Goal: Task Accomplishment & Management: Manage account settings

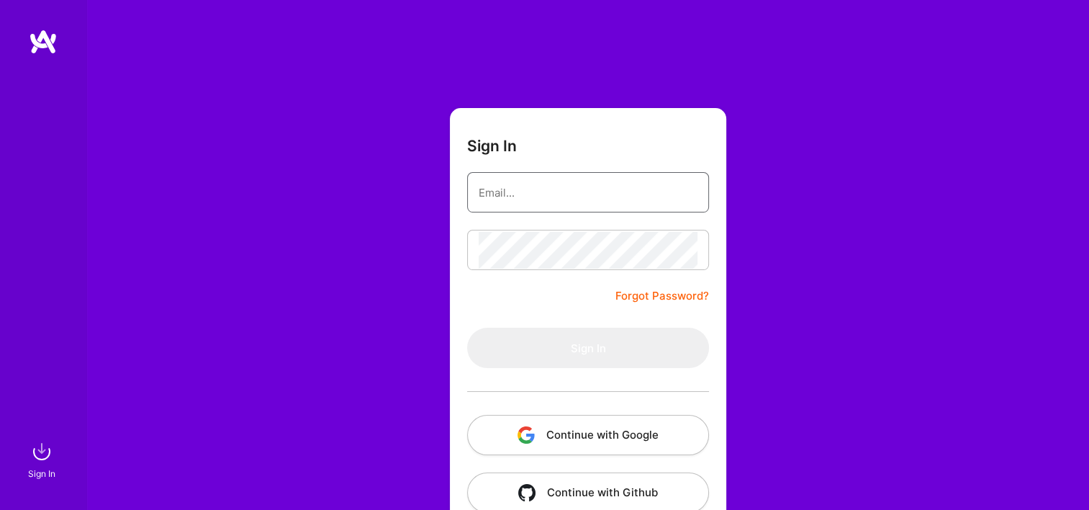
type input "Michaelgombos@a.team"
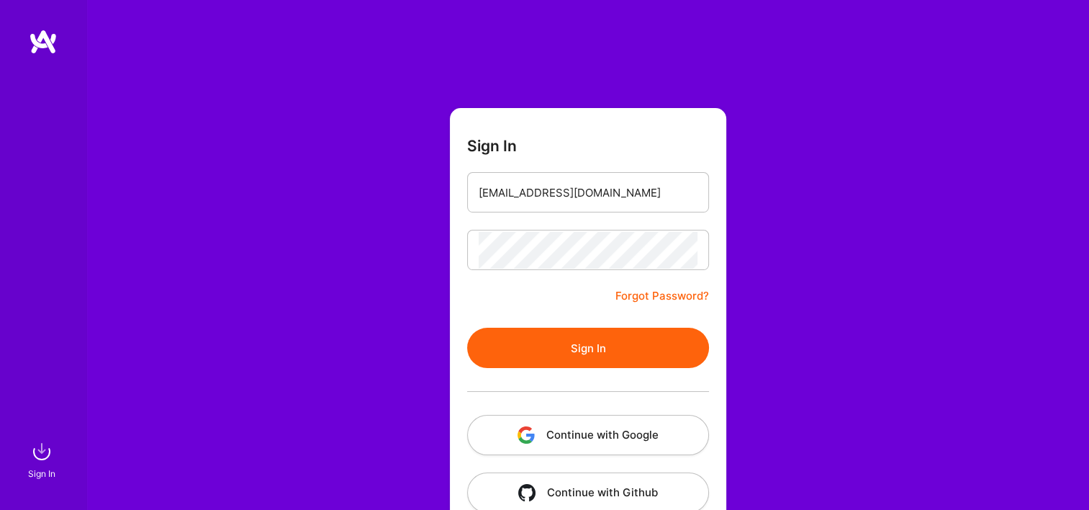
click at [590, 435] on button "Continue with Google" at bounding box center [588, 435] width 242 height 40
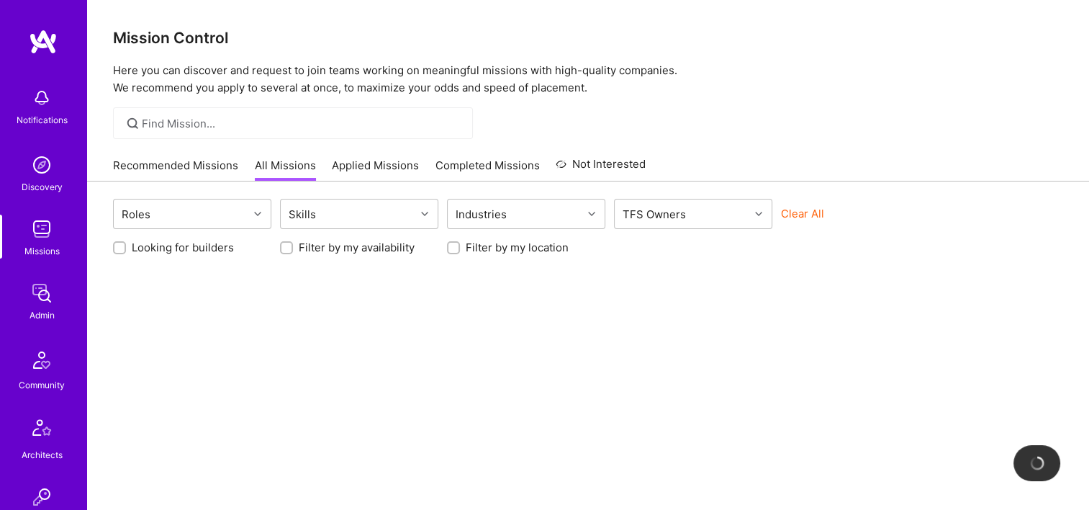
click at [52, 294] on link "Admin" at bounding box center [41, 301] width 89 height 44
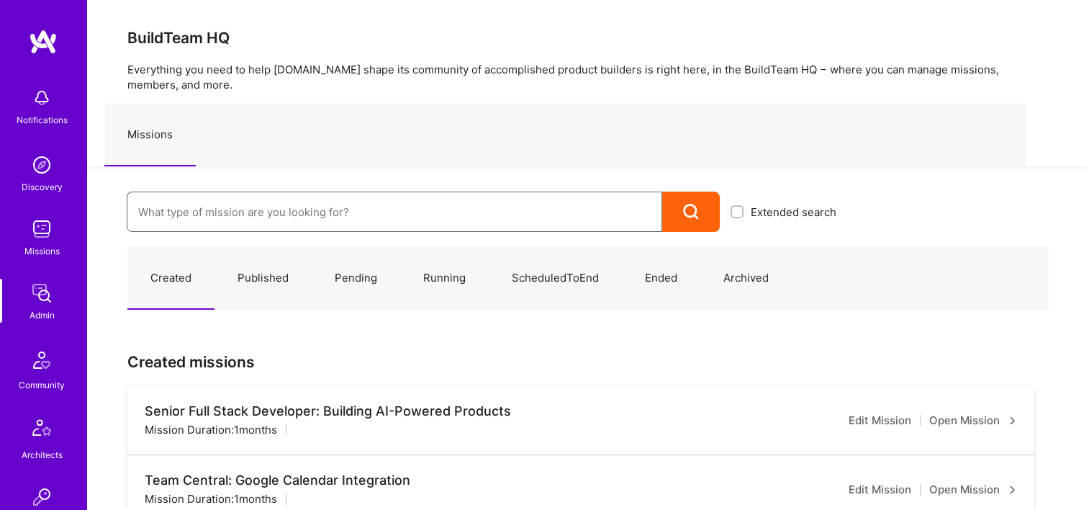
click at [383, 207] on input at bounding box center [394, 212] width 512 height 37
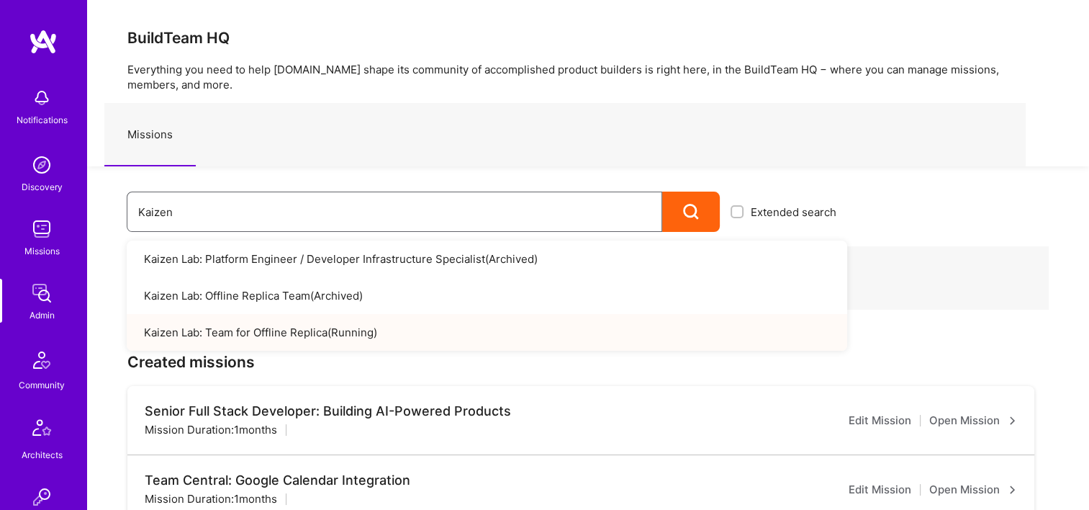
type input "Kaizen"
drag, startPoint x: 374, startPoint y: 327, endPoint x: 371, endPoint y: 339, distance: 11.9
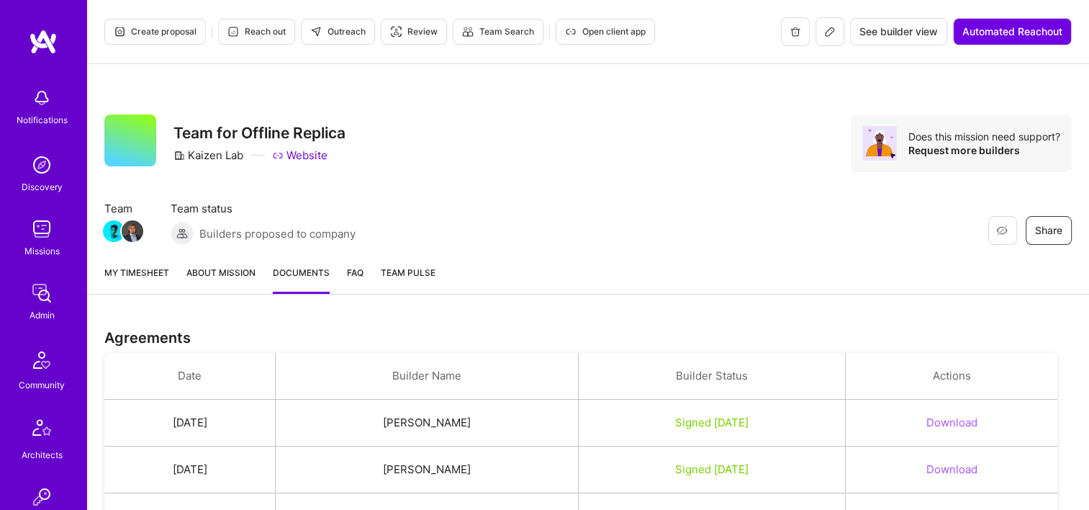
click at [594, 33] on span "Open client app" at bounding box center [605, 31] width 81 height 13
click at [135, 286] on link "My timesheet" at bounding box center [136, 279] width 65 height 29
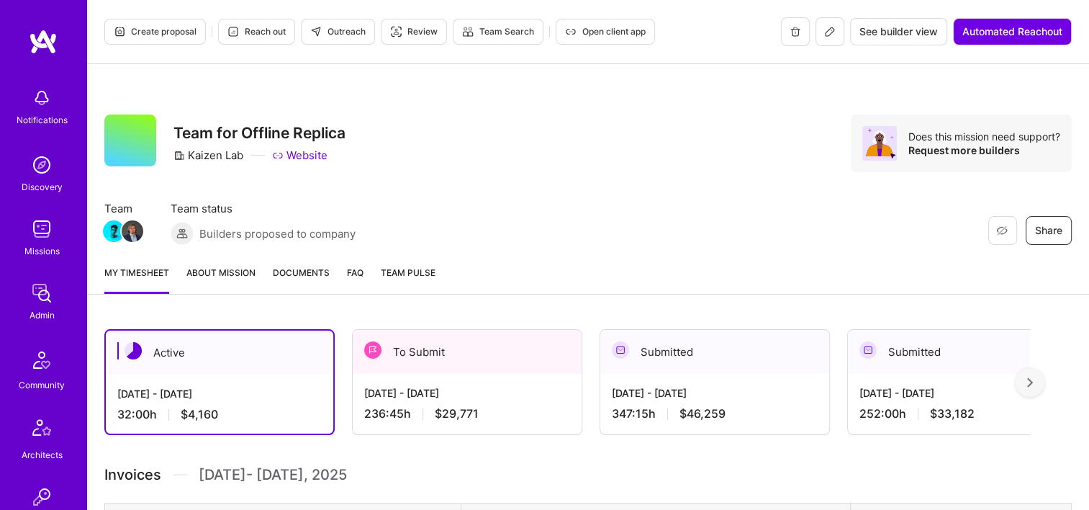
click at [443, 397] on div "[DATE] - [DATE]" at bounding box center [467, 392] width 206 height 15
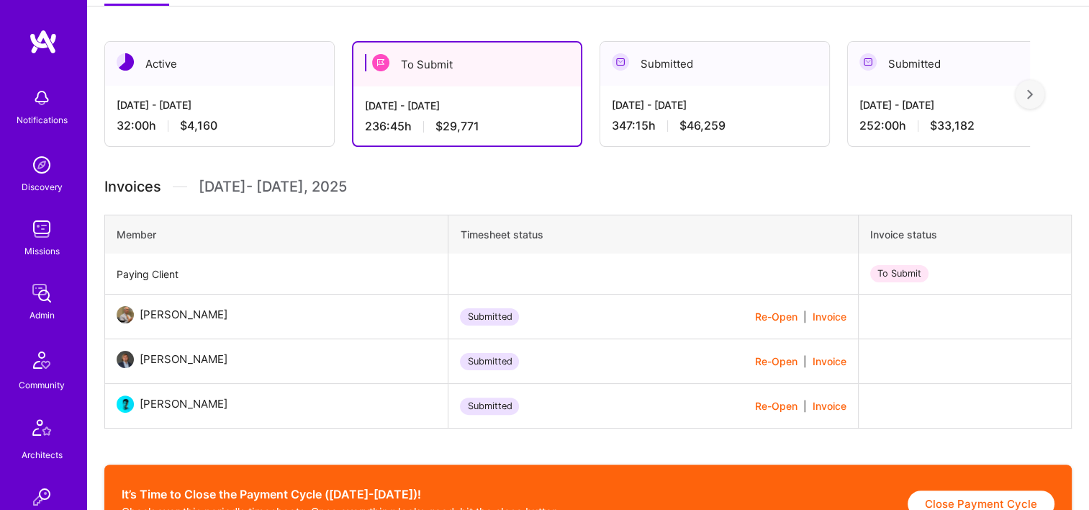
scroll to position [360, 0]
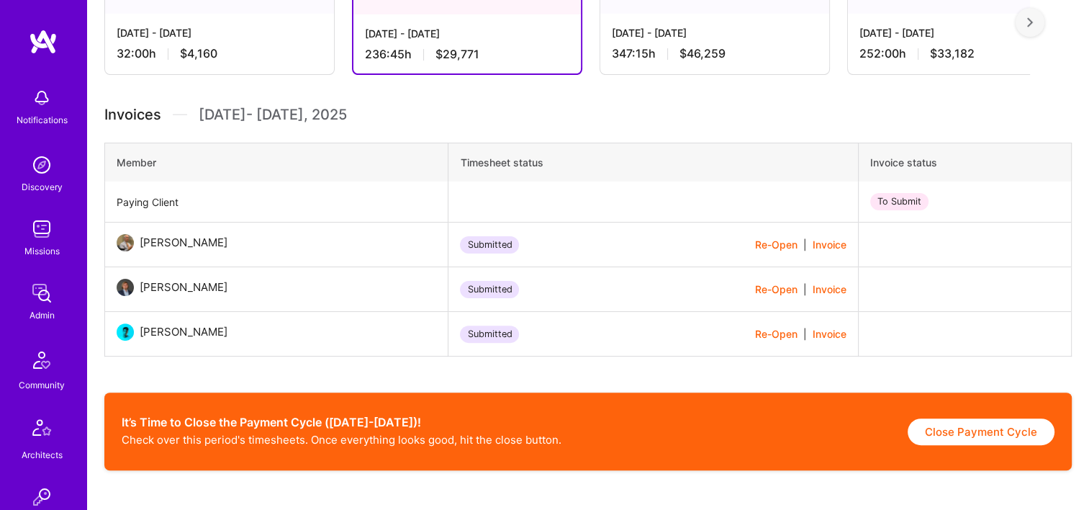
click at [978, 428] on button "Close Payment Cycle" at bounding box center [981, 431] width 147 height 27
select select "68b4e9998d14d334b0ea6cce"
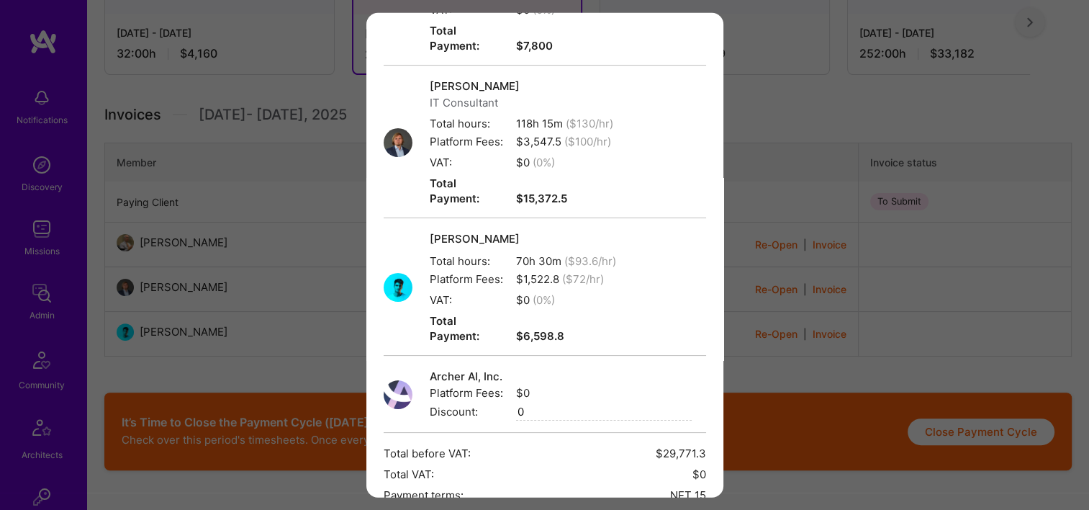
scroll to position [291, 0]
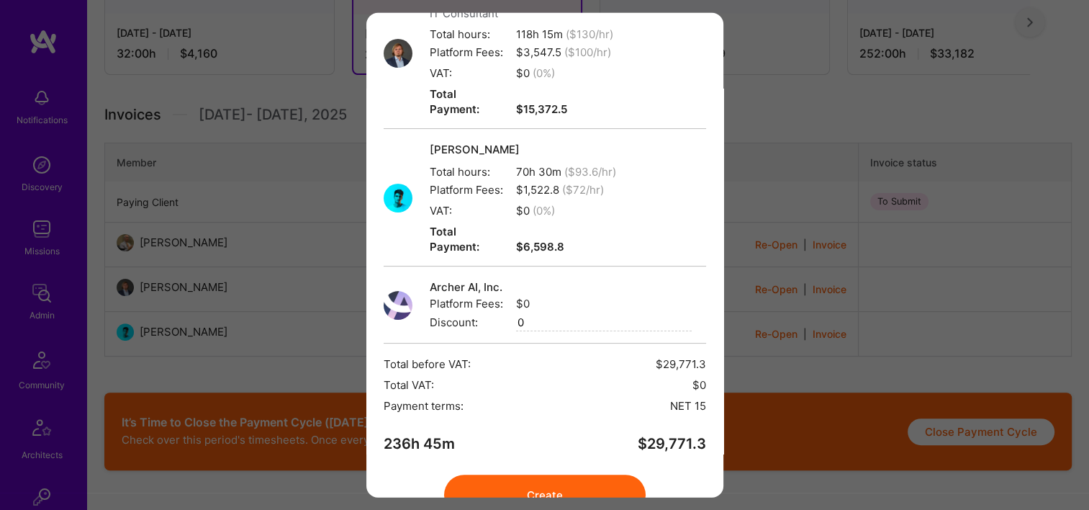
click at [576, 474] on button "Create" at bounding box center [545, 494] width 202 height 40
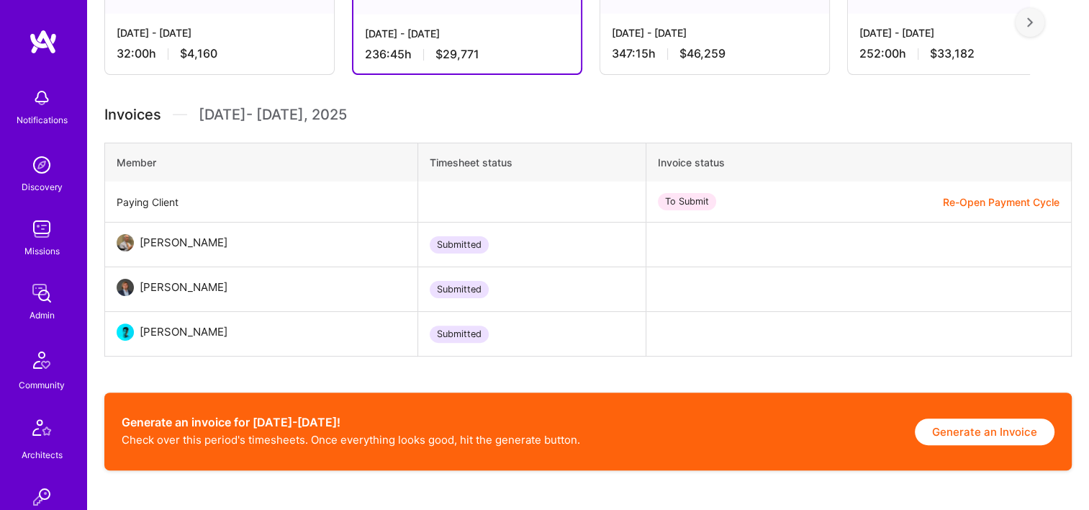
click at [980, 436] on button "Generate an Invoice" at bounding box center [985, 431] width 140 height 27
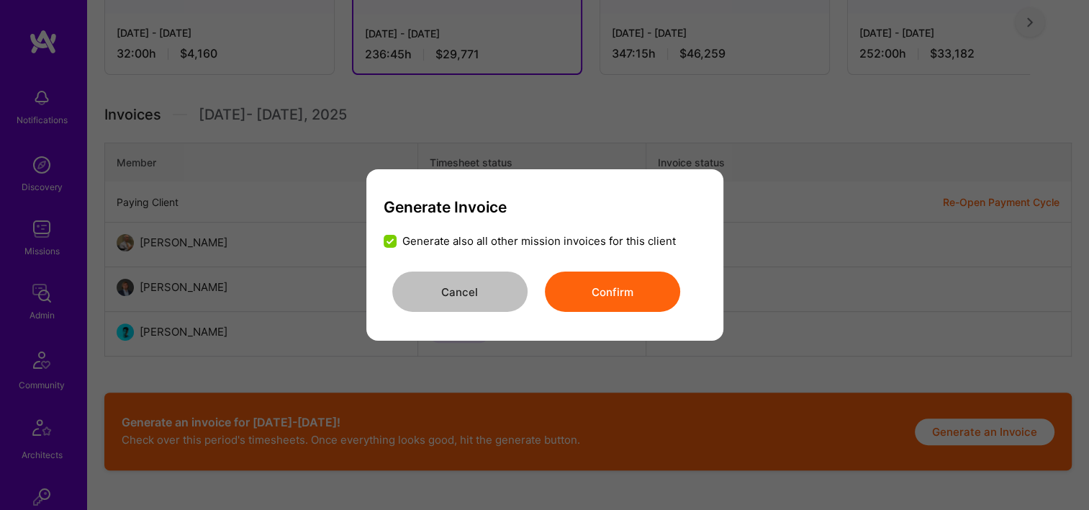
click at [570, 303] on button "Confirm" at bounding box center [612, 291] width 135 height 40
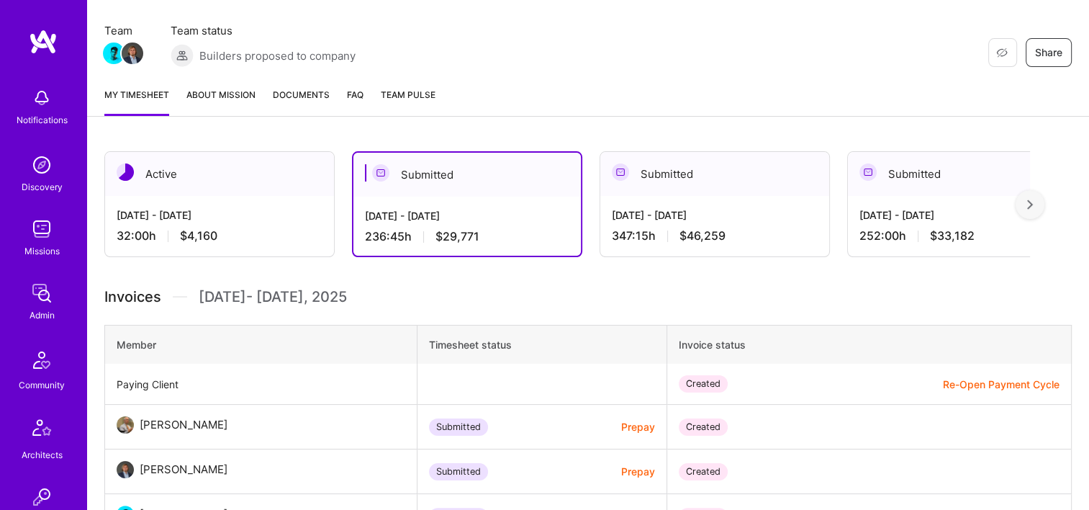
scroll to position [0, 0]
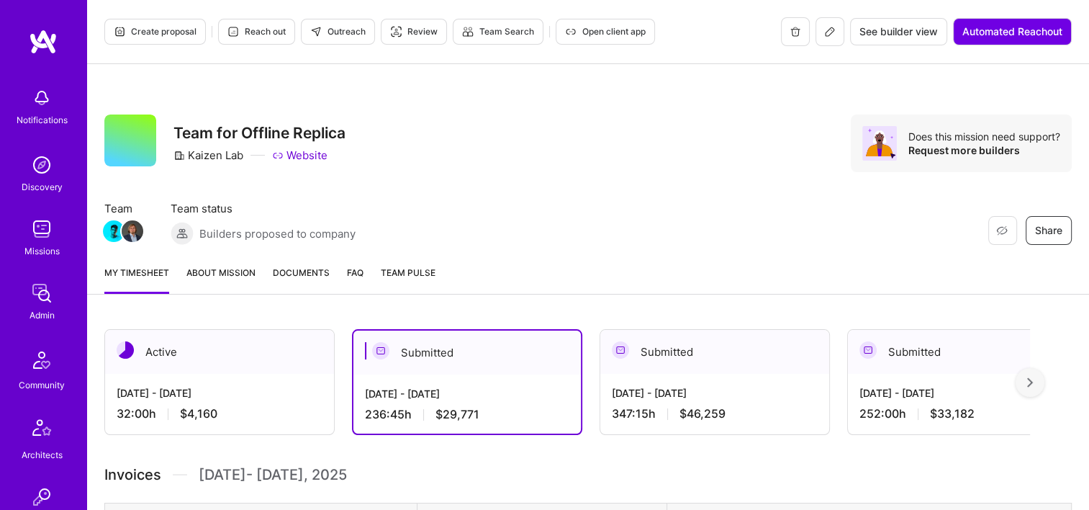
click at [291, 268] on span "Documents" at bounding box center [301, 272] width 57 height 15
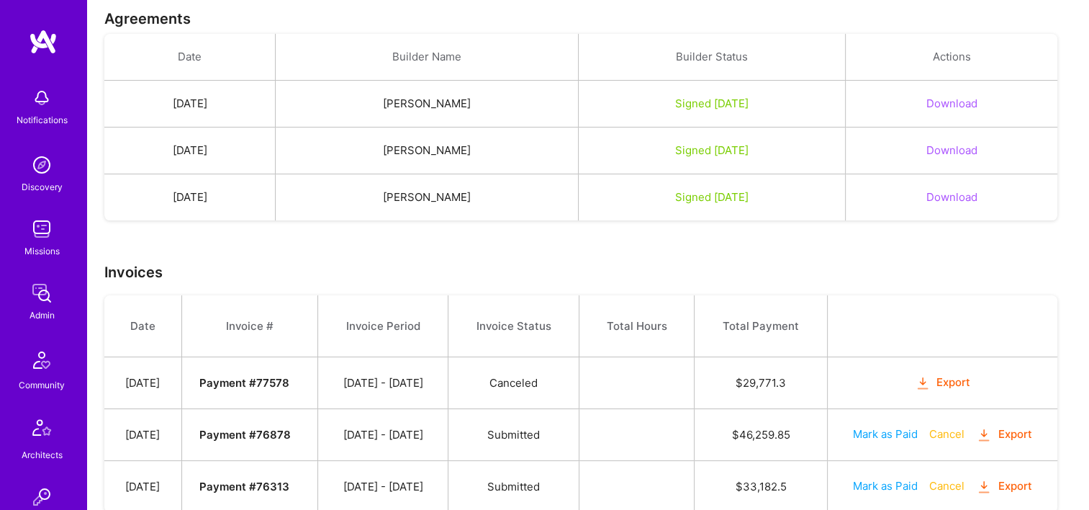
scroll to position [367, 0]
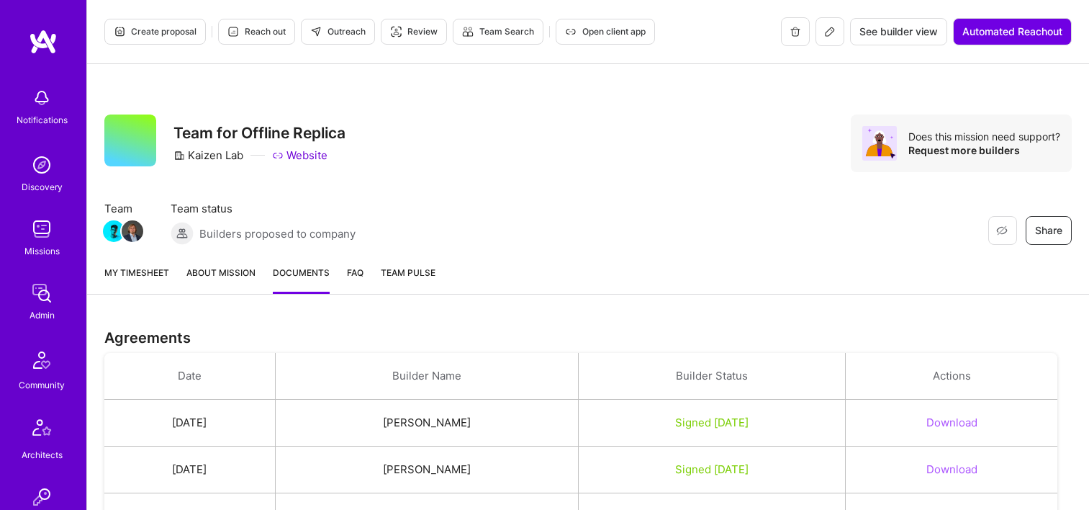
scroll to position [418, 0]
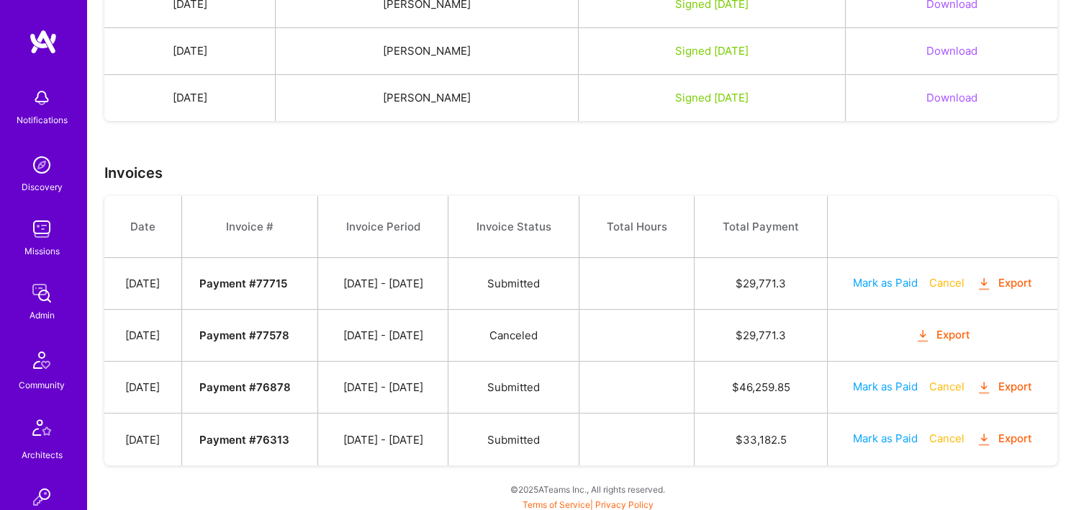
click at [1008, 275] on button "Export" at bounding box center [1004, 283] width 56 height 17
drag, startPoint x: 316, startPoint y: 282, endPoint x: 285, endPoint y: 283, distance: 31.0
click at [285, 283] on td "Payment # 77715" at bounding box center [249, 284] width 137 height 52
copy strong "77715"
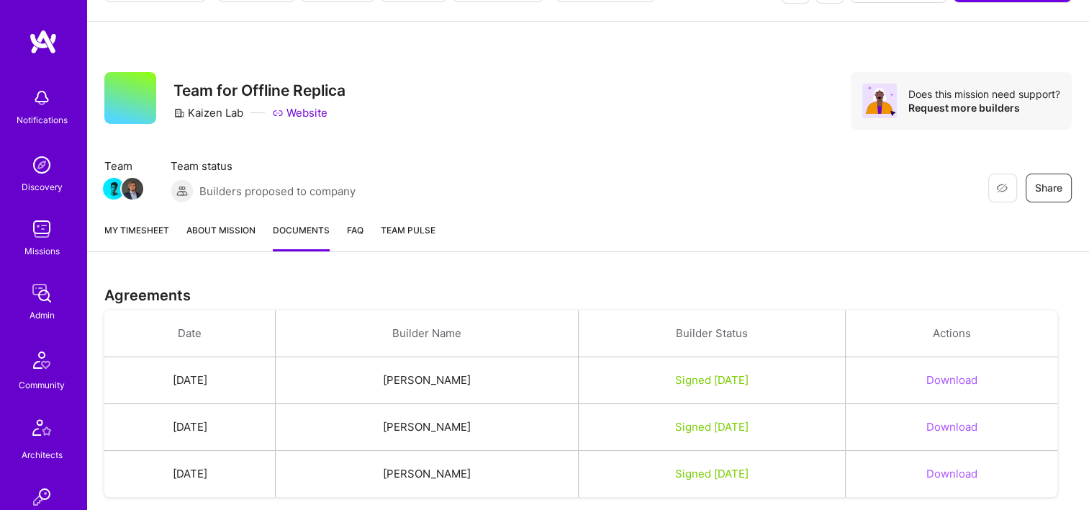
scroll to position [0, 0]
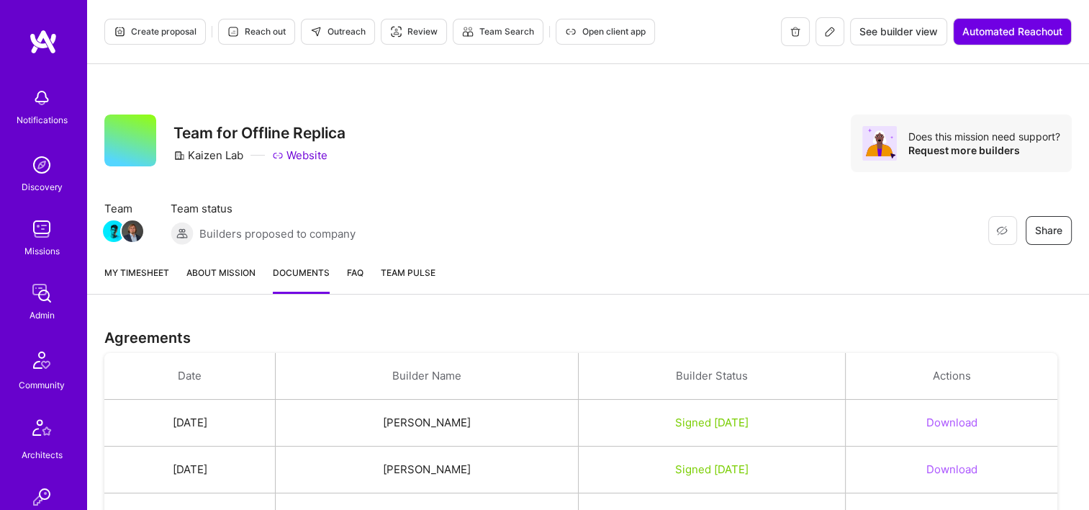
click at [591, 20] on button "Open client app" at bounding box center [605, 32] width 99 height 26
click at [669, 186] on div "Restore Not Interested Share Team for Offline Replica Kaizen Lab Website Does t…" at bounding box center [588, 158] width 1002 height 189
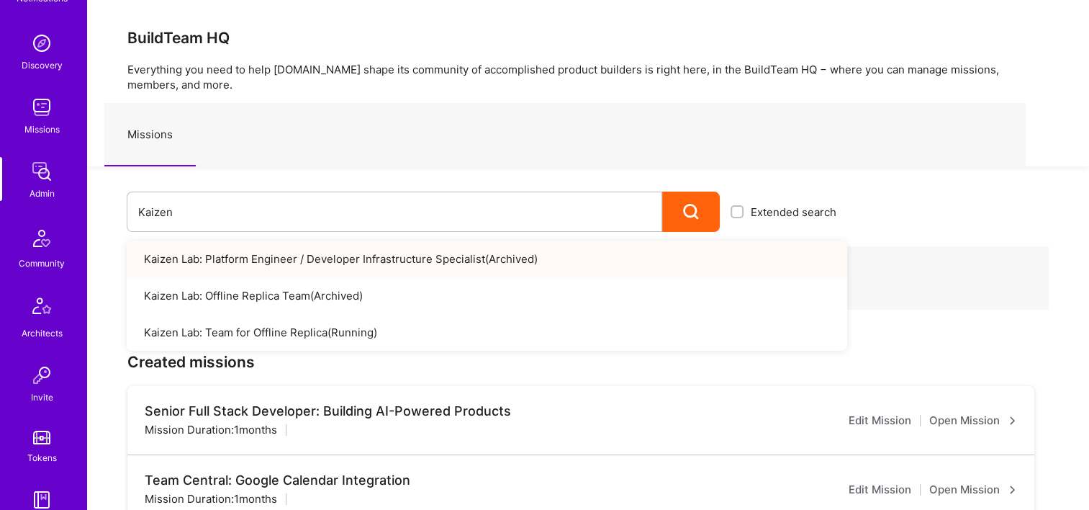
scroll to position [504, 0]
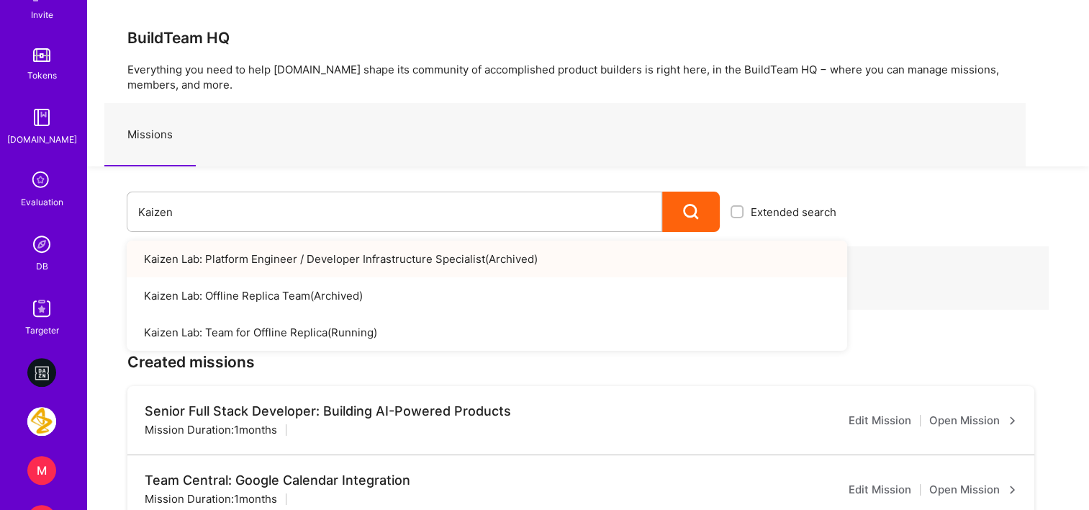
click at [48, 252] on img at bounding box center [41, 244] width 29 height 29
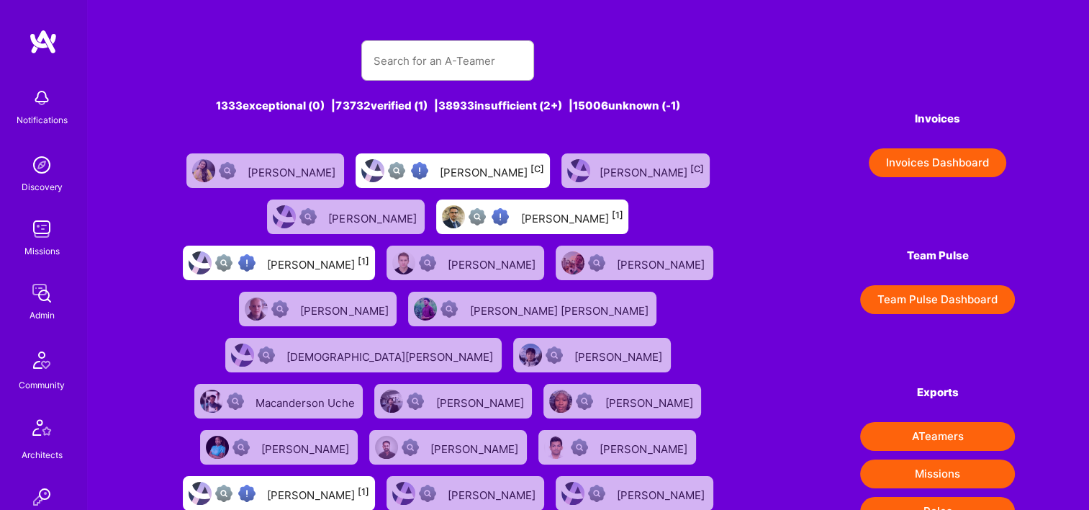
click at [910, 168] on button "Invoices Dashboard" at bounding box center [937, 162] width 137 height 29
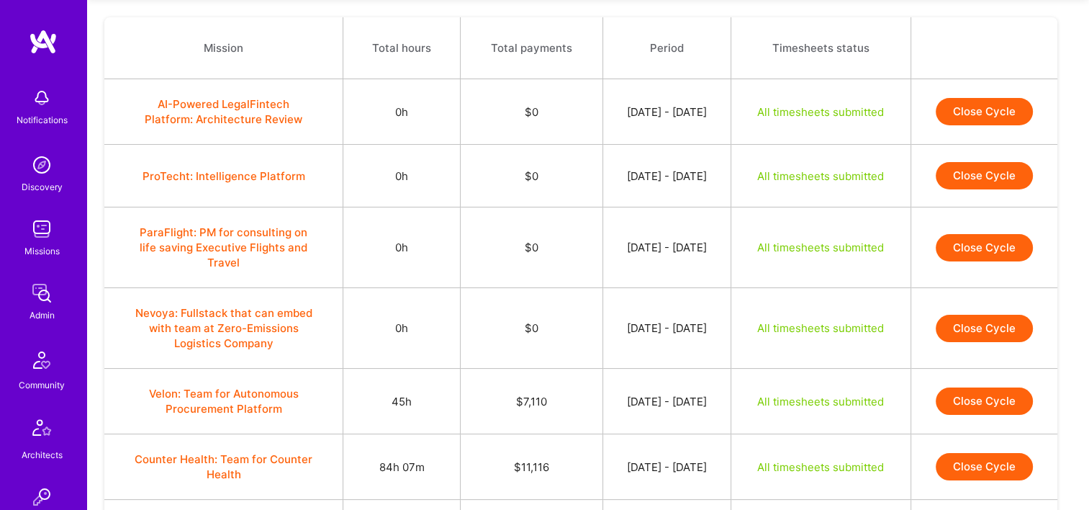
scroll to position [288, 0]
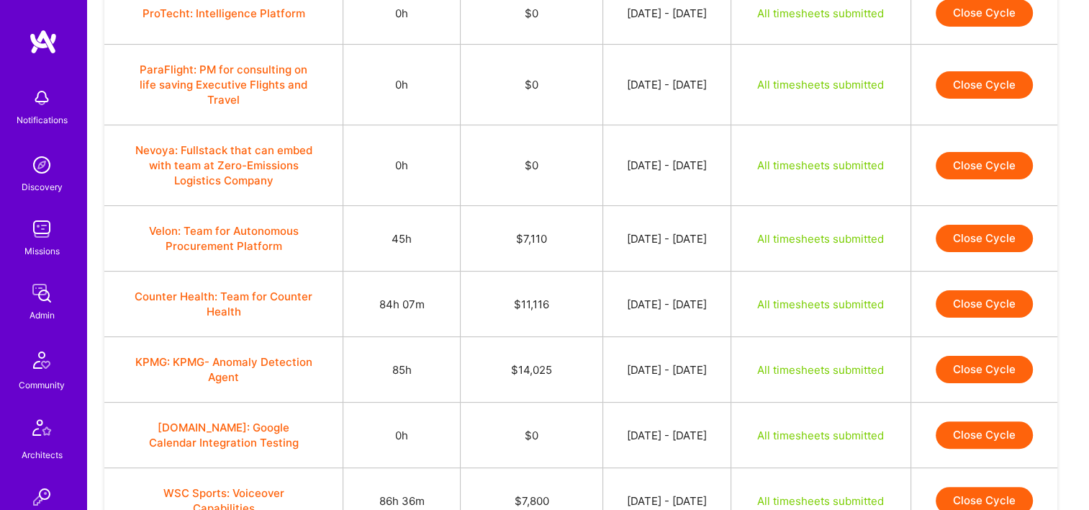
click at [1012, 227] on button "Close Cycle" at bounding box center [984, 238] width 97 height 27
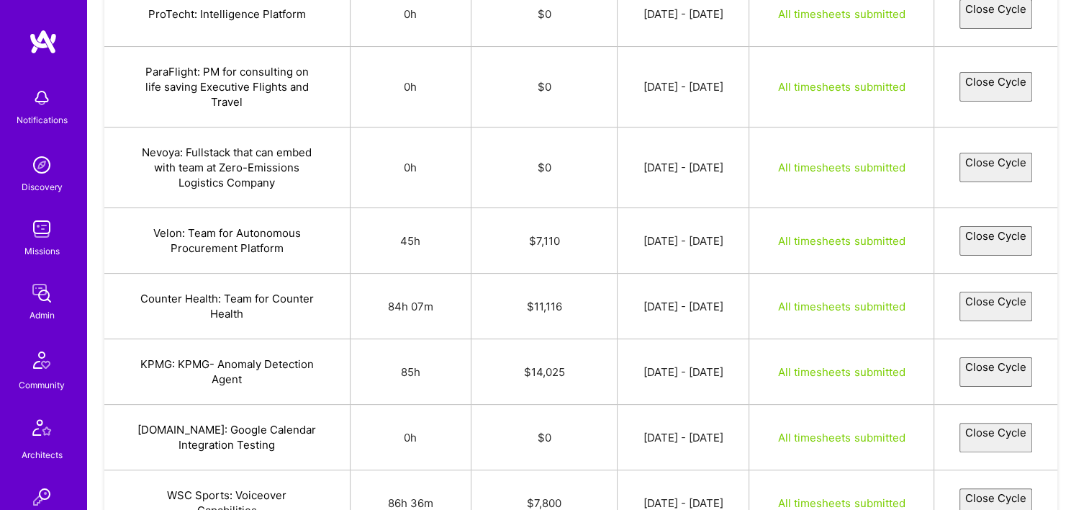
select select "68bdcf0776bf0e2d311ad55d"
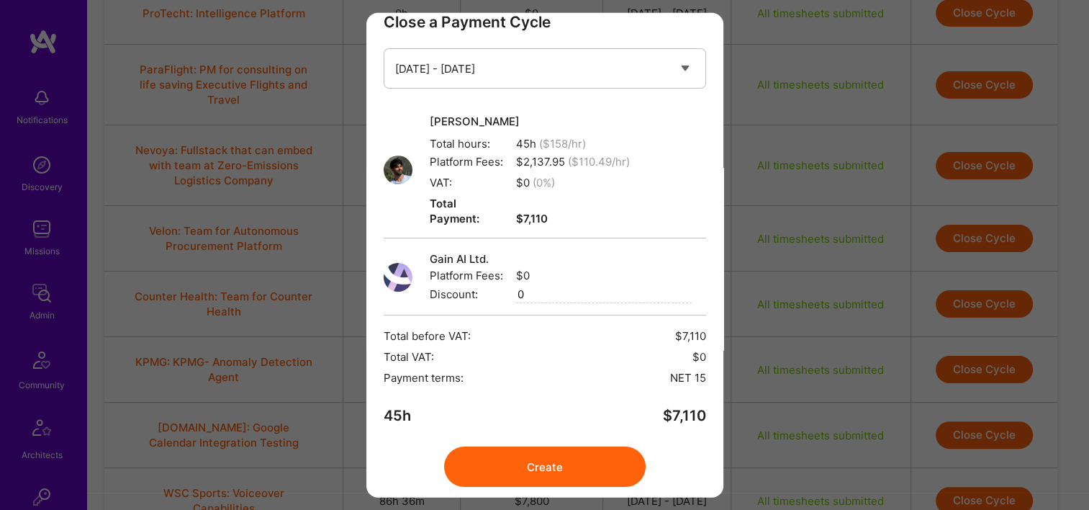
scroll to position [0, 0]
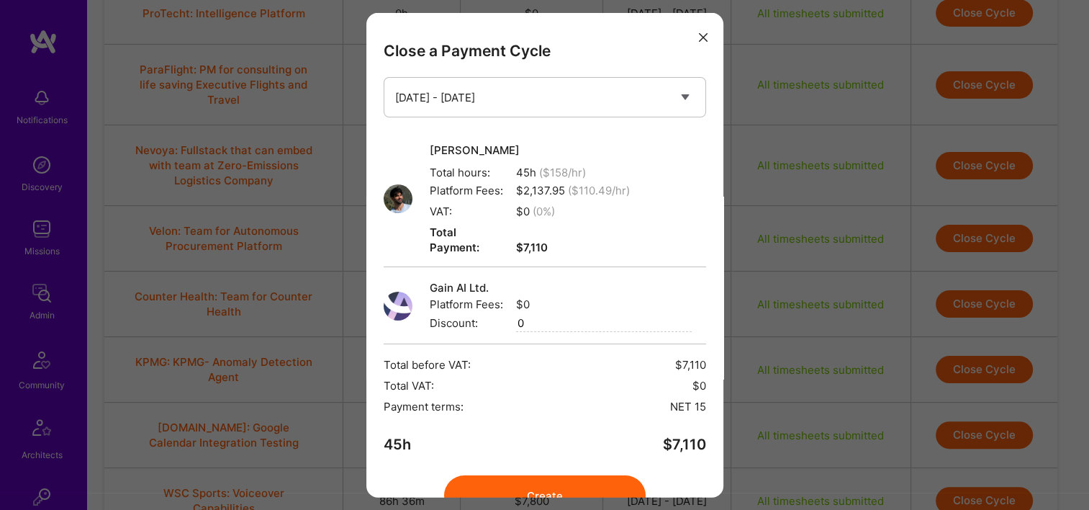
click at [699, 35] on icon "modal" at bounding box center [703, 36] width 9 height 9
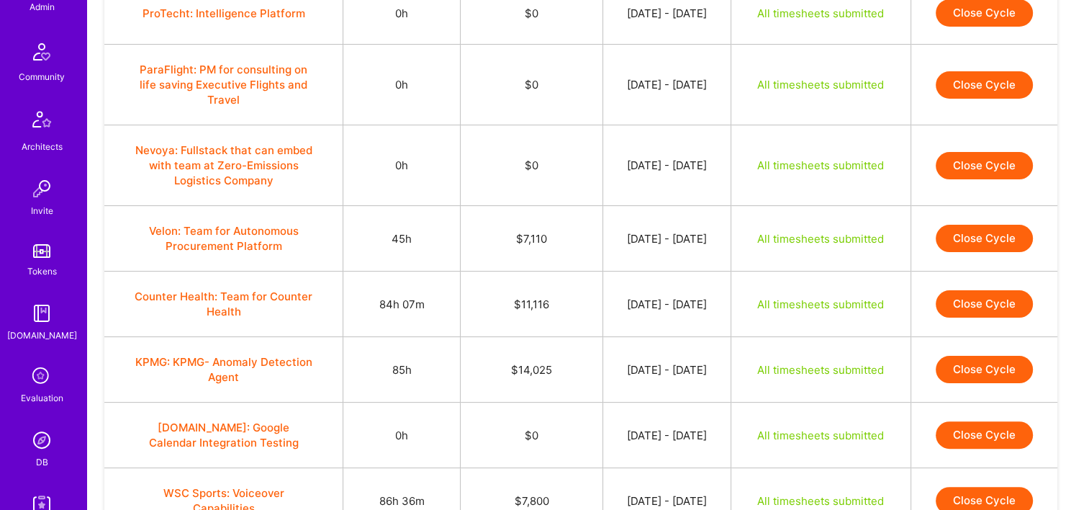
scroll to position [432, 0]
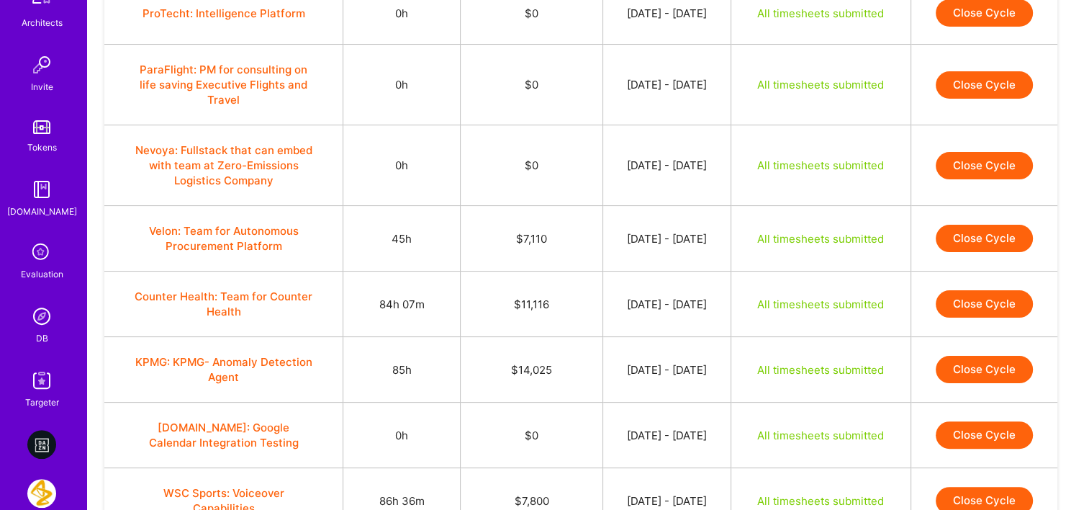
click at [42, 327] on img at bounding box center [41, 316] width 29 height 29
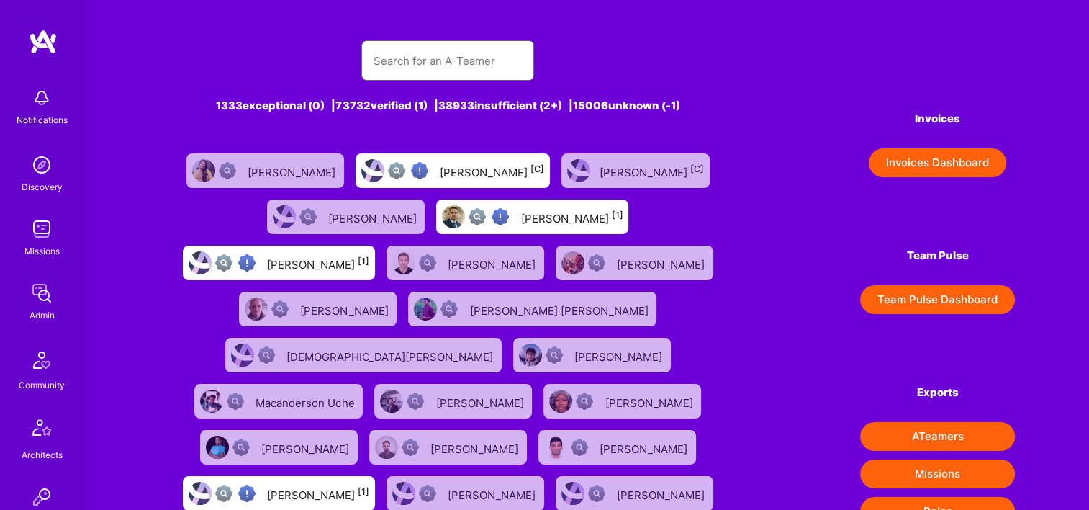
click at [415, 60] on input "text" at bounding box center [448, 60] width 150 height 37
paste input "Iuri Madeira"
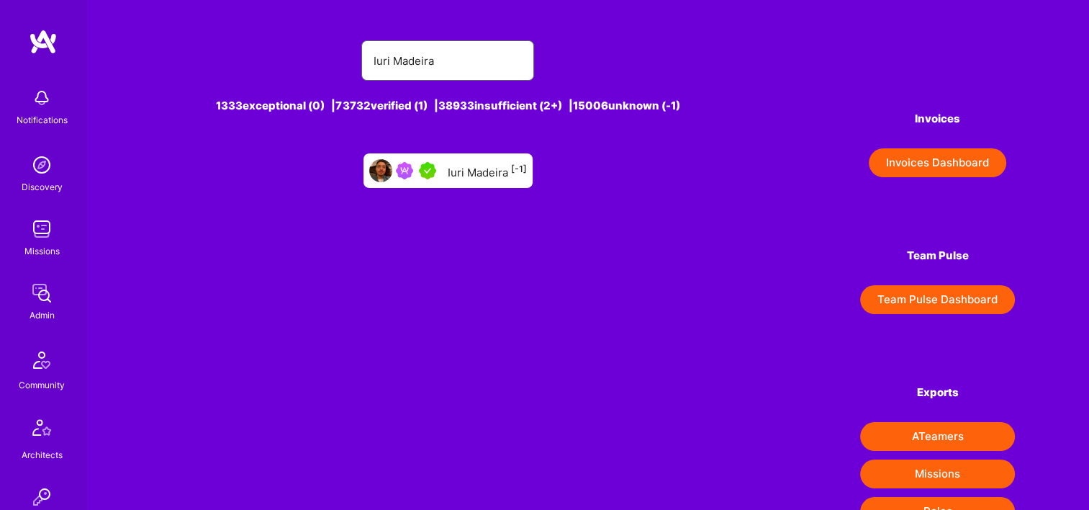
type input "Iuri Madeira"
click at [469, 168] on div "Iuri Madeira [-1]" at bounding box center [487, 170] width 79 height 19
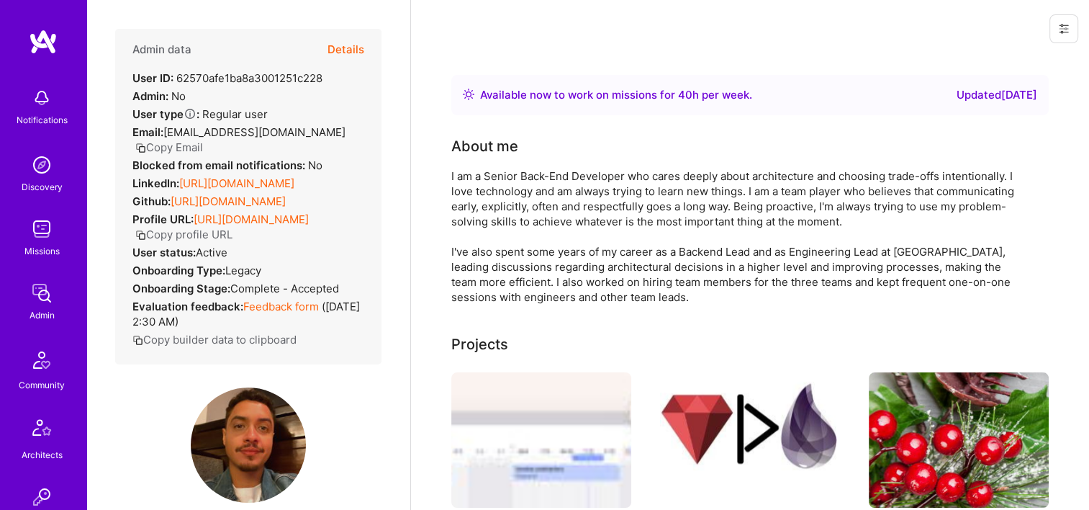
click at [339, 50] on button "Details" at bounding box center [345, 50] width 37 height 42
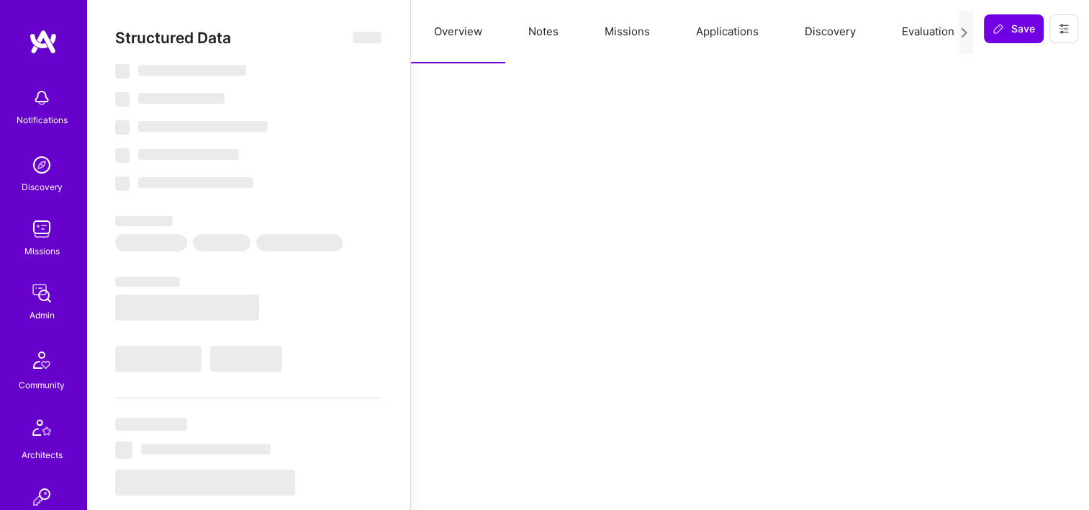
type textarea "x"
select select "Right Now"
select select "5"
select select "4"
select select "7"
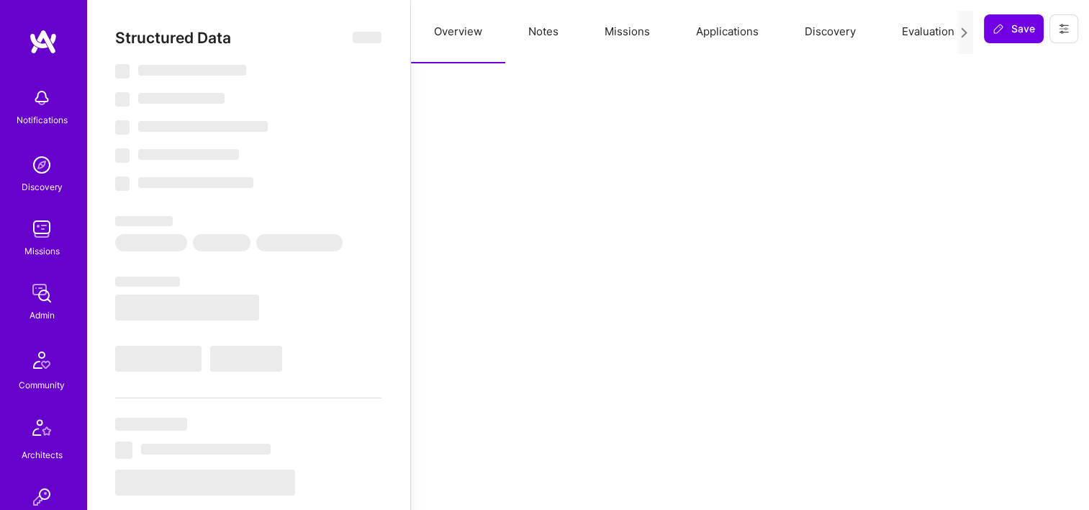
select select "7"
select select "BR"
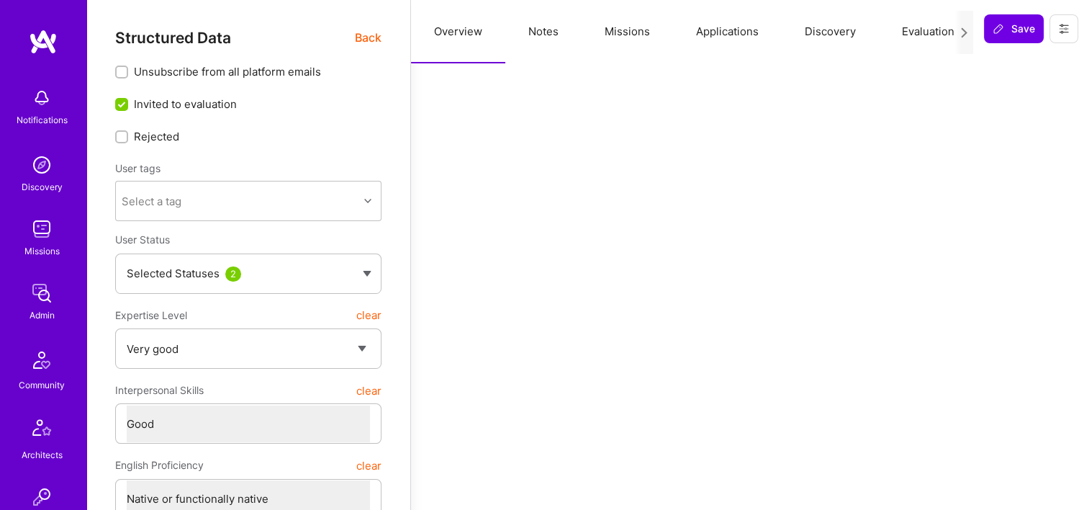
click at [617, 40] on button "Missions" at bounding box center [627, 31] width 91 height 63
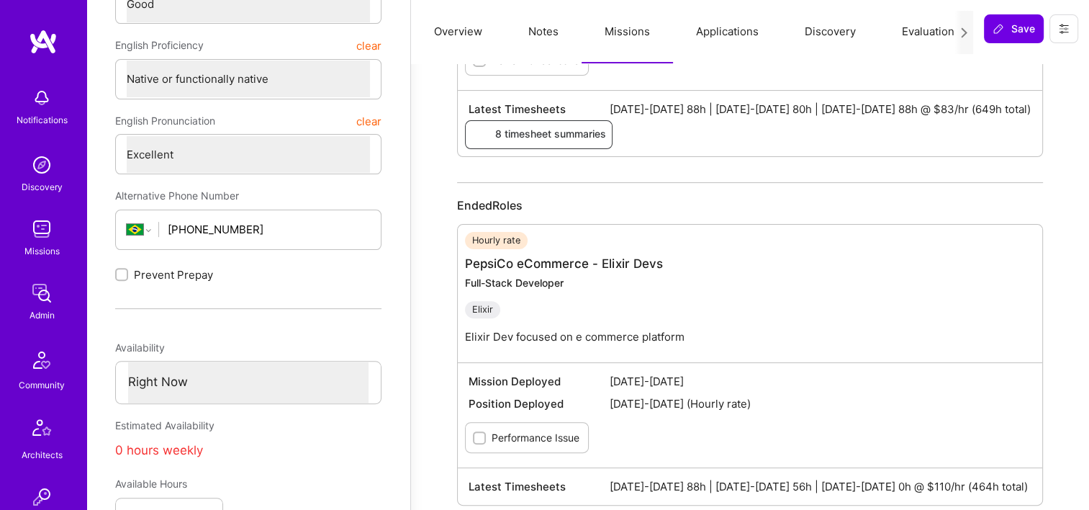
scroll to position [144, 0]
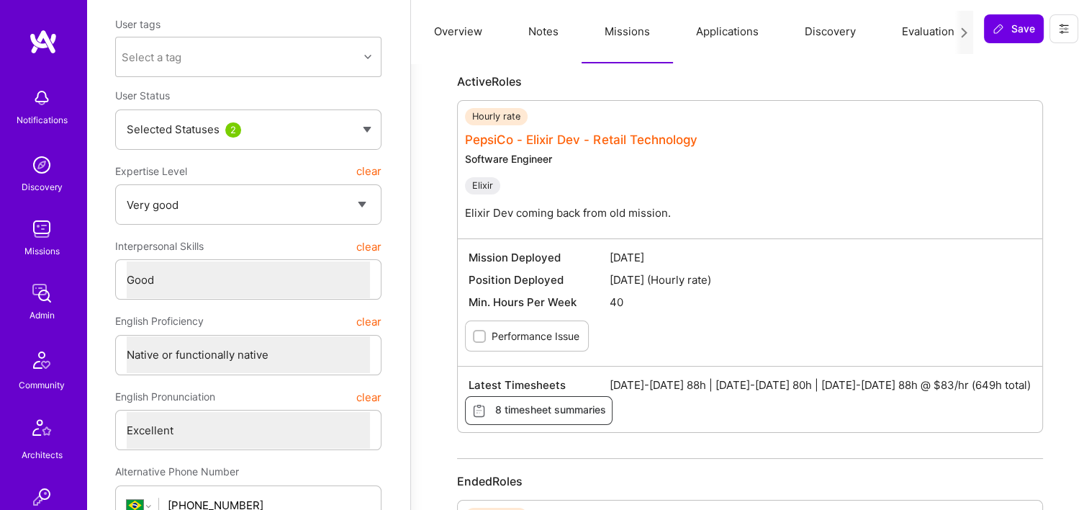
click at [581, 137] on link "PepsiCo - Elixir Dev - Retail Technology" at bounding box center [581, 139] width 232 height 14
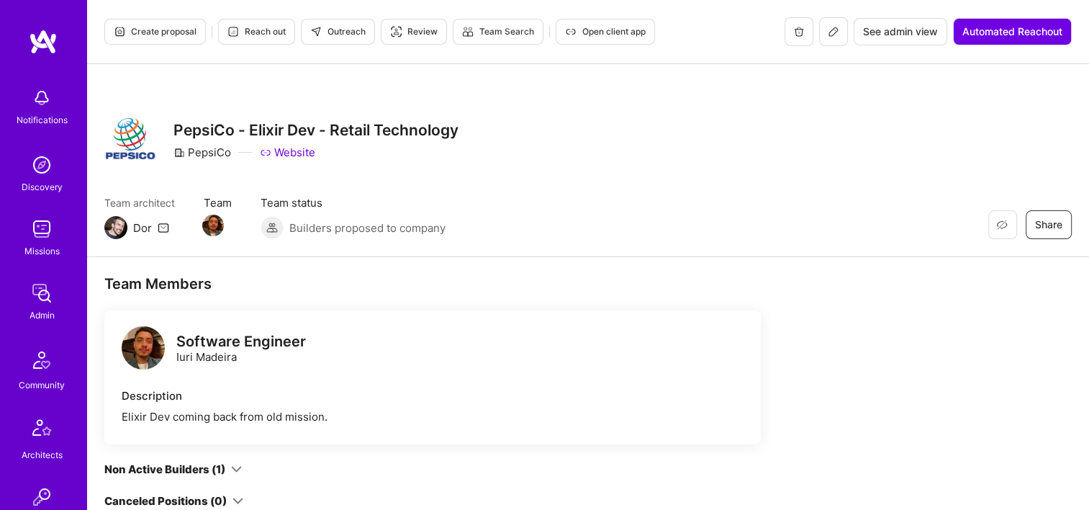
click at [887, 37] on span "See admin view" at bounding box center [900, 31] width 75 height 14
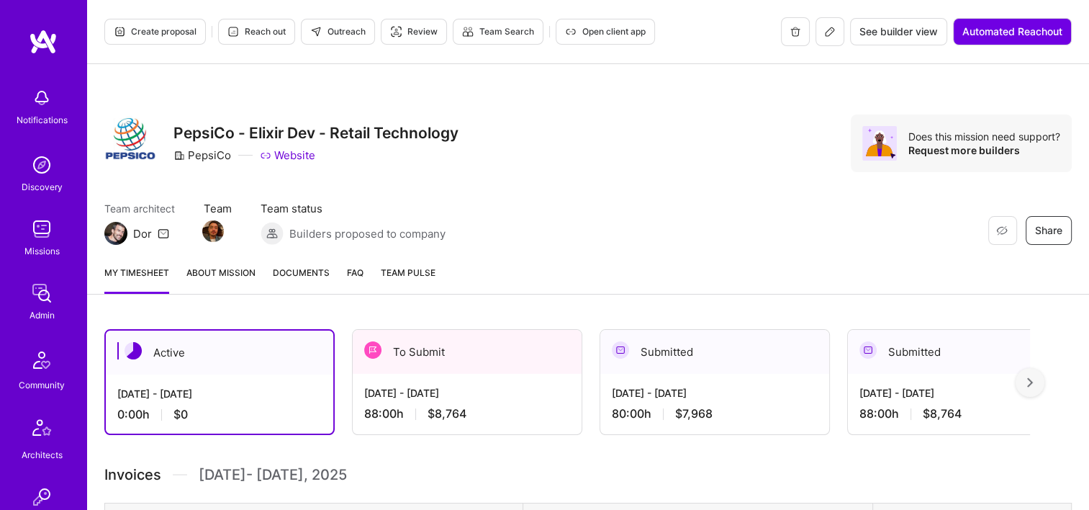
drag, startPoint x: 461, startPoint y: 337, endPoint x: 476, endPoint y: 292, distance: 47.1
click at [461, 338] on div "To Submit" at bounding box center [467, 352] width 229 height 44
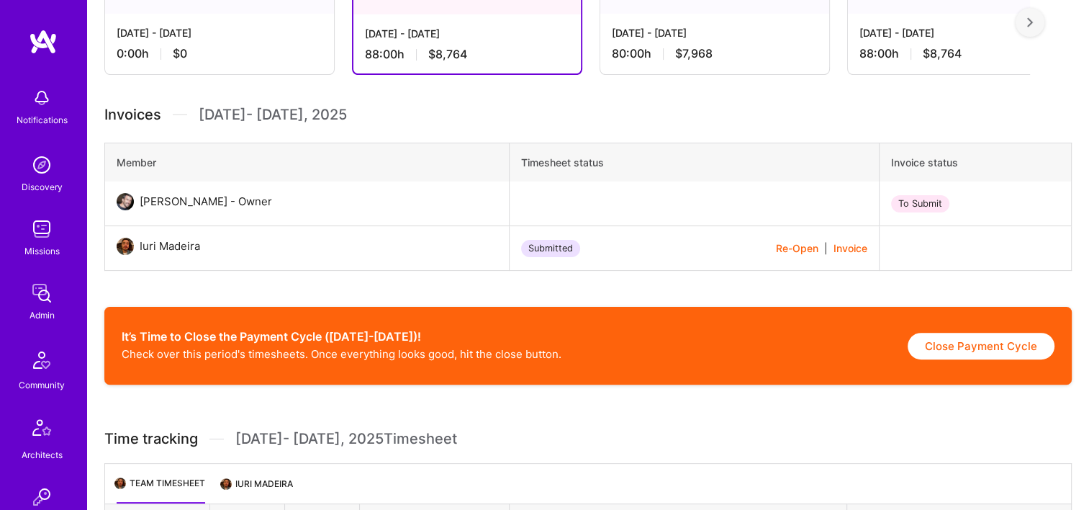
scroll to position [288, 0]
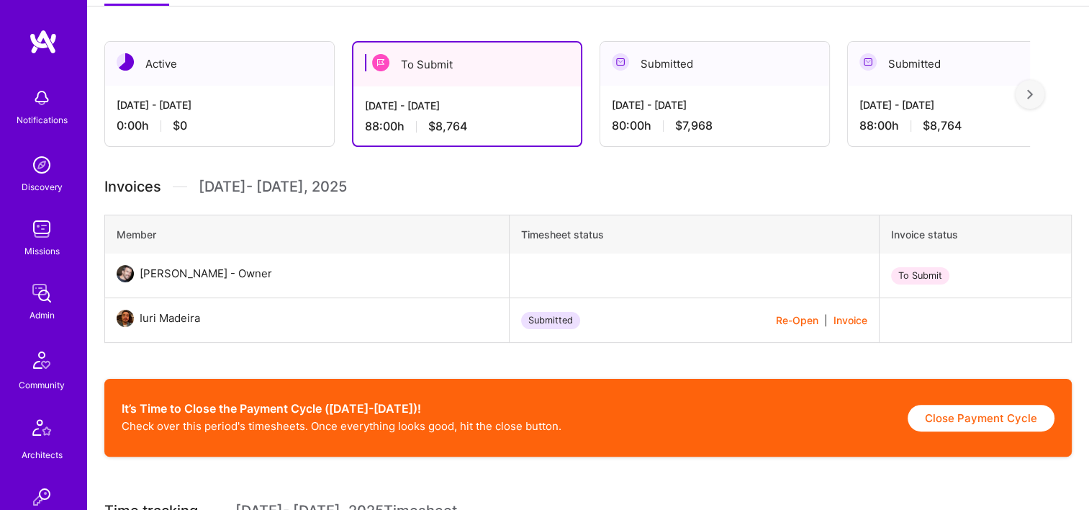
click at [788, 319] on button "Re-Open" at bounding box center [797, 319] width 42 height 15
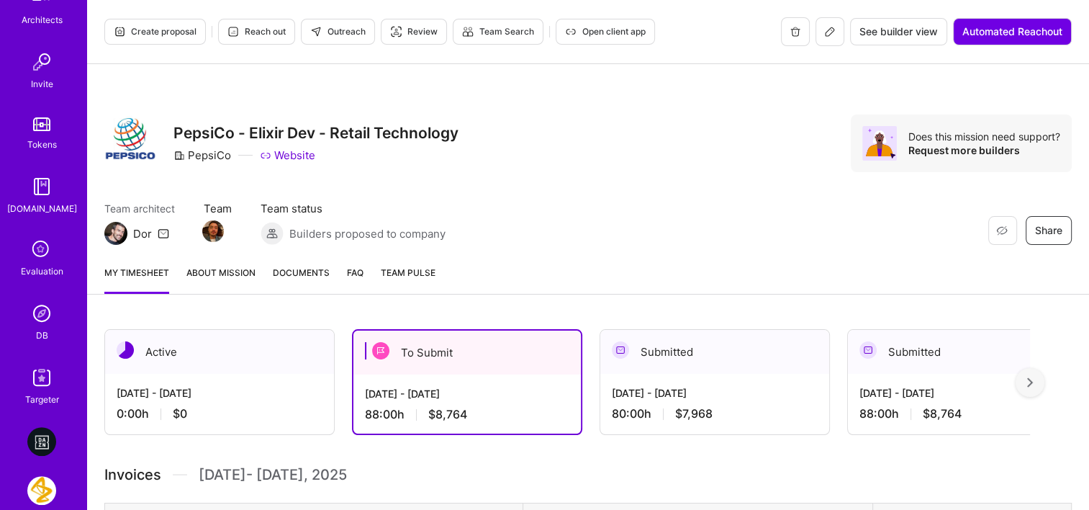
scroll to position [648, 0]
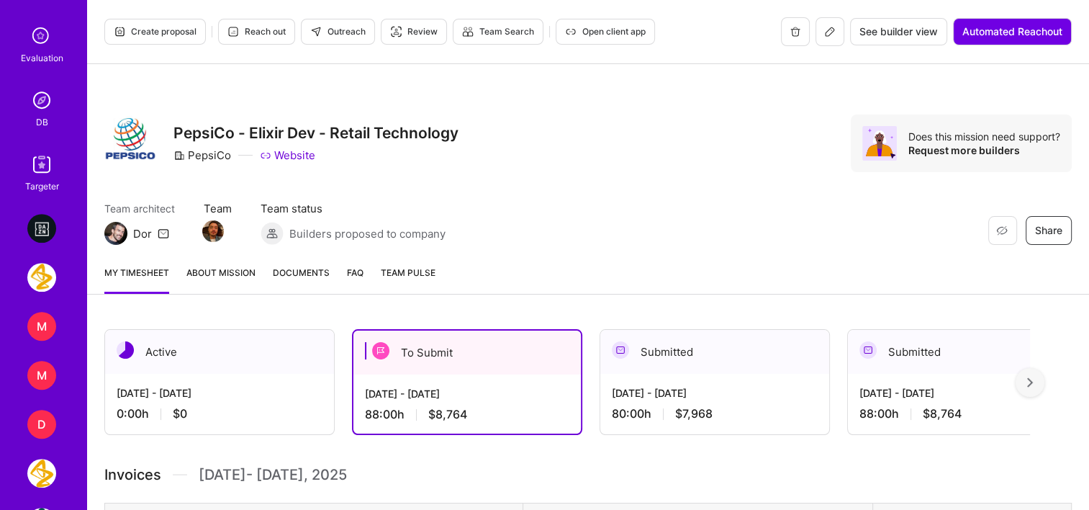
drag, startPoint x: 35, startPoint y: 81, endPoint x: 55, endPoint y: 84, distance: 20.4
click at [46, 101] on img at bounding box center [41, 100] width 29 height 29
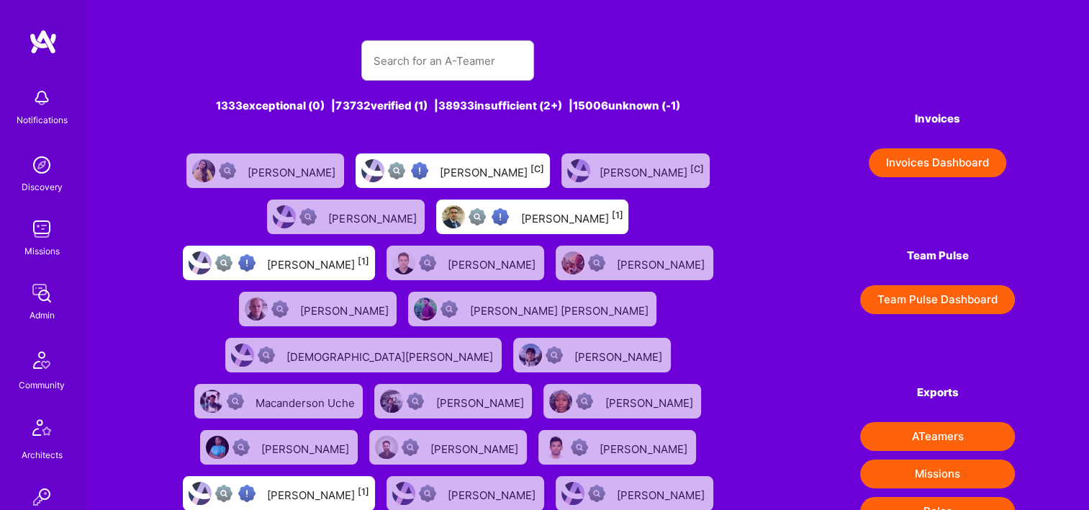
click at [928, 161] on button "Invoices Dashboard" at bounding box center [937, 162] width 137 height 29
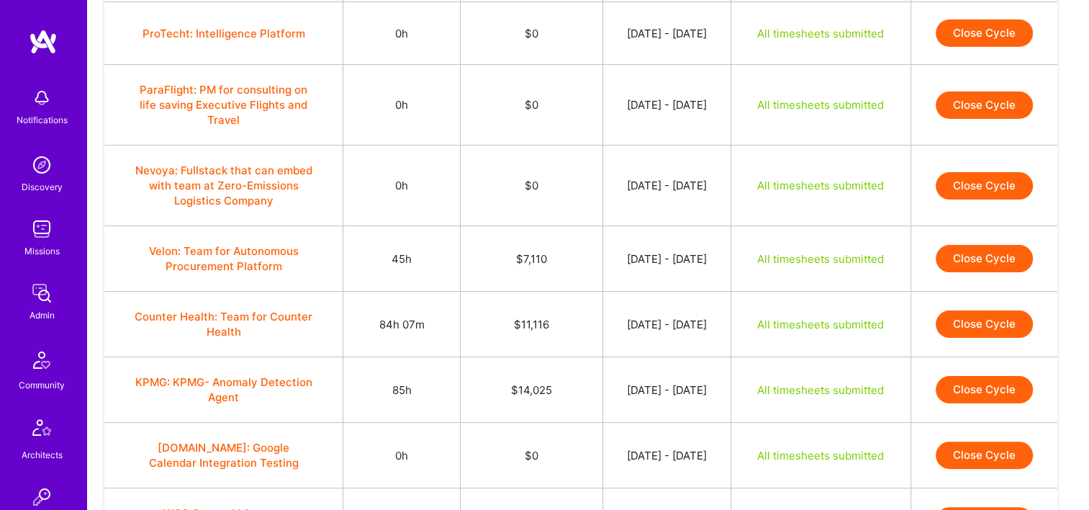
scroll to position [432, 0]
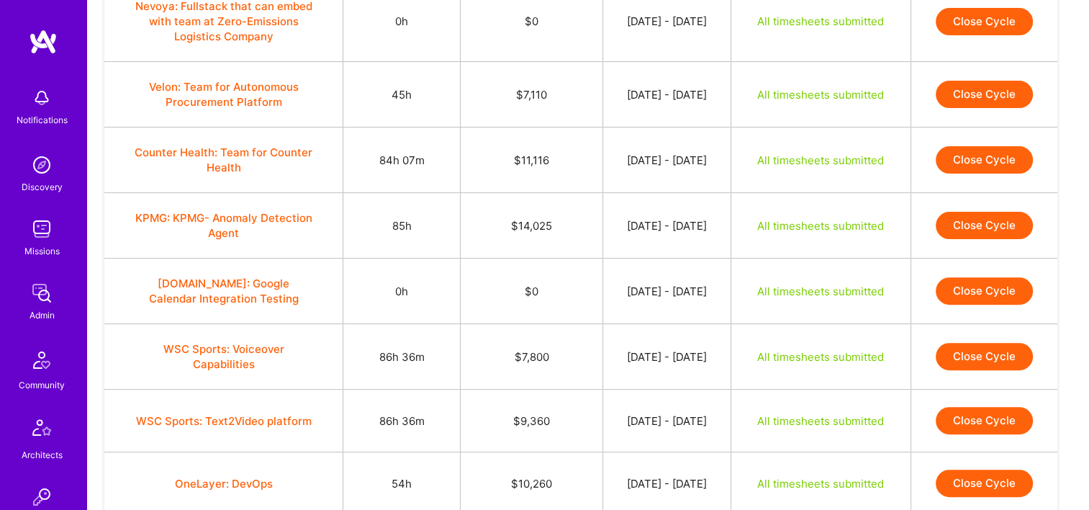
click at [953, 95] on button "Close Cycle" at bounding box center [984, 94] width 97 height 27
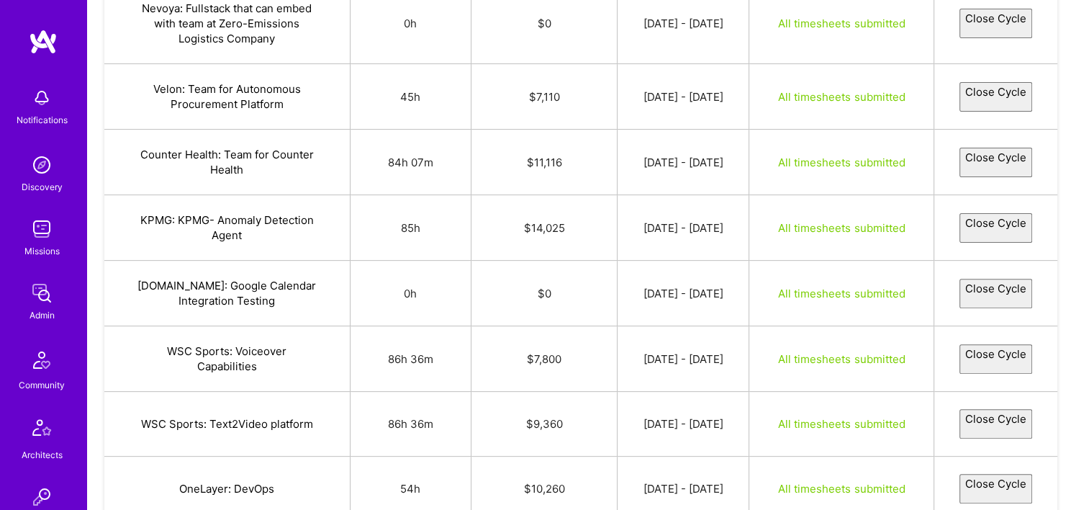
select select "68bdcf0776bf0e2d311ad55d"
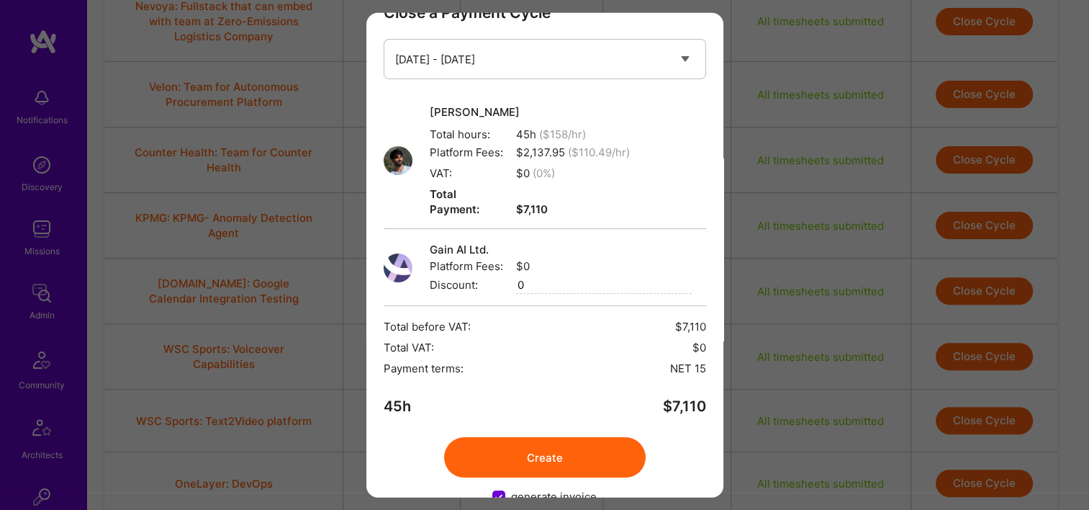
scroll to position [58, 0]
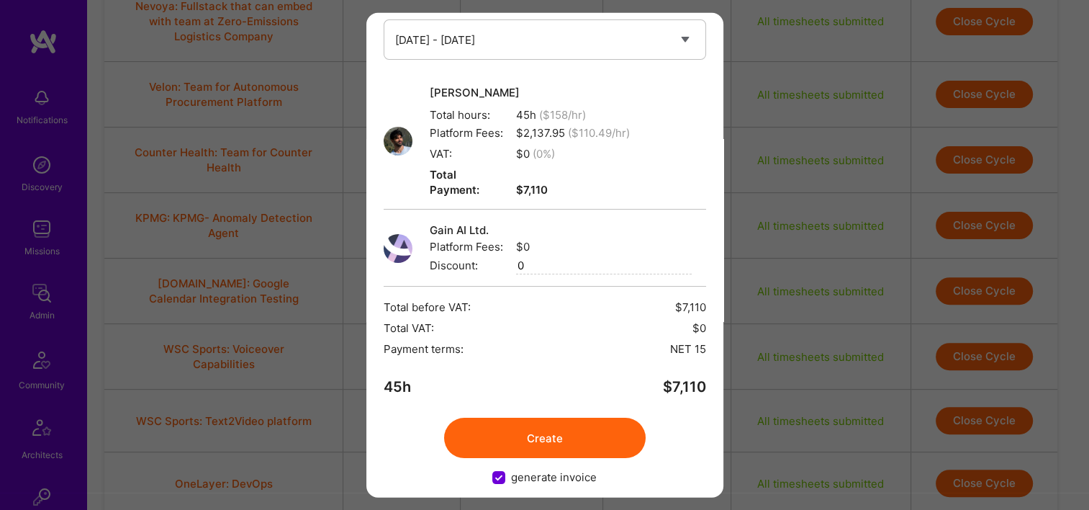
click at [564, 418] on button "Create" at bounding box center [545, 437] width 202 height 40
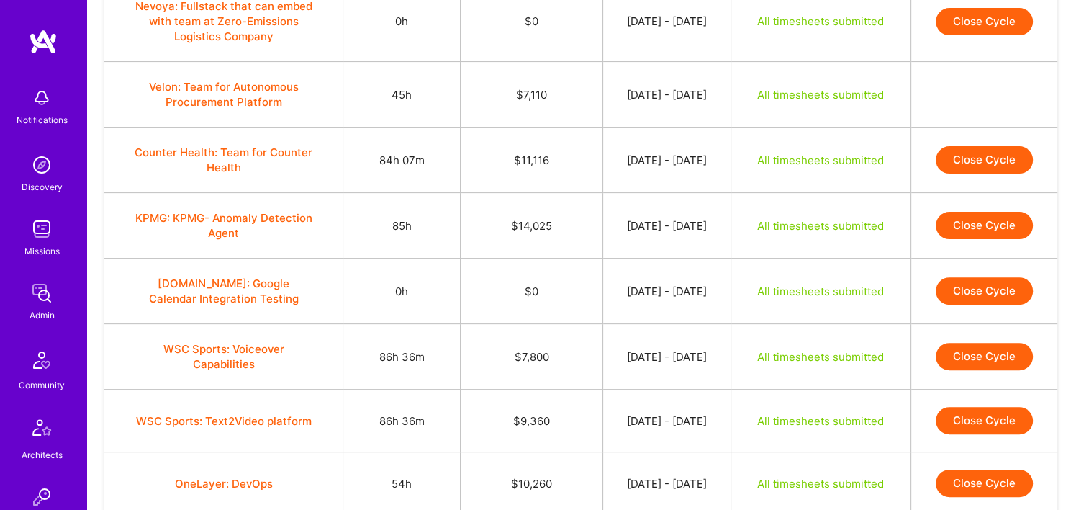
click at [1011, 161] on button "Close Cycle" at bounding box center [984, 159] width 97 height 27
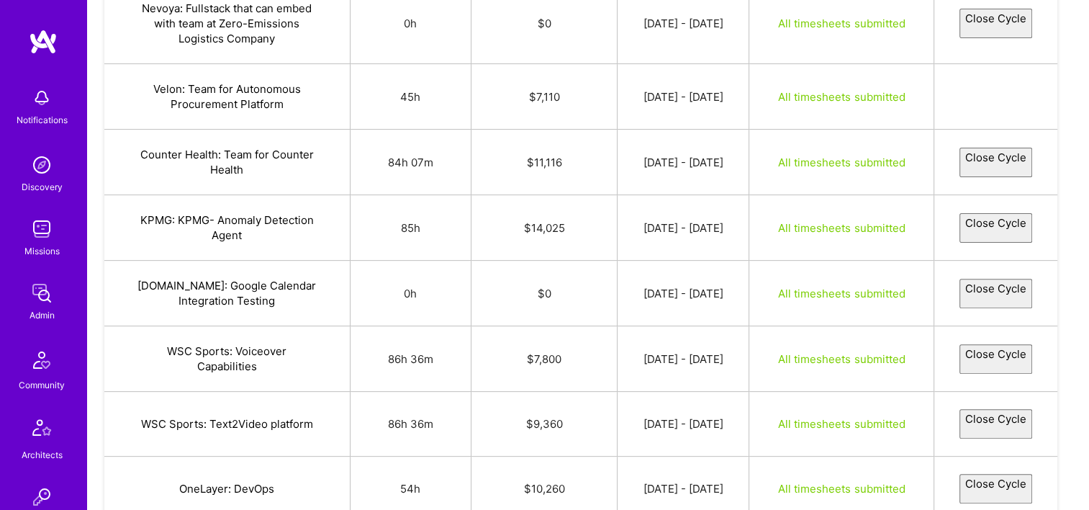
select select "68b4e670a2f7c4de95656aa7"
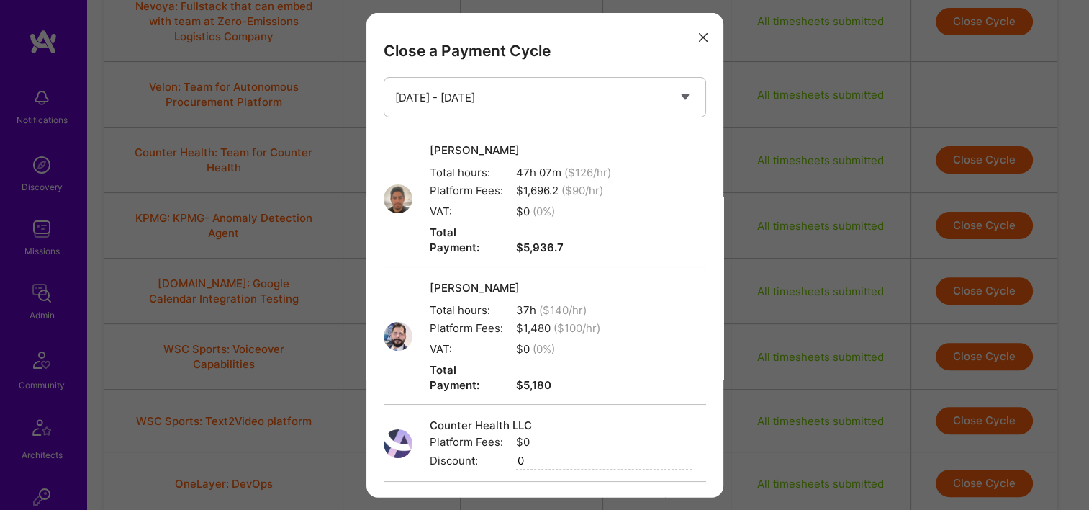
scroll to position [180, 0]
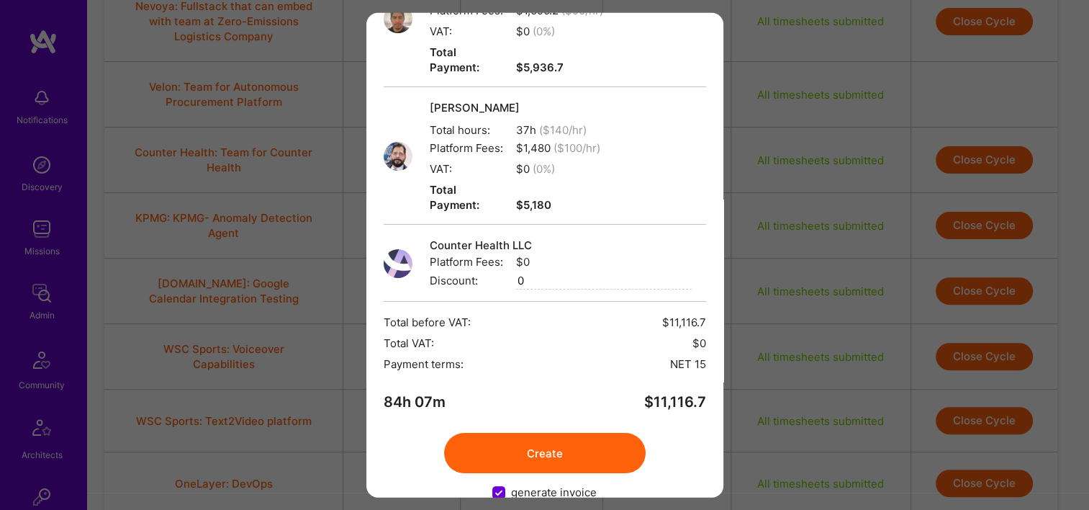
click at [518, 433] on button "Create" at bounding box center [545, 453] width 202 height 40
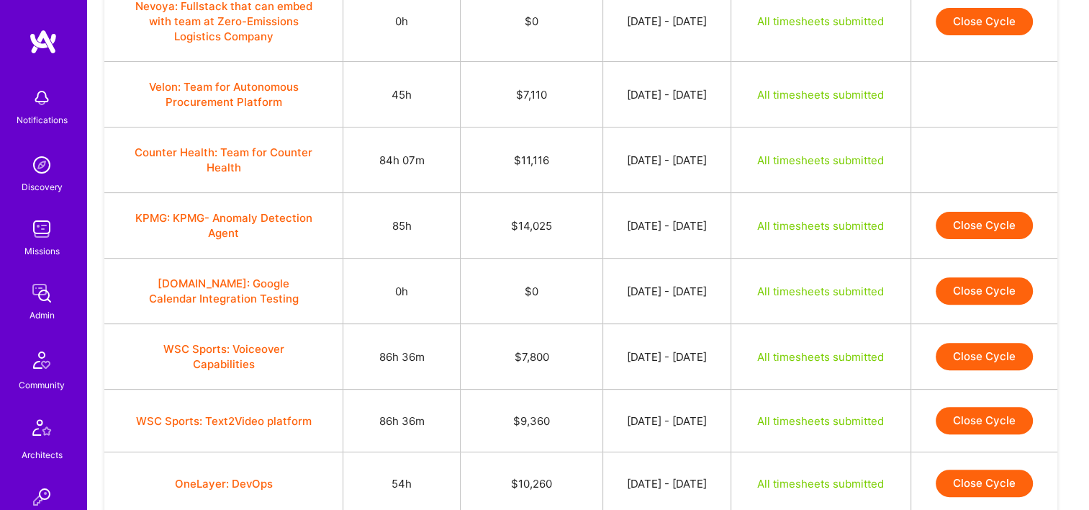
click at [1009, 217] on button "Close Cycle" at bounding box center [984, 225] width 97 height 27
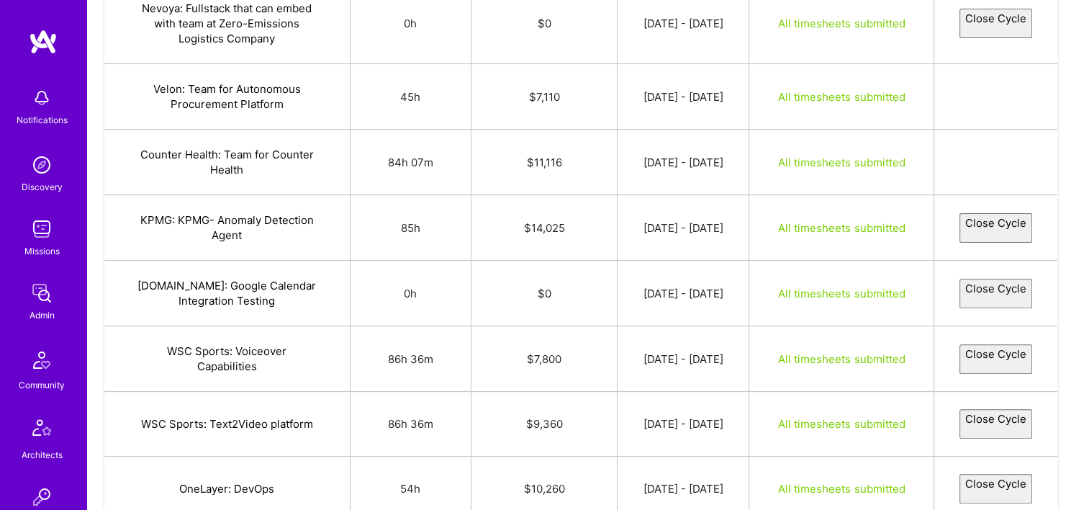
select select "68b71d9c3a32bc0f5f3054f8"
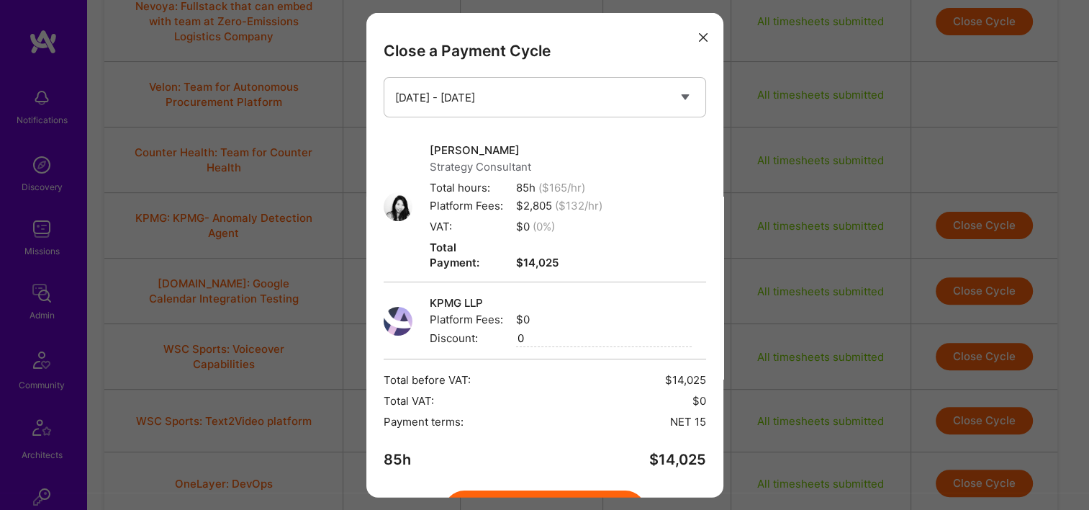
scroll to position [73, 0]
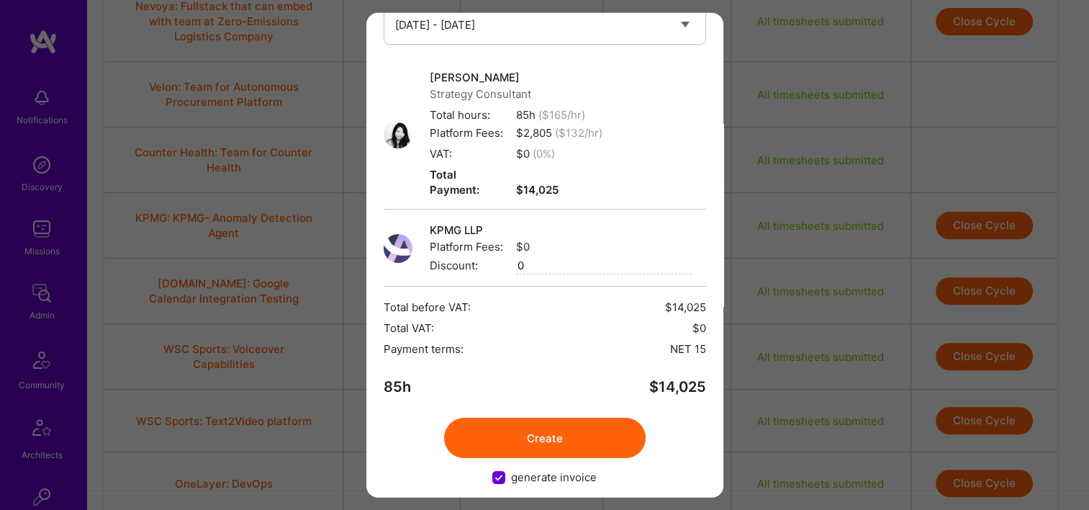
click at [561, 419] on button "Create" at bounding box center [545, 437] width 202 height 40
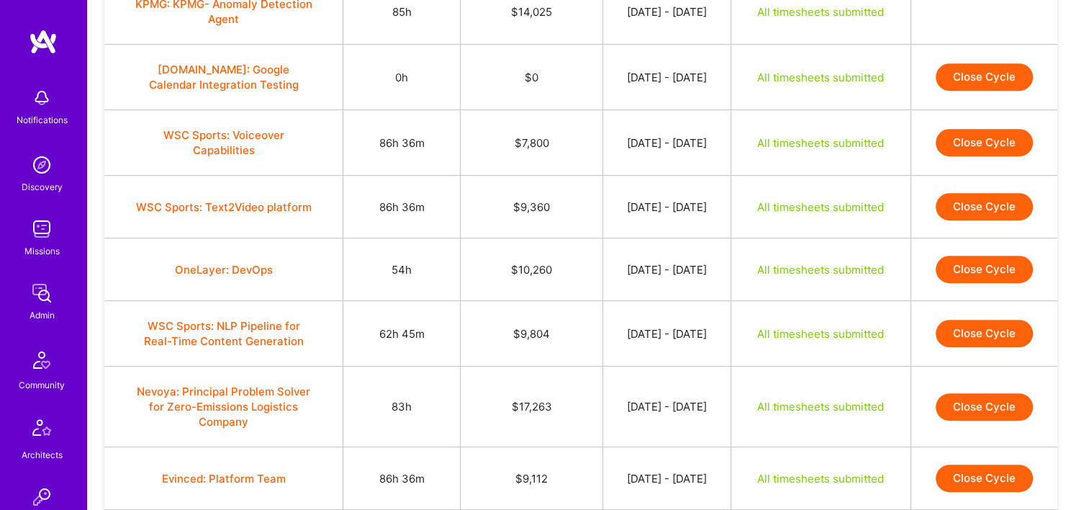
scroll to position [648, 0]
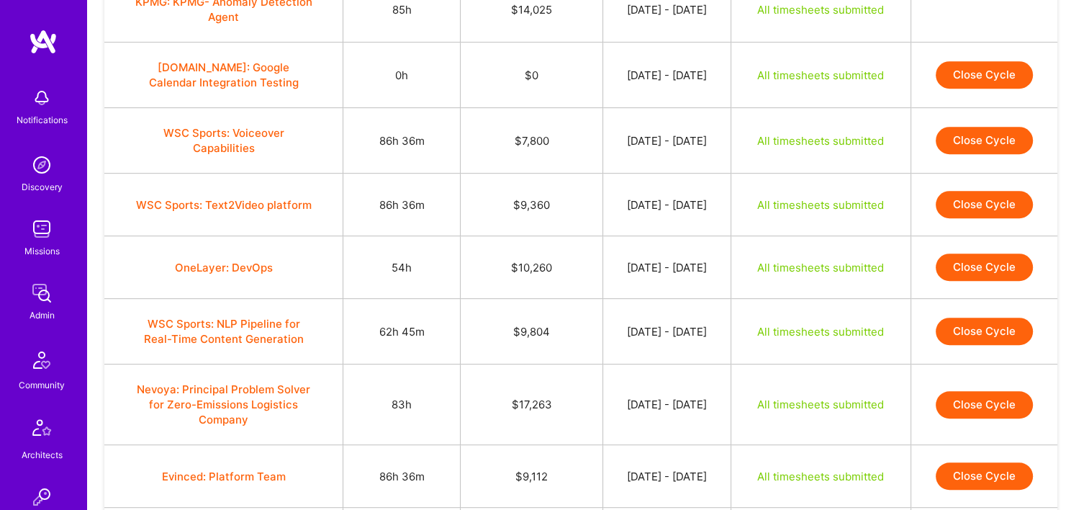
click at [977, 130] on button "Close Cycle" at bounding box center [984, 140] width 97 height 27
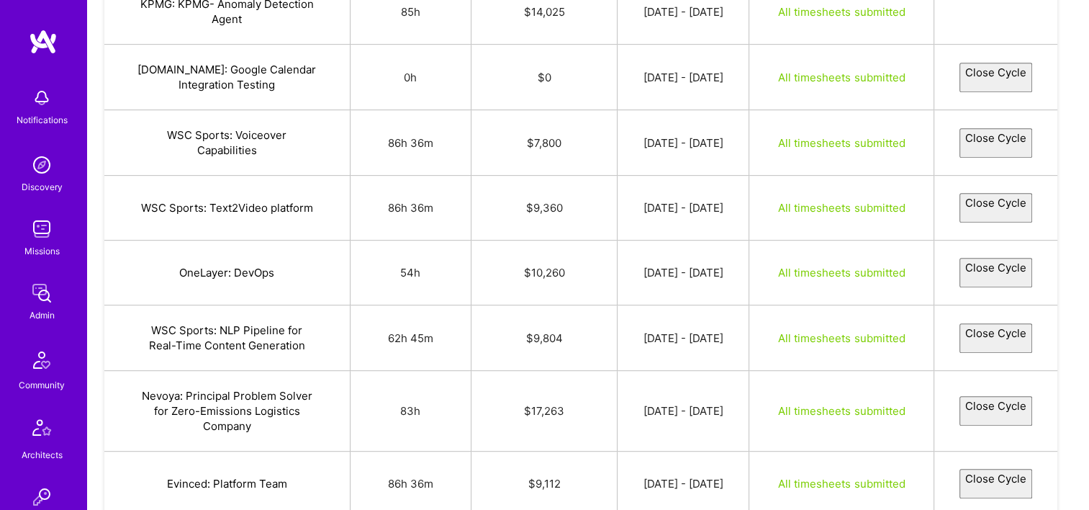
select select "68b5b0105fbef80db80cd3c8"
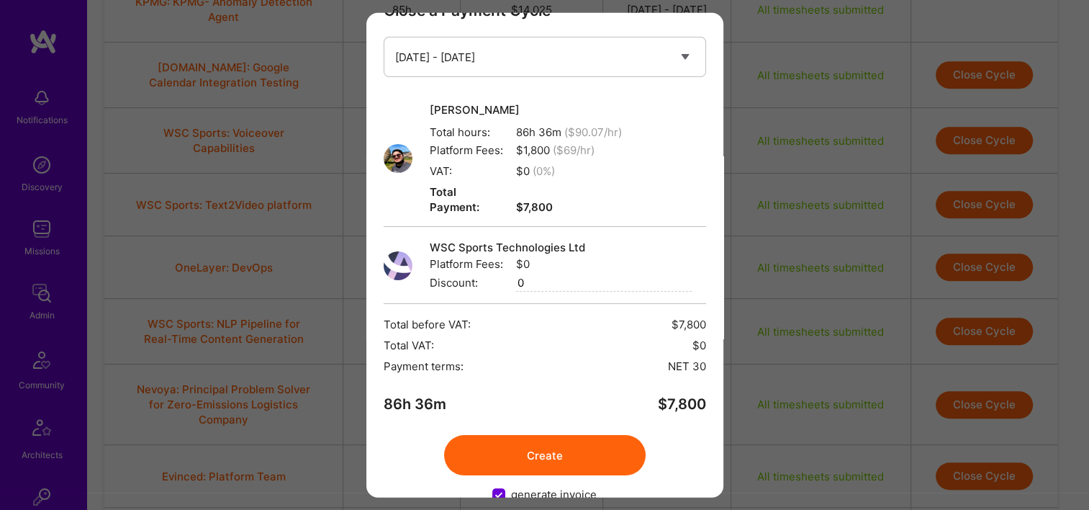
scroll to position [58, 0]
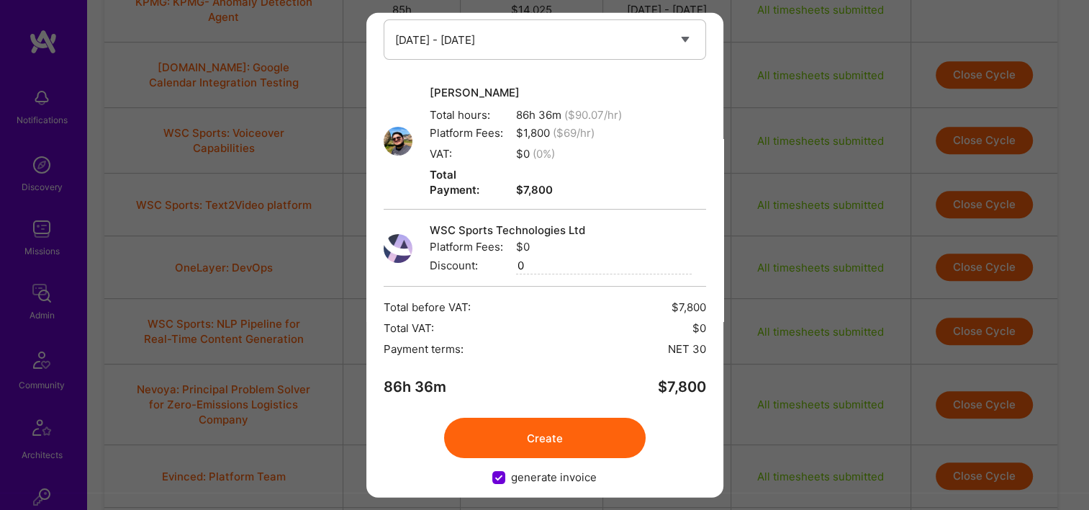
click at [538, 417] on button "Create" at bounding box center [545, 437] width 202 height 40
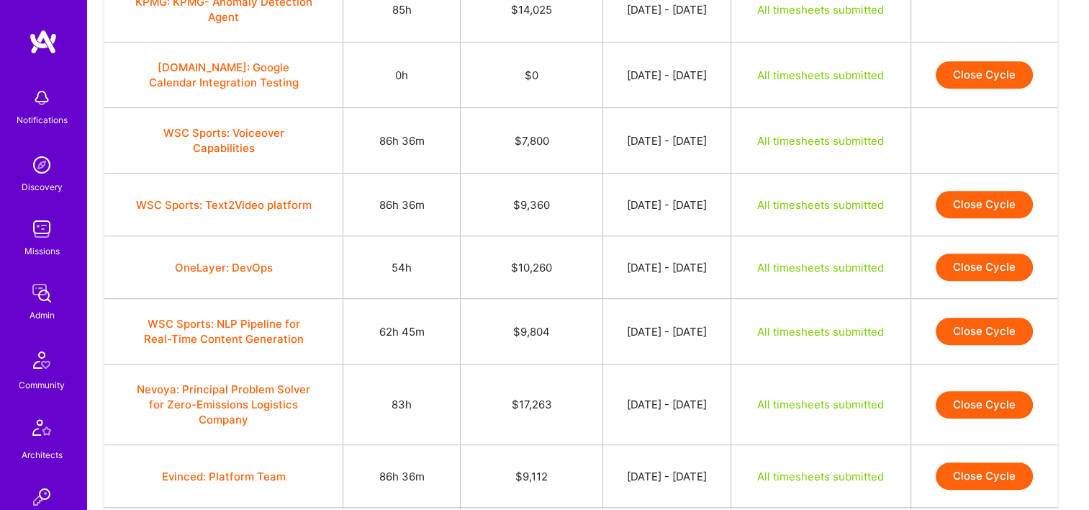
click at [995, 205] on button "Close Cycle" at bounding box center [984, 204] width 97 height 27
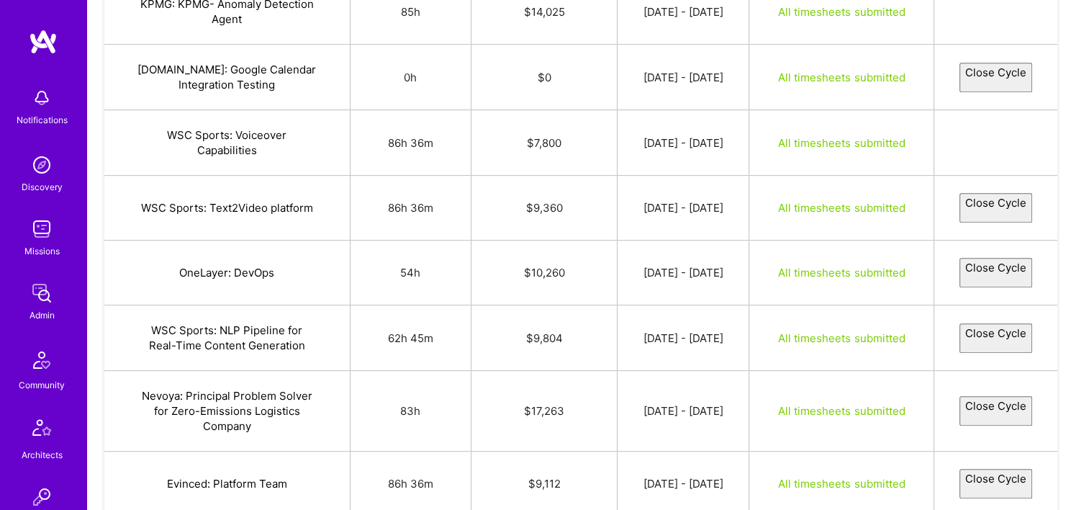
select select "68b547df8434d80bac190195"
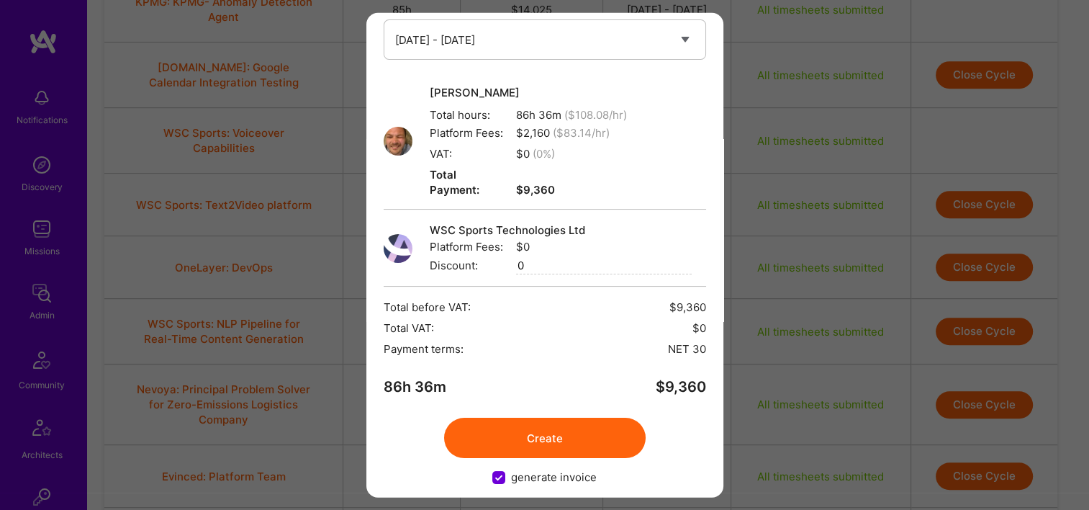
click at [556, 417] on button "Create" at bounding box center [545, 437] width 202 height 40
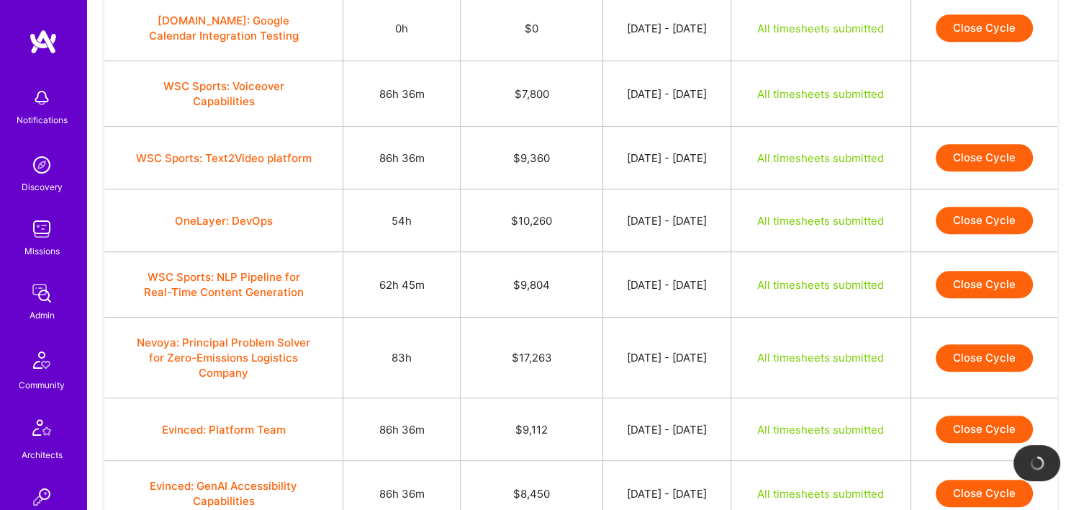
scroll to position [720, 0]
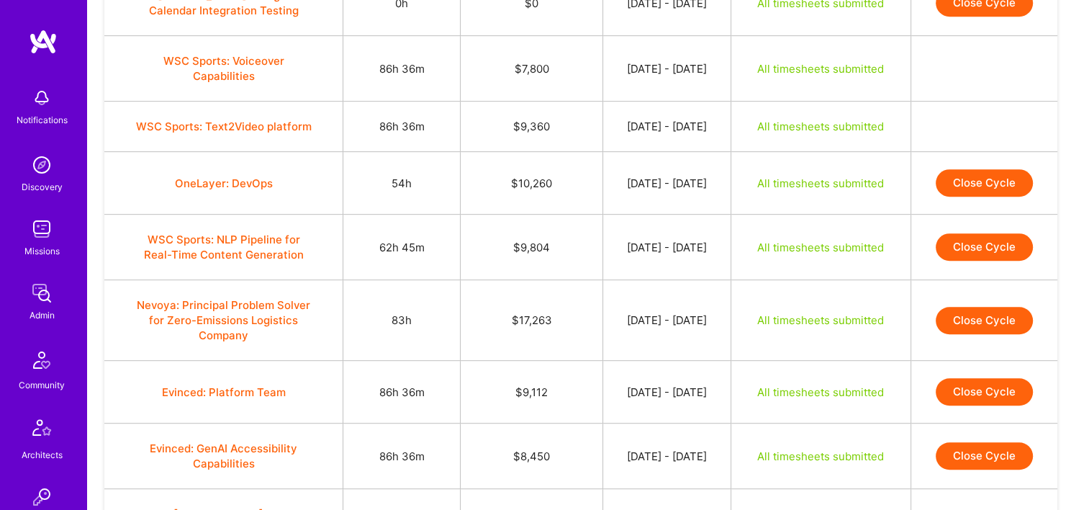
click at [956, 184] on button "Close Cycle" at bounding box center [984, 182] width 97 height 27
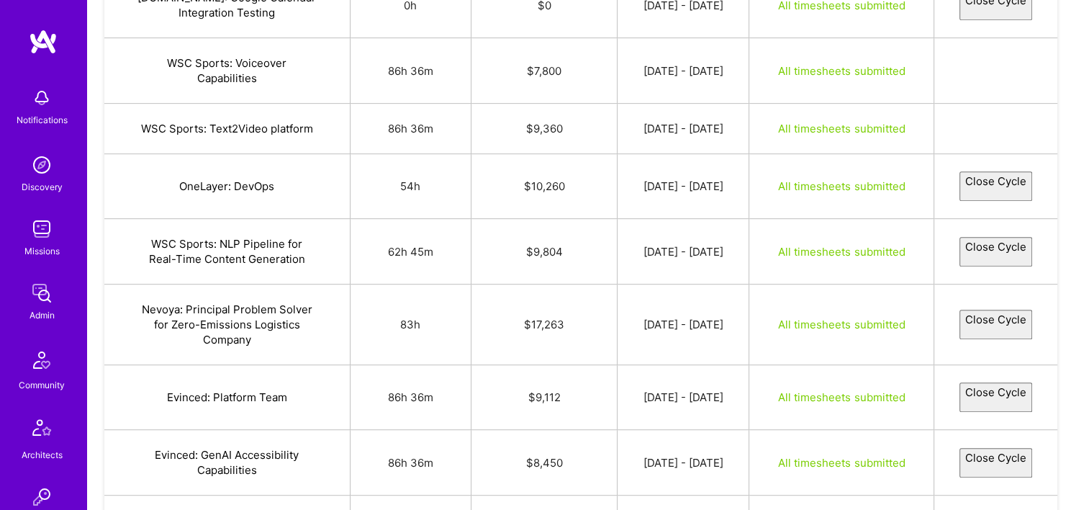
select select "68b54e42a2f7c4d4e165a39e"
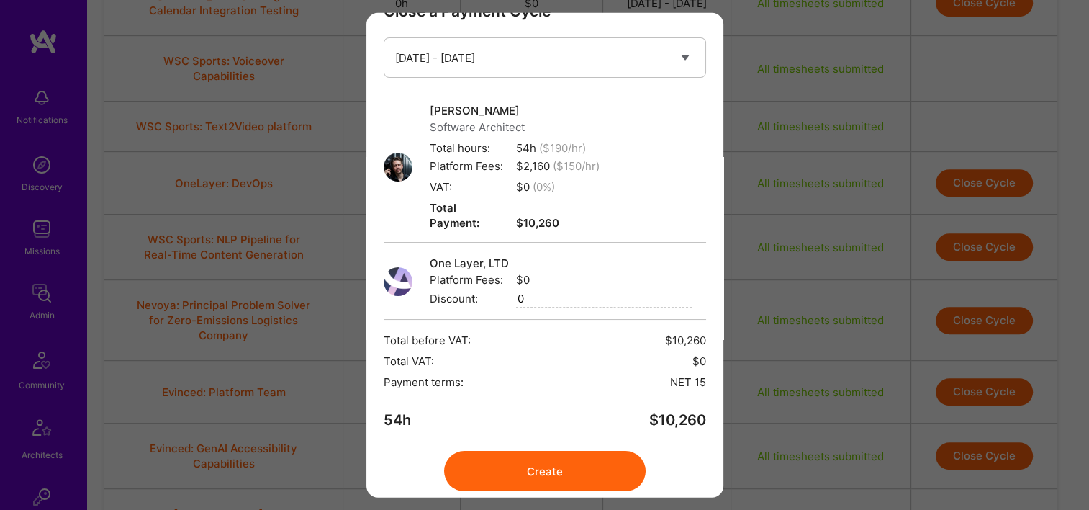
scroll to position [73, 0]
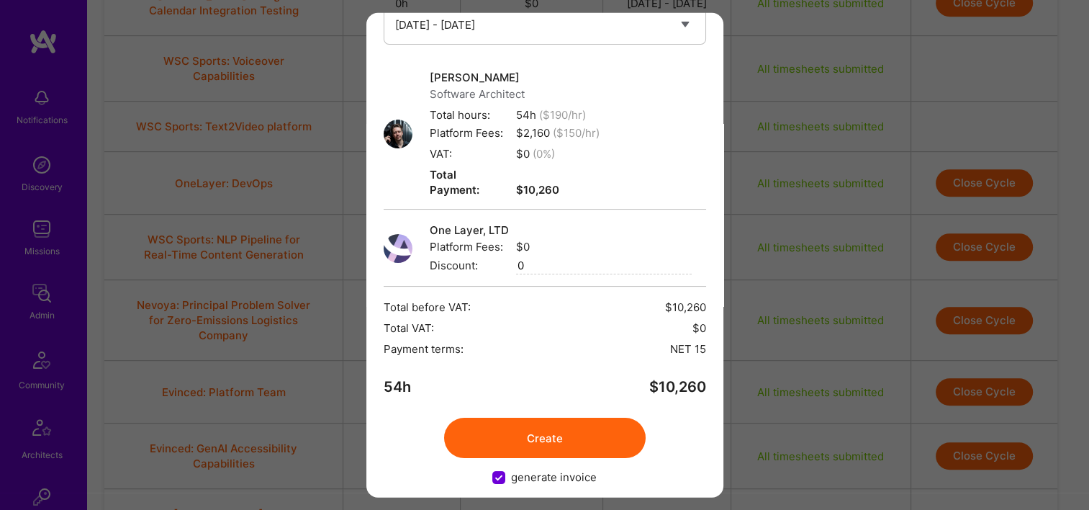
click at [540, 422] on button "Create" at bounding box center [545, 437] width 202 height 40
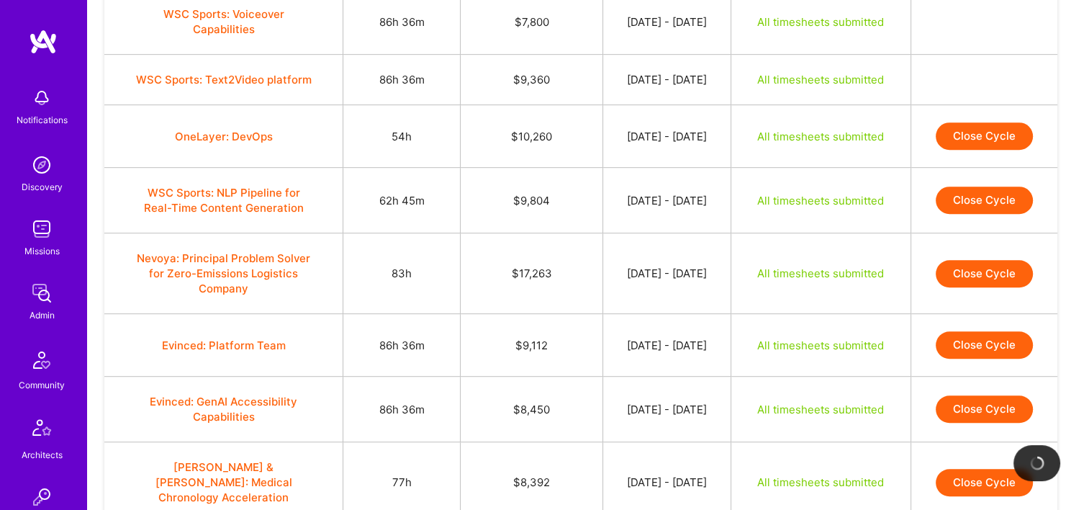
scroll to position [792, 0]
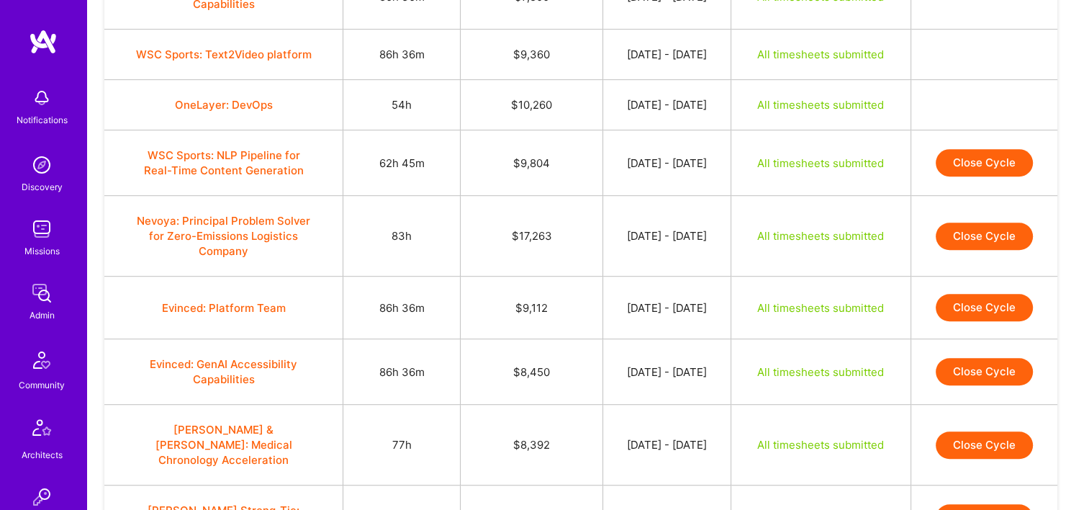
click at [999, 158] on button "Close Cycle" at bounding box center [984, 162] width 97 height 27
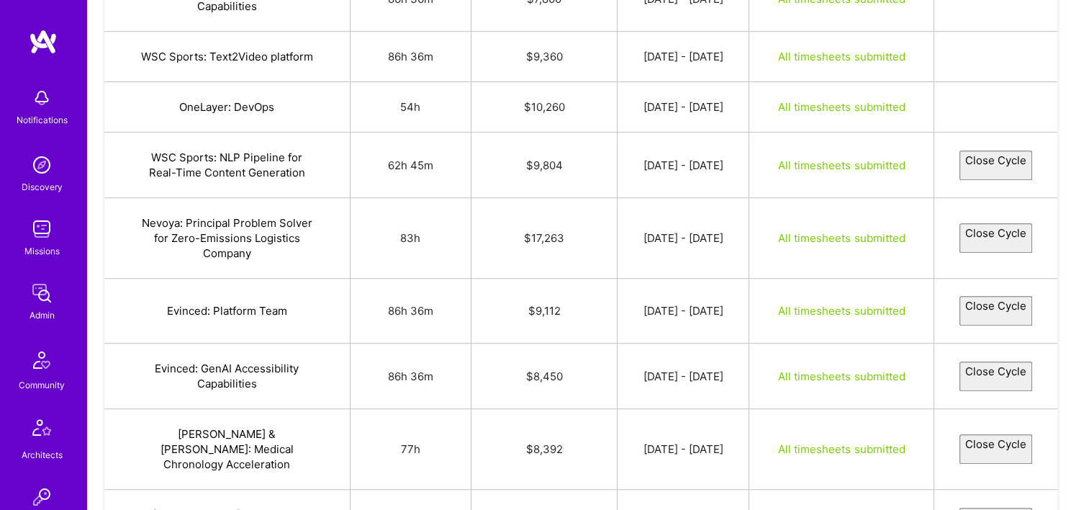
select select "68b5c3b2e16dc07a9405b94e"
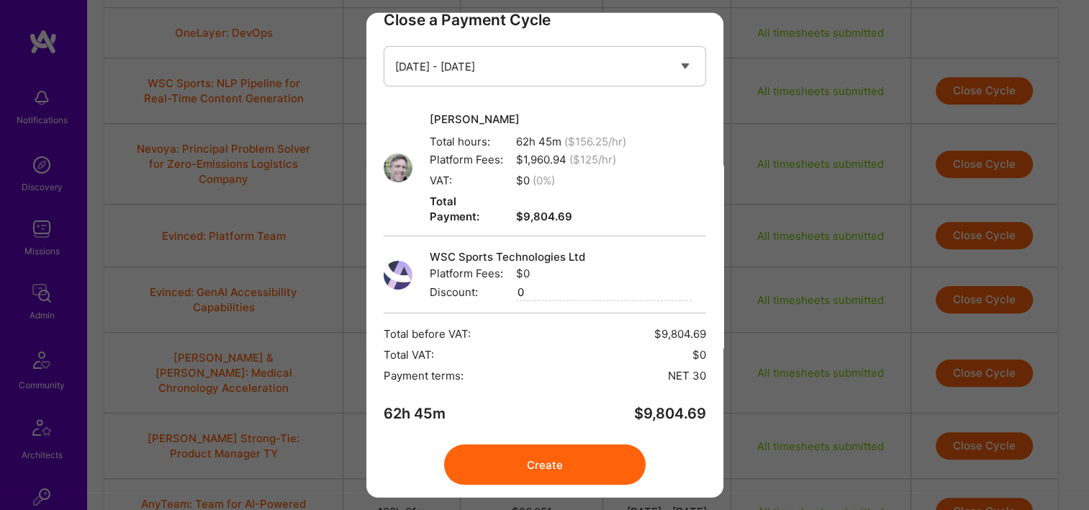
scroll to position [58, 0]
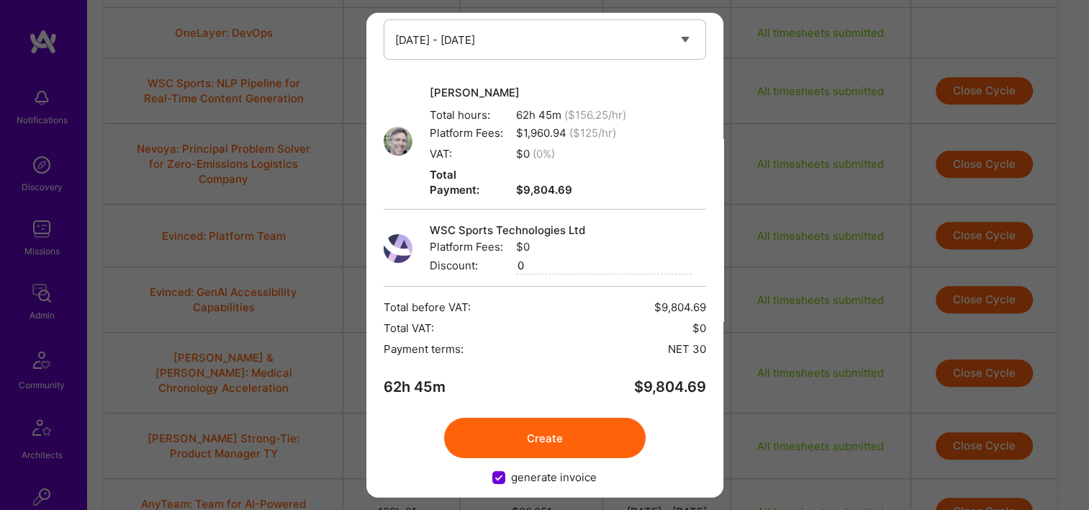
click at [557, 440] on button "Create" at bounding box center [545, 437] width 202 height 40
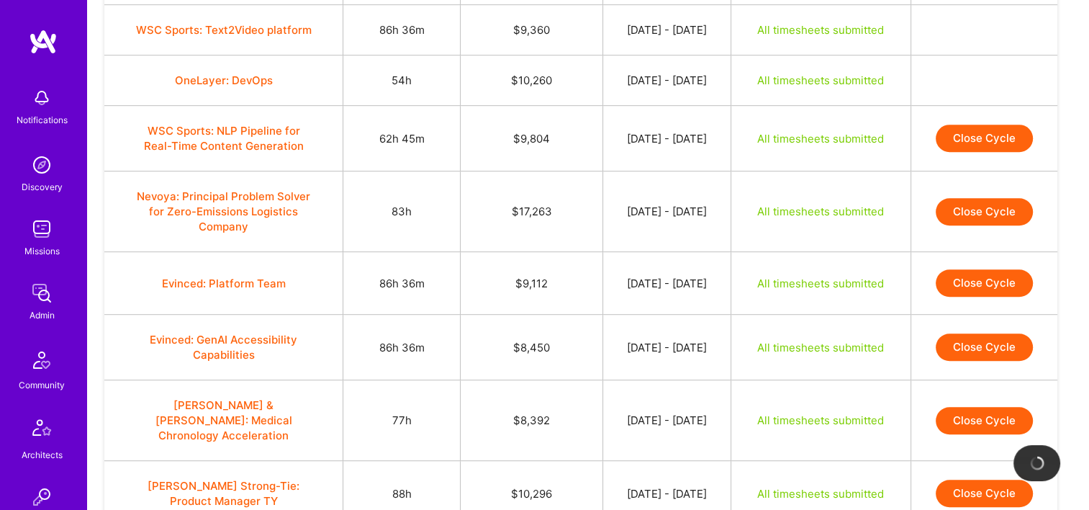
scroll to position [792, 0]
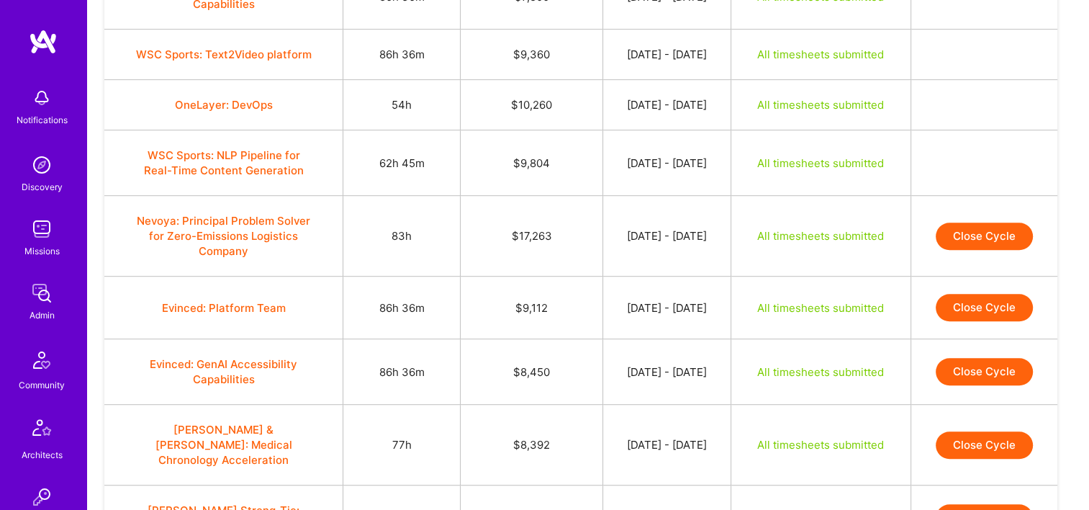
click at [953, 244] on button "Close Cycle" at bounding box center [984, 235] width 97 height 27
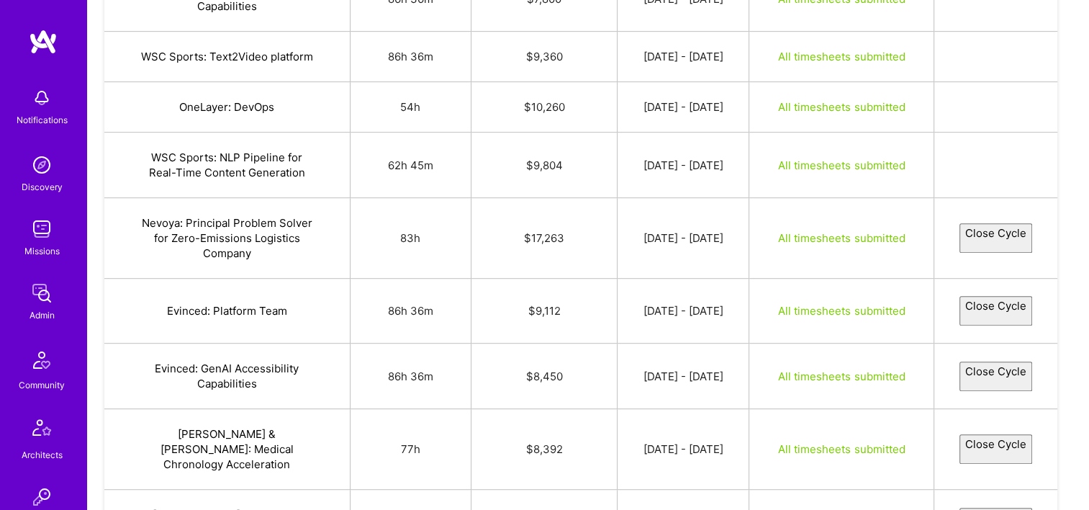
select select "68b70245d55082b8b2986a75"
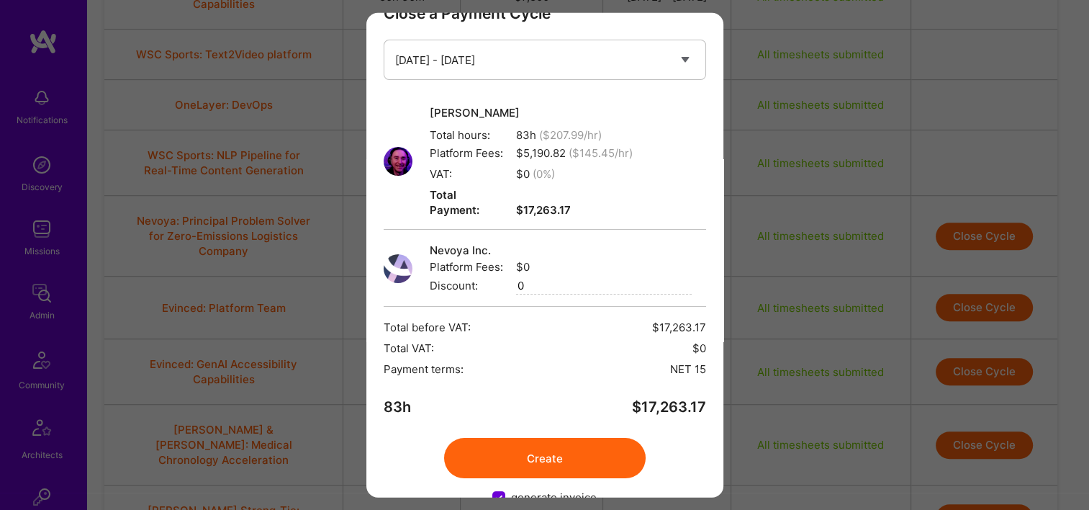
scroll to position [58, 0]
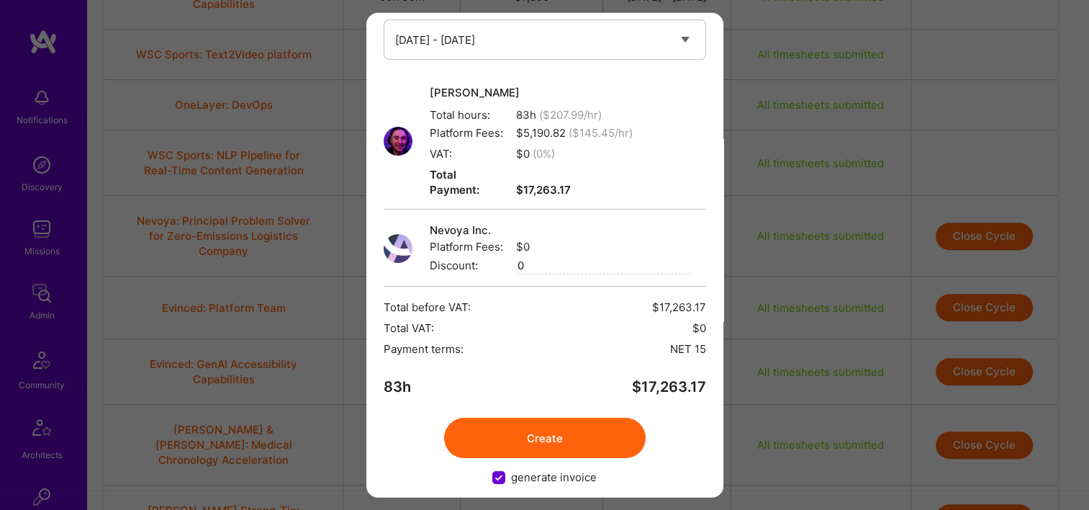
click at [594, 418] on button "Create" at bounding box center [545, 437] width 202 height 40
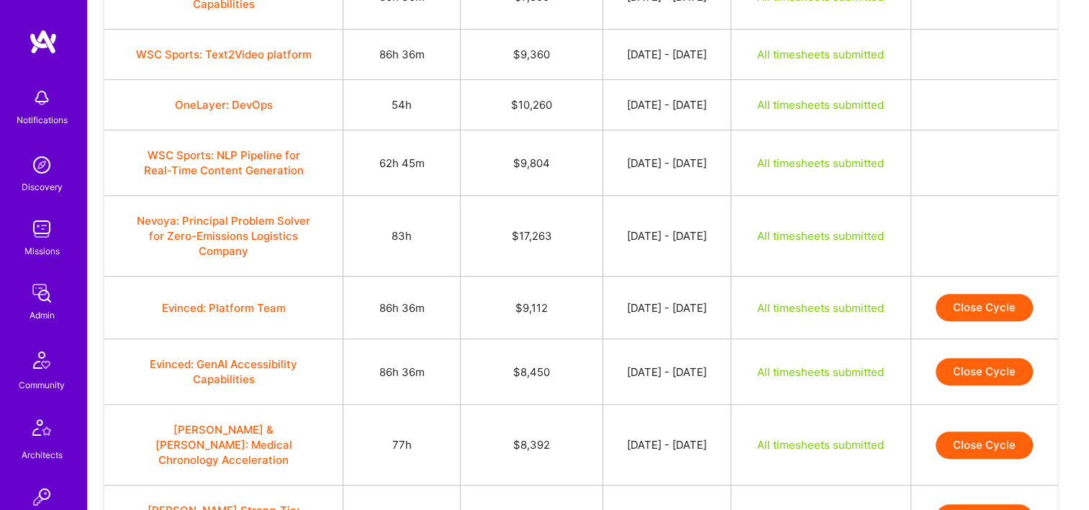
click at [1027, 312] on button "Close Cycle" at bounding box center [984, 307] width 97 height 27
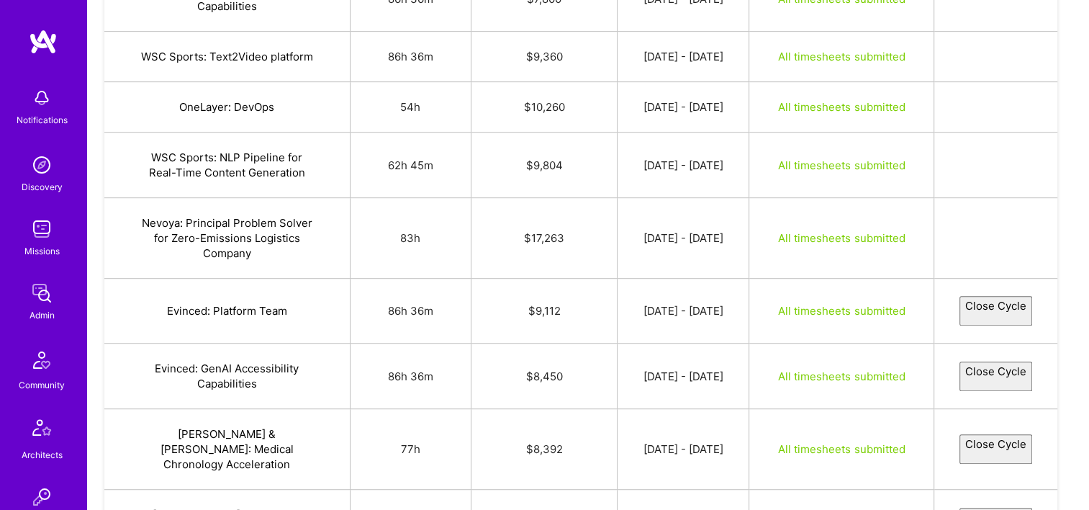
select select "68b69ec930ce4c6a68cc16bf"
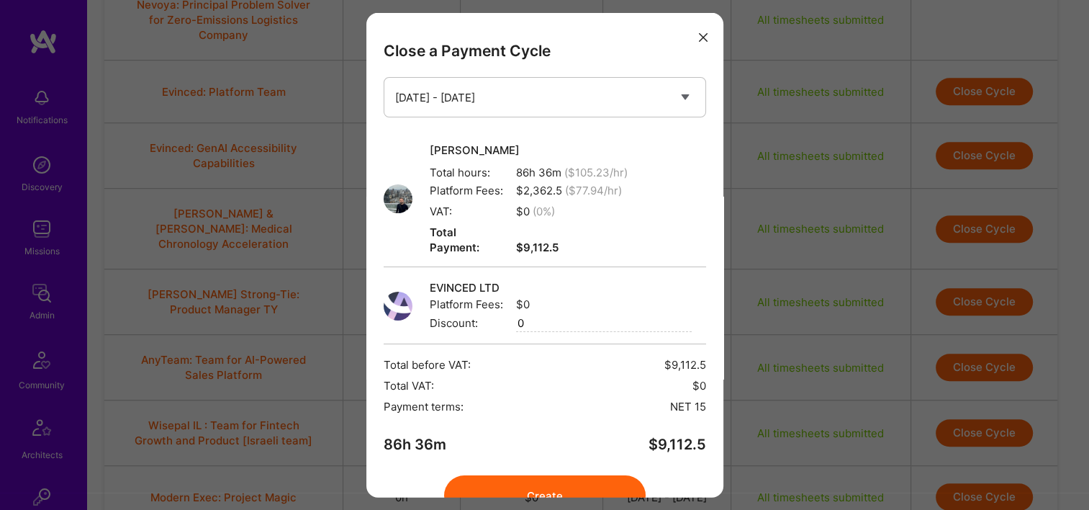
click at [584, 477] on button "Create" at bounding box center [545, 495] width 202 height 40
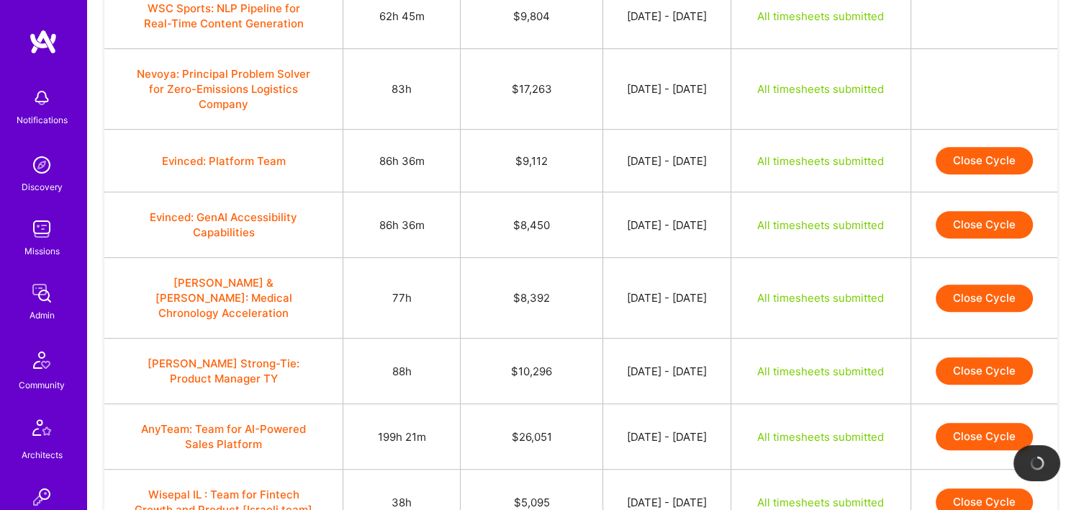
scroll to position [936, 0]
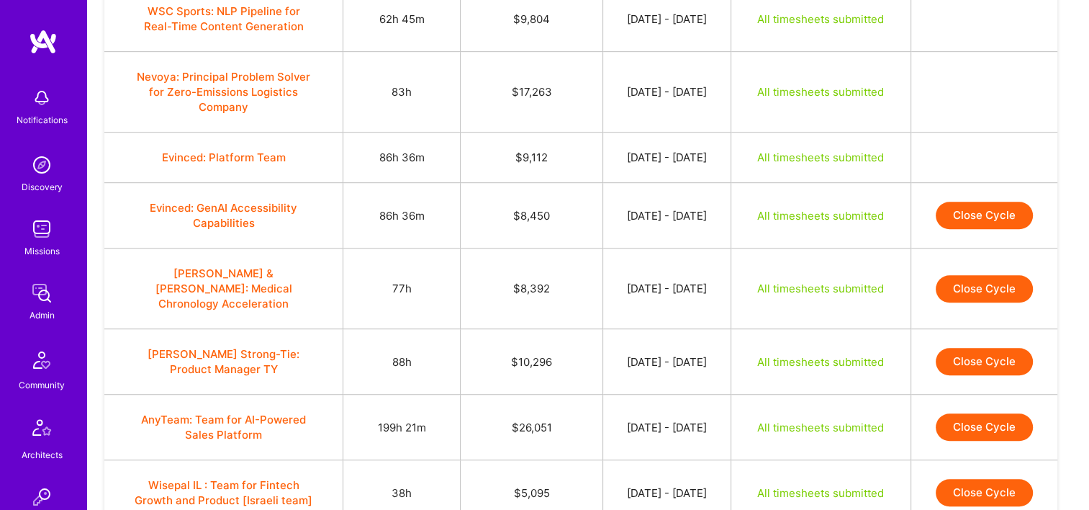
click at [975, 213] on button "Close Cycle" at bounding box center [984, 215] width 97 height 27
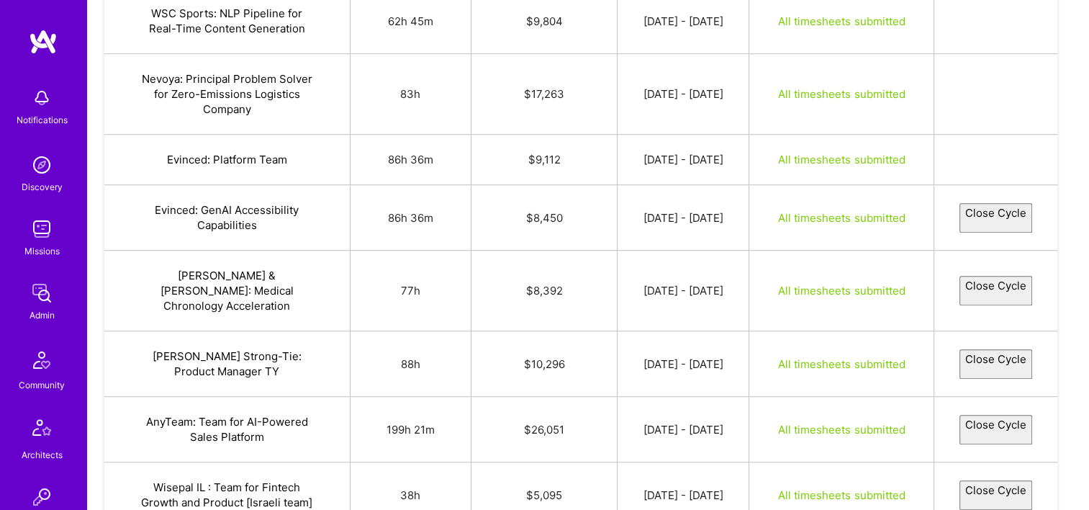
select select "68b70dfa73988e1bfbb1b4c5"
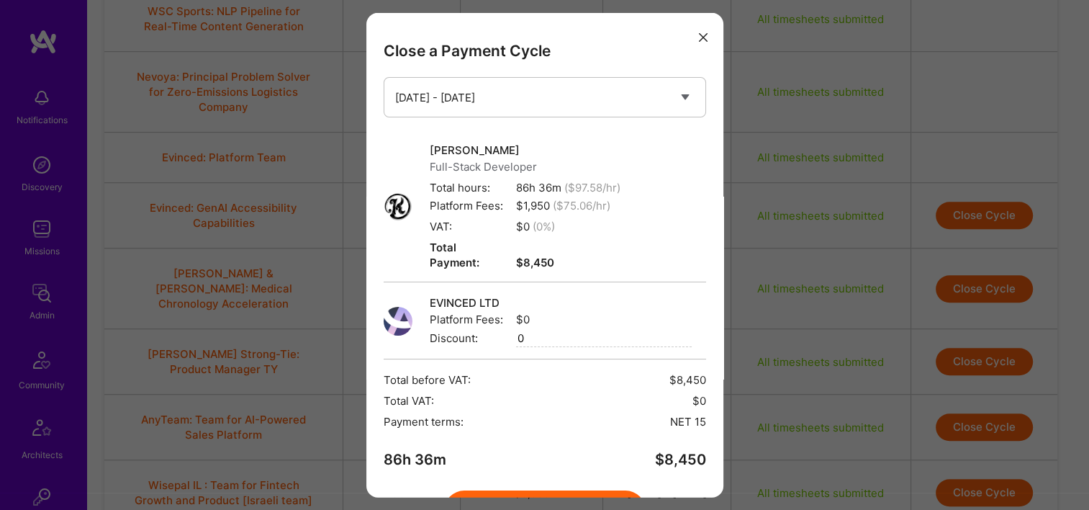
scroll to position [73, 0]
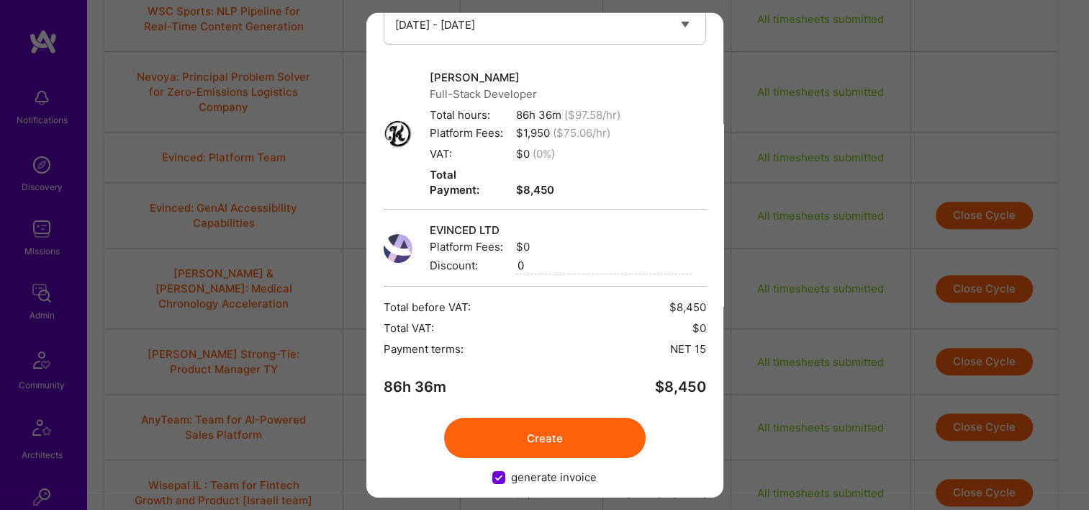
click at [538, 421] on button "Create" at bounding box center [545, 437] width 202 height 40
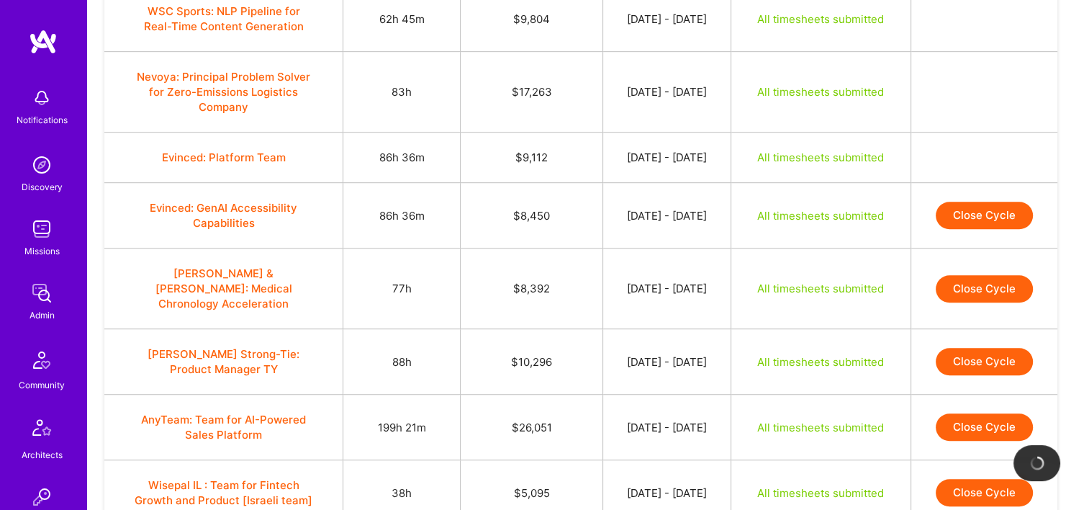
scroll to position [1008, 0]
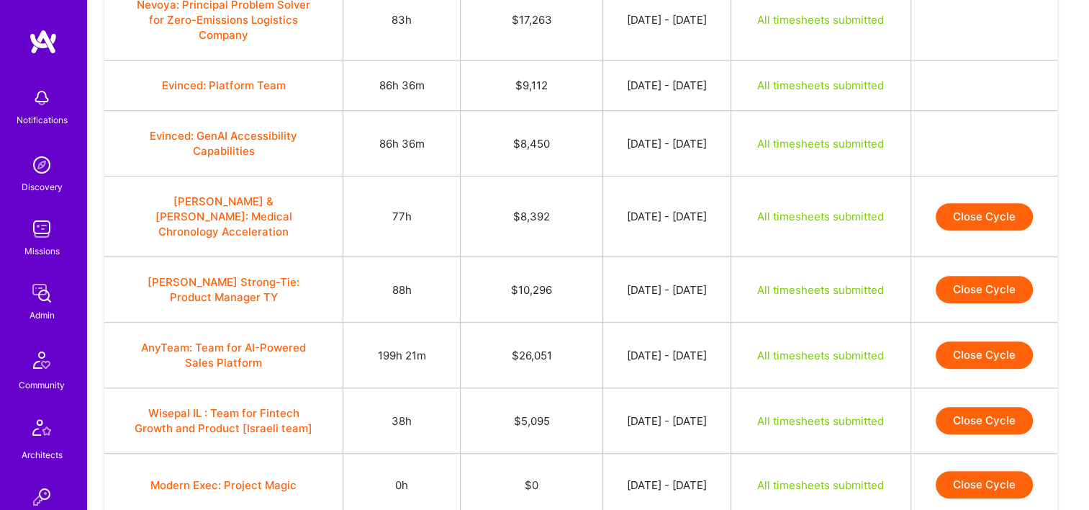
click at [964, 204] on button "Close Cycle" at bounding box center [984, 216] width 97 height 27
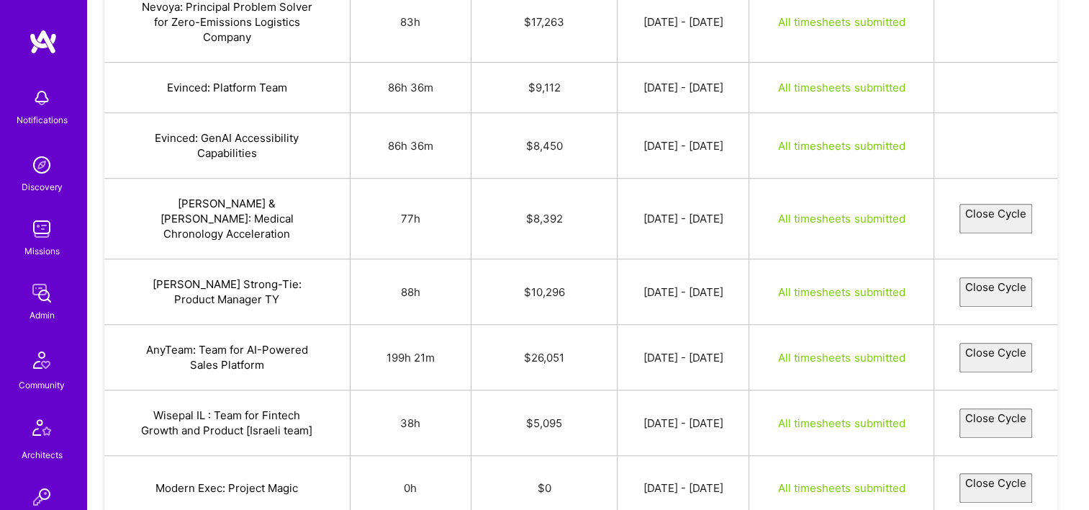
select select "68b5b0ea30ce4c0089cc12ea"
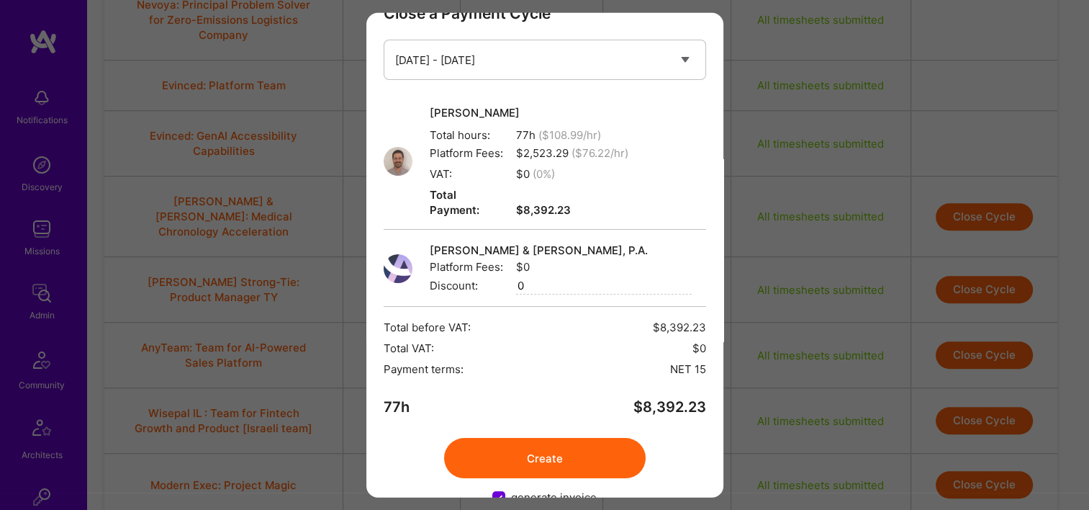
scroll to position [58, 0]
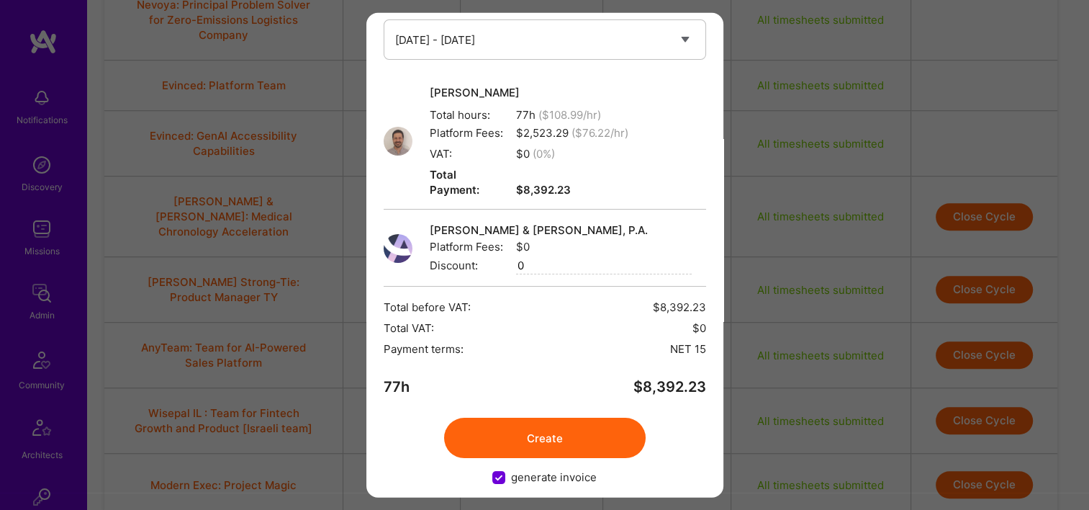
click at [522, 417] on button "Create" at bounding box center [545, 437] width 202 height 40
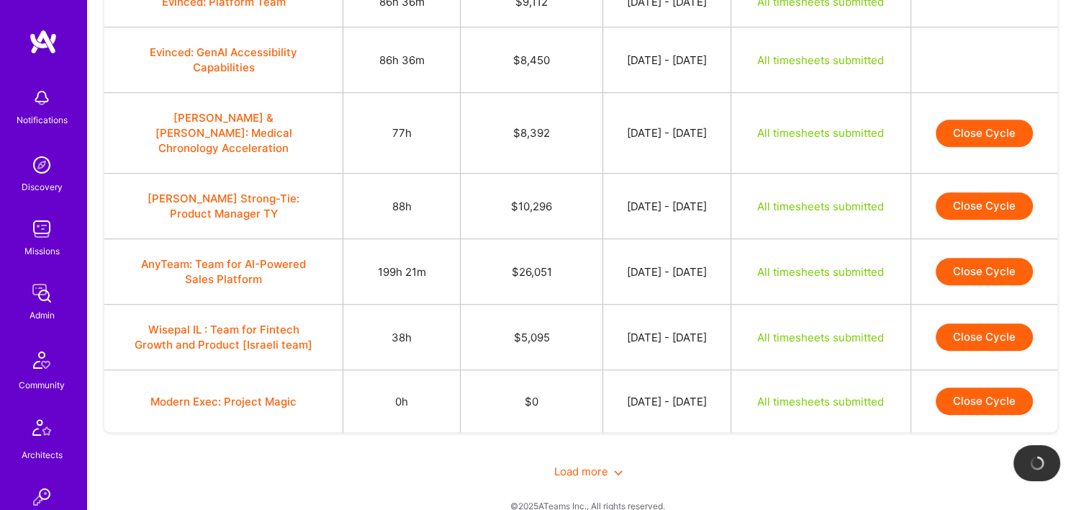
scroll to position [1094, 0]
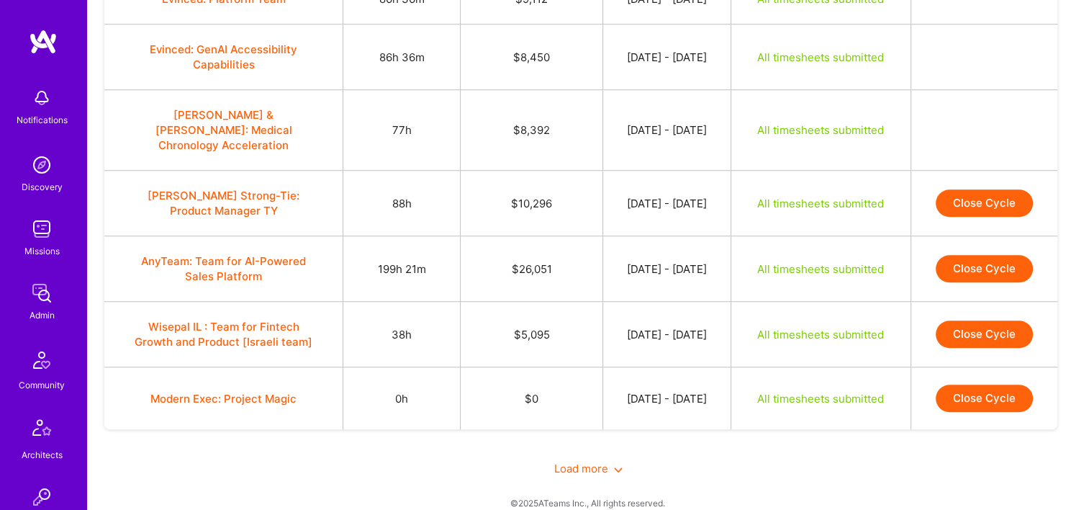
click at [975, 189] on button "Close Cycle" at bounding box center [984, 202] width 97 height 27
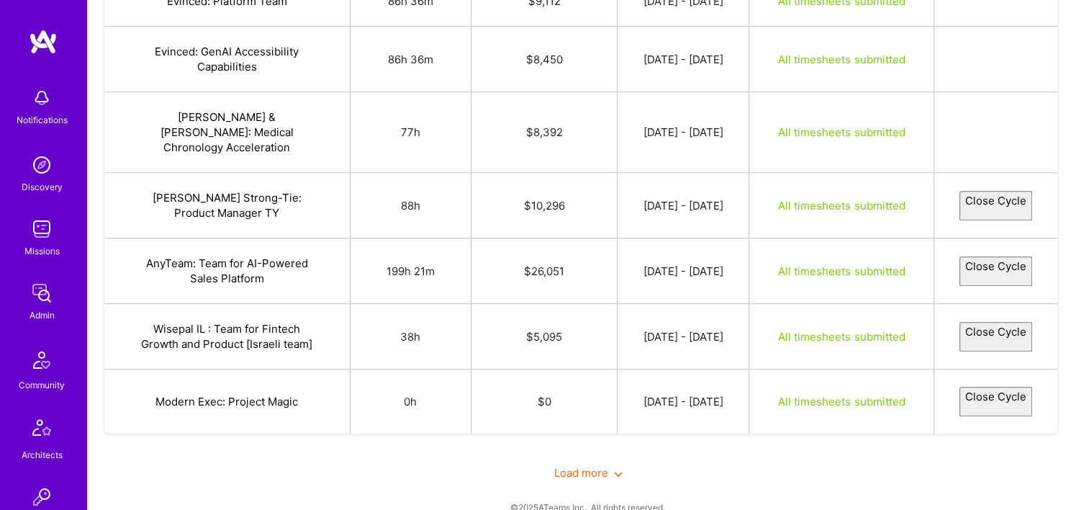
select select "68b61b259559fe30d7c6327e"
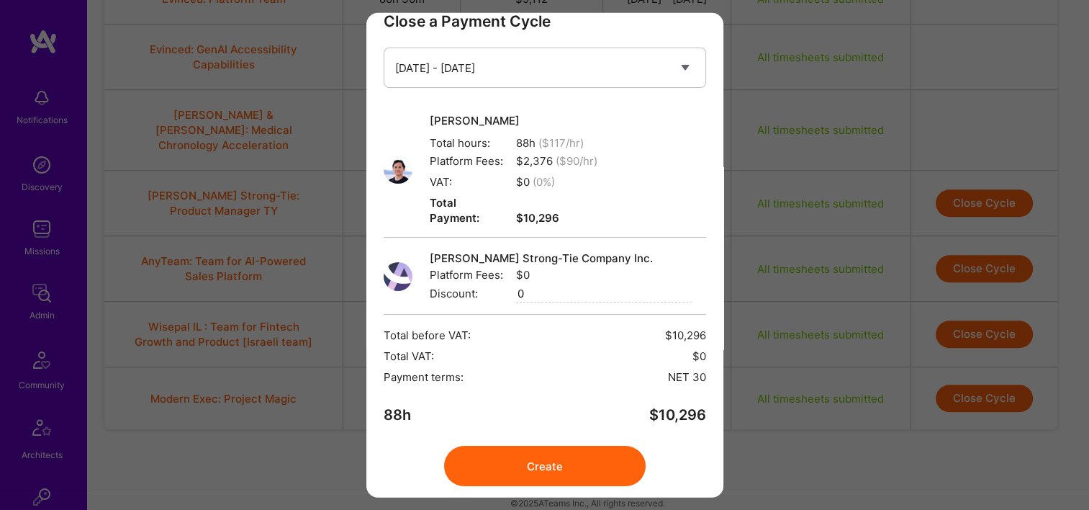
scroll to position [58, 0]
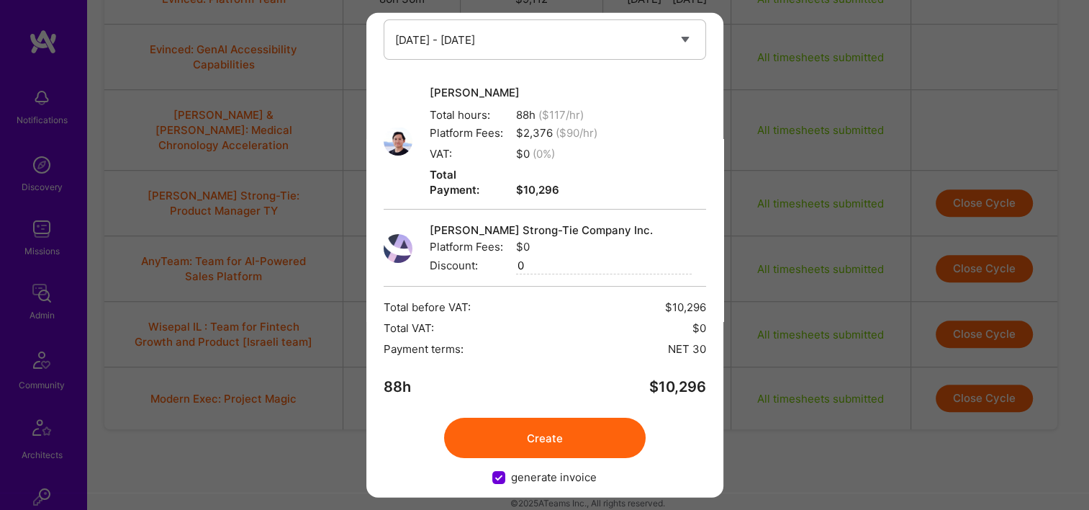
click at [547, 432] on button "Create" at bounding box center [545, 437] width 202 height 40
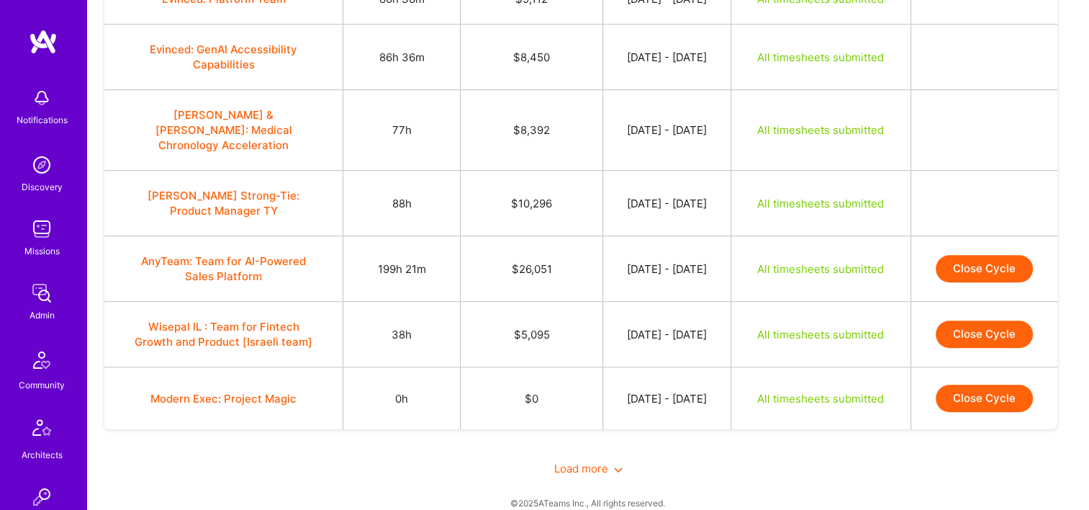
click at [977, 255] on button "Close Cycle" at bounding box center [984, 268] width 97 height 27
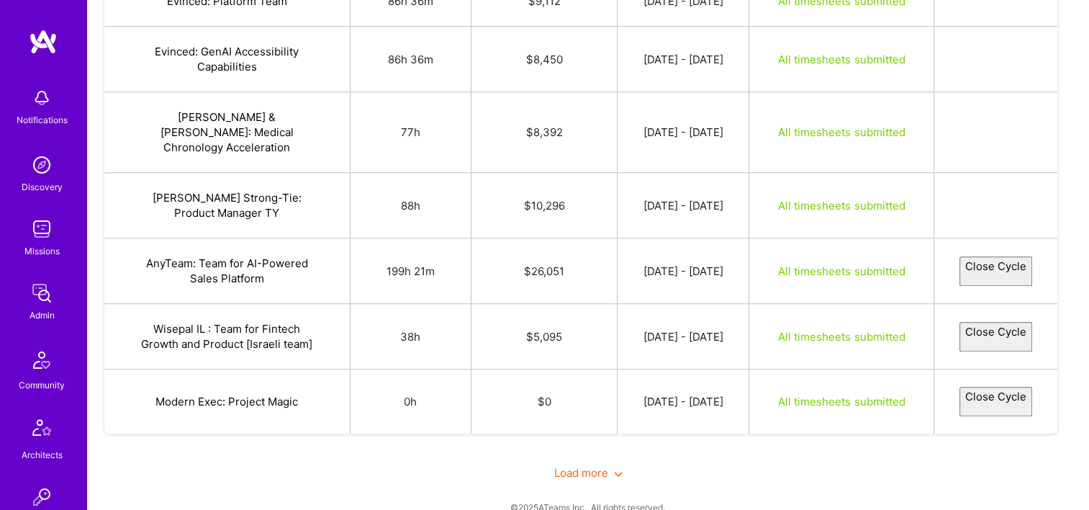
select select "68b5a5f29559fe0cfcc62f0f"
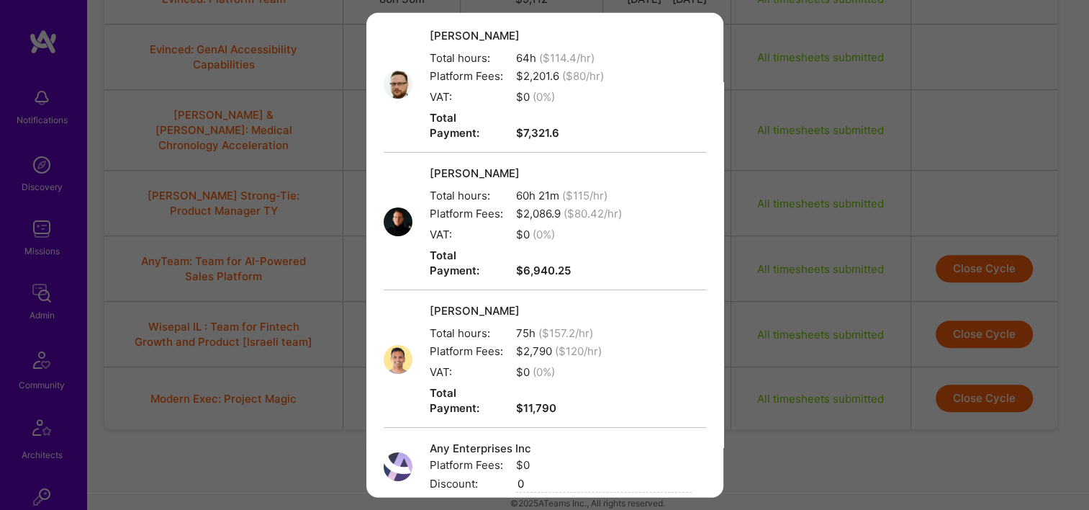
scroll to position [302, 0]
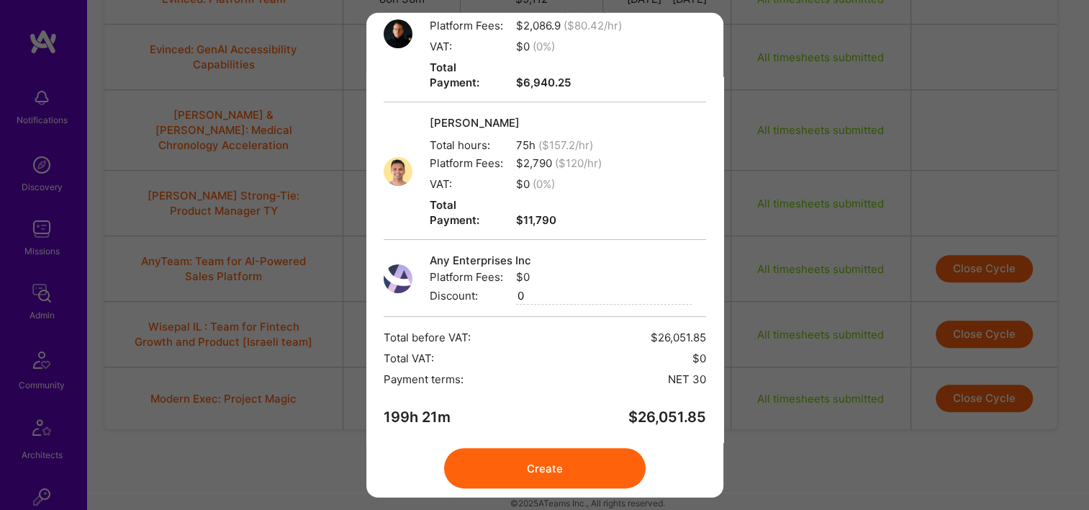
click at [589, 392] on div "Close a Payment Cycle Select a payment cycle Sep 1 - Sep 15 Grzegorz Wróblewski…" at bounding box center [544, 255] width 357 height 484
click at [587, 400] on div "Close a Payment Cycle Select a payment cycle Sep 1 - Sep 15 Grzegorz Wróblewski…" at bounding box center [544, 255] width 357 height 484
click at [597, 448] on button "Create" at bounding box center [545, 468] width 202 height 40
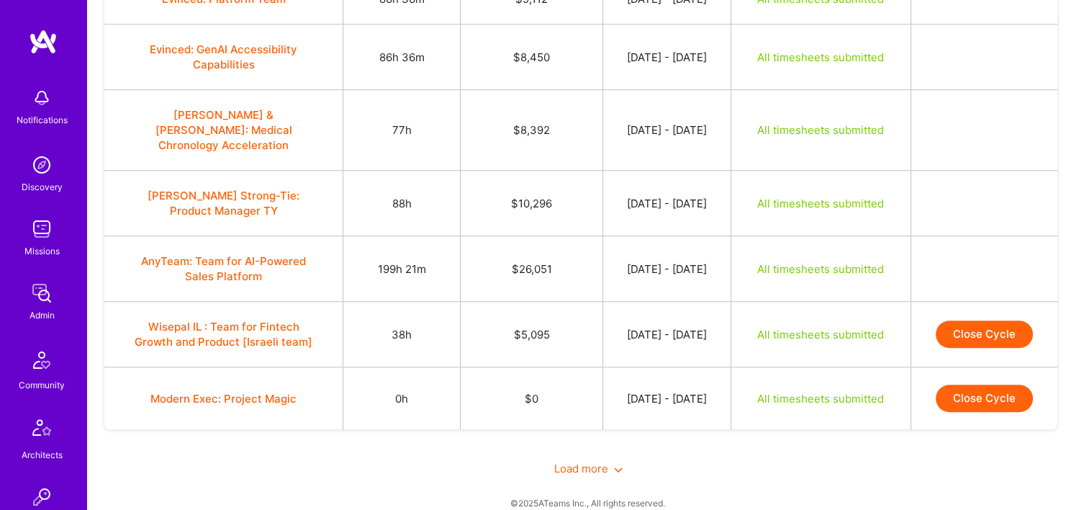
click at [975, 320] on button "Close Cycle" at bounding box center [984, 333] width 97 height 27
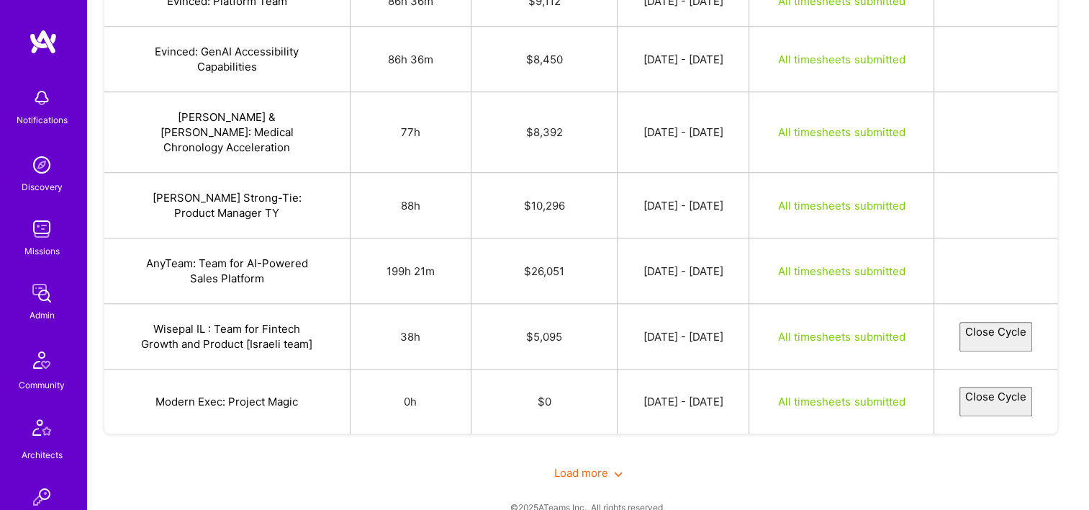
select select "68b583495fbef85f410cd33e"
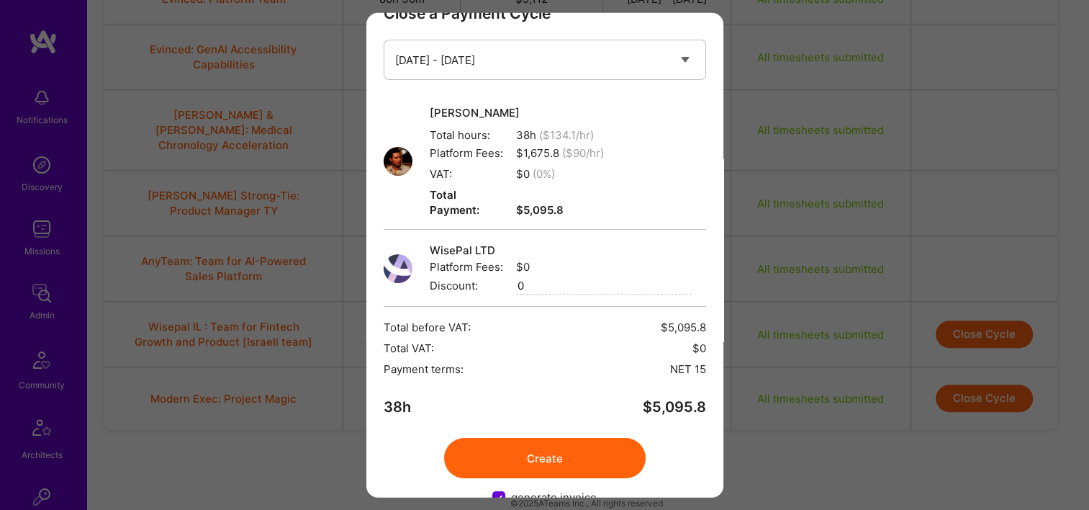
scroll to position [58, 0]
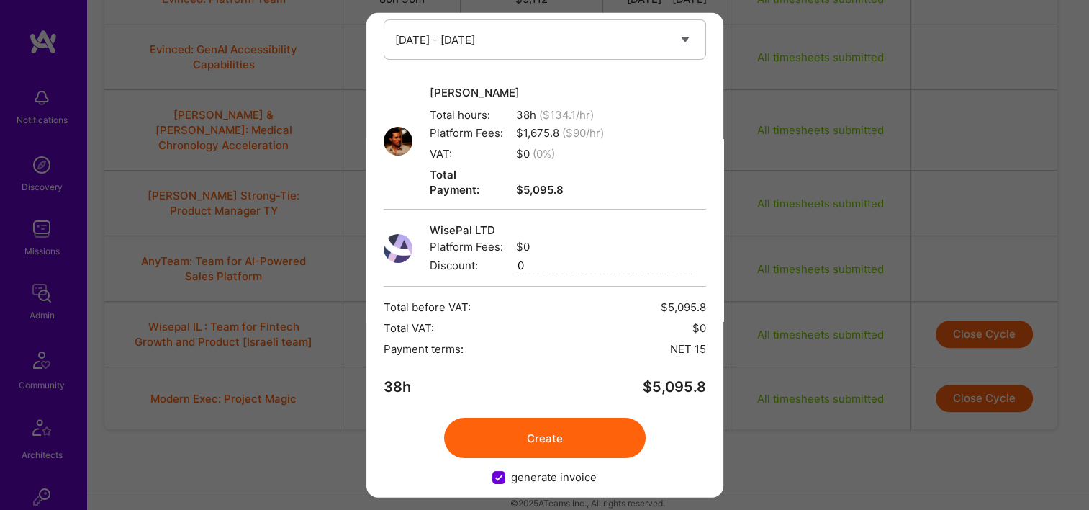
click at [548, 426] on button "Create" at bounding box center [545, 437] width 202 height 40
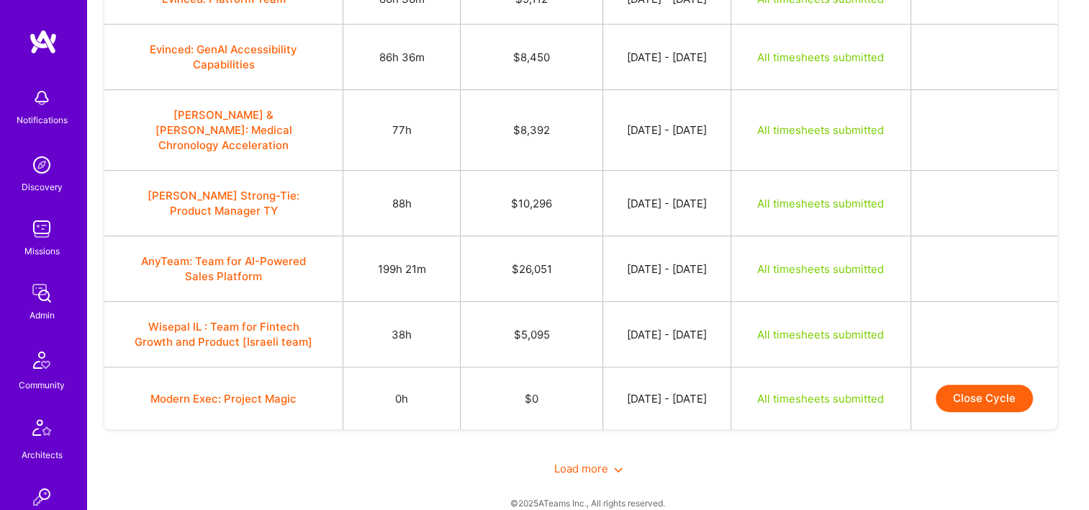
click at [579, 461] on span "Load more" at bounding box center [588, 468] width 68 height 14
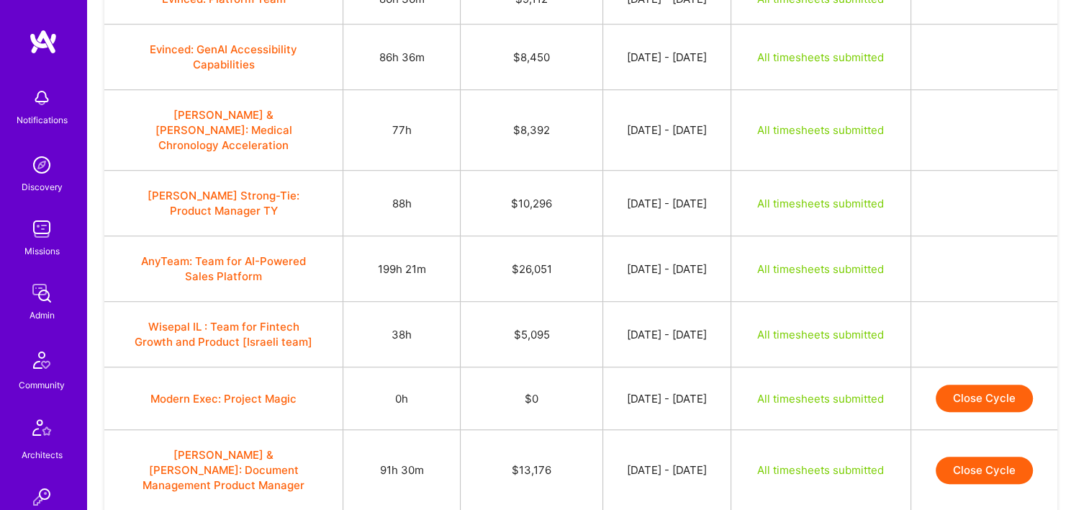
scroll to position [1238, 0]
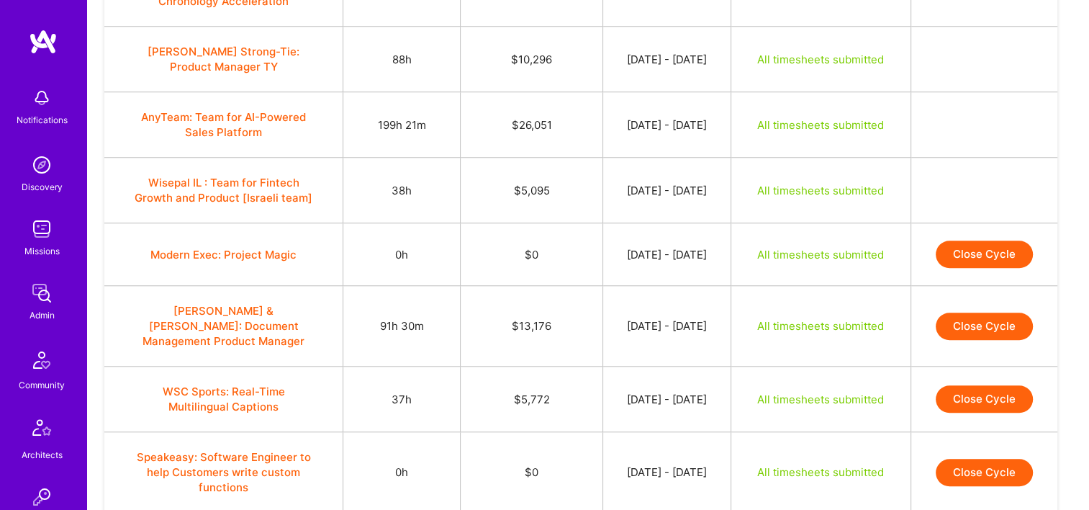
click at [988, 312] on button "Close Cycle" at bounding box center [984, 325] width 97 height 27
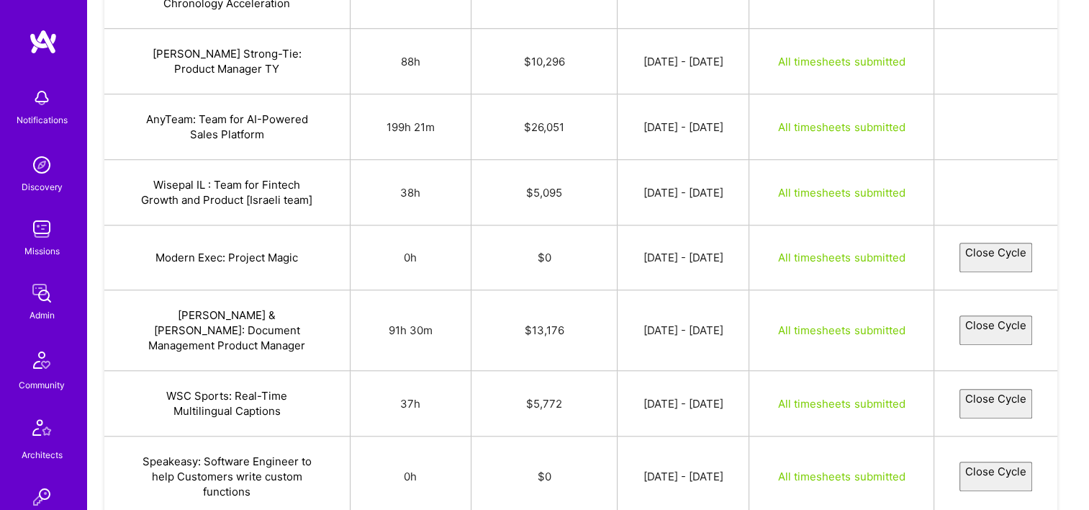
select select "68b6eb0393d168b5dbe01953"
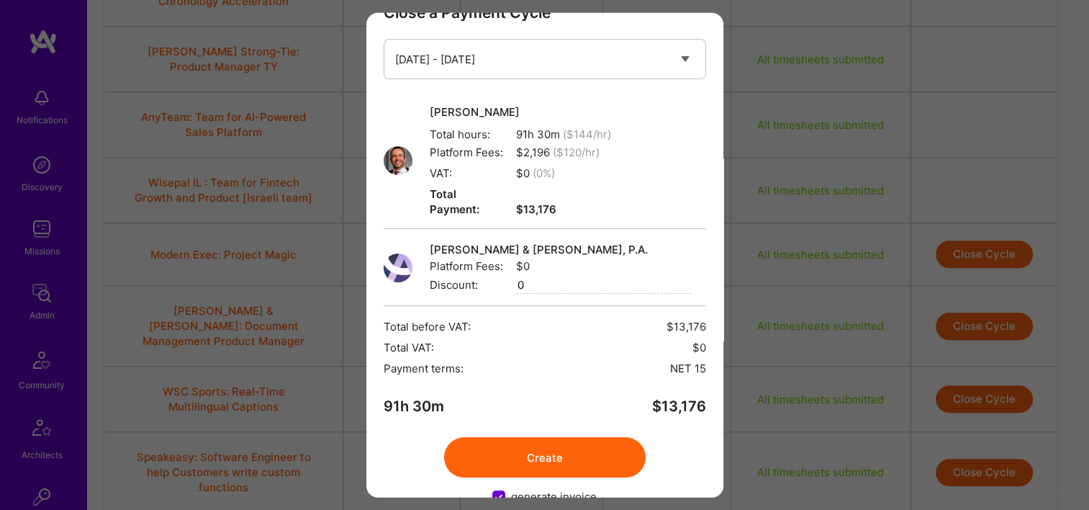
scroll to position [58, 0]
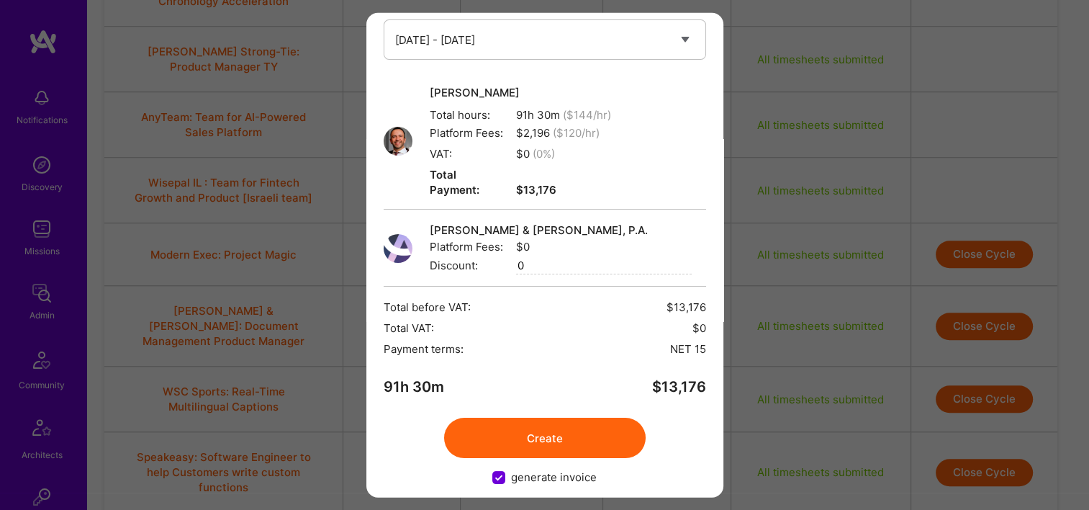
click at [504, 417] on button "Create" at bounding box center [545, 437] width 202 height 40
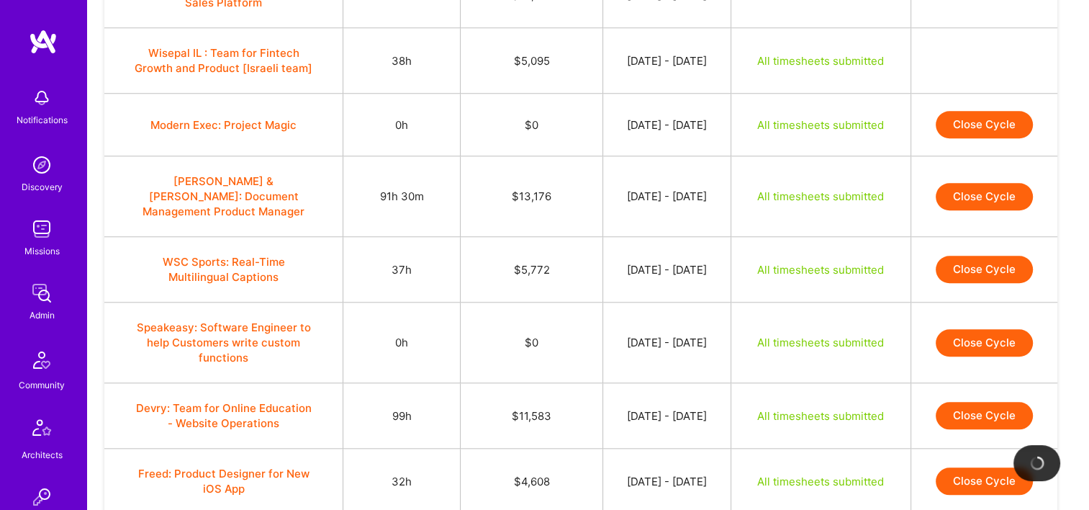
scroll to position [1454, 0]
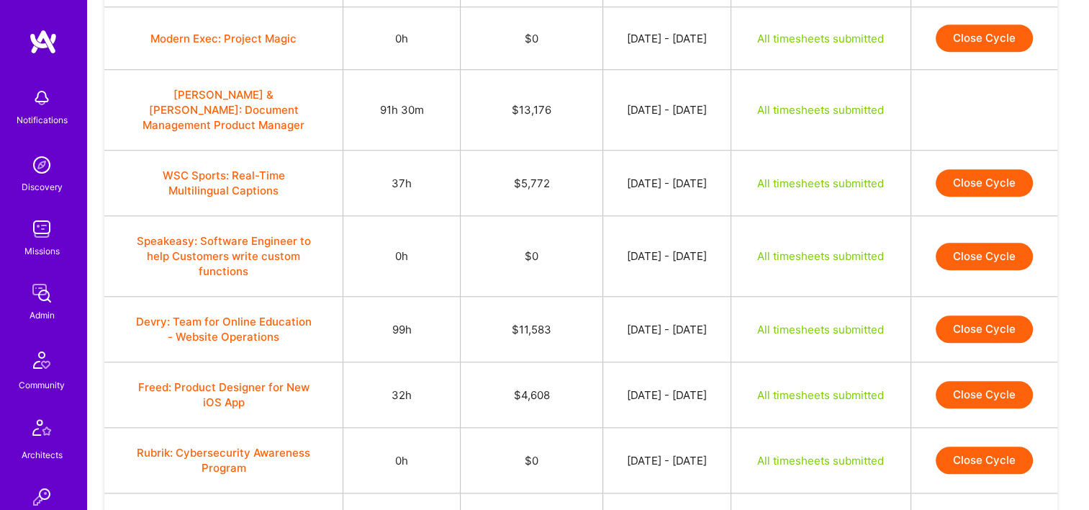
click at [982, 169] on button "Close Cycle" at bounding box center [984, 182] width 97 height 27
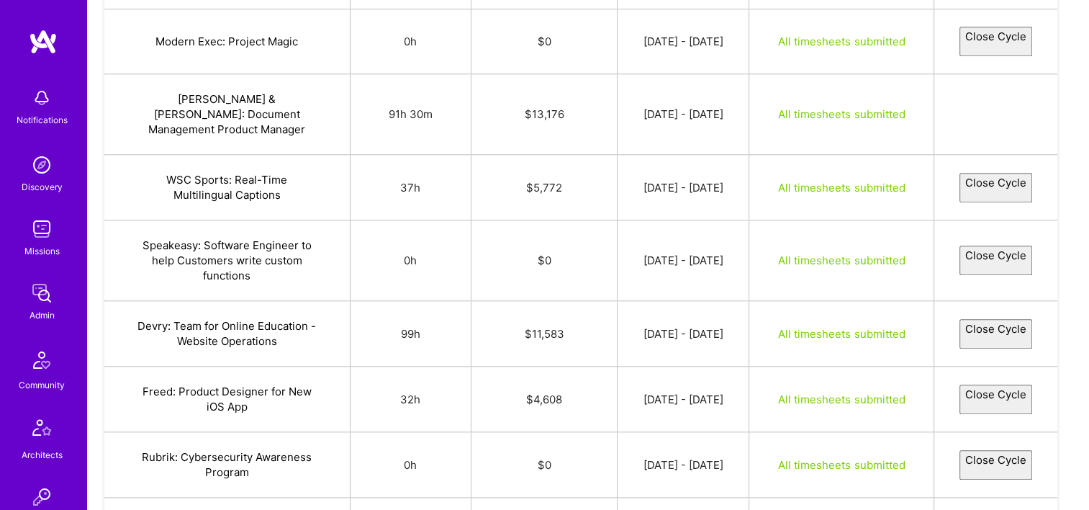
select select "68b5b2b19559fe6e2ac62fc7"
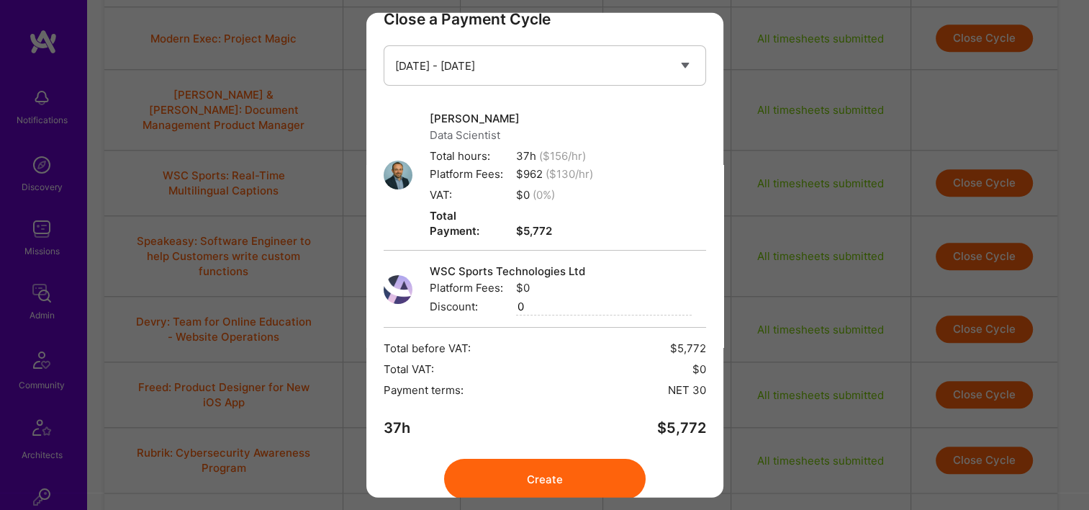
scroll to position [73, 0]
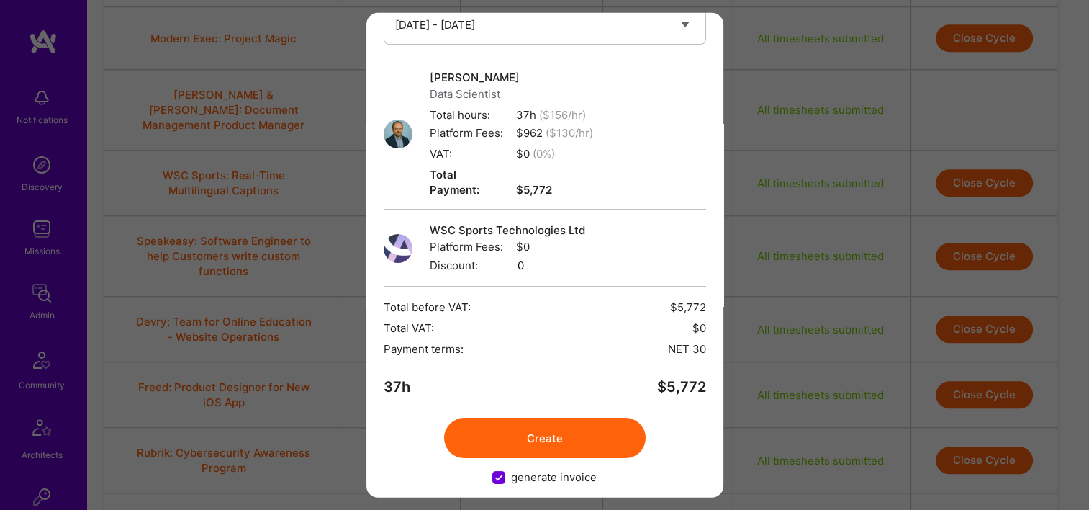
click at [577, 417] on button "Create" at bounding box center [545, 437] width 202 height 40
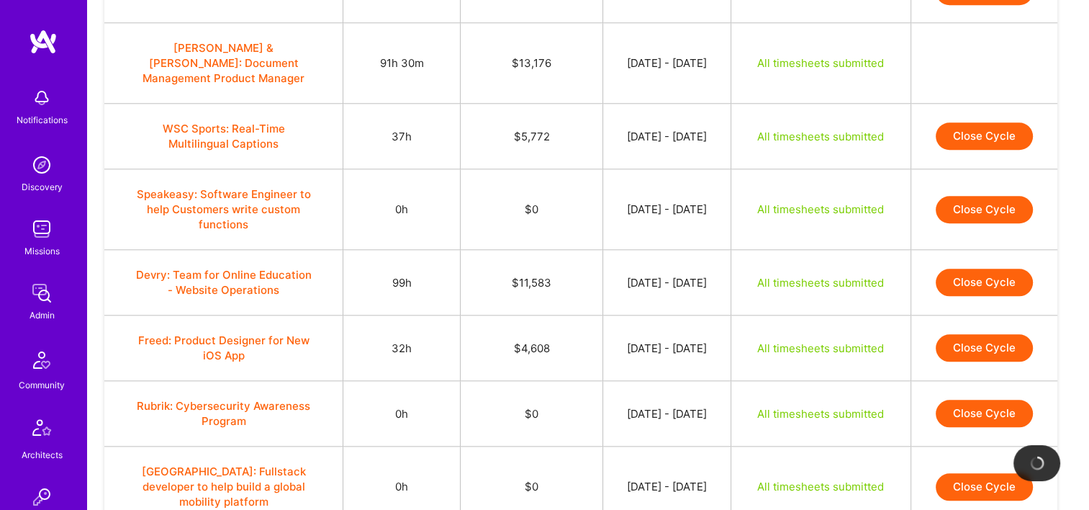
scroll to position [1526, 0]
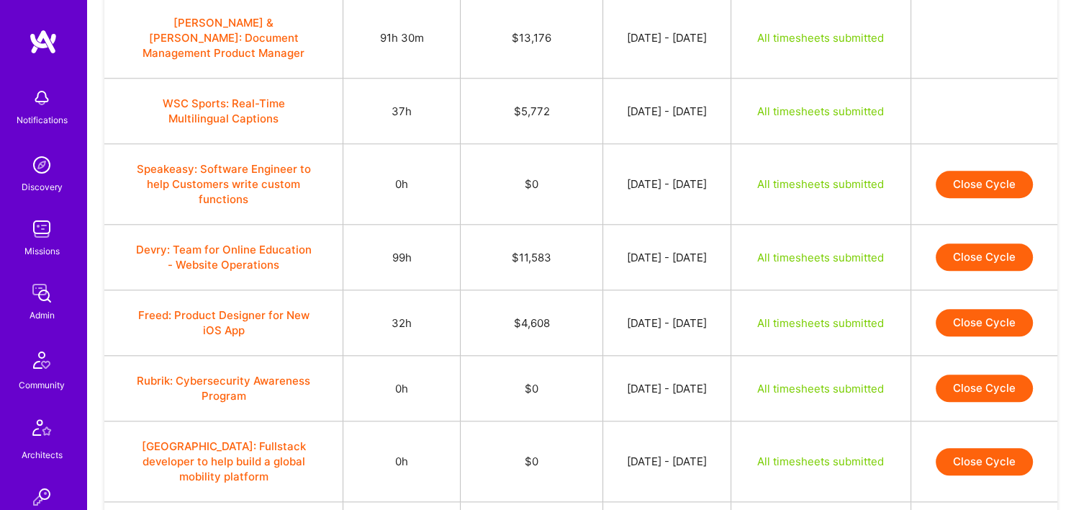
click at [979, 243] on button "Close Cycle" at bounding box center [984, 256] width 97 height 27
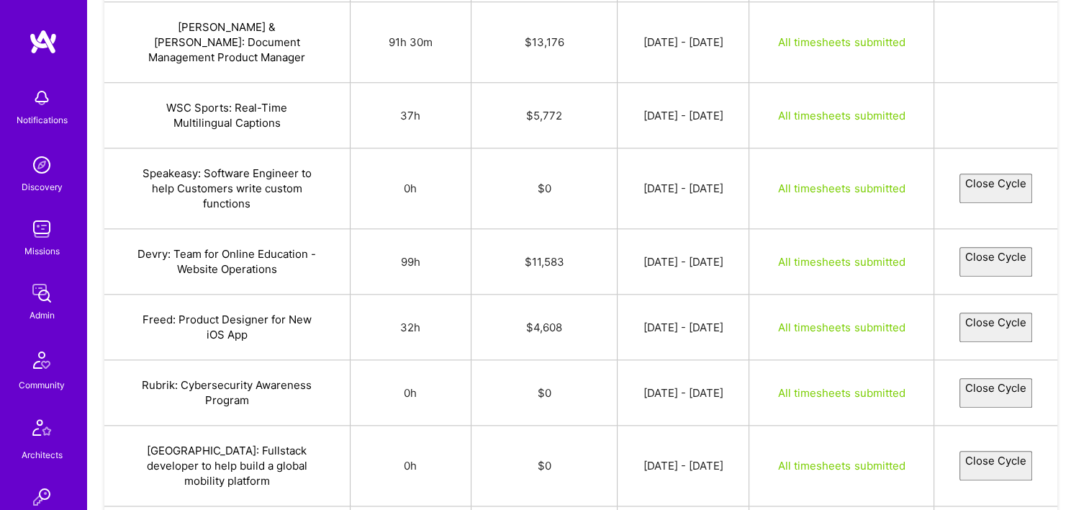
select select "68b84fcf0a8b98e417b1ad1b"
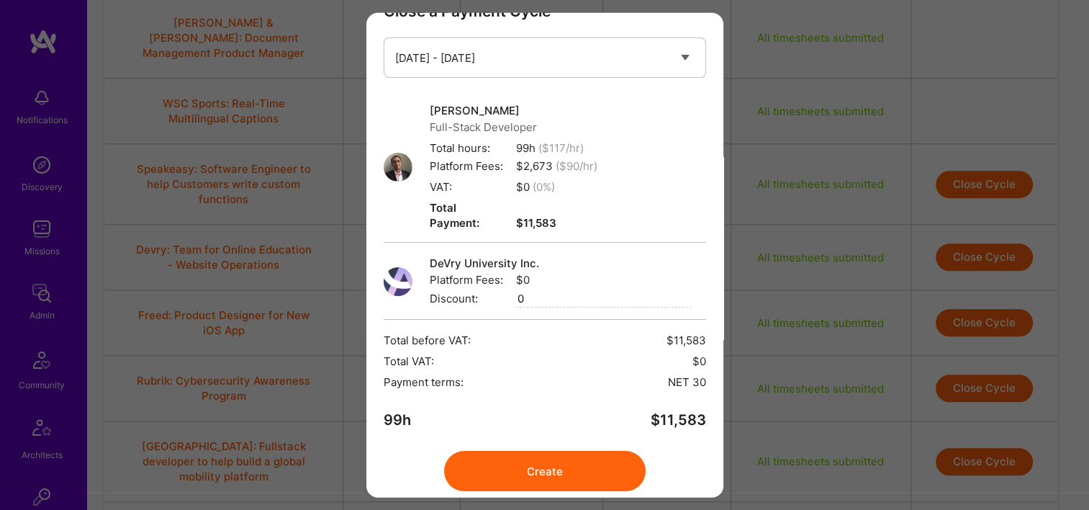
scroll to position [73, 0]
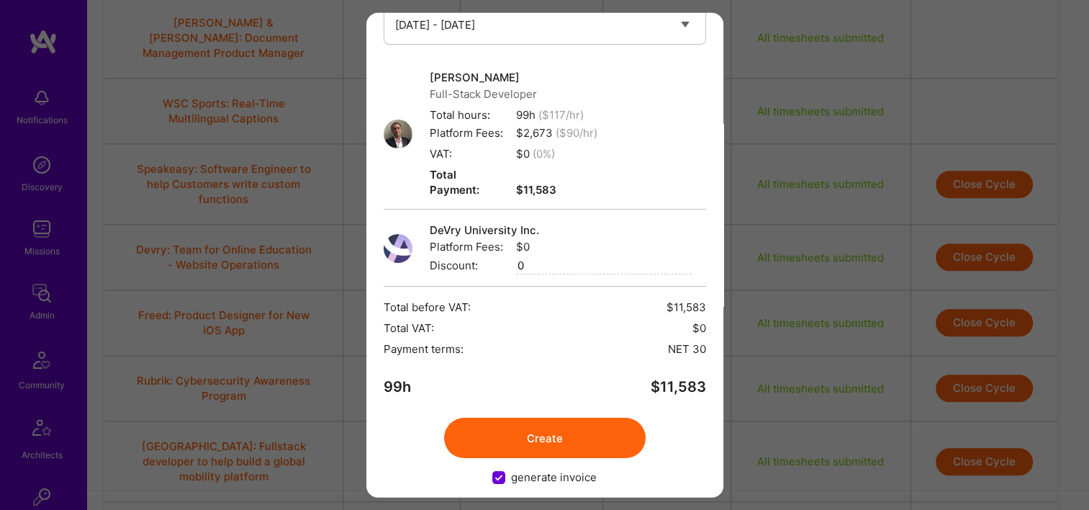
click at [582, 417] on button "Create" at bounding box center [545, 437] width 202 height 40
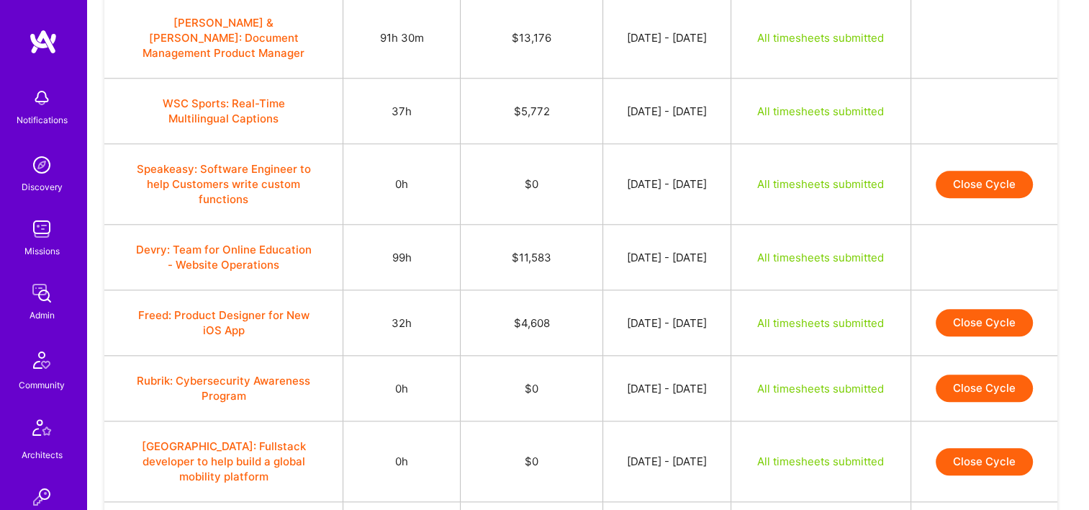
click at [973, 309] on button "Close Cycle" at bounding box center [984, 322] width 97 height 27
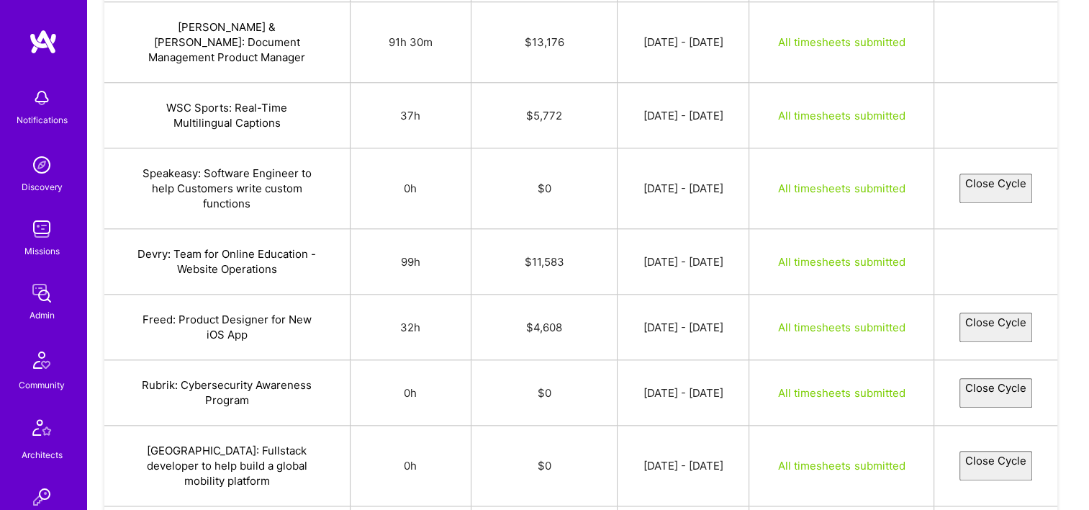
select select "68b5f7a230ce4c78a0cc14ac"
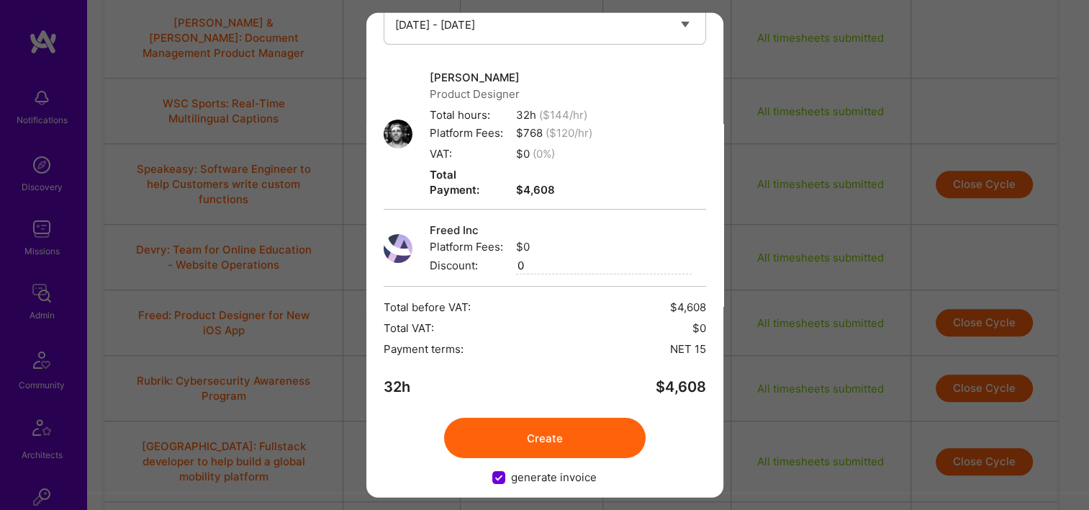
click at [600, 417] on button "Create" at bounding box center [545, 437] width 202 height 40
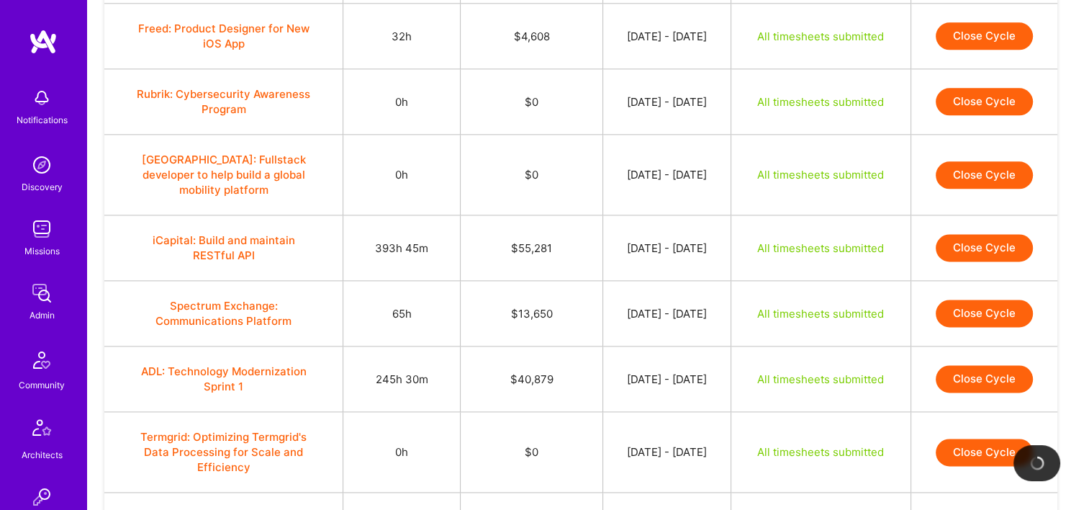
scroll to position [1814, 0]
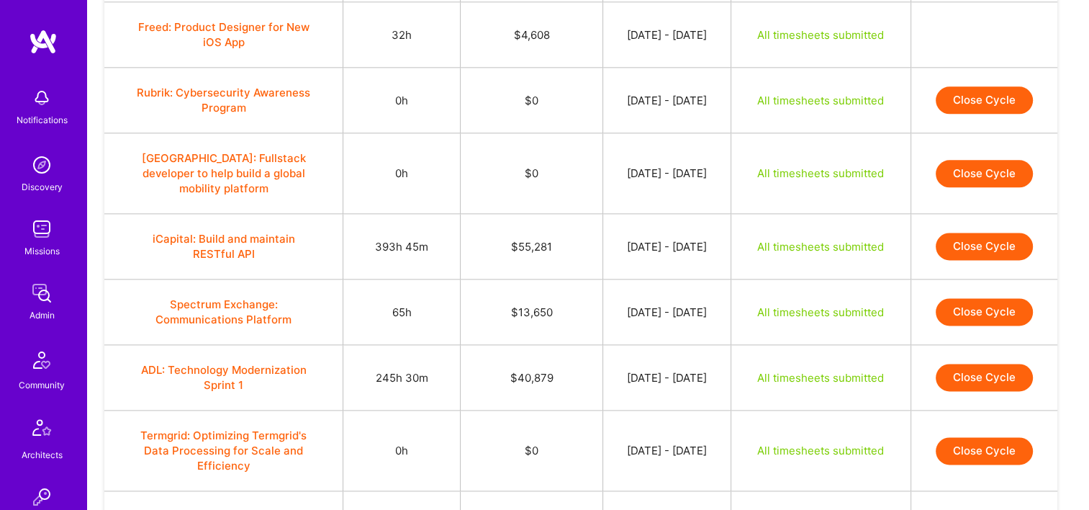
click at [955, 232] on button "Close Cycle" at bounding box center [984, 245] width 97 height 27
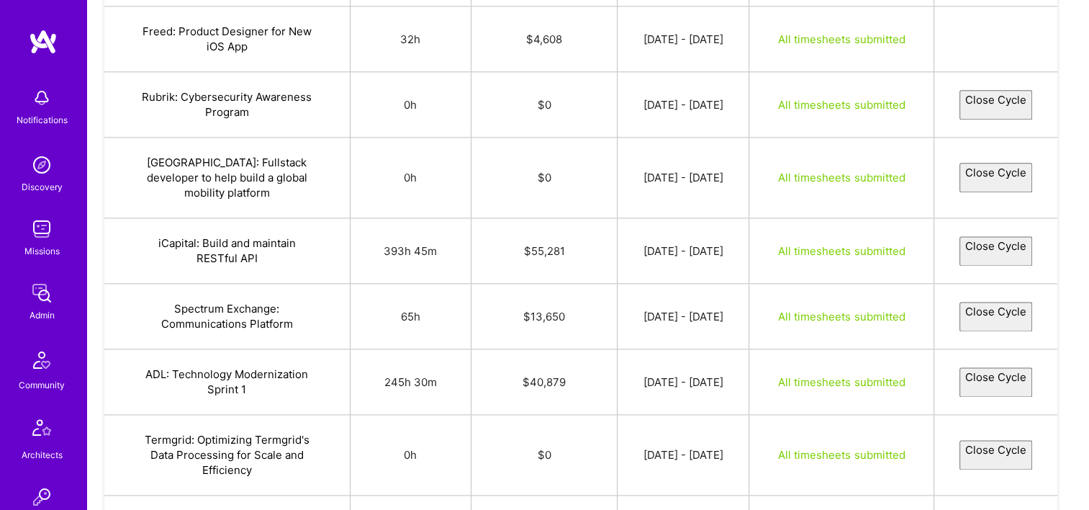
select select "68b4d590e4ee4be1d1858784"
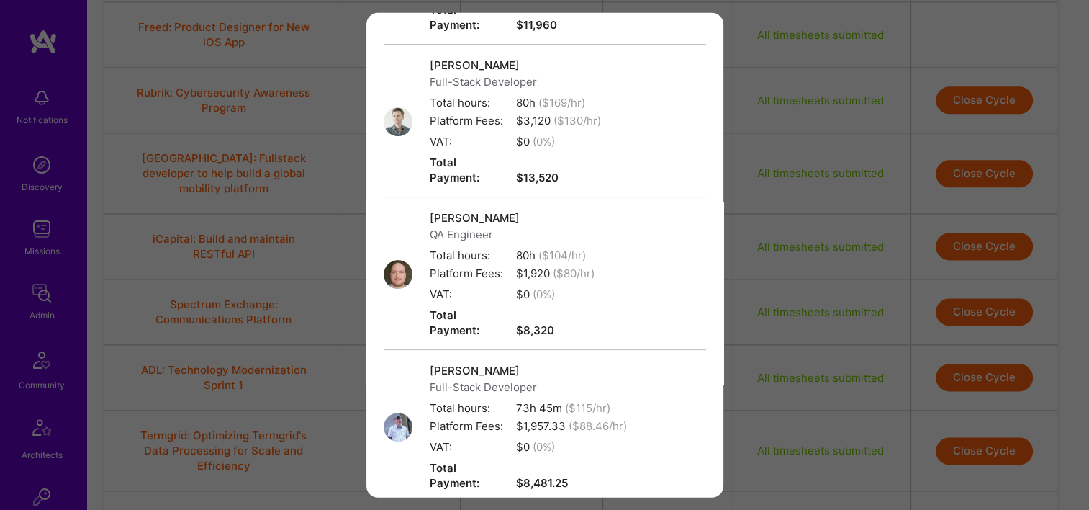
scroll to position [592, 0]
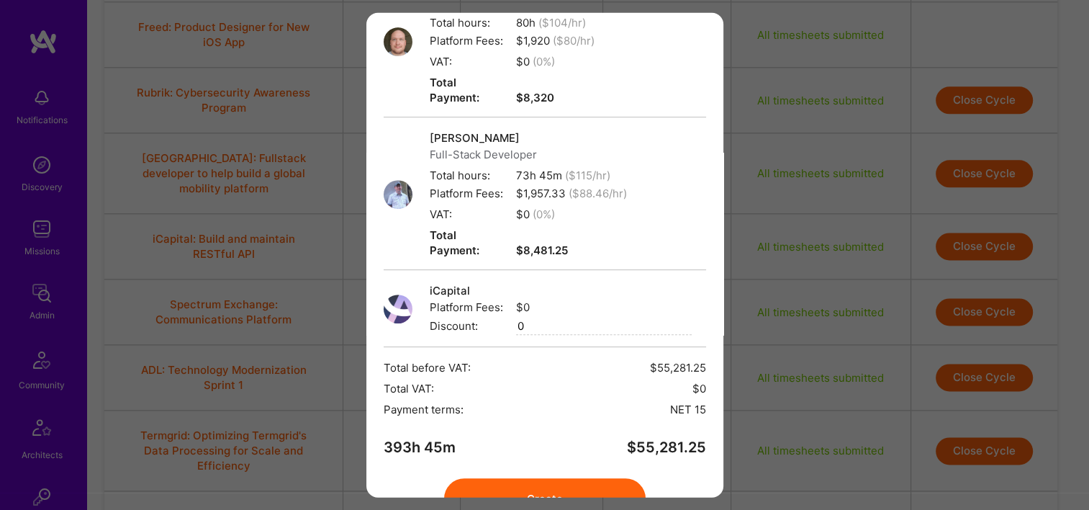
click at [537, 478] on button "Create" at bounding box center [545, 498] width 202 height 40
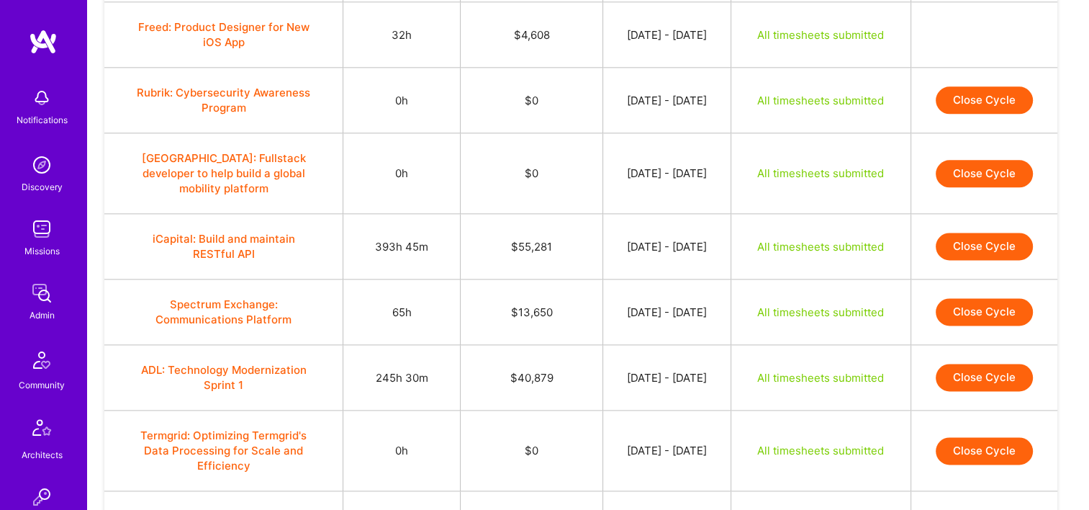
click at [979, 232] on button "Close Cycle" at bounding box center [984, 245] width 97 height 27
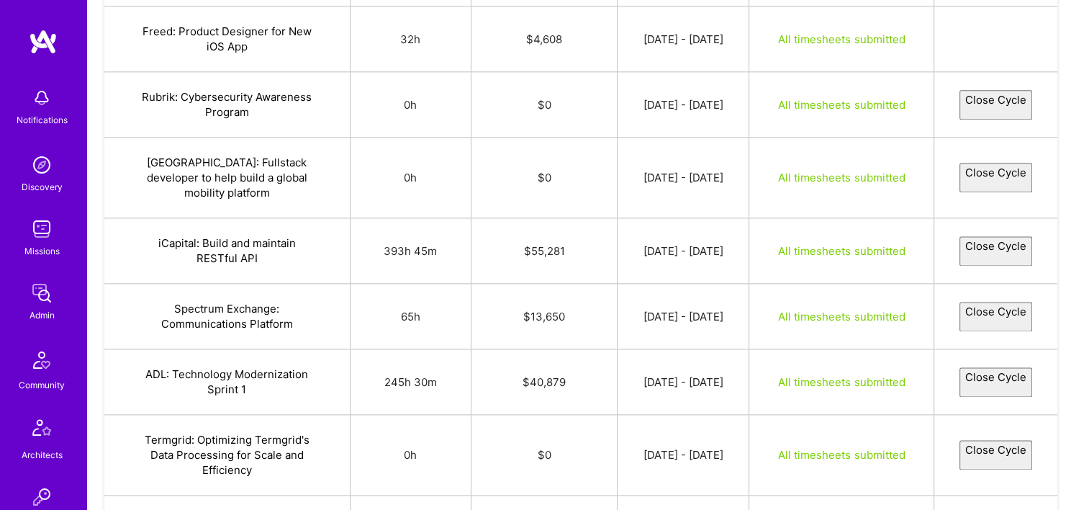
select select "68b4d590e4ee4be1d1858784"
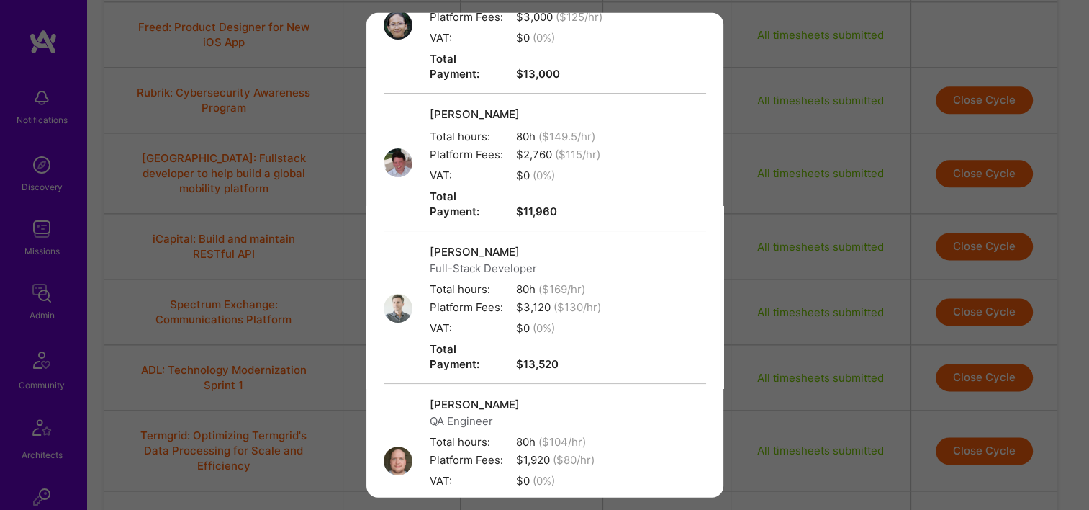
scroll to position [576, 0]
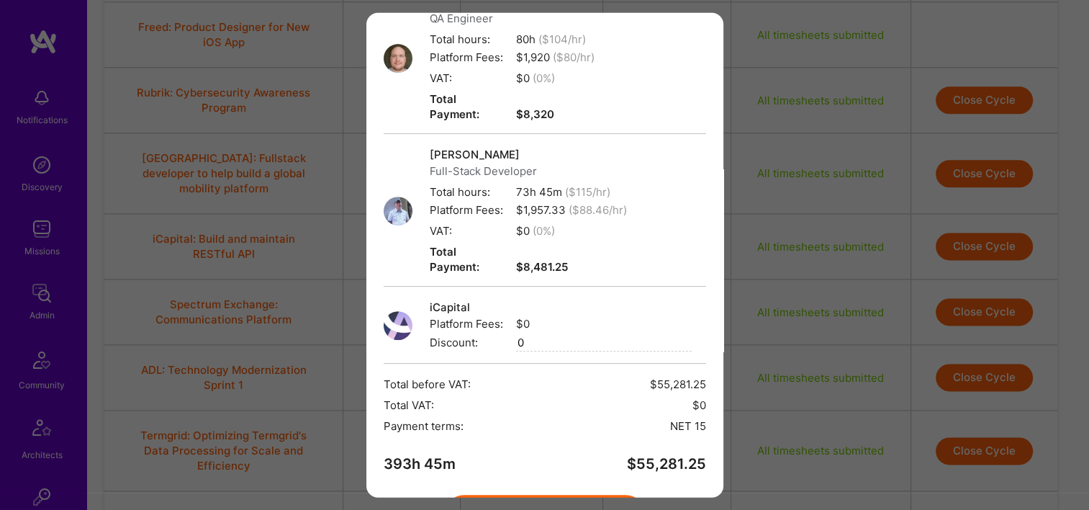
click at [534, 494] on button "Create" at bounding box center [545, 514] width 202 height 40
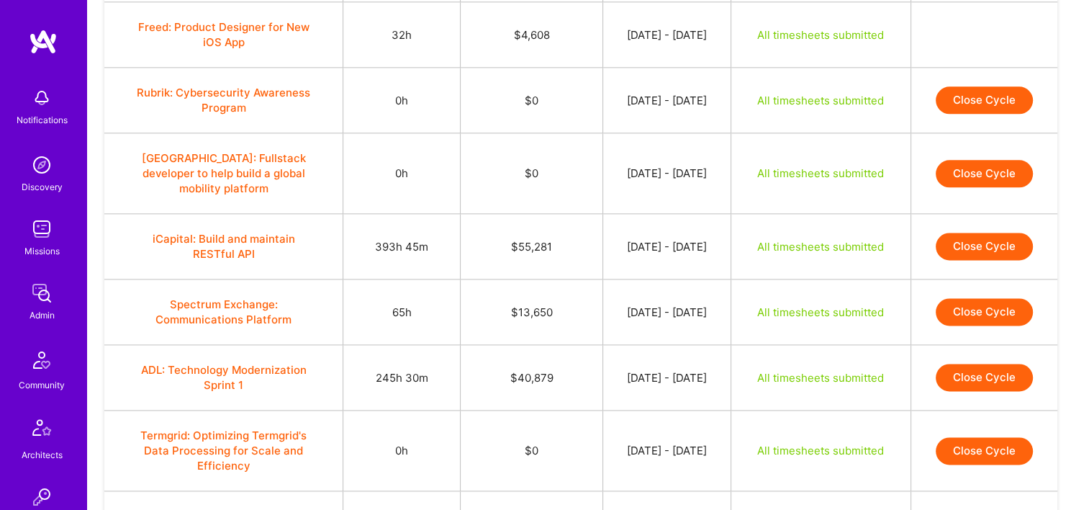
click at [980, 298] on button "Close Cycle" at bounding box center [984, 311] width 97 height 27
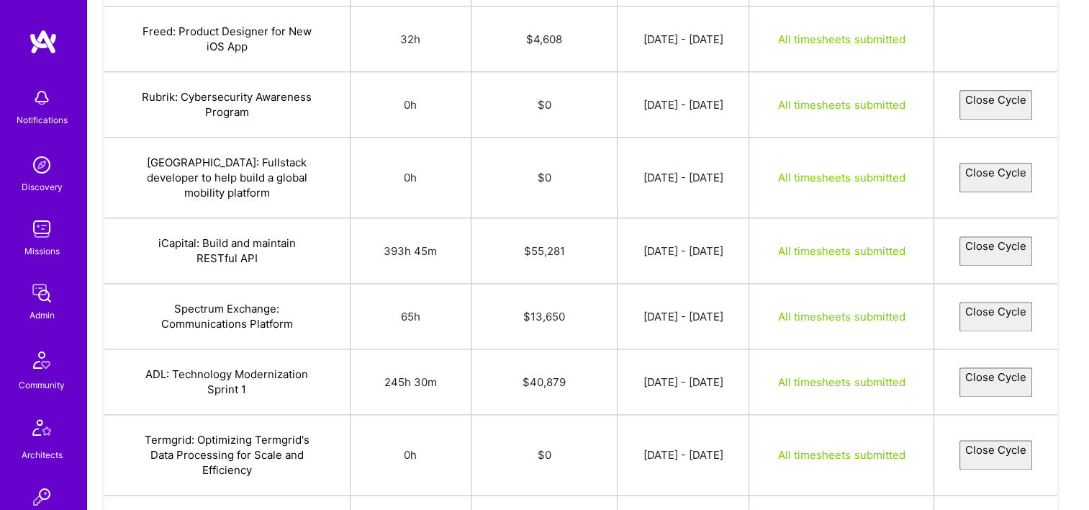
select select "68b5e37c7c2c22414451ac55"
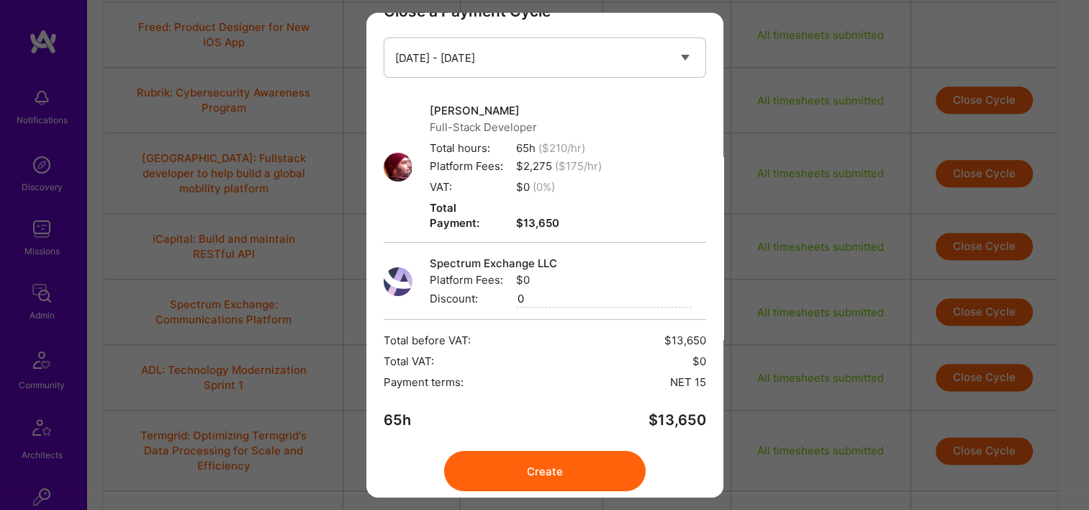
scroll to position [73, 0]
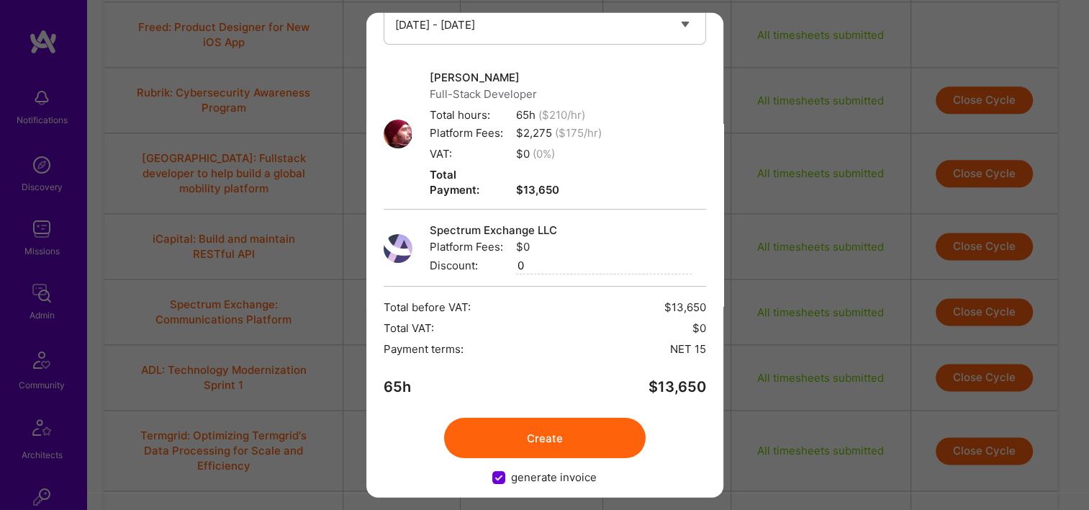
click at [548, 417] on button "Create" at bounding box center [545, 437] width 202 height 40
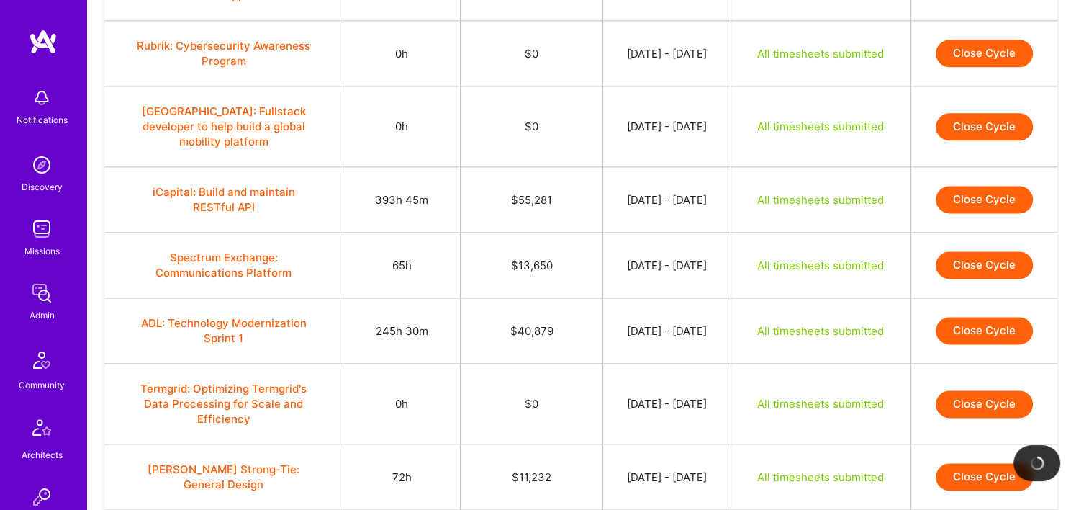
scroll to position [1886, 0]
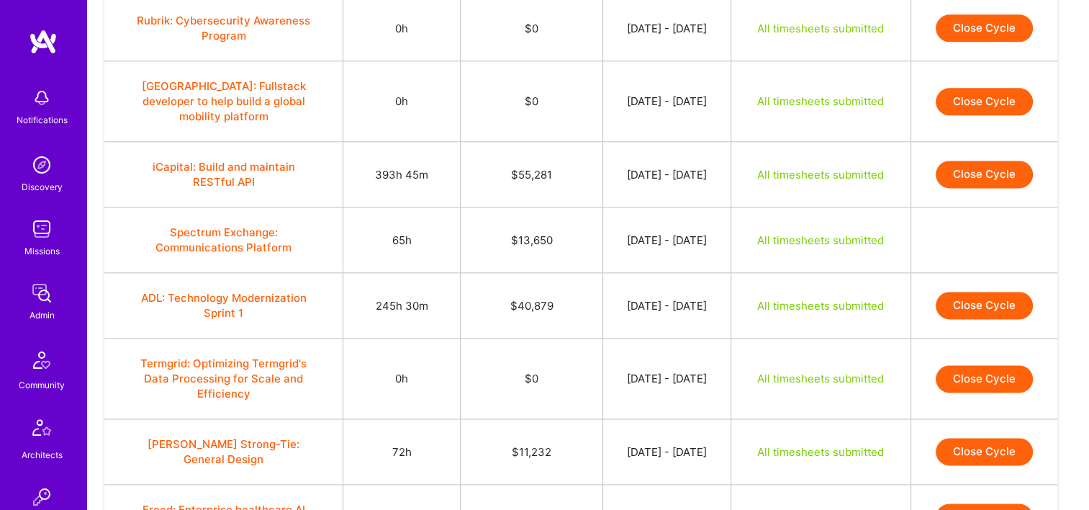
click at [1008, 291] on button "Close Cycle" at bounding box center [984, 304] width 97 height 27
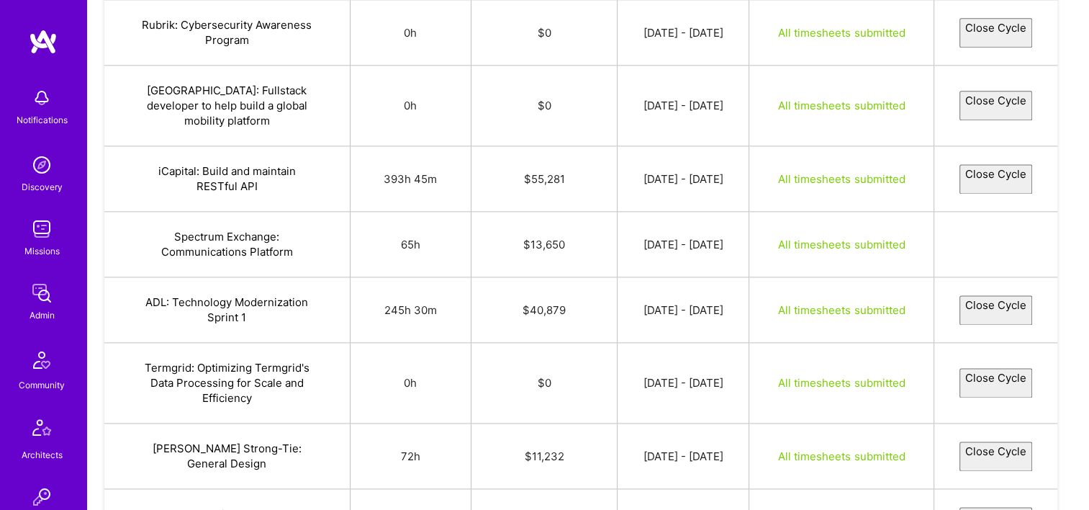
select select "68b6ec687f48e4718e4e2fa5"
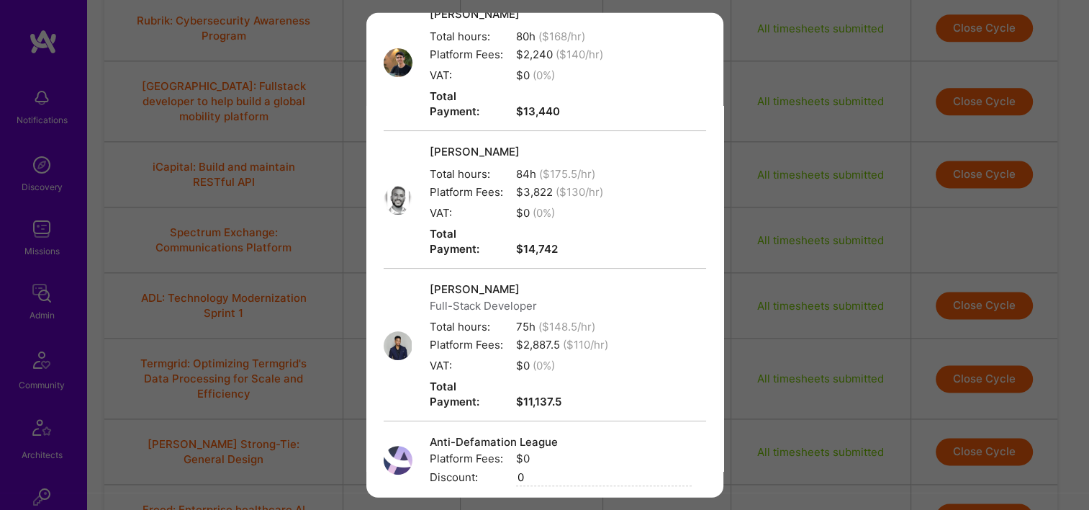
scroll to position [440, 0]
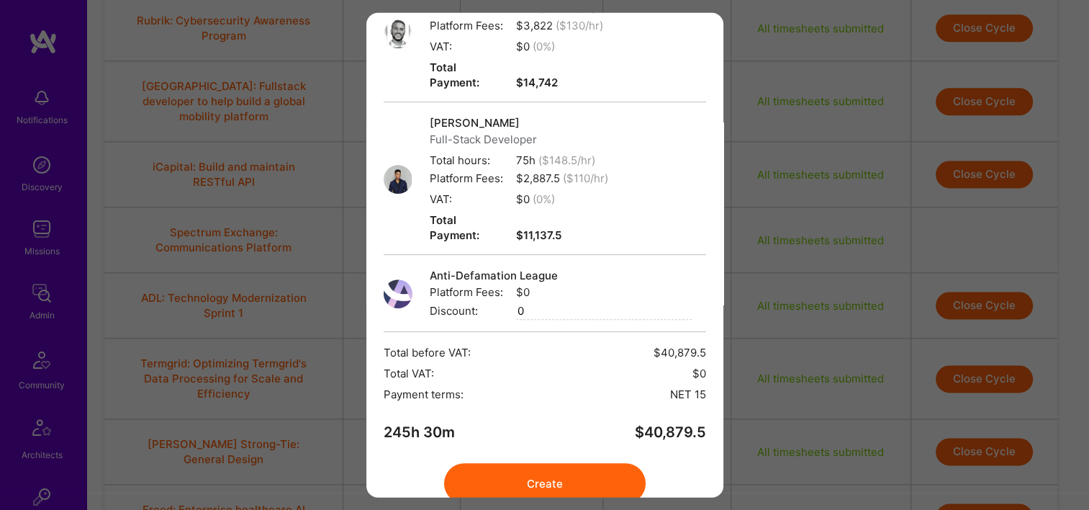
click at [562, 389] on div "Close a Payment Cycle Select a payment cycle Sep 1 - Sep 15 Aug 1 - Aug 15 Jul …" at bounding box center [544, 255] width 357 height 484
click at [553, 463] on button "Create" at bounding box center [545, 483] width 202 height 40
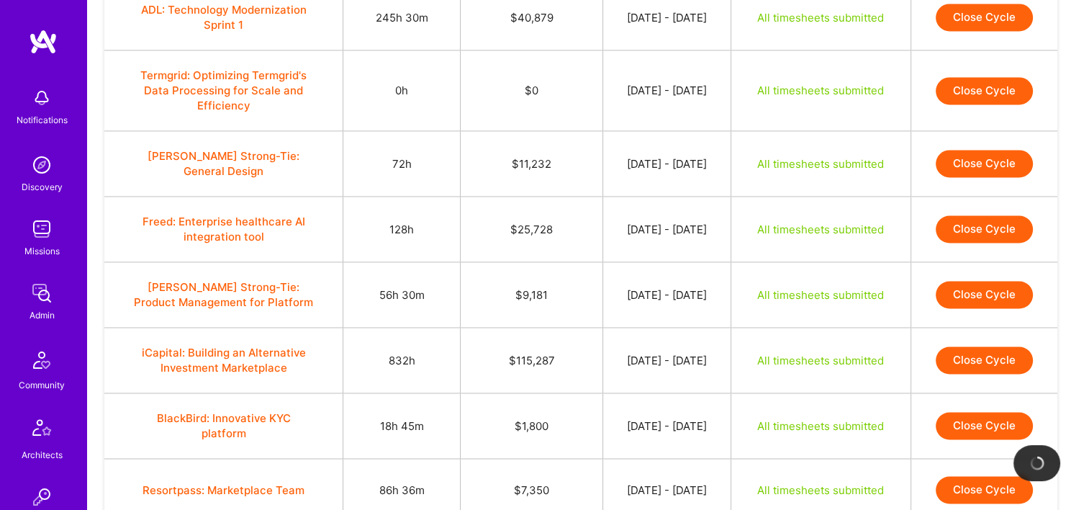
scroll to position [2030, 0]
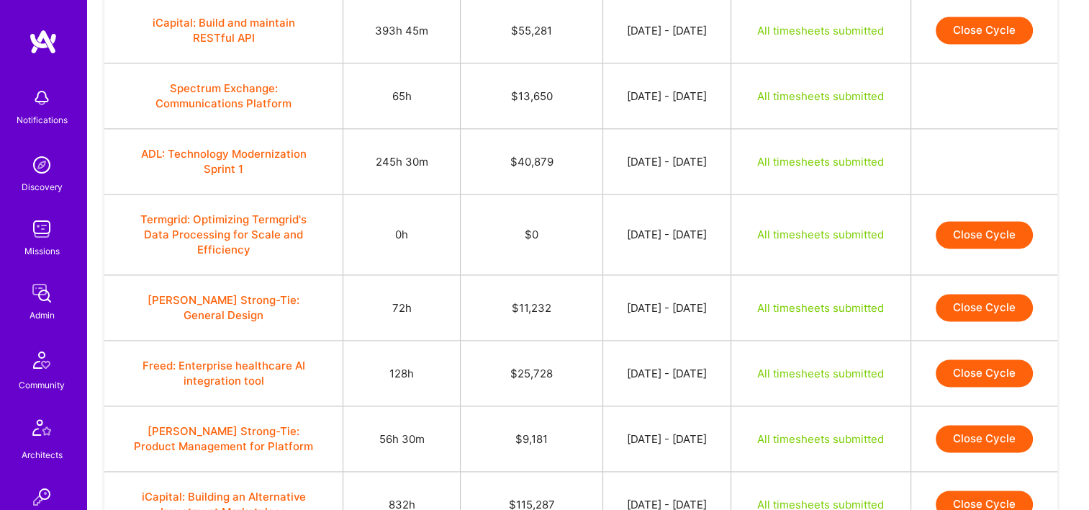
click at [986, 294] on button "Close Cycle" at bounding box center [984, 307] width 97 height 27
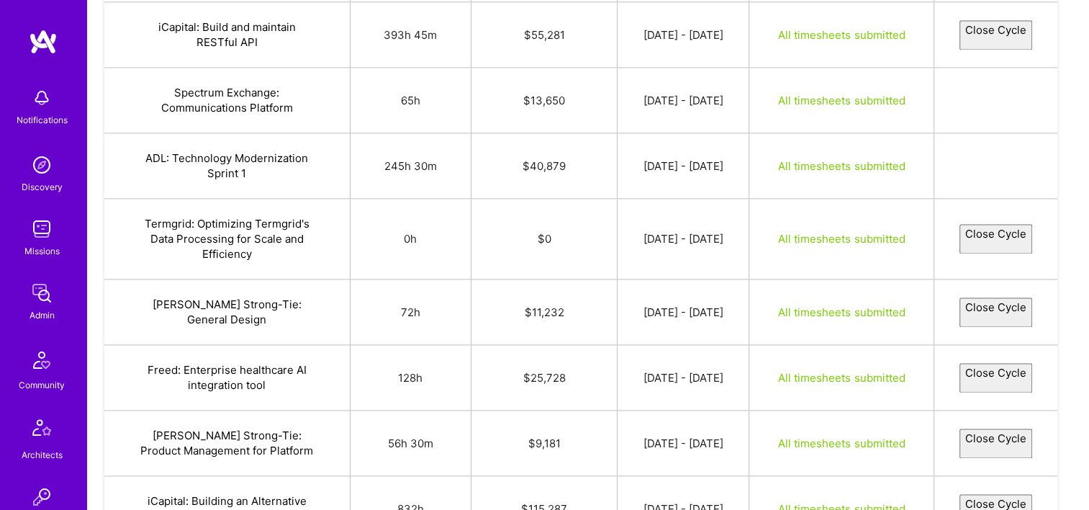
select select "68b71044a23193354419a97b"
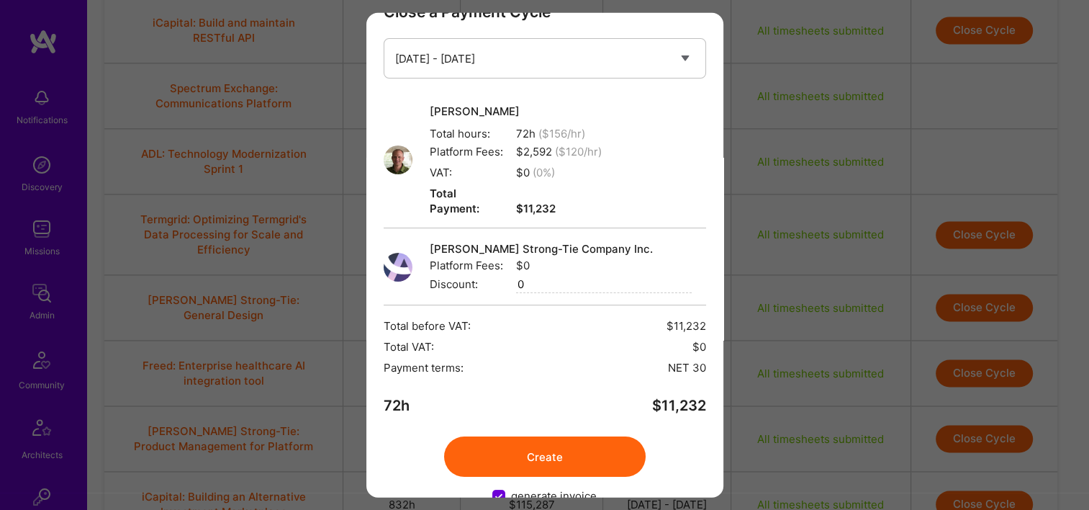
scroll to position [58, 0]
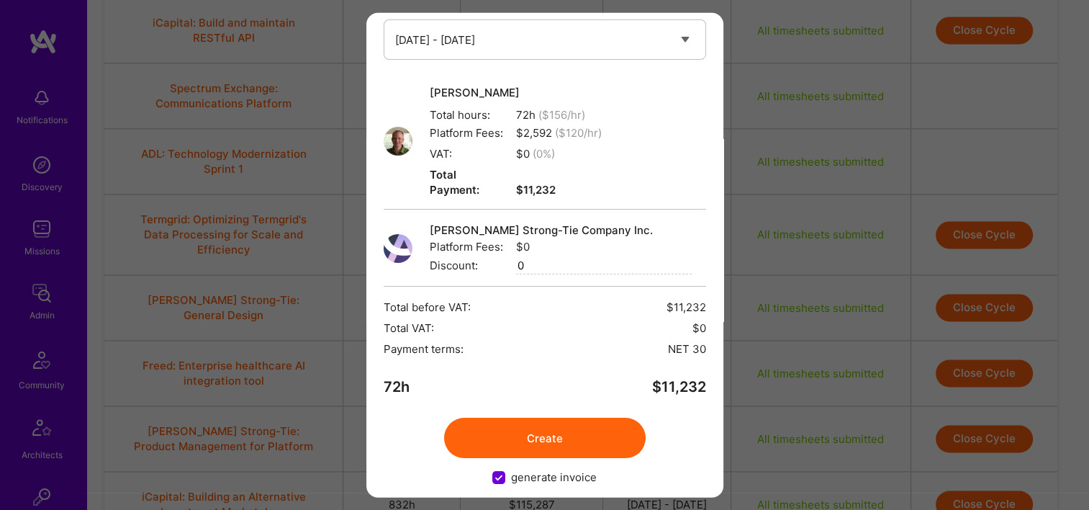
click at [502, 417] on button "Create" at bounding box center [545, 437] width 202 height 40
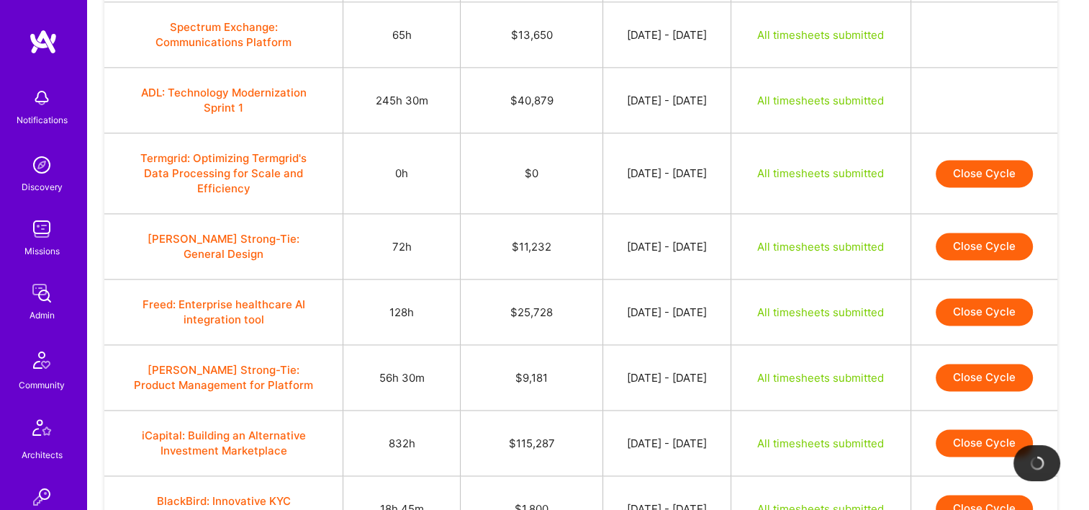
scroll to position [2174, 0]
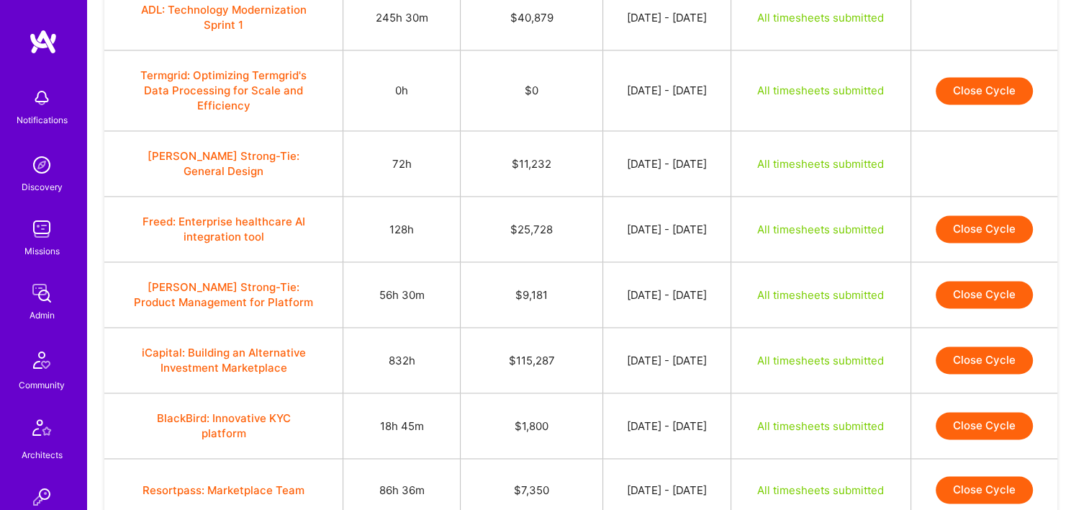
click at [981, 215] on button "Close Cycle" at bounding box center [984, 228] width 97 height 27
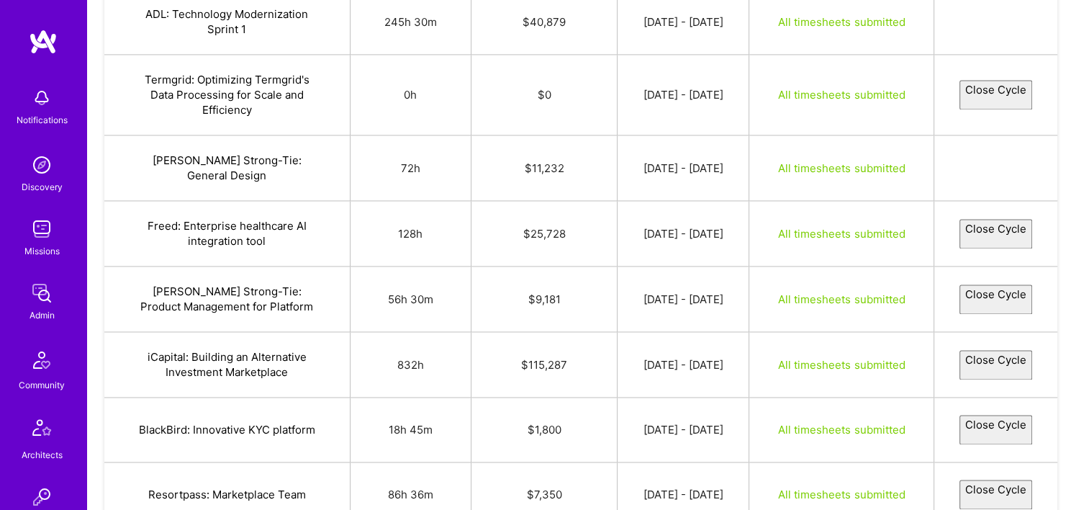
select select "68b87b4219c32ca79e27ad43"
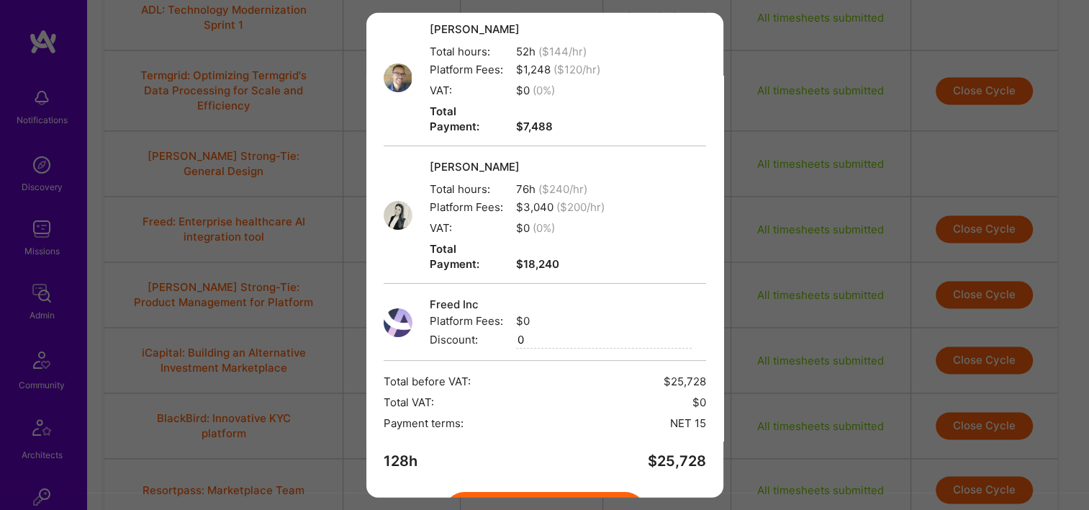
scroll to position [180, 0]
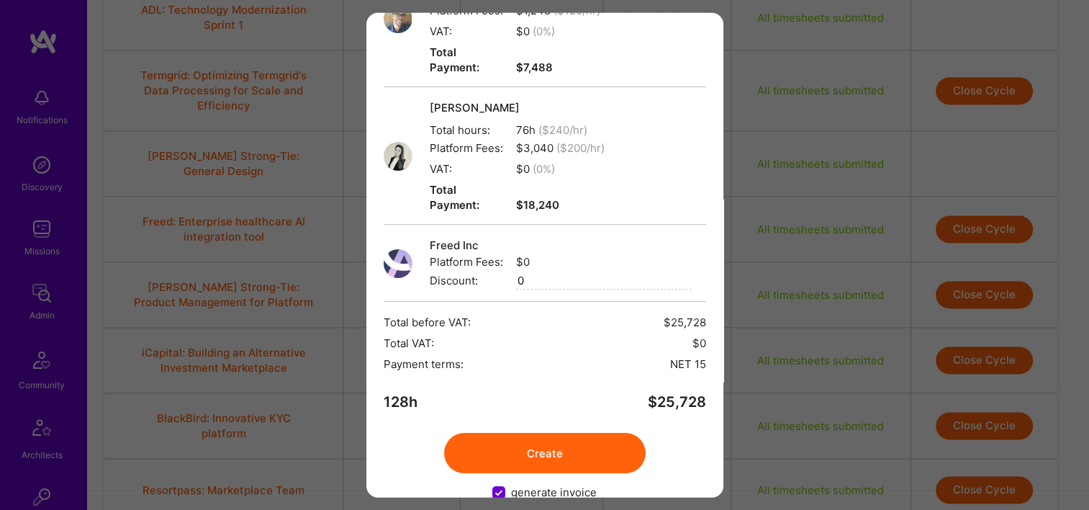
click at [546, 433] on button "Create" at bounding box center [545, 453] width 202 height 40
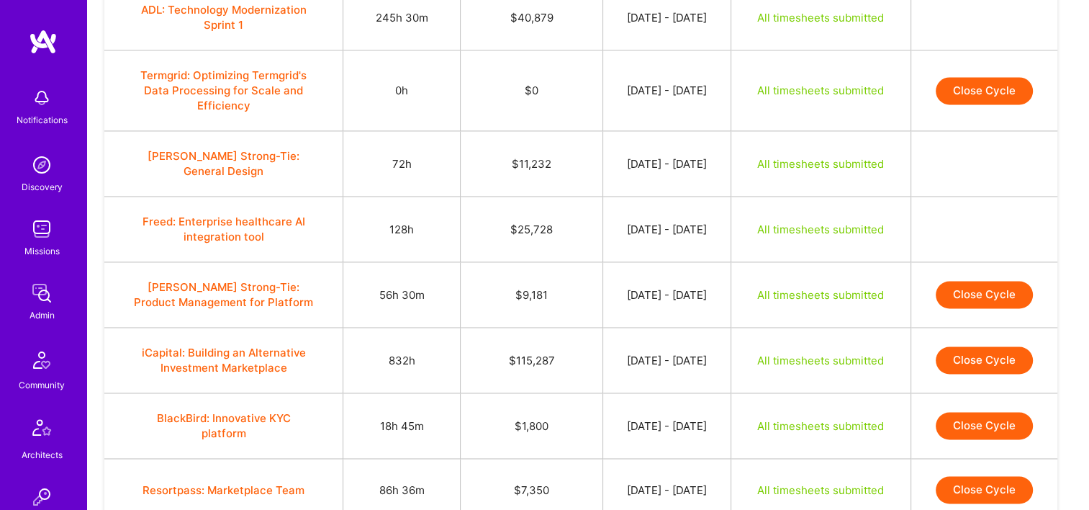
scroll to position [2246, 0]
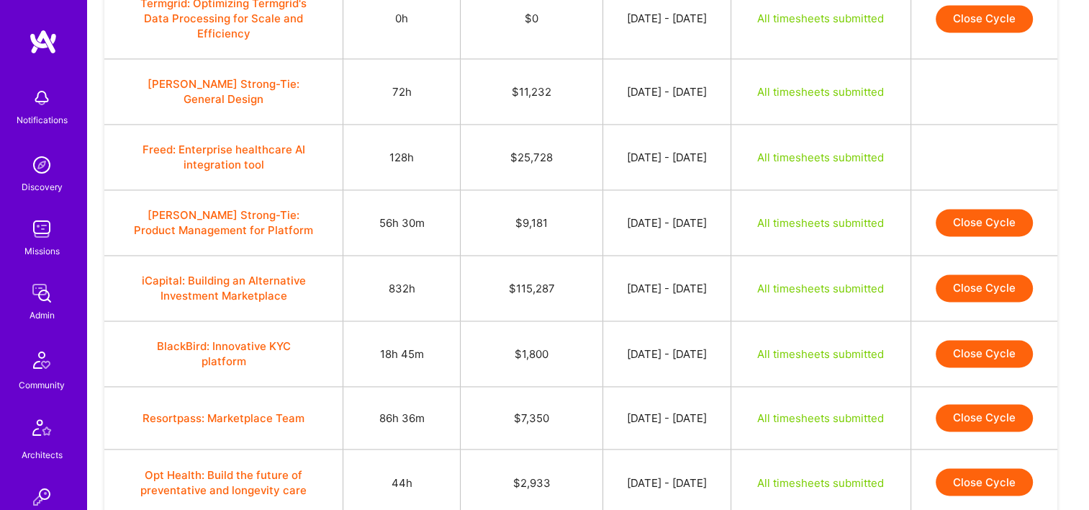
click at [951, 209] on button "Close Cycle" at bounding box center [984, 222] width 97 height 27
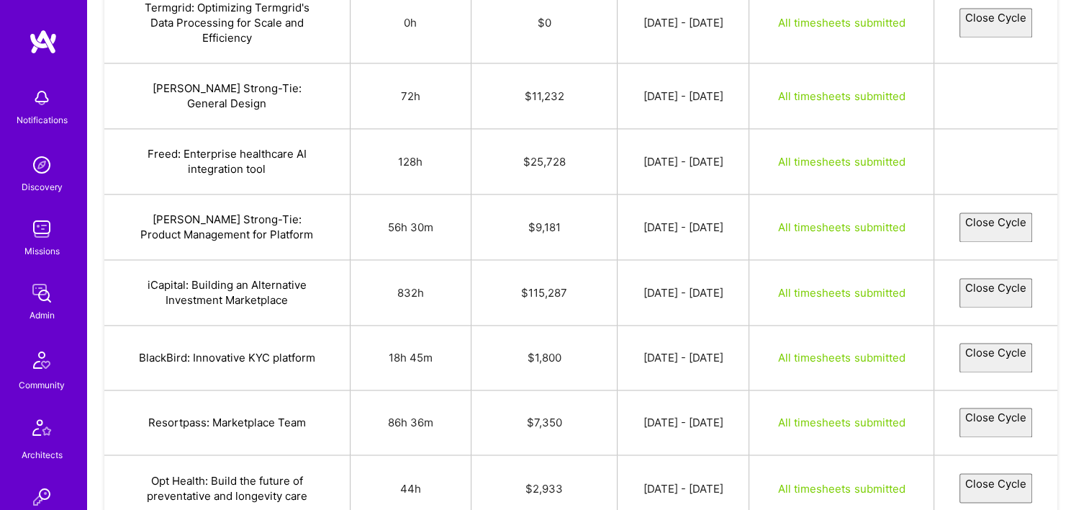
select select "68b6f7b0d55082beda986a33"
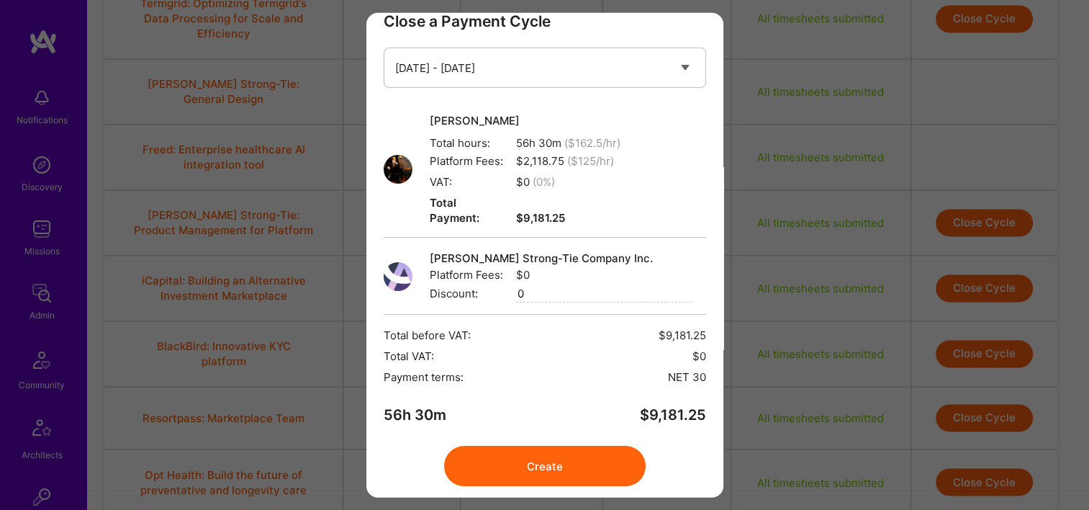
scroll to position [58, 0]
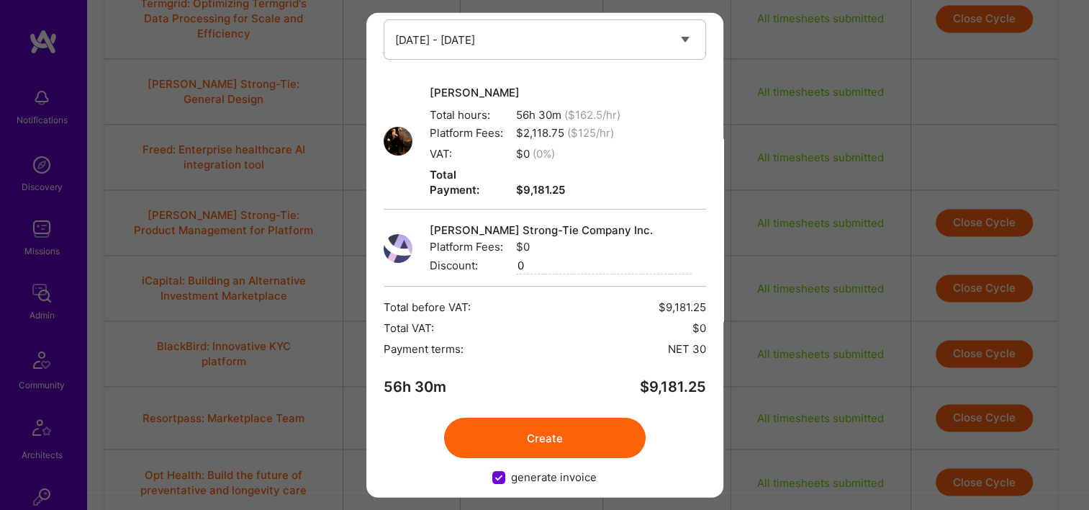
click at [560, 426] on button "Create" at bounding box center [545, 437] width 202 height 40
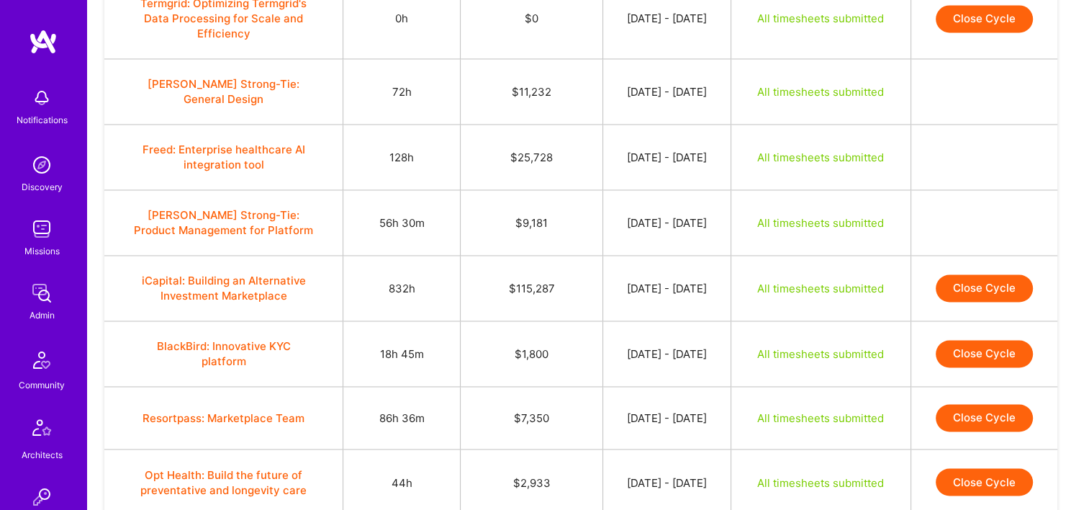
click at [947, 274] on button "Close Cycle" at bounding box center [984, 287] width 97 height 27
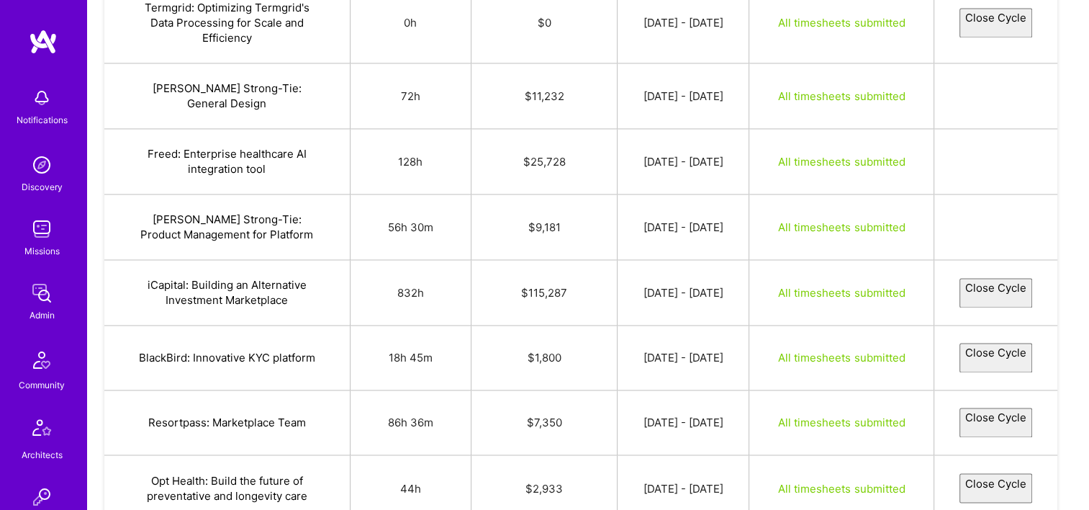
select select "68b4ded093a191260d243a4c"
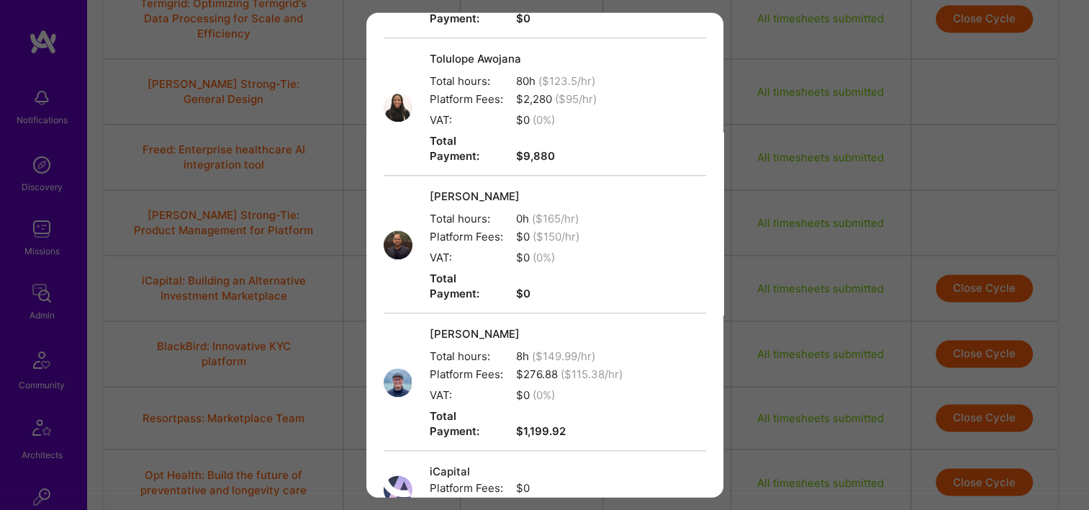
scroll to position [1753, 0]
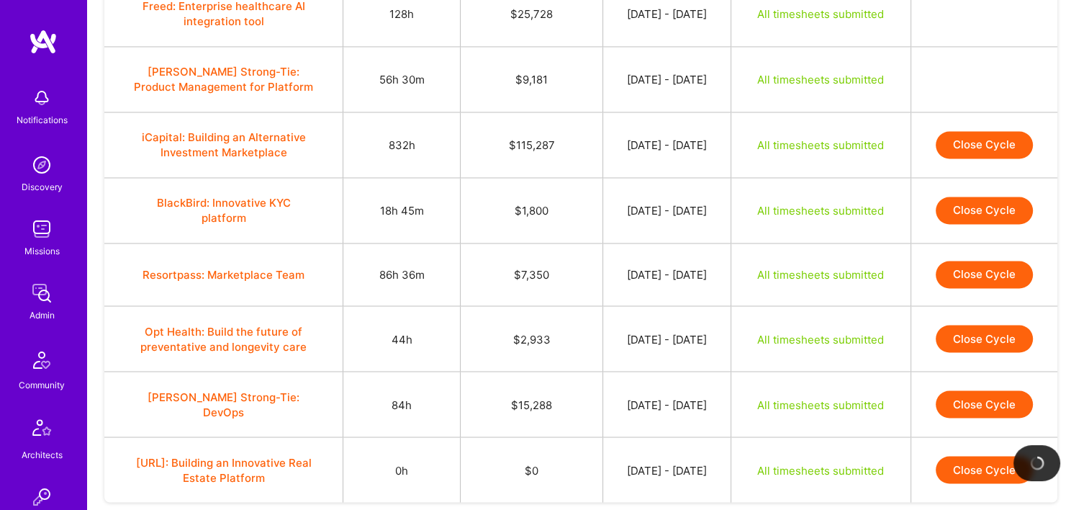
scroll to position [2390, 0]
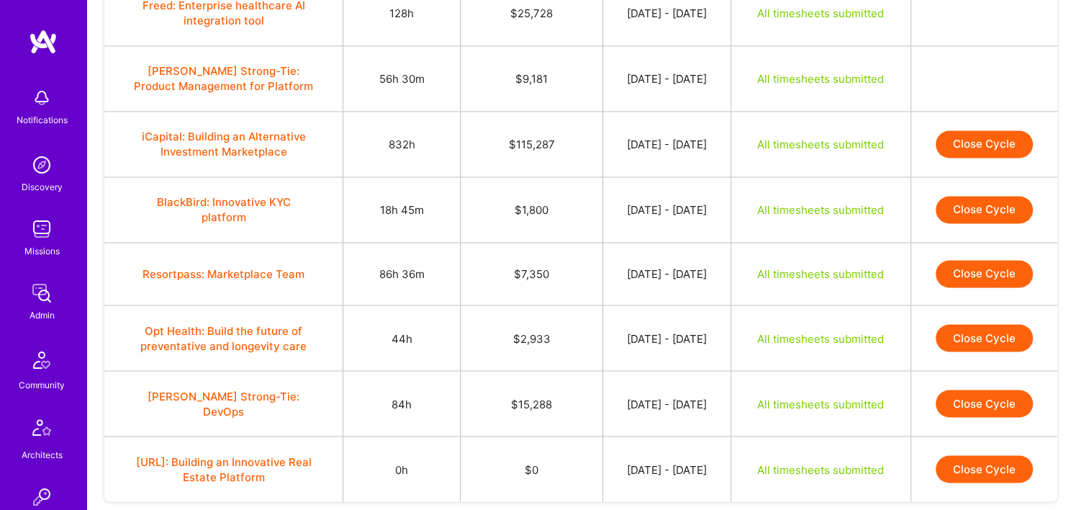
click at [962, 130] on button "Close Cycle" at bounding box center [984, 143] width 97 height 27
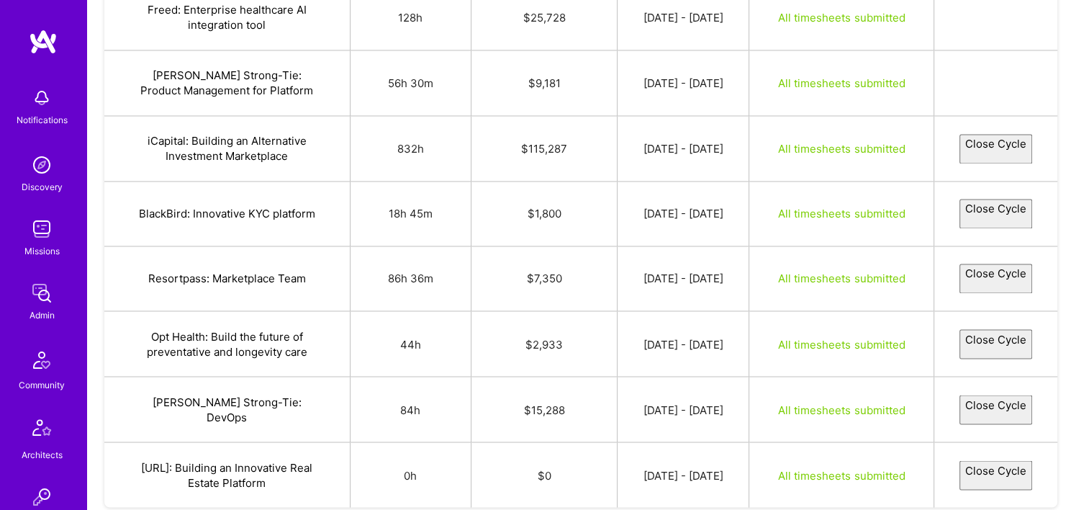
select select "68b4ded093a191260d243a4c"
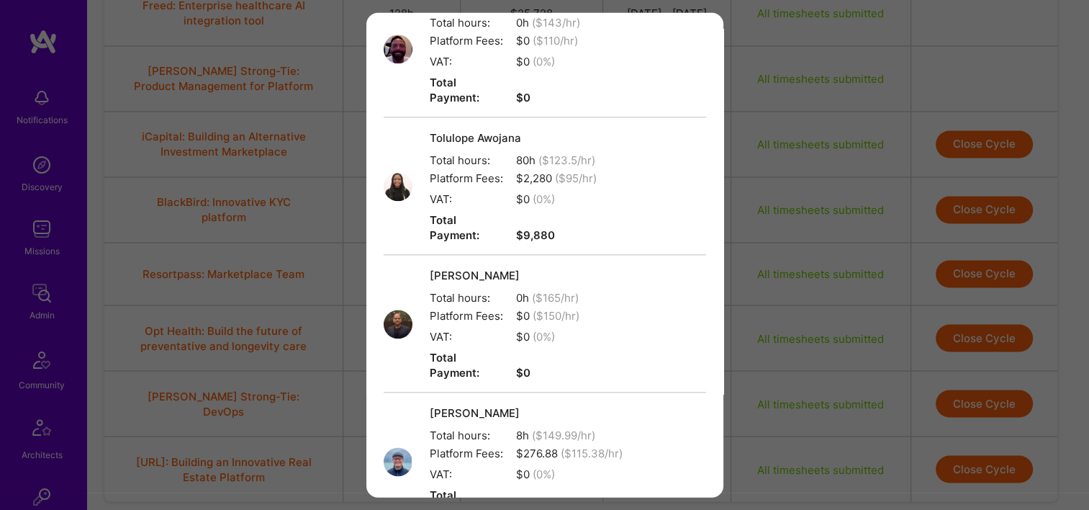
scroll to position [1753, 0]
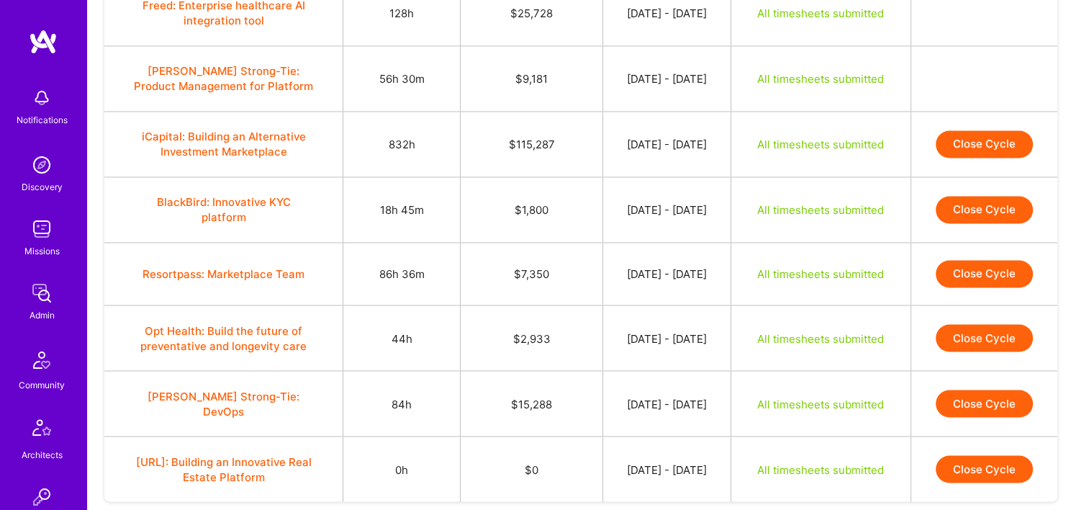
click at [947, 130] on button "Close Cycle" at bounding box center [984, 143] width 97 height 27
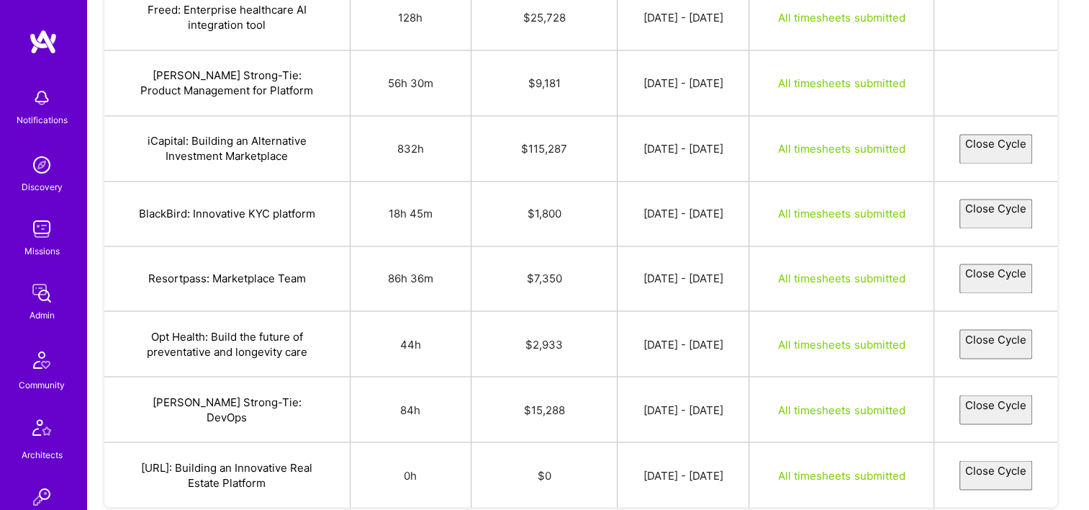
select select "68b4ded093a191260d243a4c"
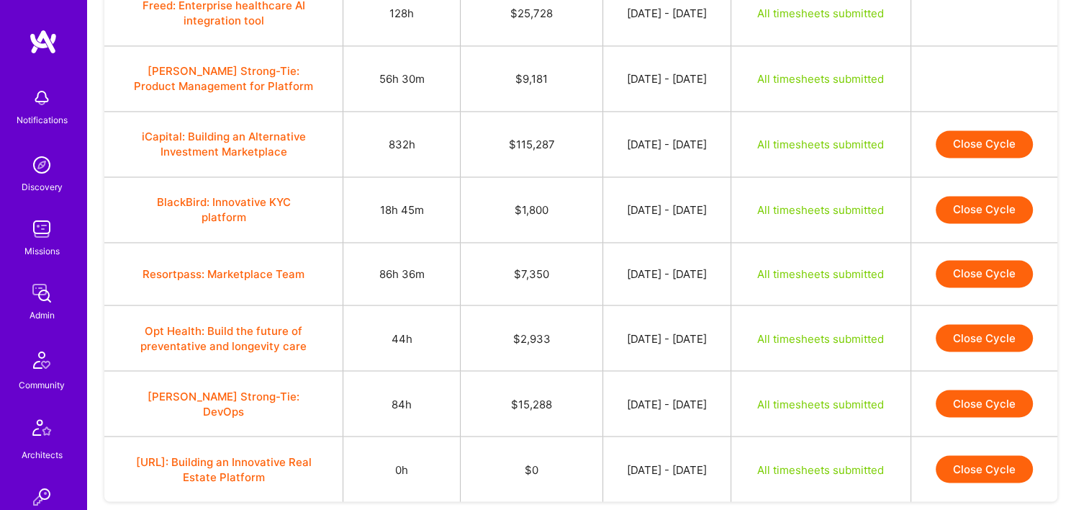
click at [985, 196] on button "Close Cycle" at bounding box center [984, 209] width 97 height 27
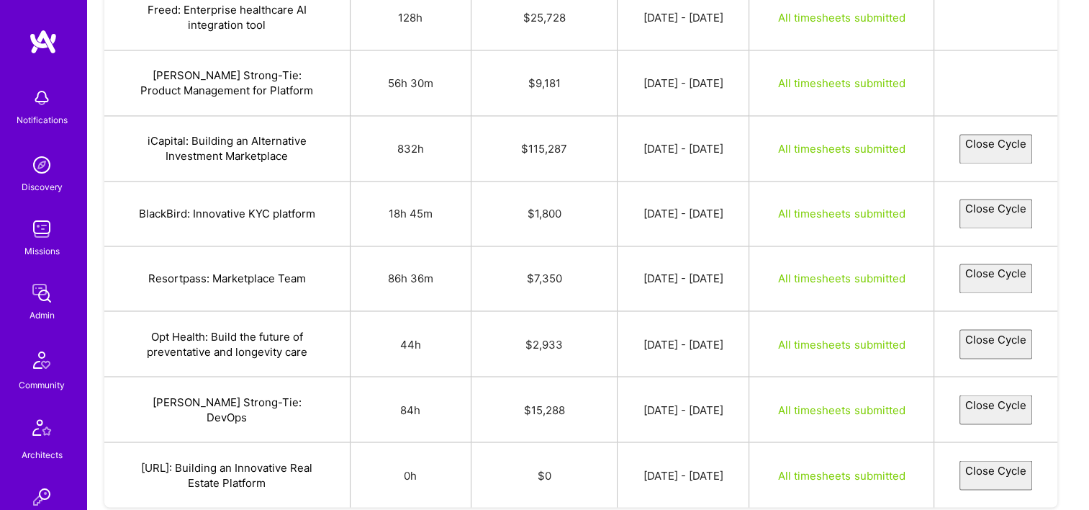
select select "68b56988b204ea1420f23190"
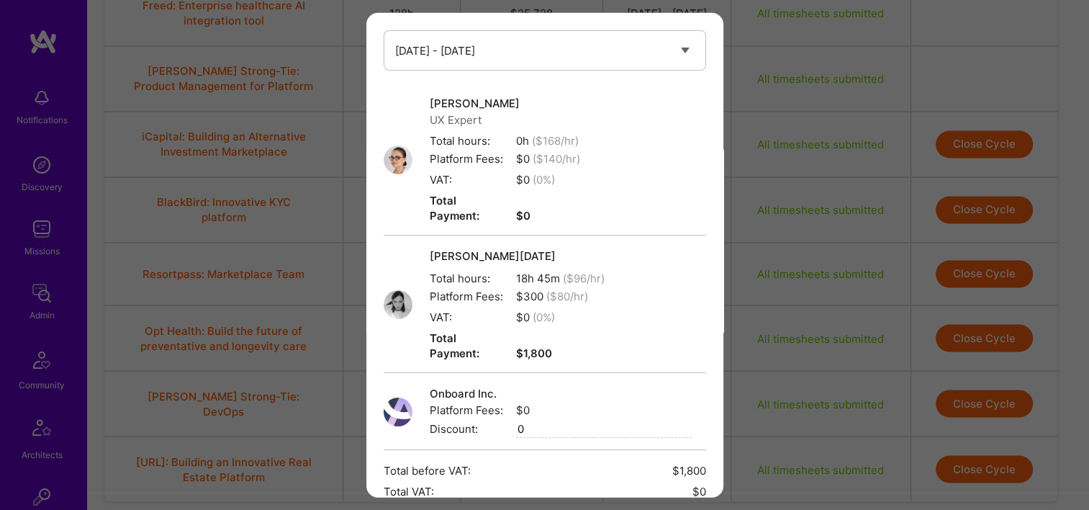
scroll to position [196, 0]
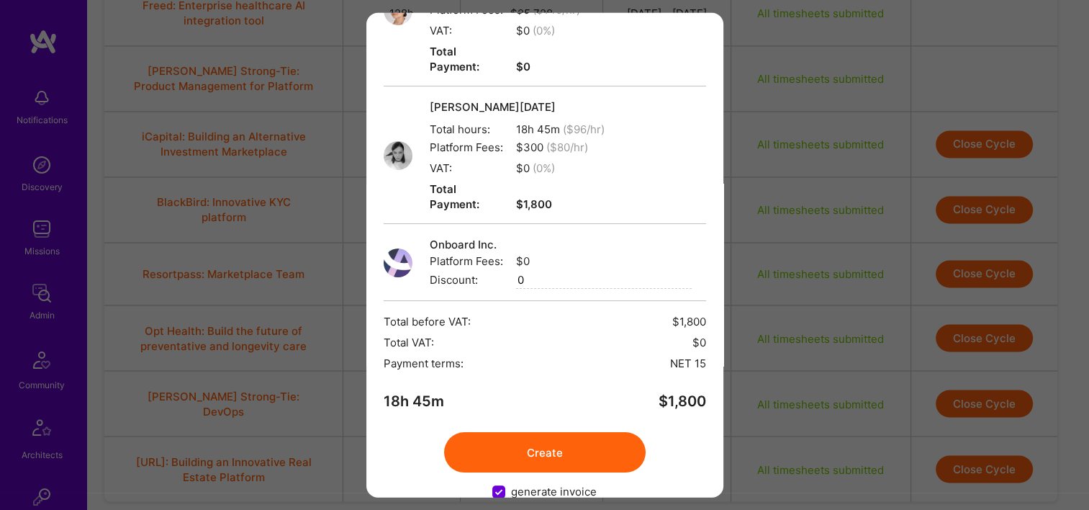
click at [551, 432] on button "Create" at bounding box center [545, 452] width 202 height 40
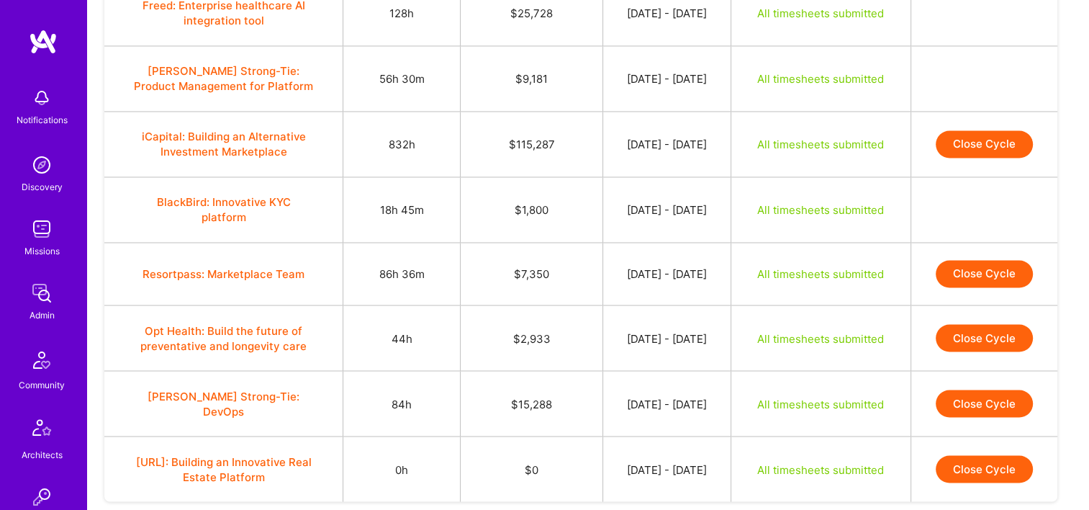
click at [959, 260] on button "Close Cycle" at bounding box center [984, 273] width 97 height 27
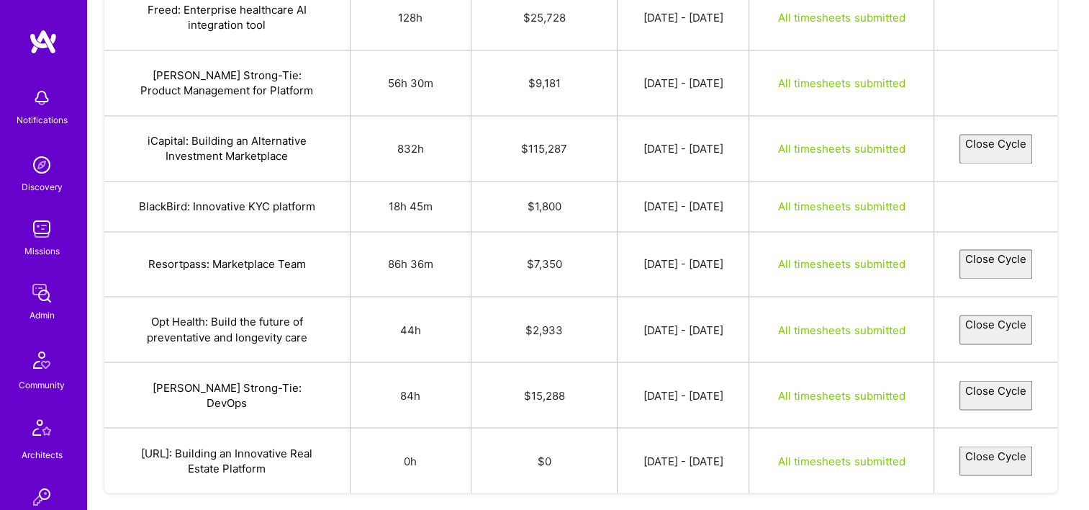
select select "68b63c58b59c2ab0d4616d68"
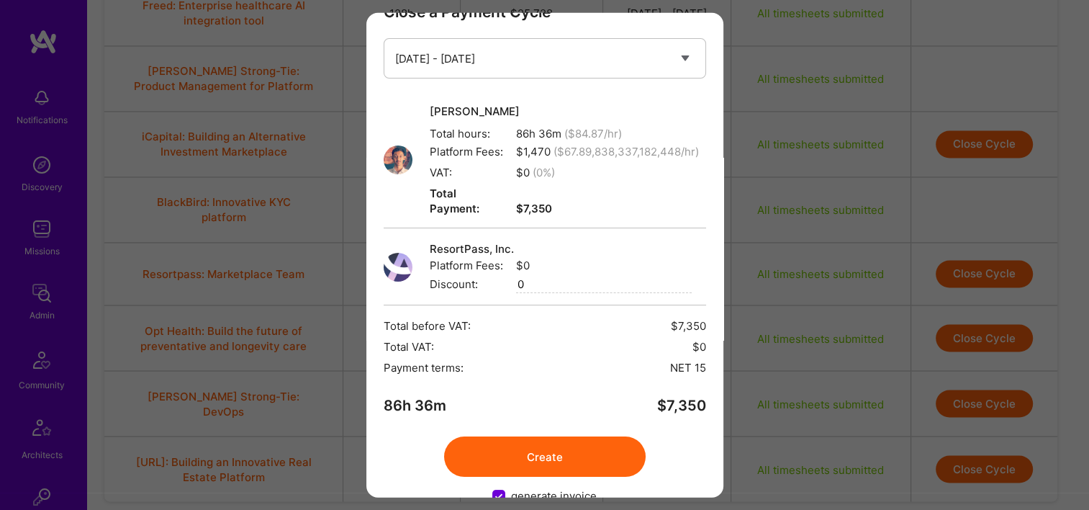
scroll to position [73, 0]
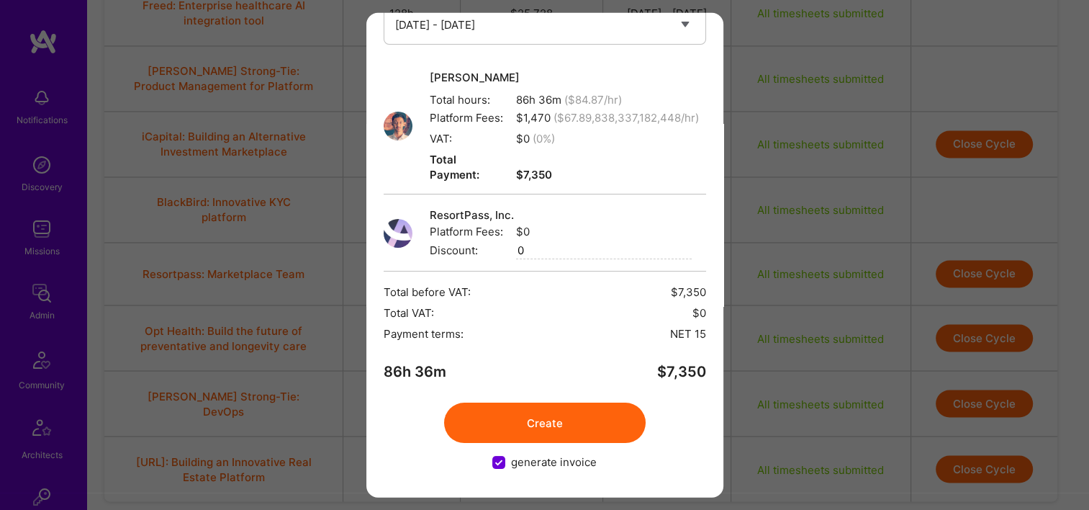
click at [533, 404] on button "Create" at bounding box center [545, 422] width 202 height 40
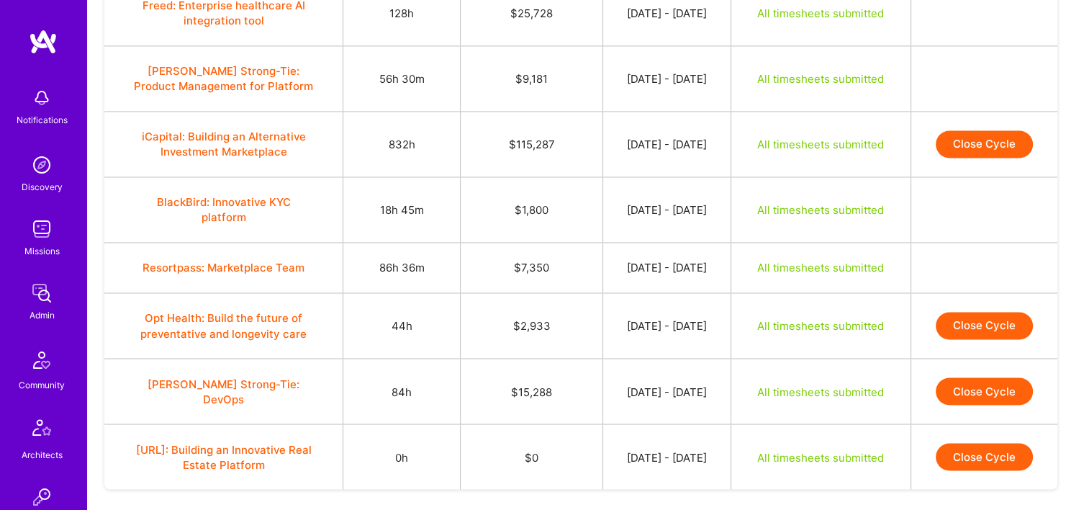
click at [977, 312] on button "Close Cycle" at bounding box center [984, 325] width 97 height 27
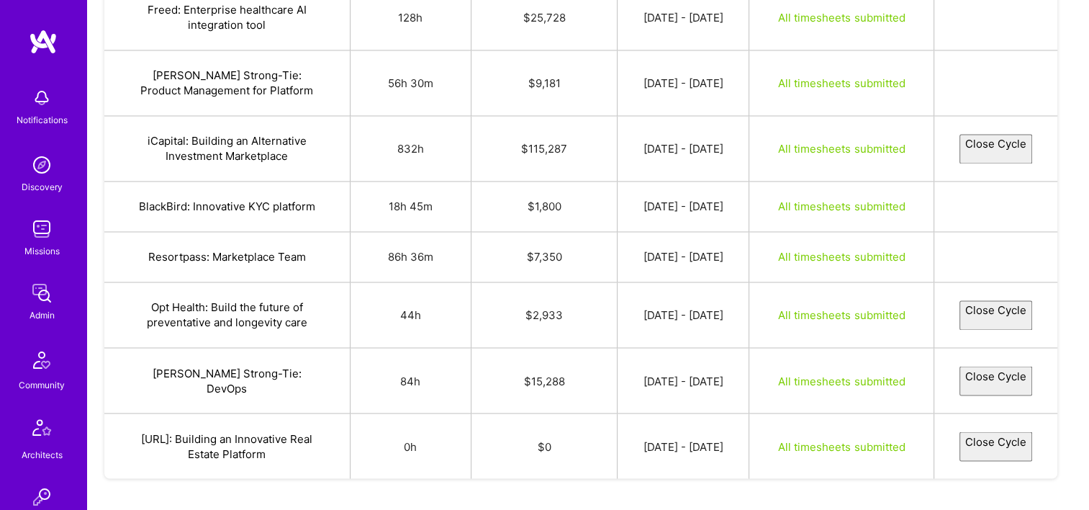
select select "68b518f530ce4c5aabcbf493"
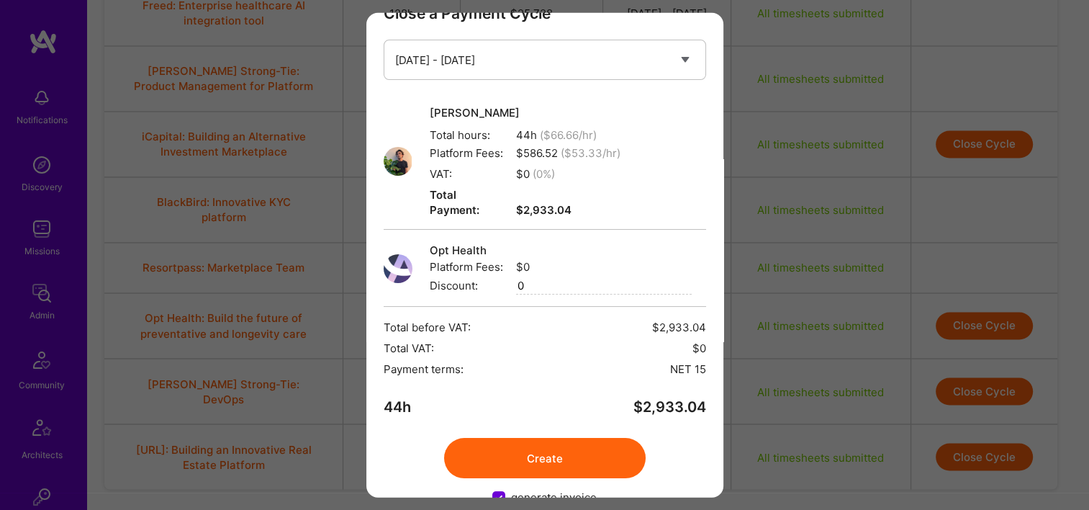
scroll to position [58, 0]
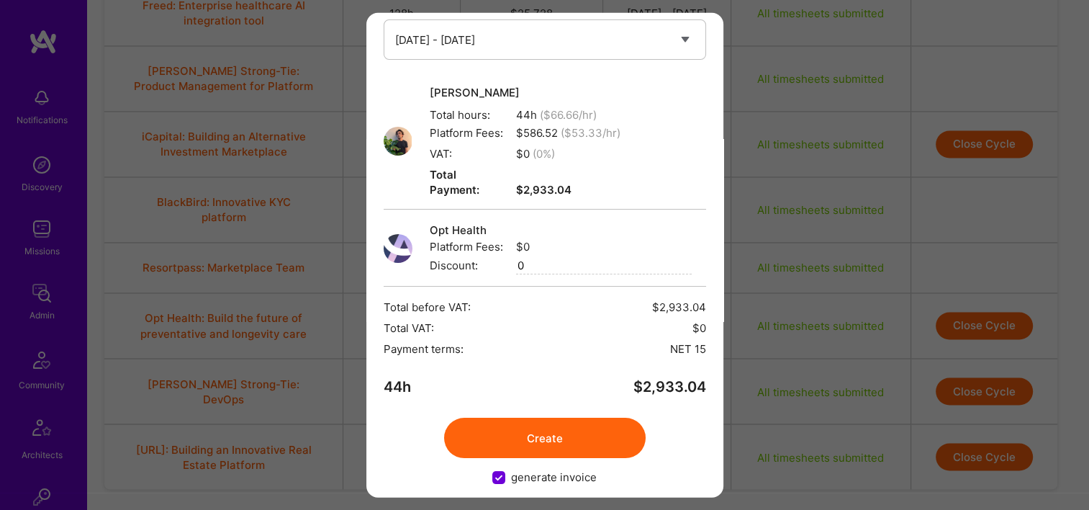
click at [576, 417] on button "Create" at bounding box center [545, 437] width 202 height 40
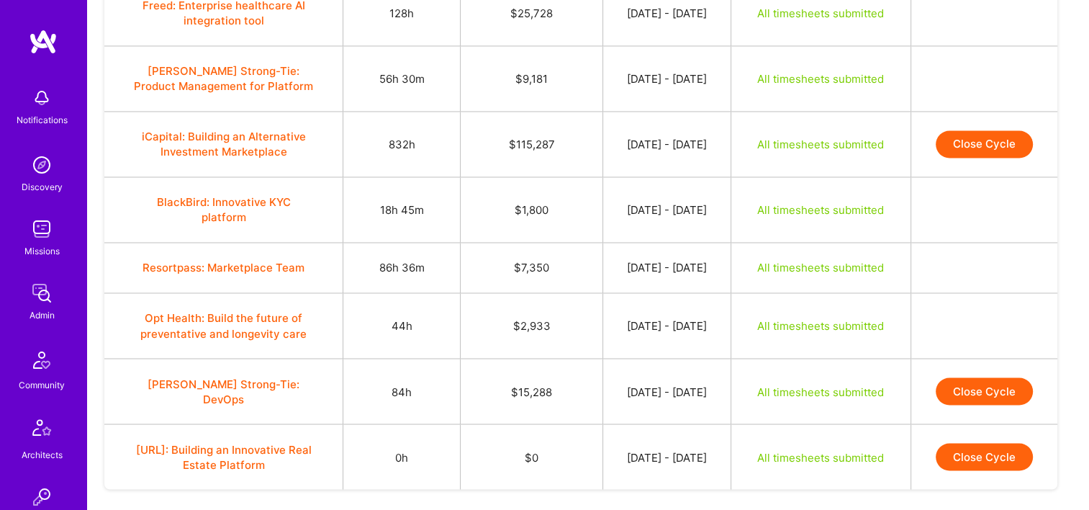
click at [959, 377] on button "Close Cycle" at bounding box center [984, 390] width 97 height 27
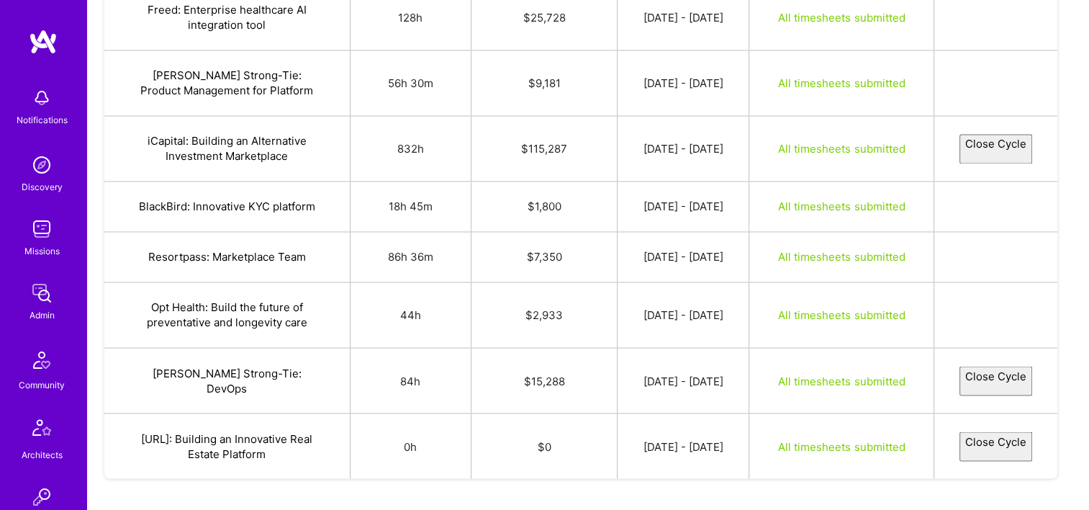
select select "68b4e1a3ce74b7cd766925a6"
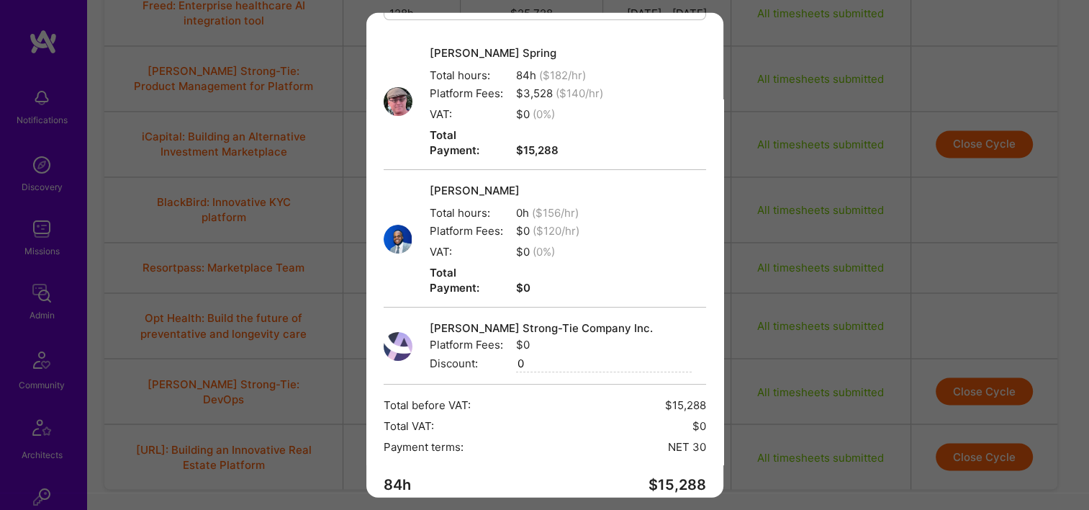
scroll to position [180, 0]
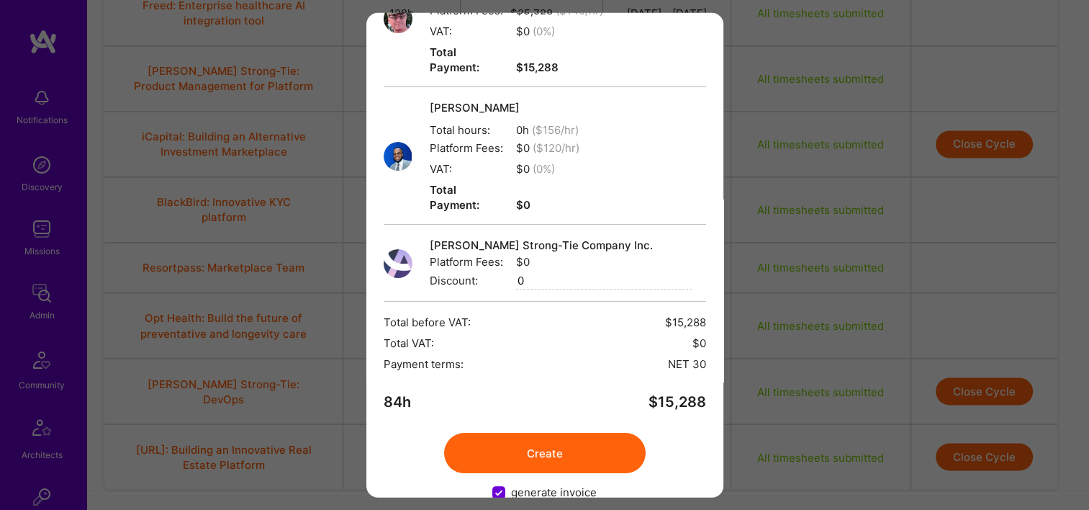
click at [567, 433] on button "Create" at bounding box center [545, 453] width 202 height 40
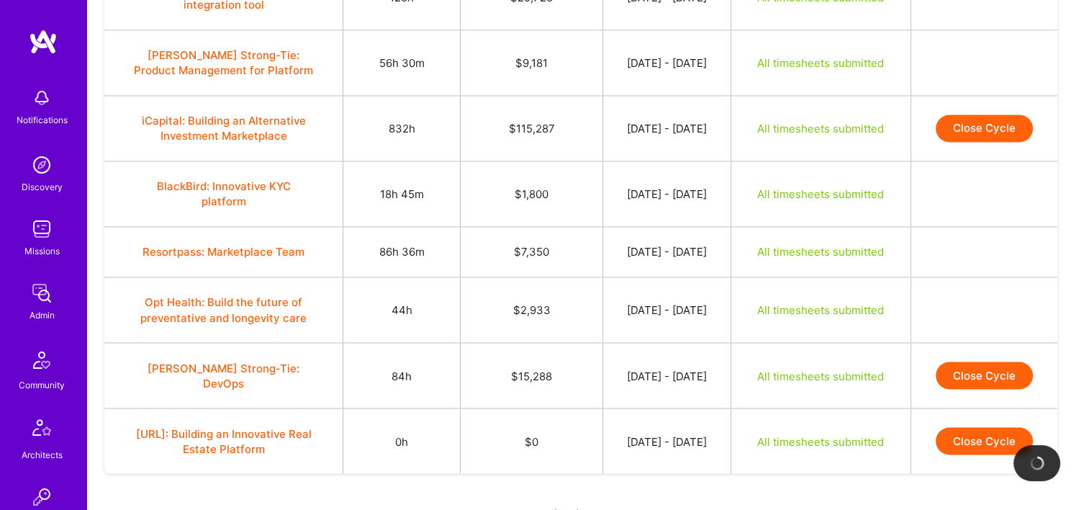
scroll to position [2413, 0]
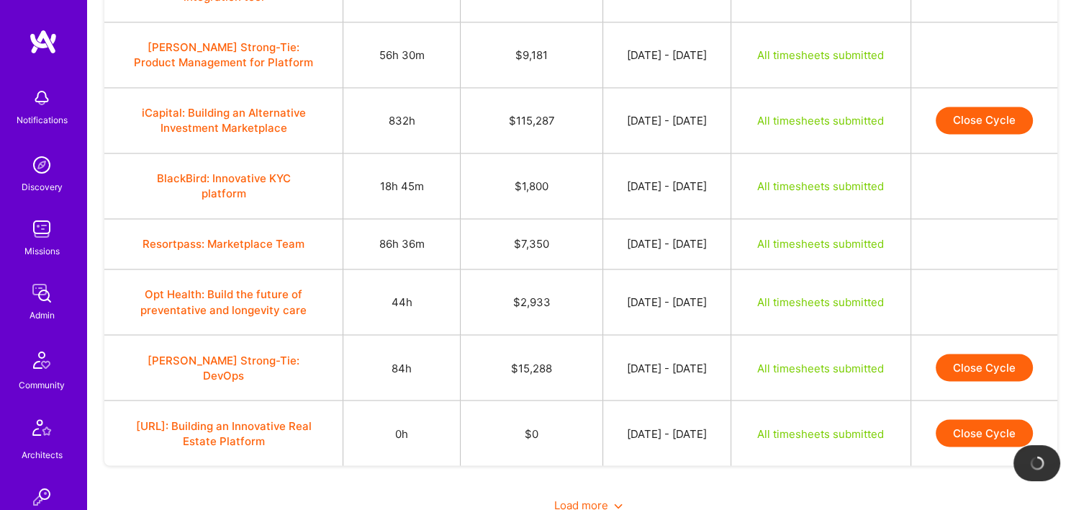
click at [569, 497] on span "Load more" at bounding box center [588, 504] width 68 height 14
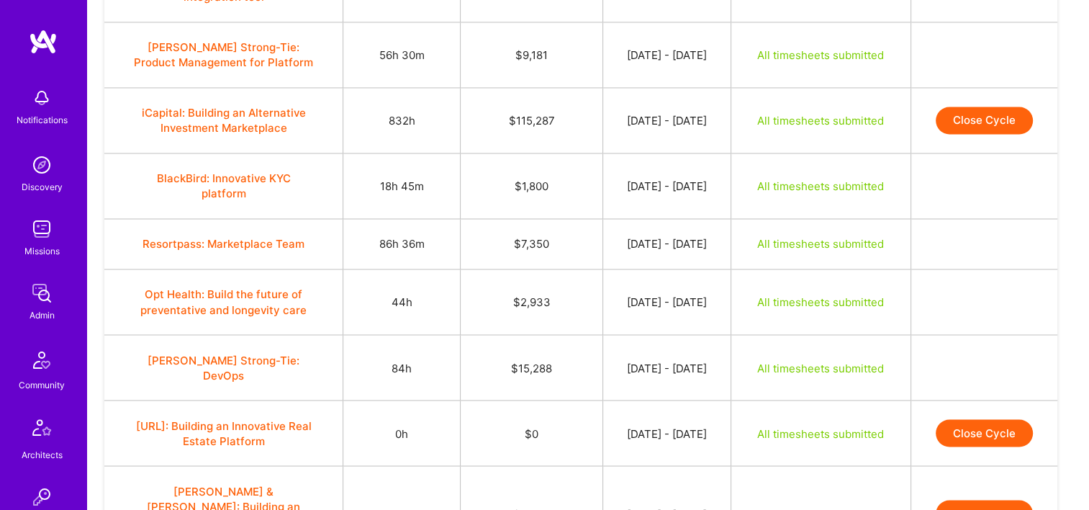
scroll to position [2485, 0]
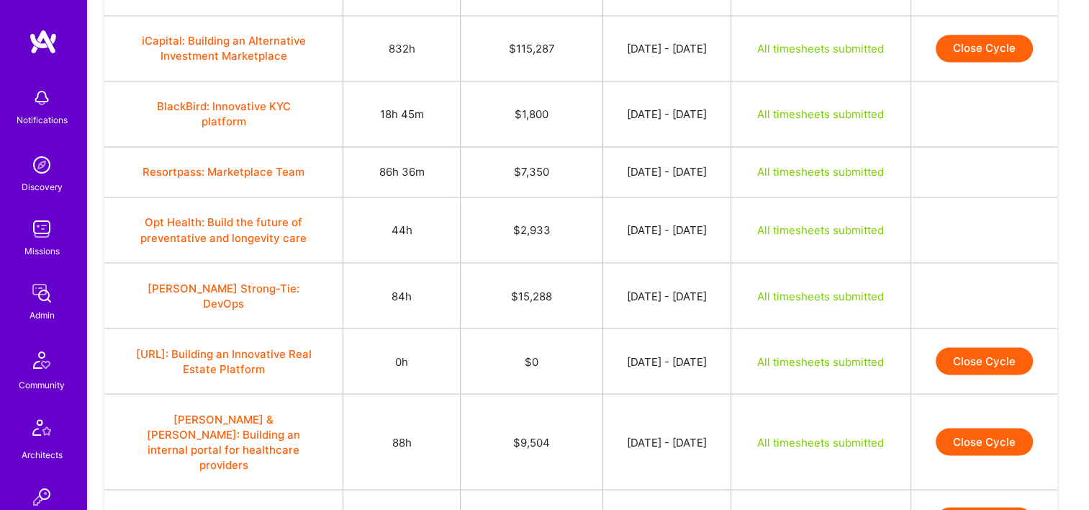
click at [976, 428] on button "Close Cycle" at bounding box center [984, 441] width 97 height 27
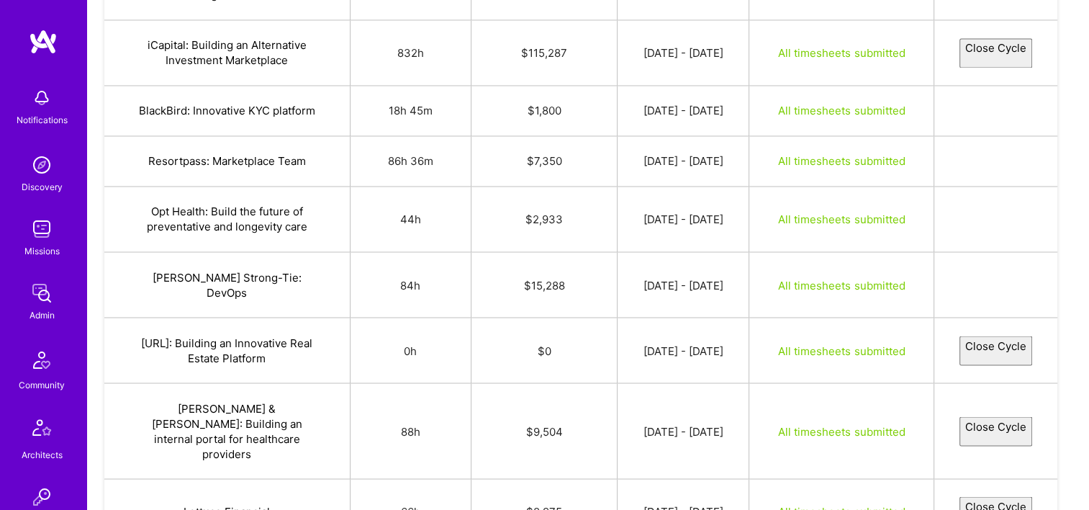
select select "68b60e258d3ff0fa249a5406"
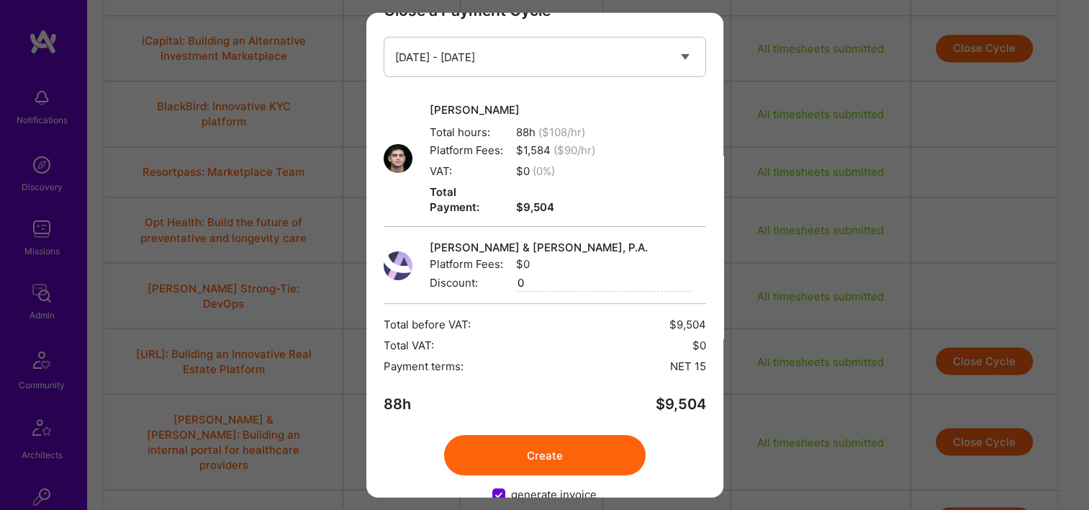
scroll to position [58, 0]
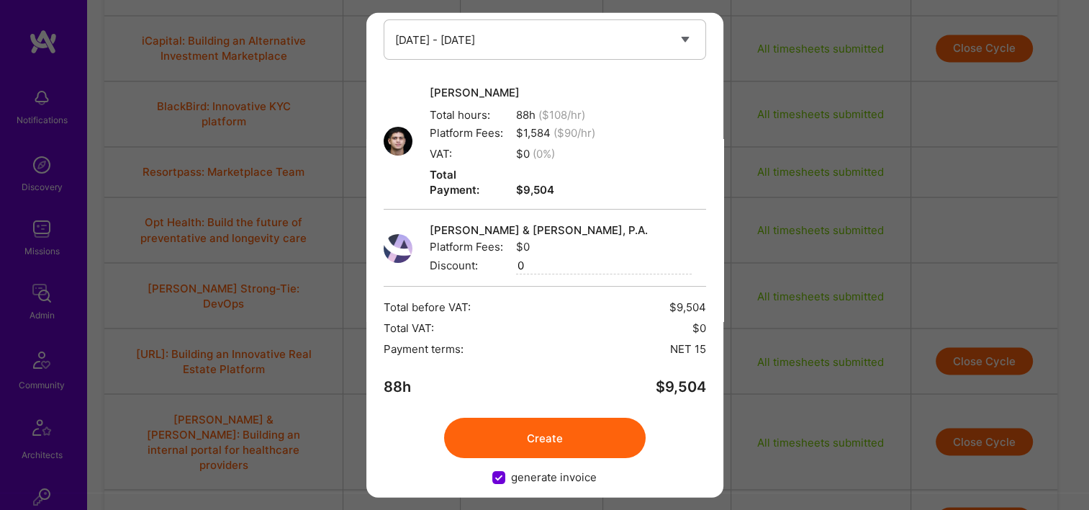
click at [511, 417] on button "Create" at bounding box center [545, 437] width 202 height 40
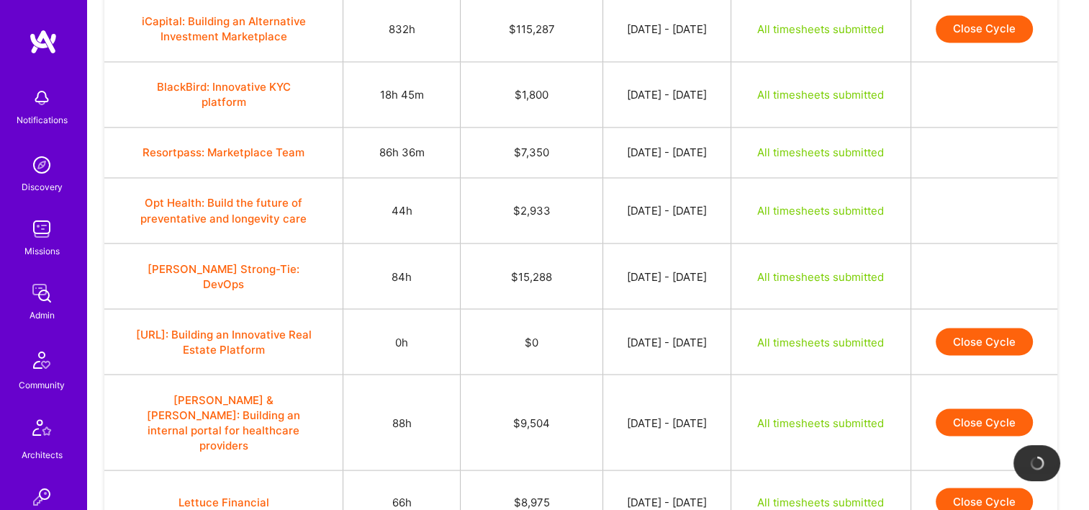
scroll to position [2701, 0]
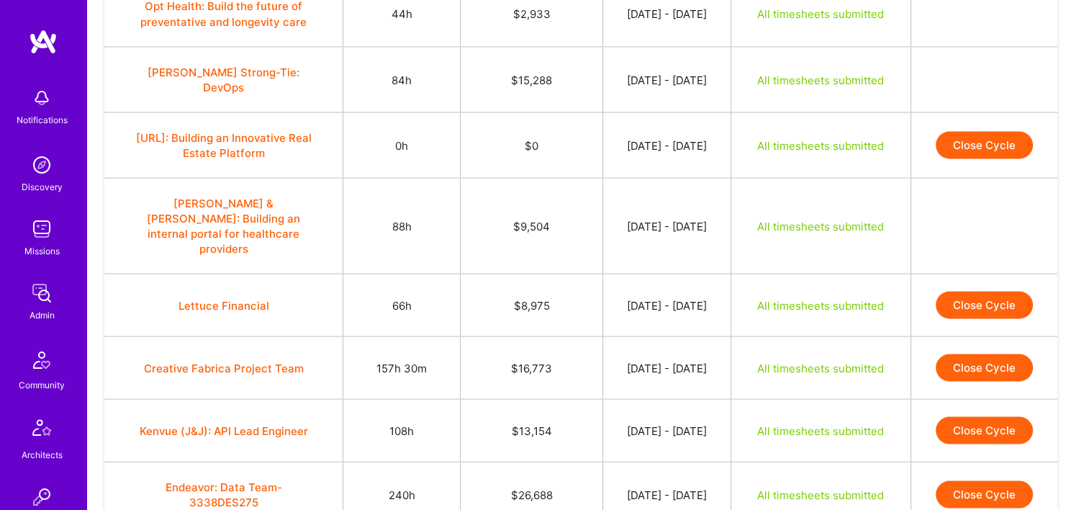
click at [994, 291] on button "Close Cycle" at bounding box center [984, 304] width 97 height 27
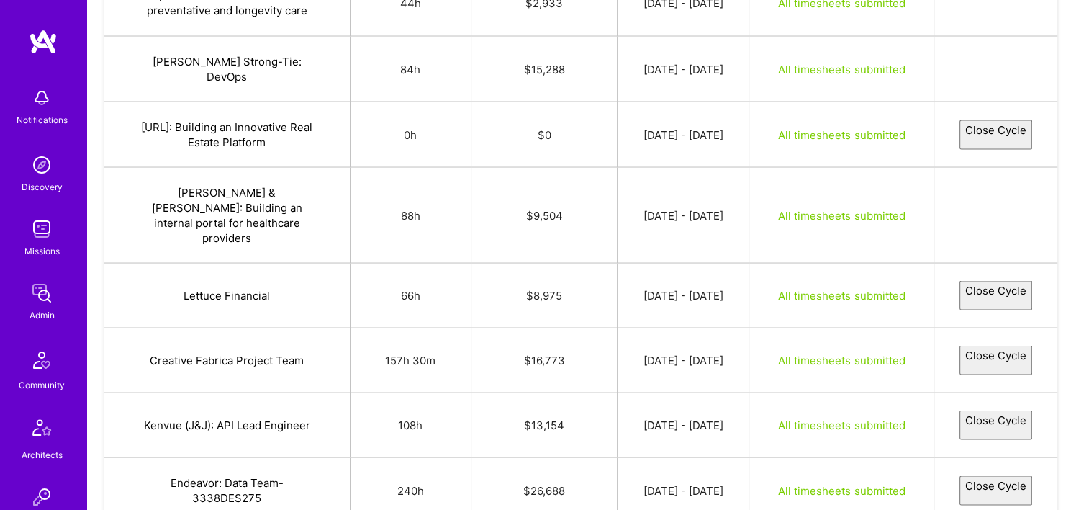
select select "68b69235439713c567891b4a"
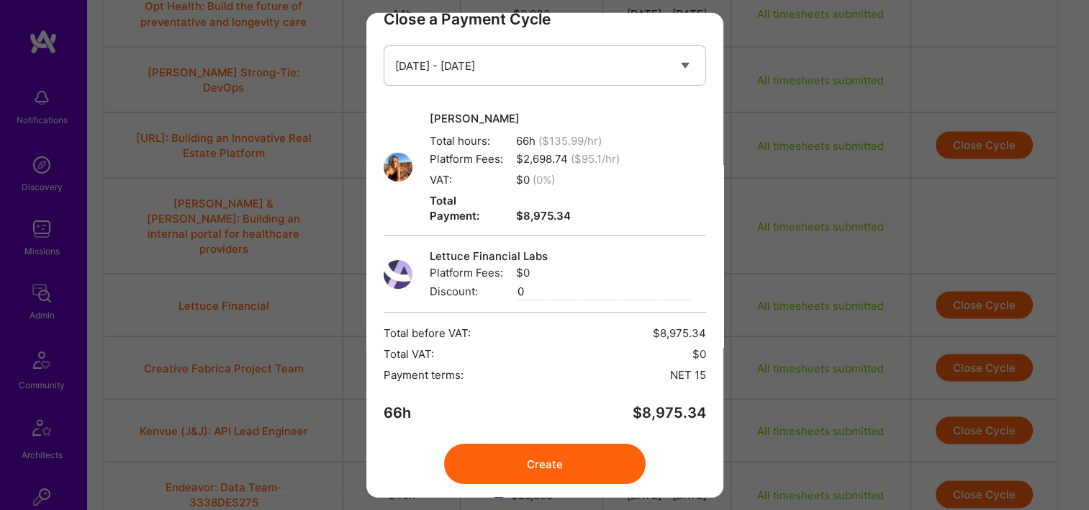
scroll to position [58, 0]
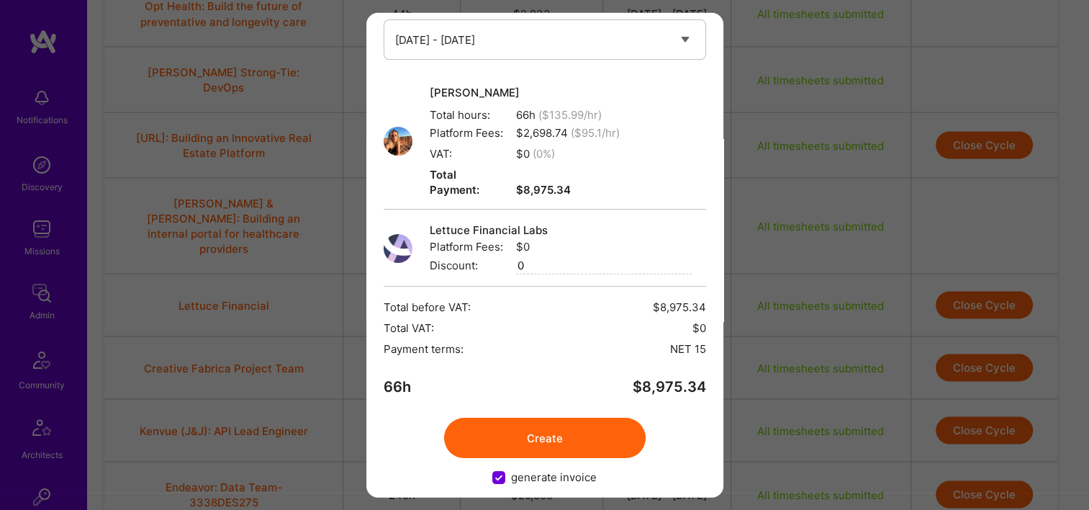
click at [575, 417] on button "Create" at bounding box center [545, 437] width 202 height 40
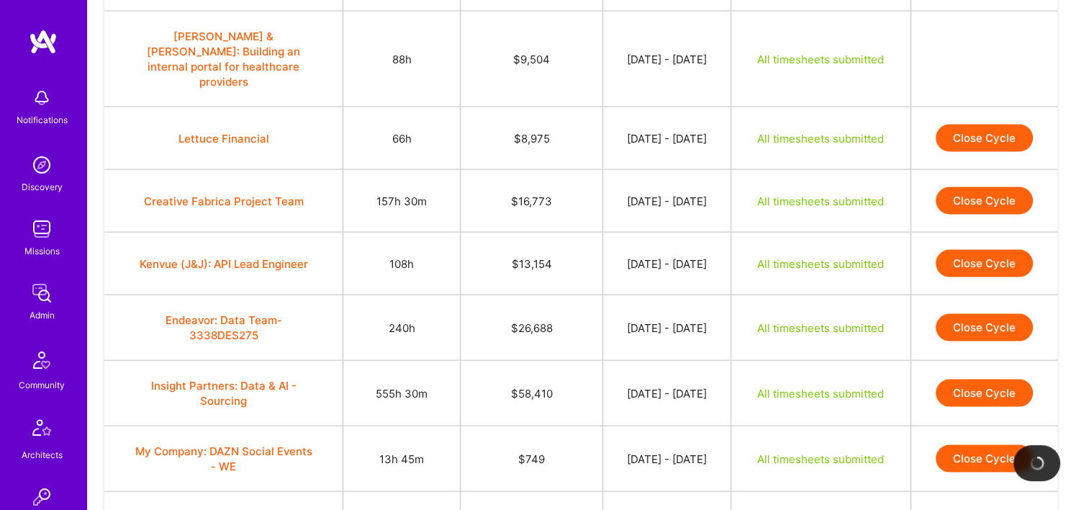
scroll to position [2845, 0]
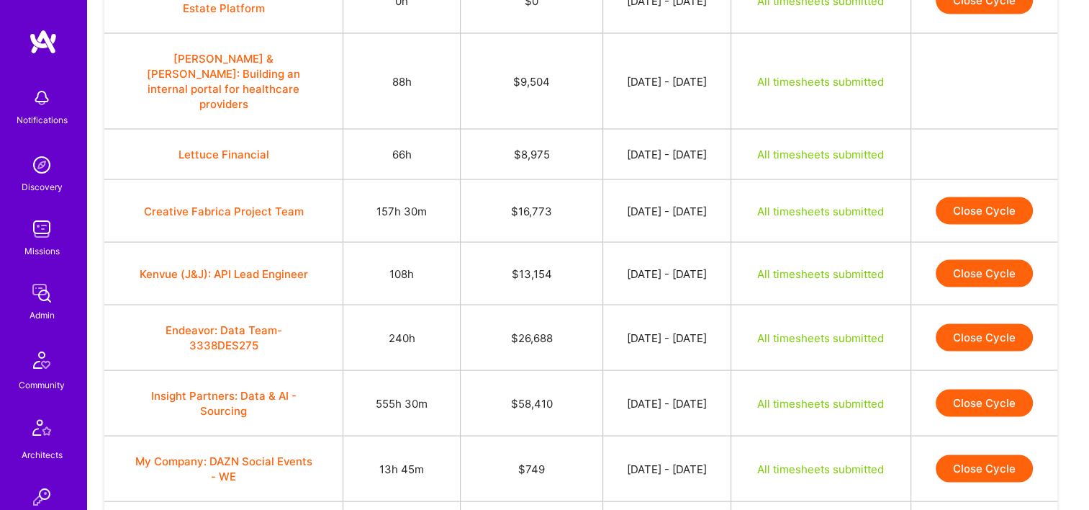
click at [959, 197] on button "Close Cycle" at bounding box center [984, 210] width 97 height 27
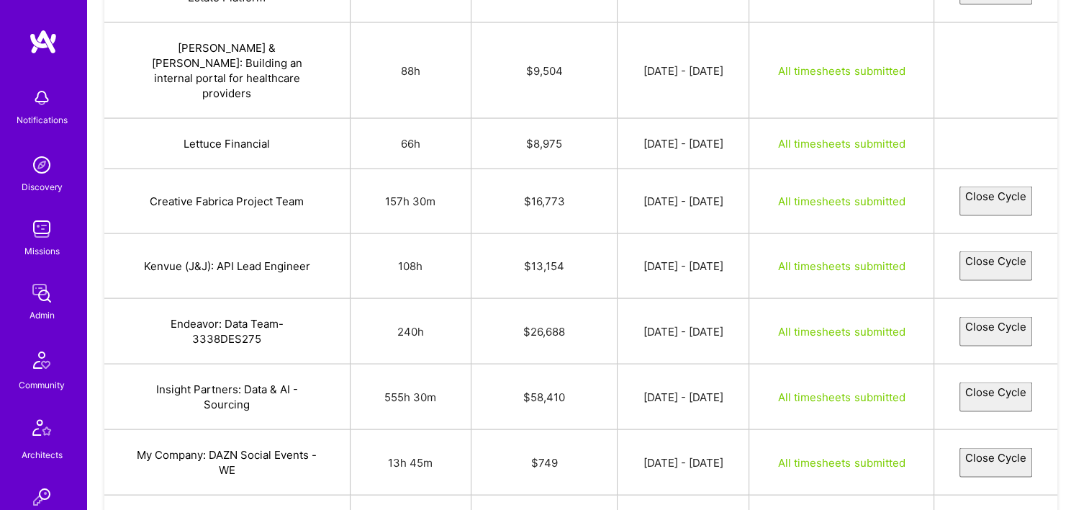
select select "68b5524ed758f50bd3ab1cd1"
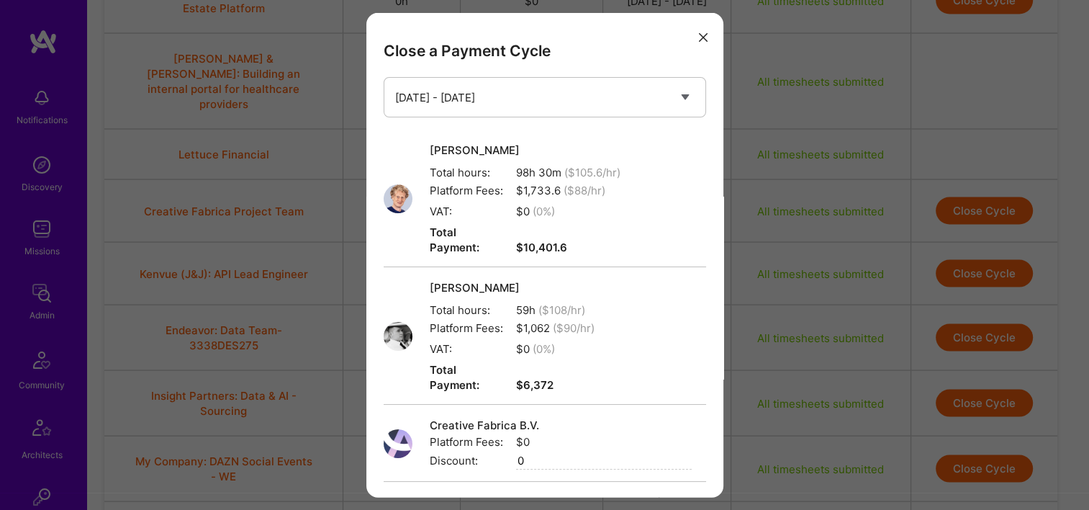
scroll to position [180, 0]
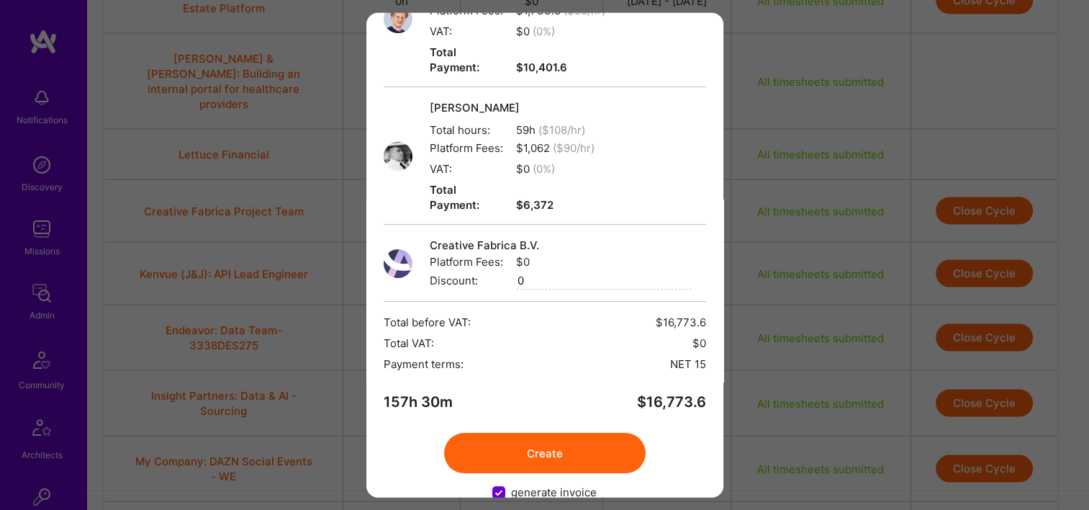
click at [502, 433] on button "Create" at bounding box center [545, 453] width 202 height 40
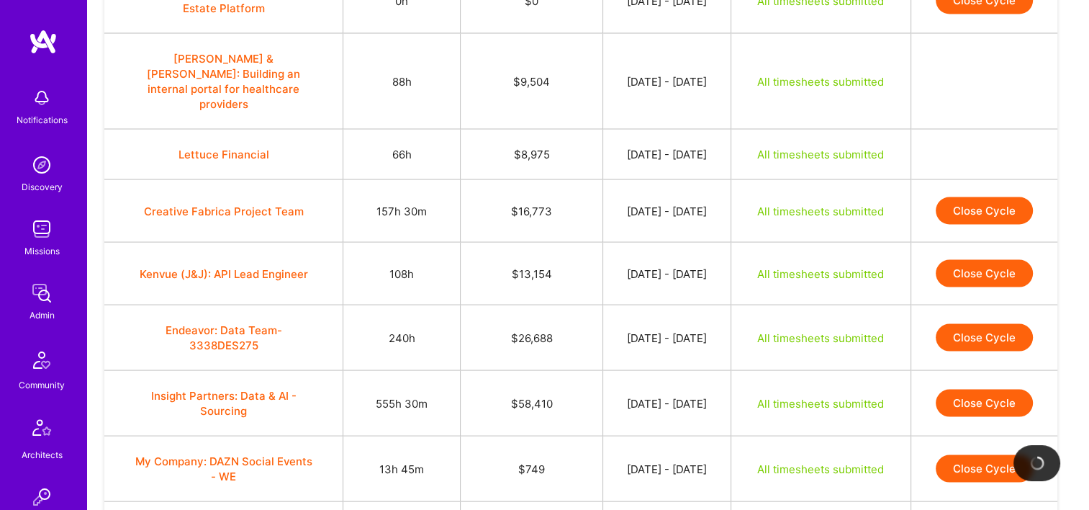
scroll to position [2917, 0]
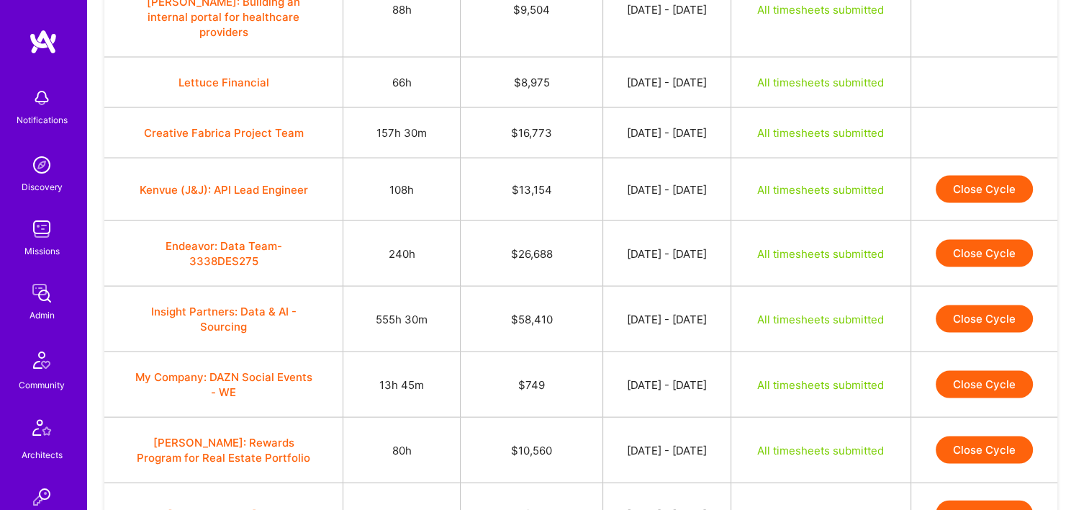
click at [999, 176] on button "Close Cycle" at bounding box center [984, 189] width 97 height 27
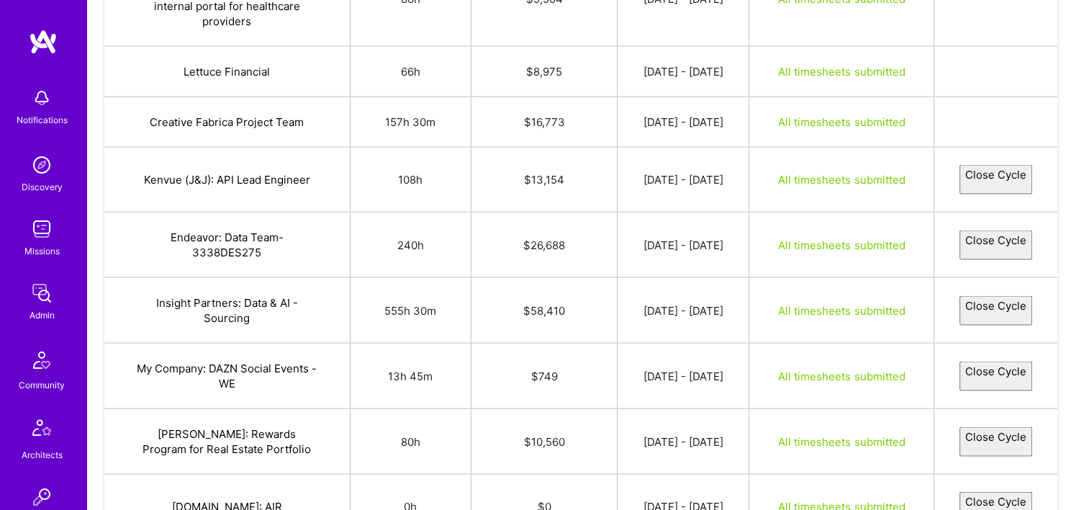
select select "68b6ed9a73988ed6e7b1b441"
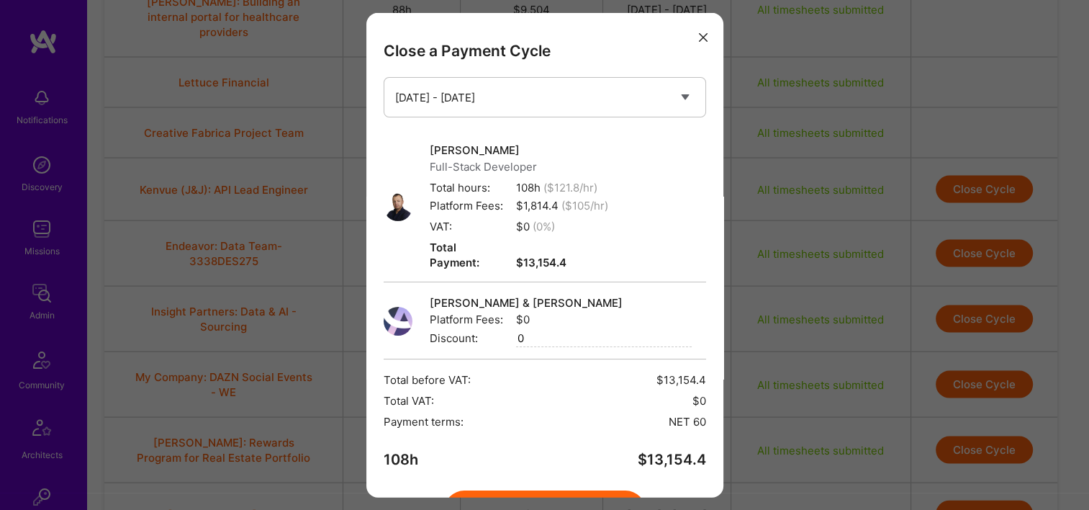
click at [695, 30] on button "modal" at bounding box center [703, 36] width 17 height 24
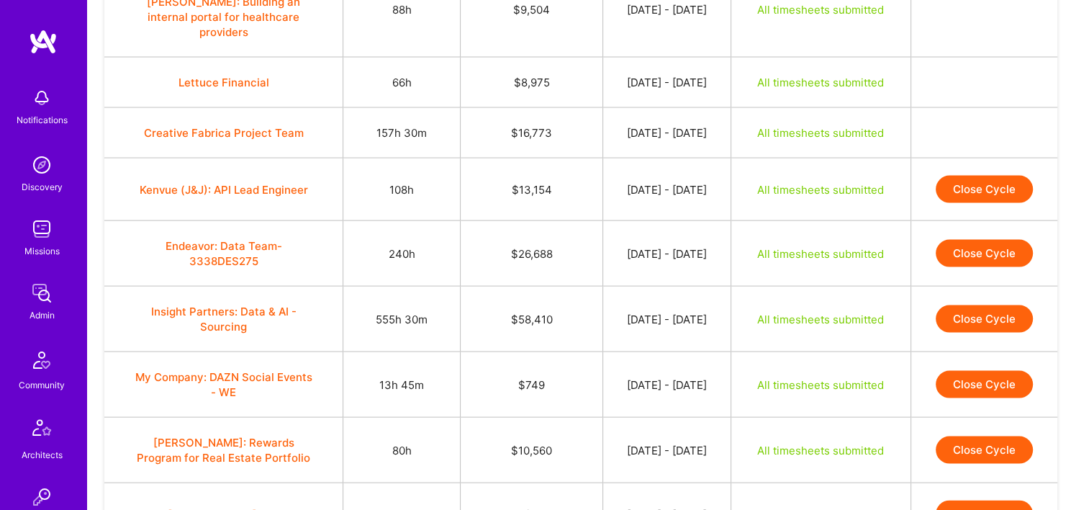
click at [959, 240] on button "Close Cycle" at bounding box center [984, 253] width 97 height 27
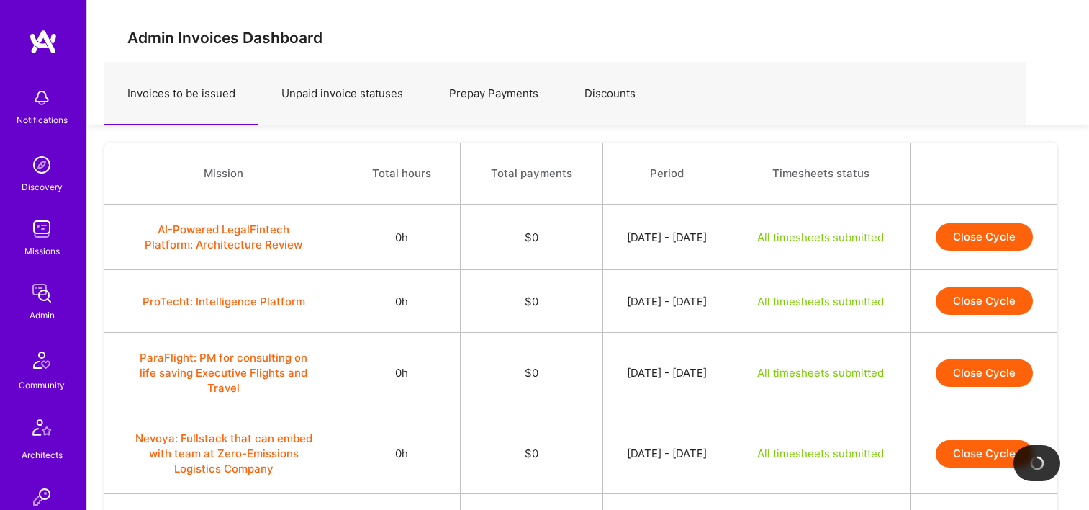
scroll to position [2917, 0]
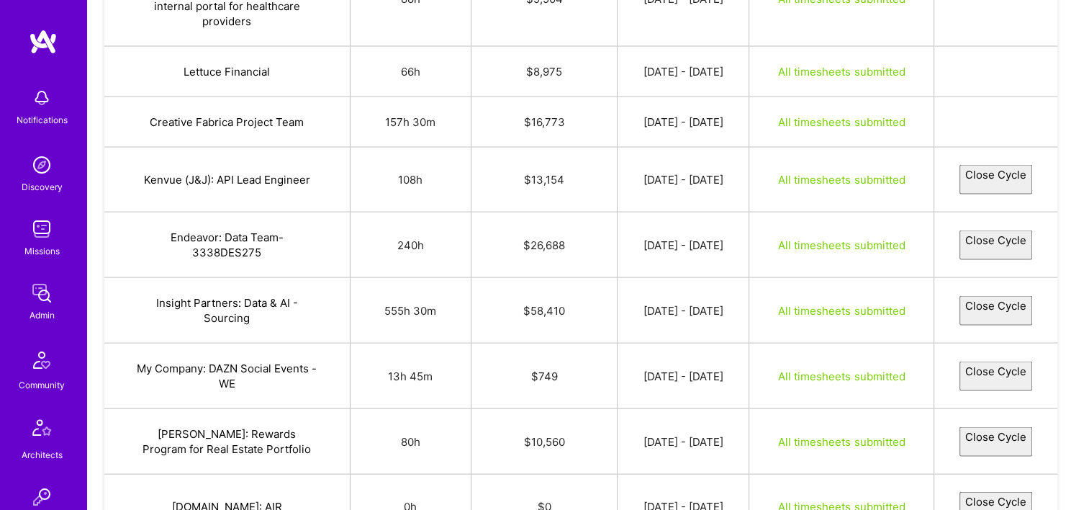
select select "68b604b69ae2fa426660405c"
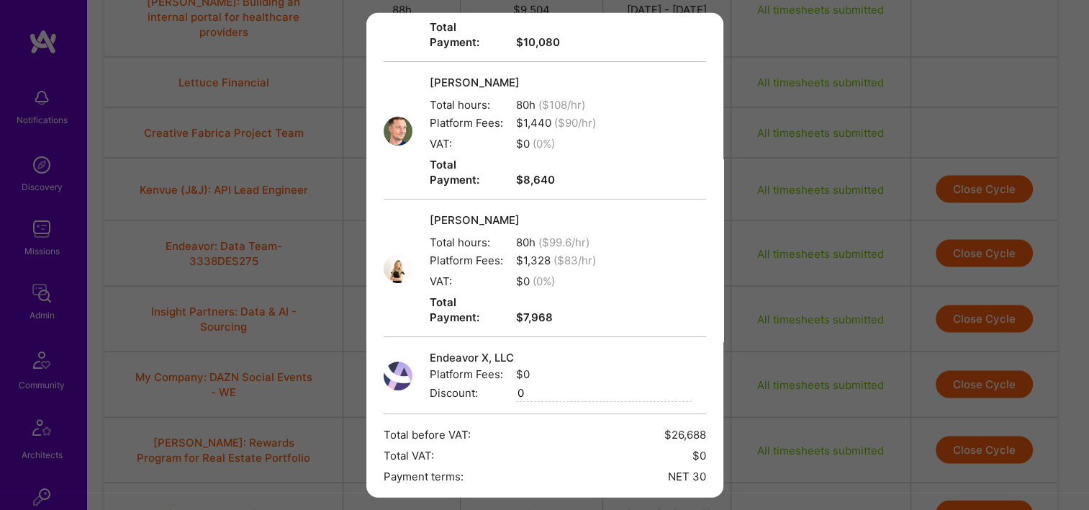
scroll to position [317, 0]
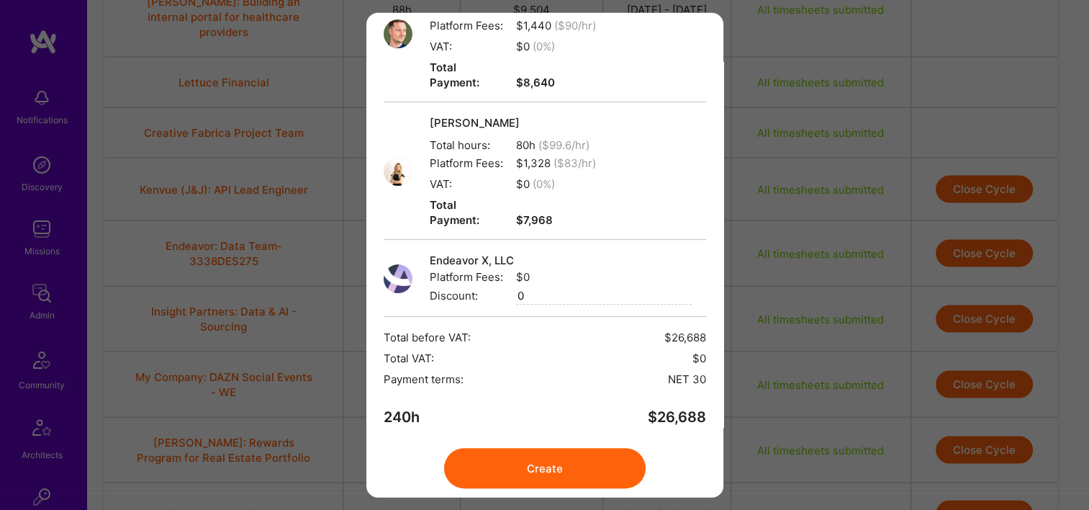
click at [463, 448] on button "Create" at bounding box center [545, 468] width 202 height 40
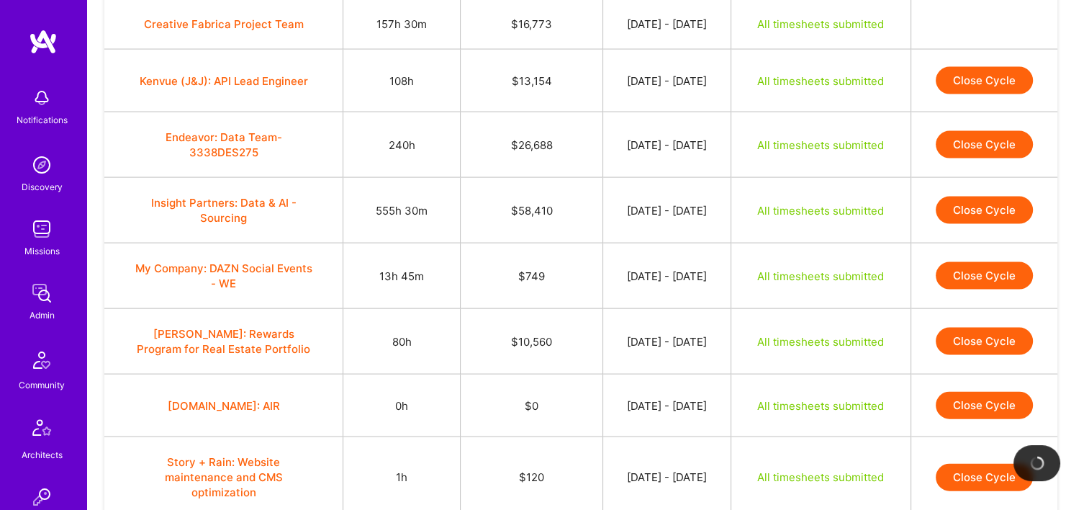
scroll to position [3061, 0]
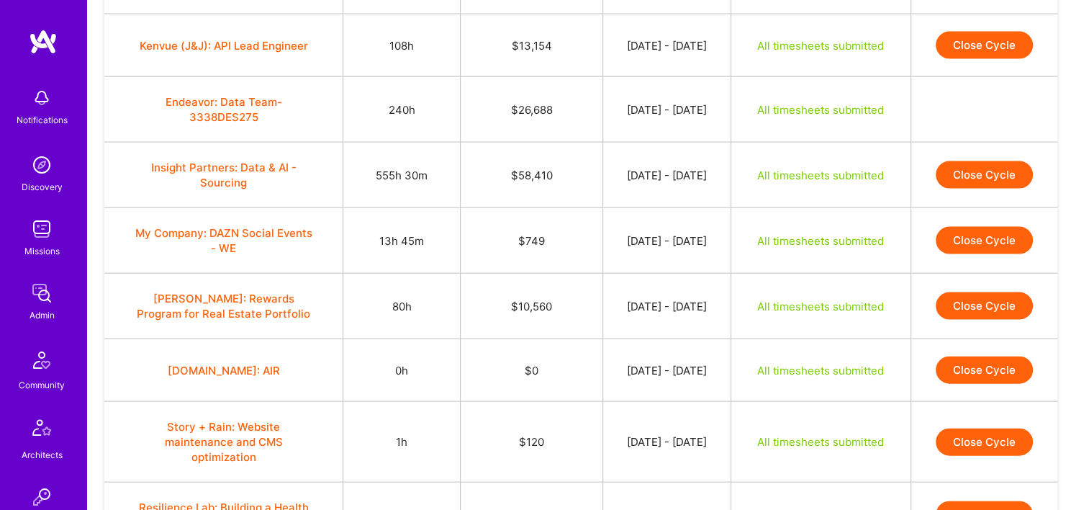
click at [979, 143] on td "Close Cycle" at bounding box center [983, 175] width 147 height 65
click at [977, 161] on button "Close Cycle" at bounding box center [984, 174] width 97 height 27
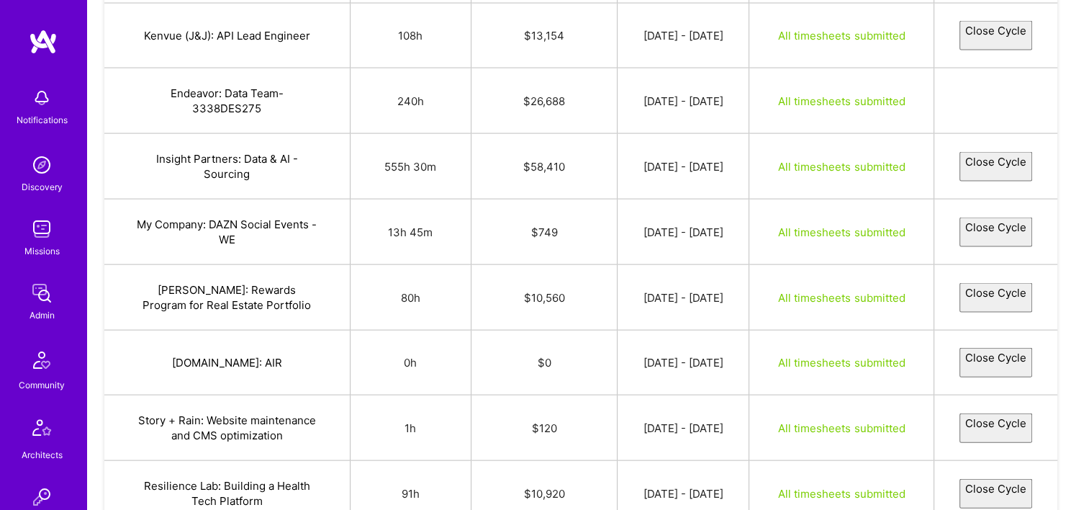
select select "68b4d46430ce4c5d11cbd60c"
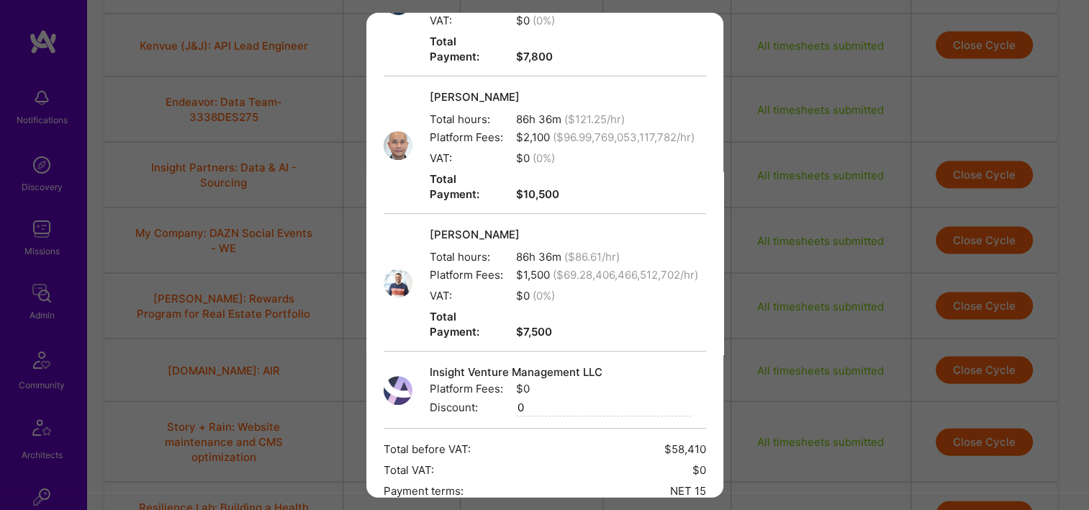
scroll to position [852, 0]
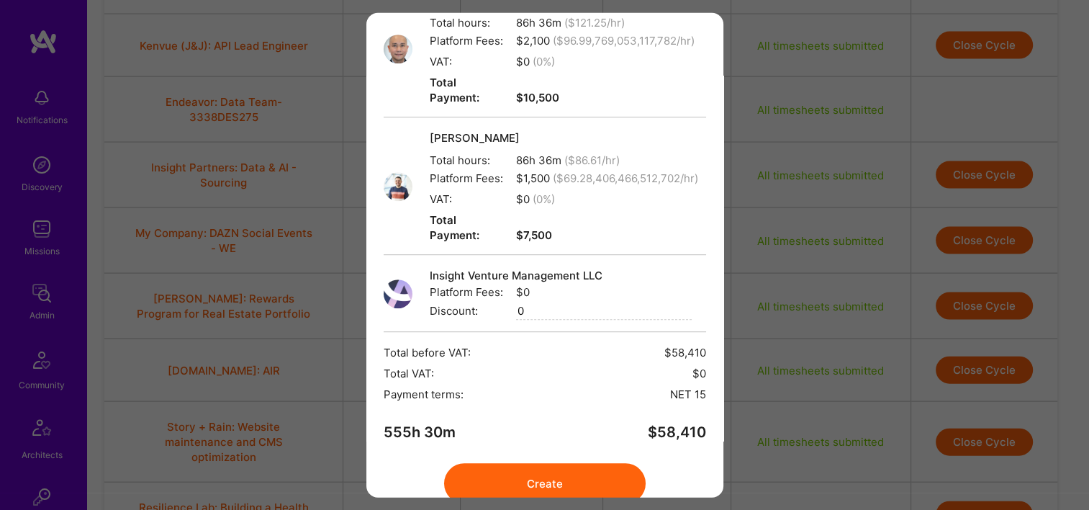
click at [551, 463] on button "Create" at bounding box center [545, 483] width 202 height 40
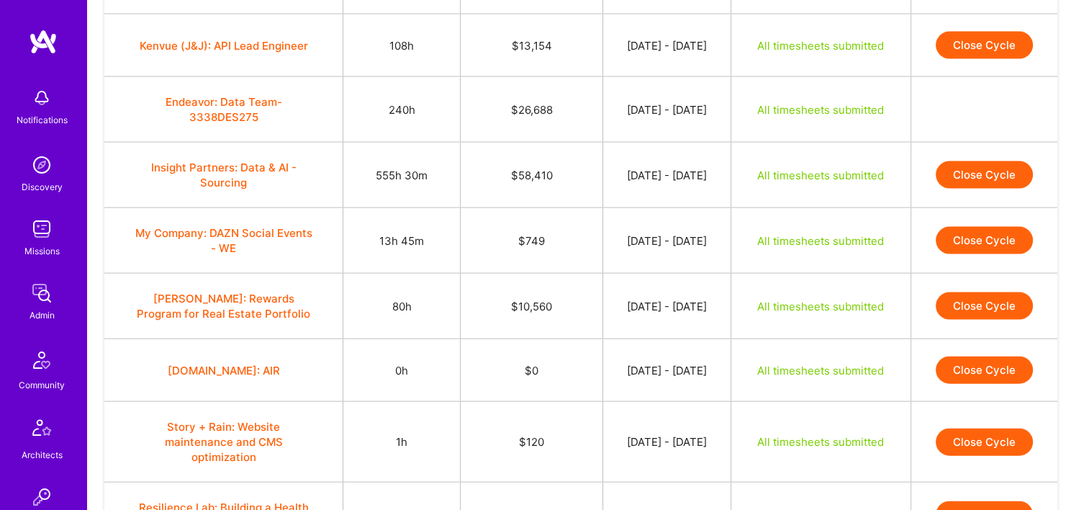
click at [957, 161] on button "Close Cycle" at bounding box center [984, 174] width 97 height 27
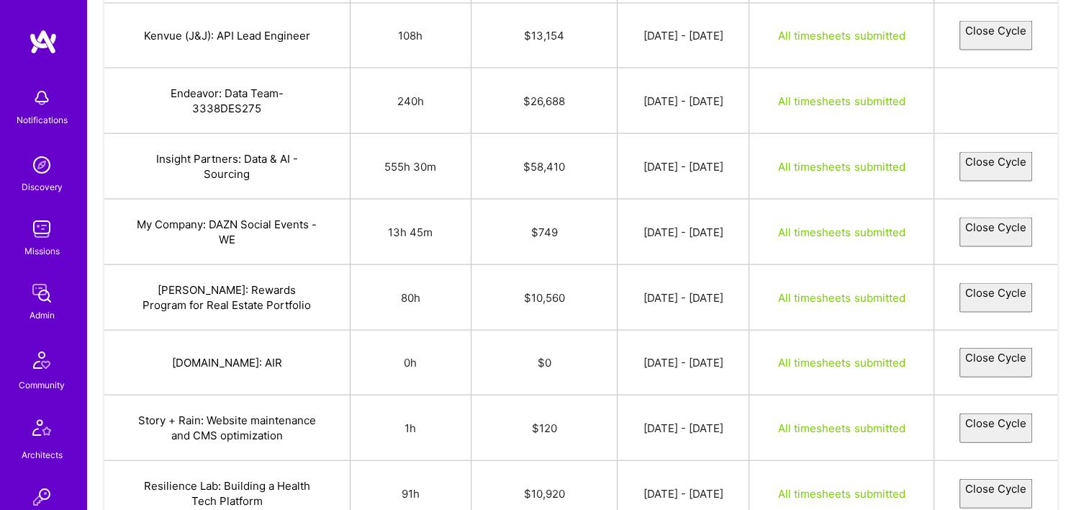
select select "68b4d46430ce4c5d11cbd60c"
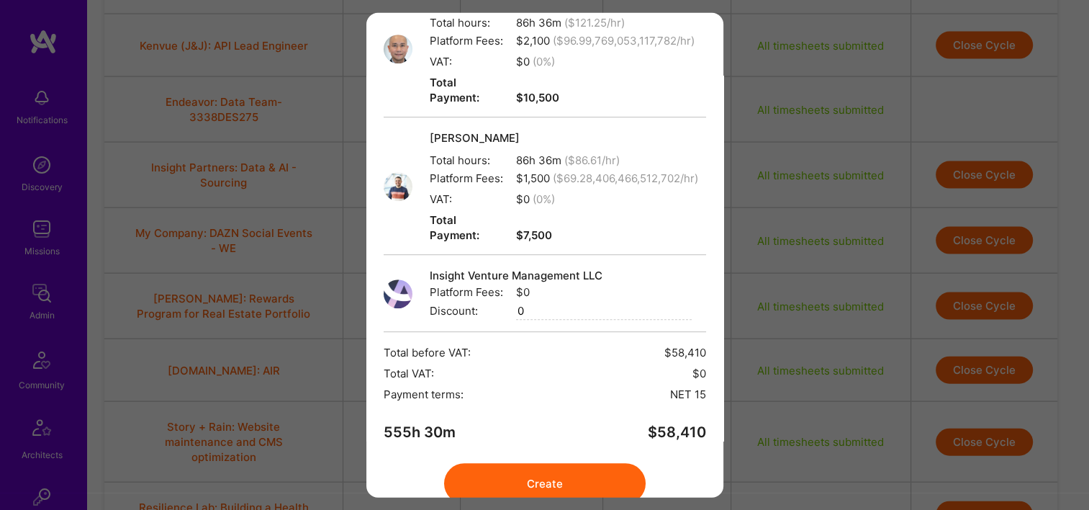
click at [620, 425] on div "555h 30m $ 58,410" at bounding box center [545, 432] width 322 height 15
click at [584, 463] on button "Create" at bounding box center [545, 483] width 202 height 40
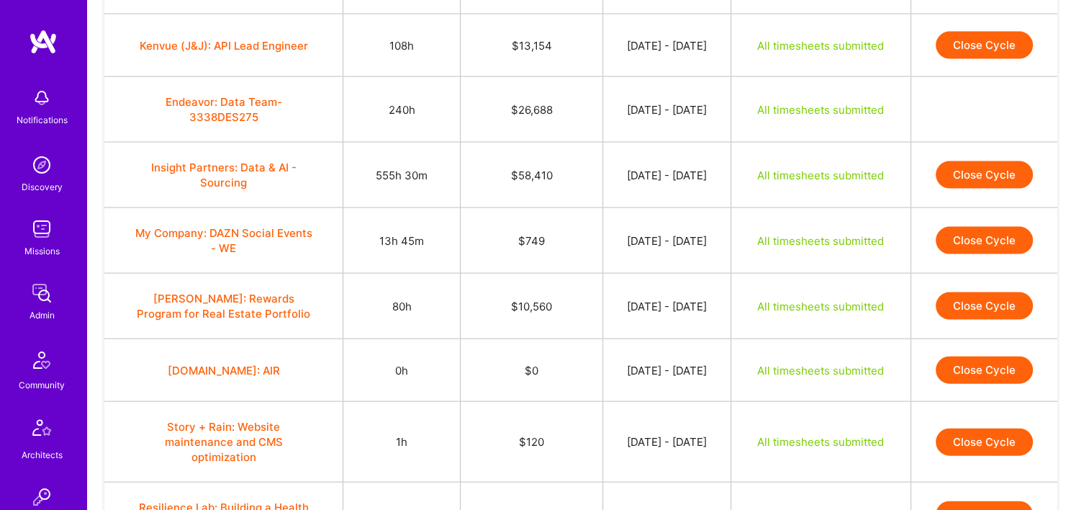
click at [975, 161] on button "Close Cycle" at bounding box center [984, 174] width 97 height 27
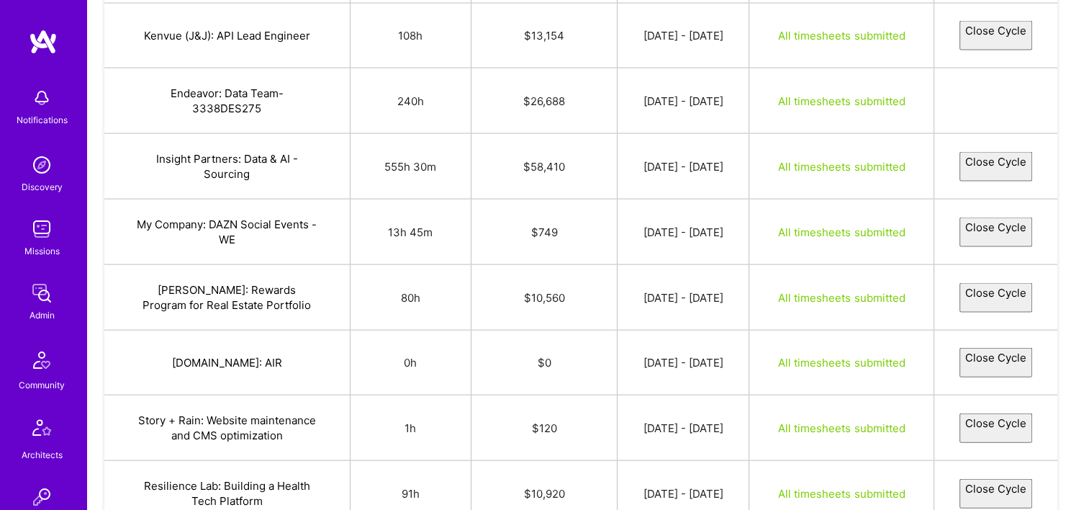
select select "68b4d46430ce4c5d11cbd60c"
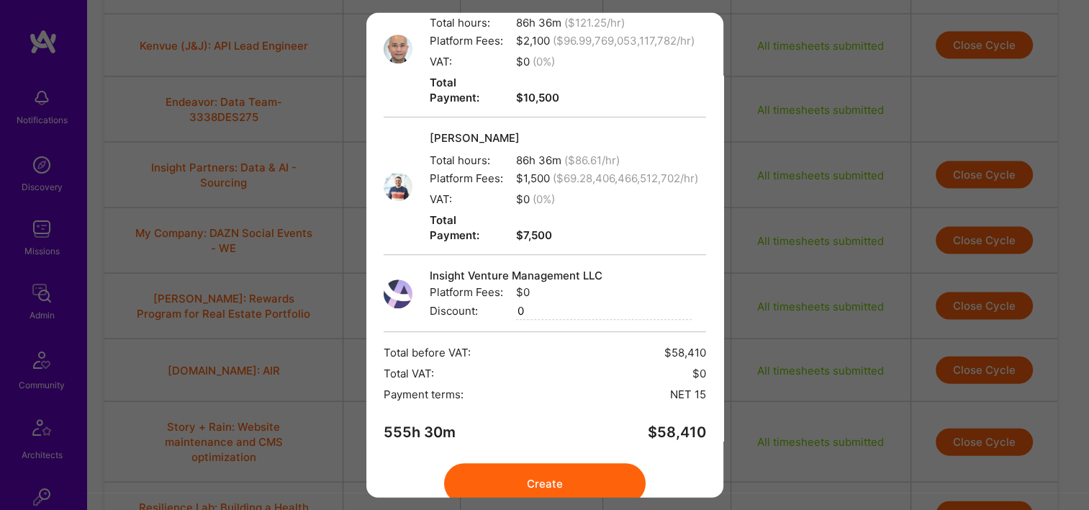
click at [556, 463] on button "Create" at bounding box center [545, 483] width 202 height 40
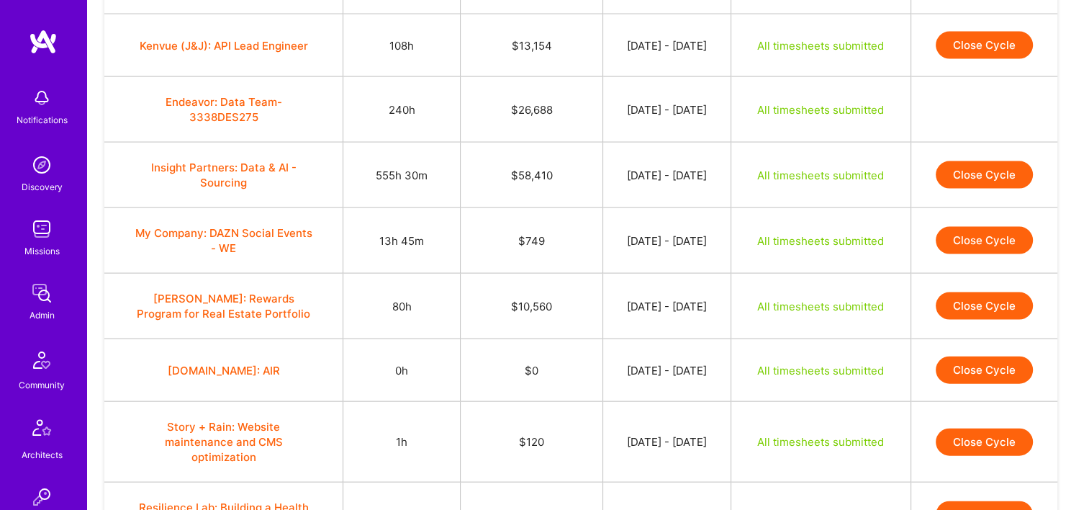
click at [982, 227] on button "Close Cycle" at bounding box center [984, 240] width 97 height 27
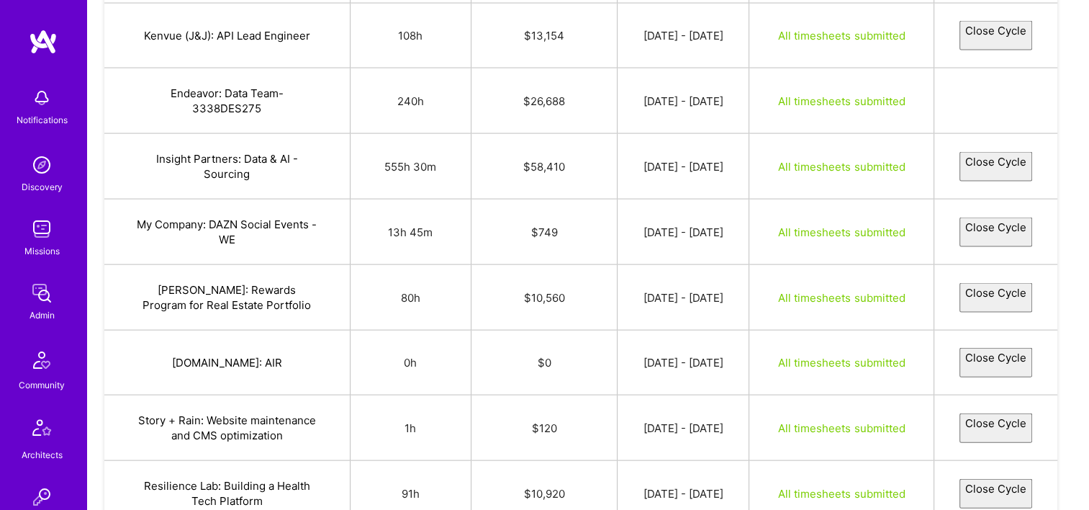
select select "68b5912330ce4cf669cc12a0"
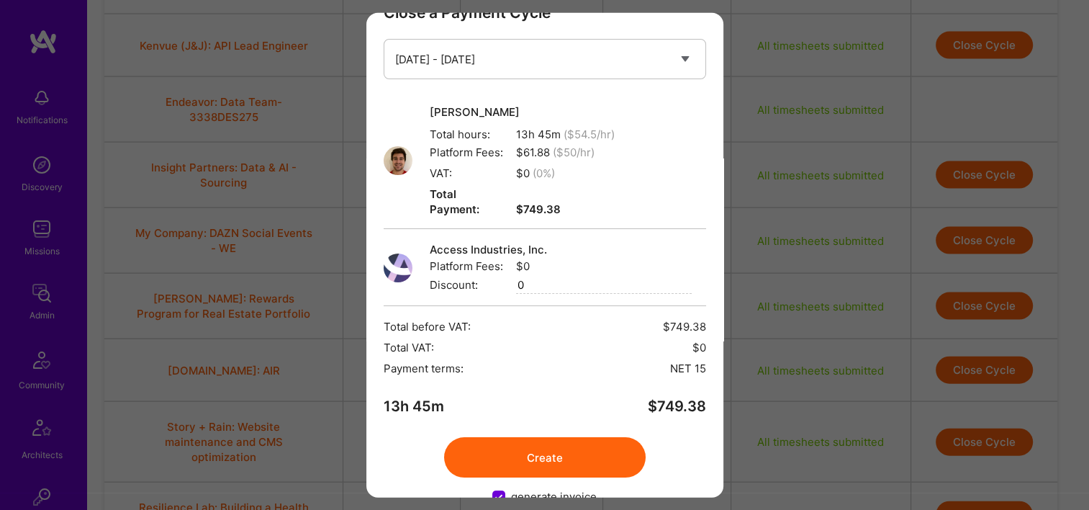
scroll to position [58, 0]
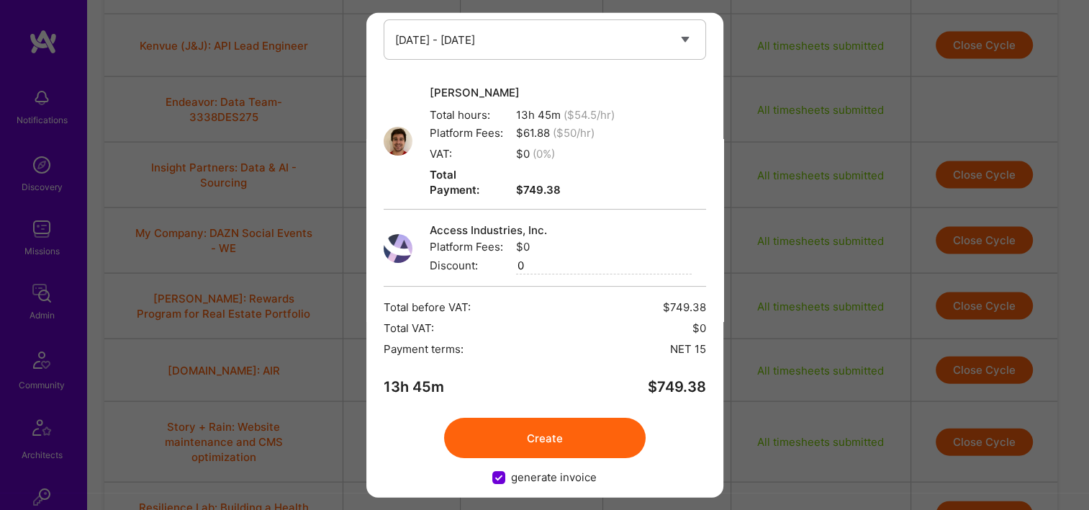
click at [507, 417] on button "Create" at bounding box center [545, 437] width 202 height 40
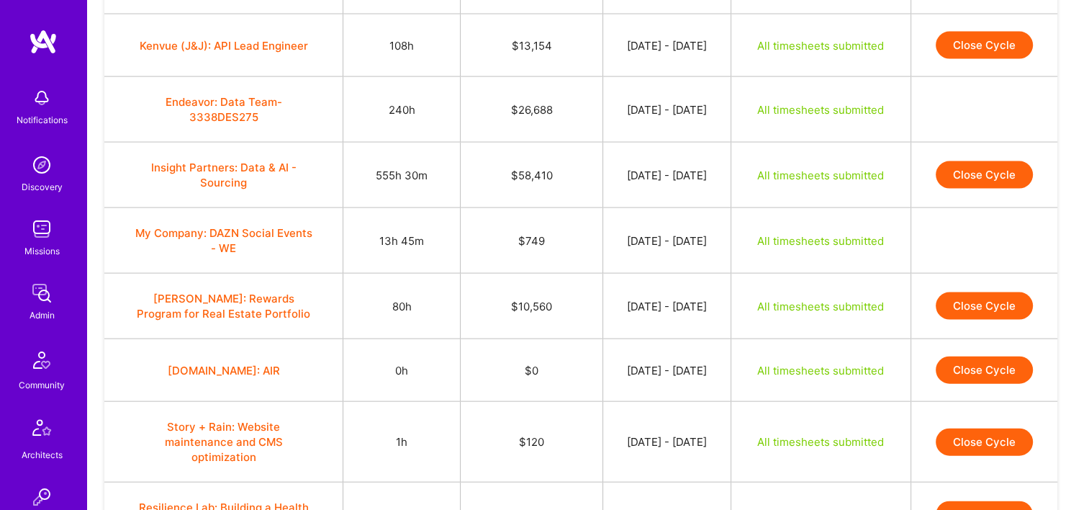
click at [977, 292] on button "Close Cycle" at bounding box center [984, 305] width 97 height 27
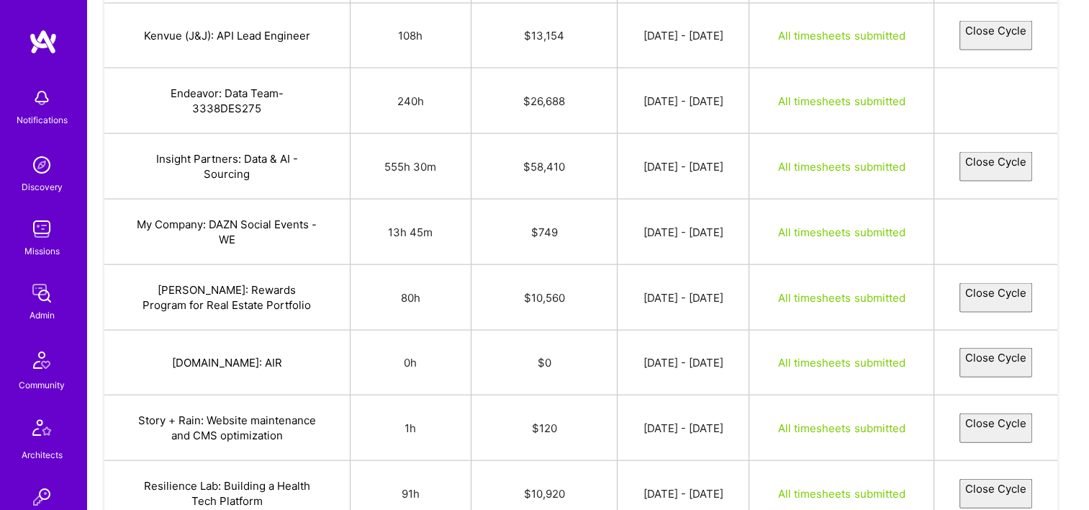
select select "68b63ef730ce4c4643cc156a"
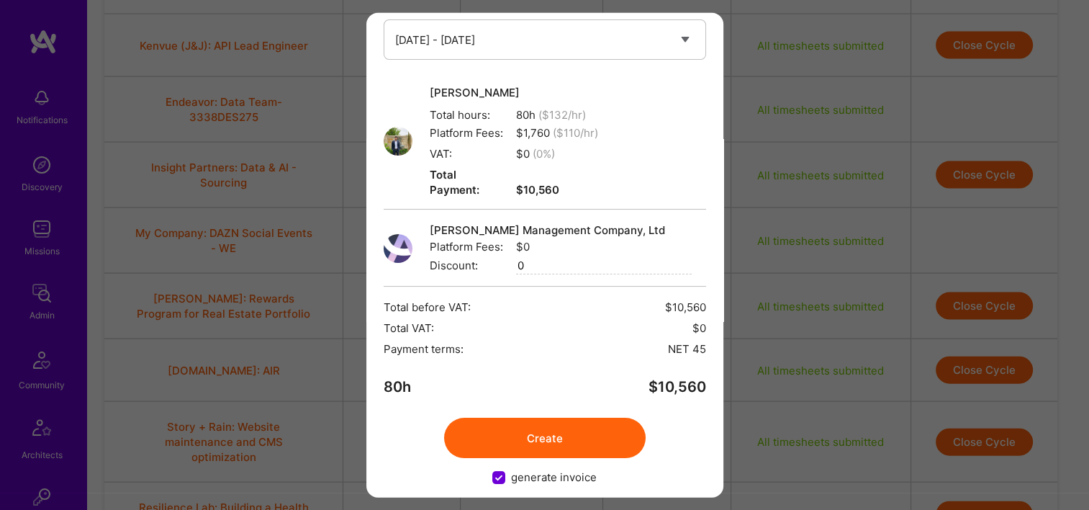
click at [507, 417] on button "Create" at bounding box center [545, 437] width 202 height 40
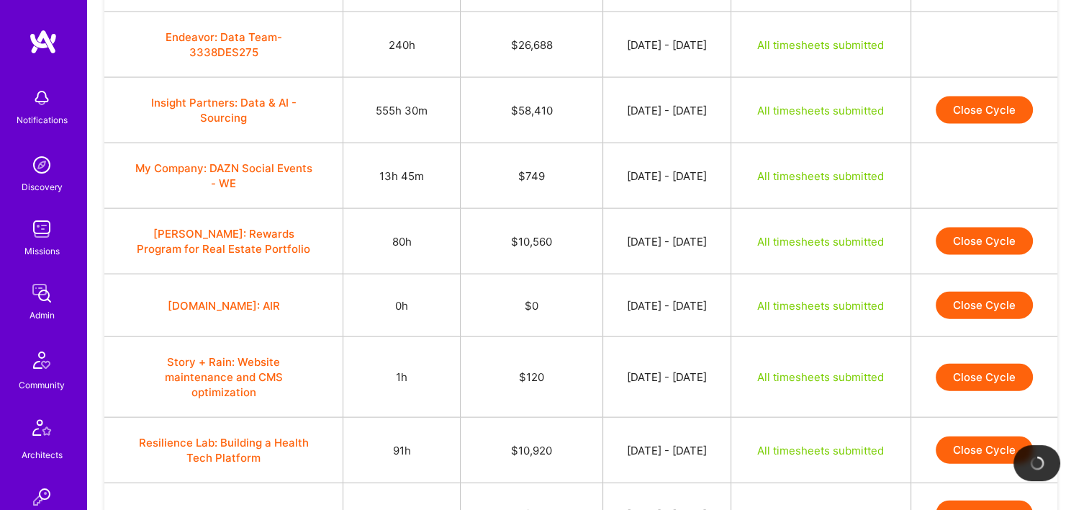
scroll to position [3277, 0]
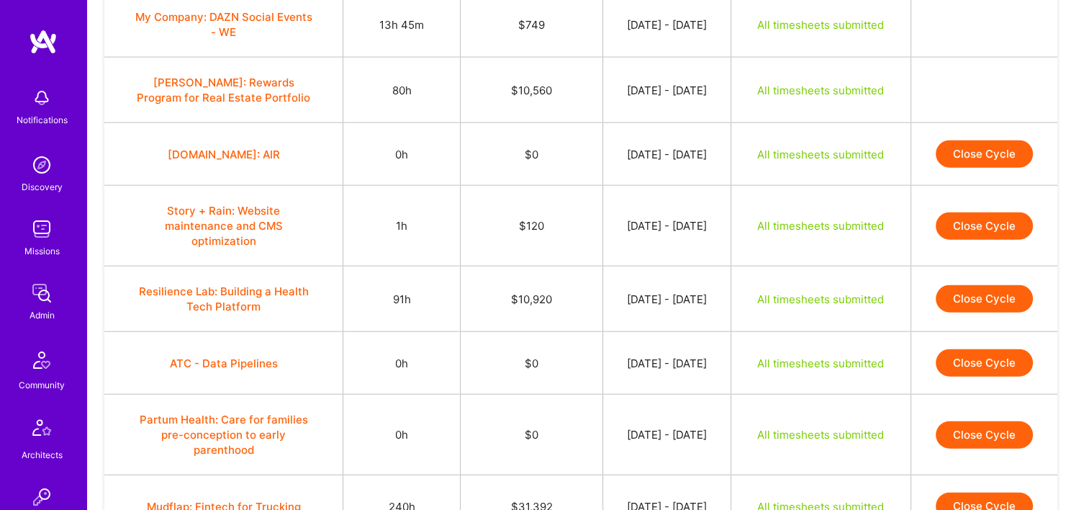
click at [1023, 212] on button "Close Cycle" at bounding box center [984, 225] width 97 height 27
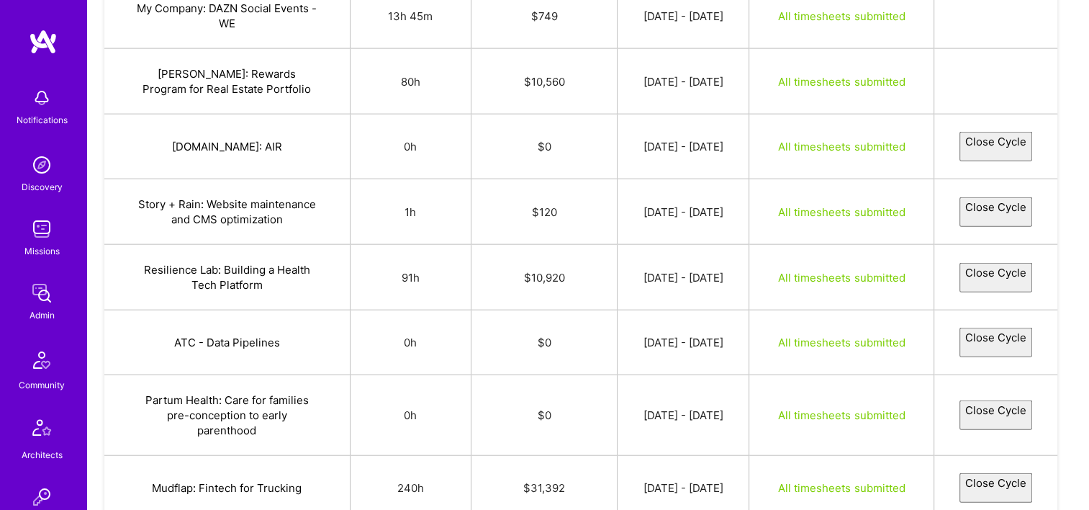
select select "68b77fecb31de67657cfde0d"
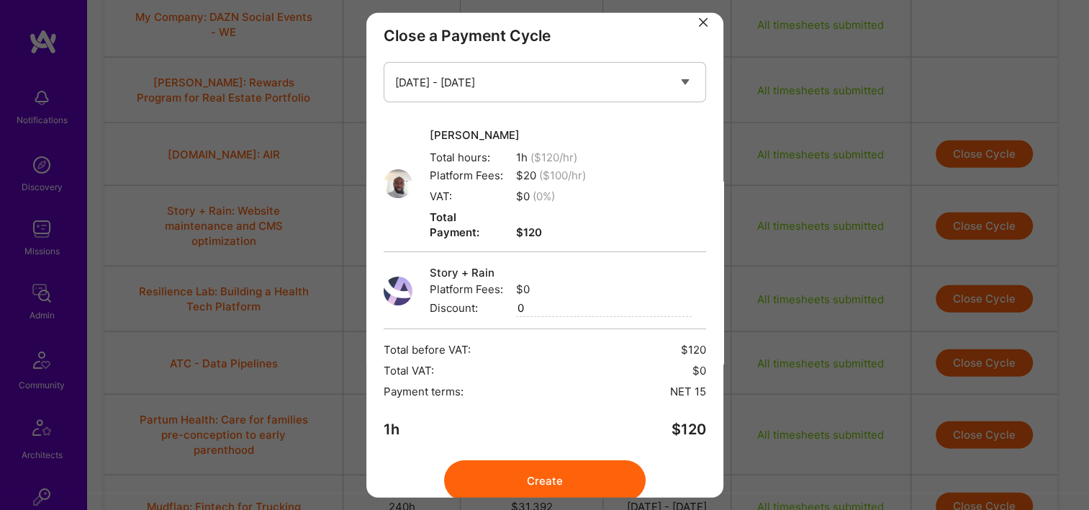
scroll to position [58, 0]
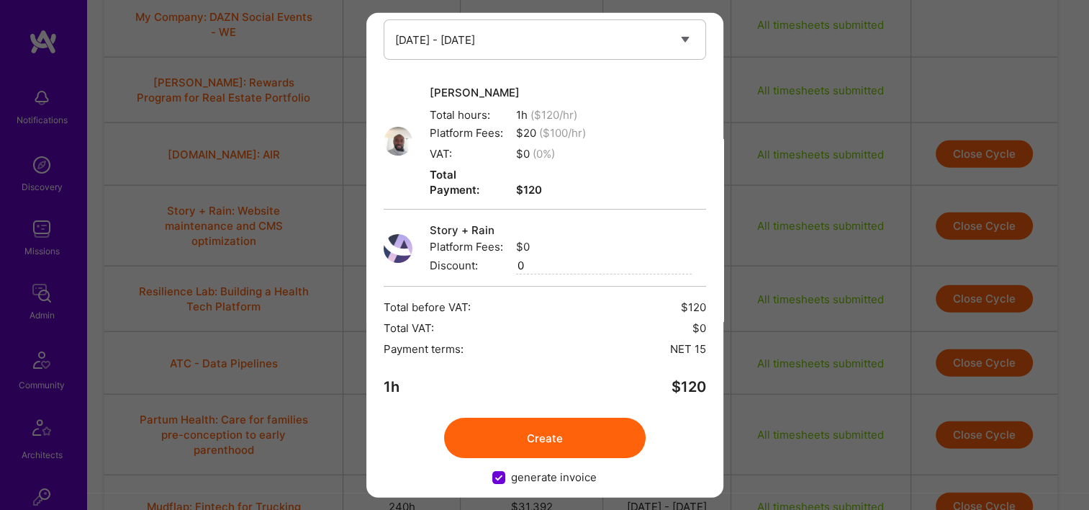
click at [552, 425] on button "Create" at bounding box center [545, 437] width 202 height 40
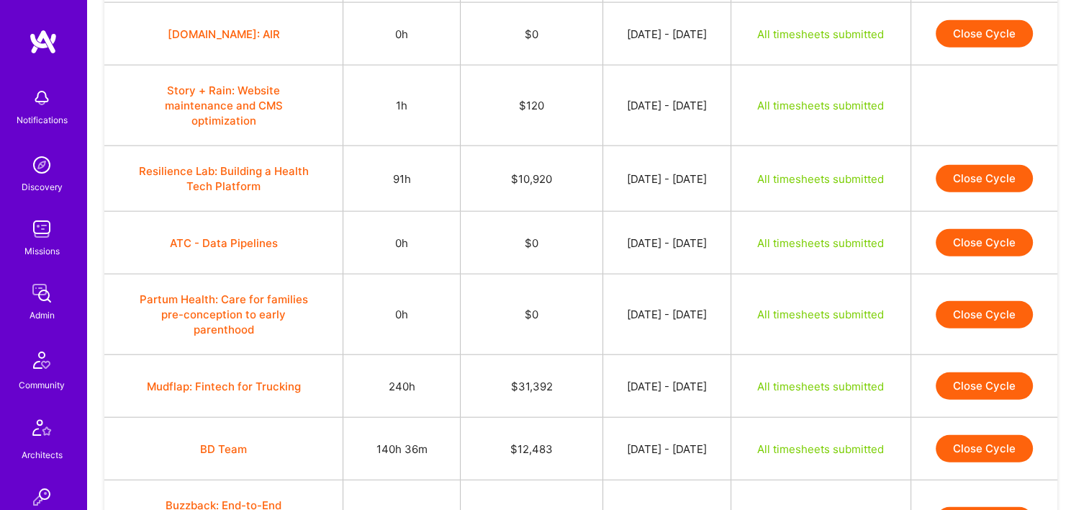
scroll to position [3421, 0]
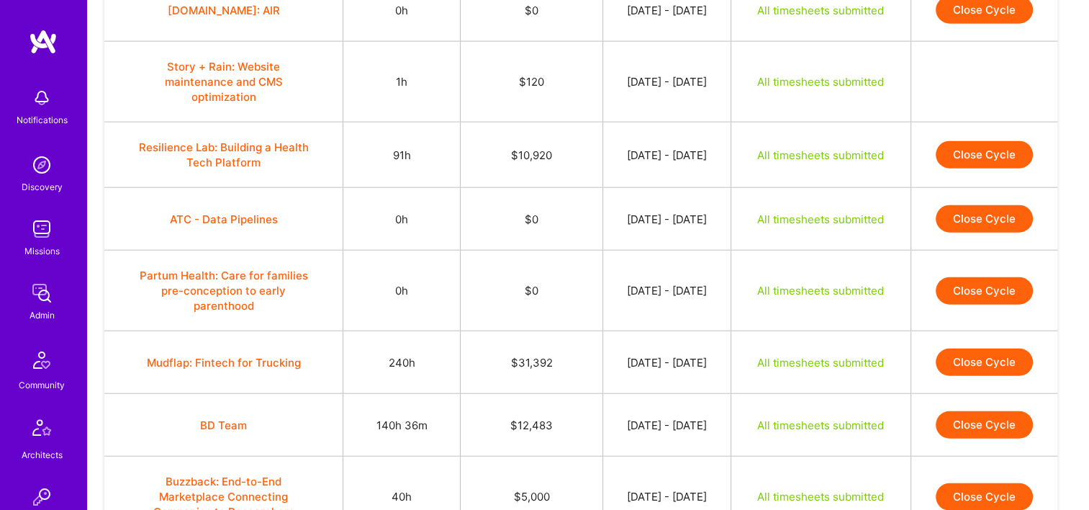
click at [941, 122] on td "Close Cycle" at bounding box center [983, 154] width 147 height 65
click at [1005, 141] on button "Close Cycle" at bounding box center [984, 154] width 97 height 27
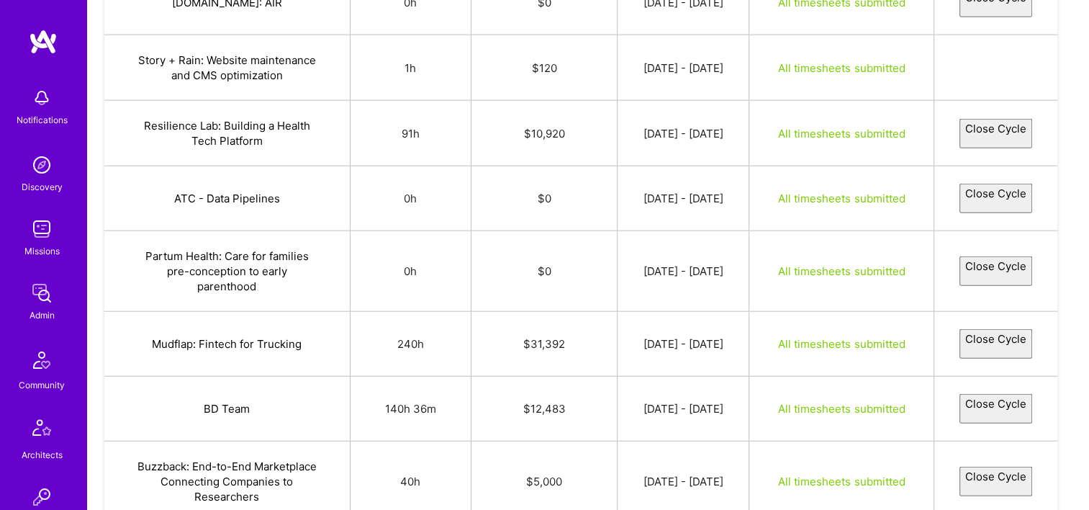
select select "68b537e6a2f7c45c5d6596c0"
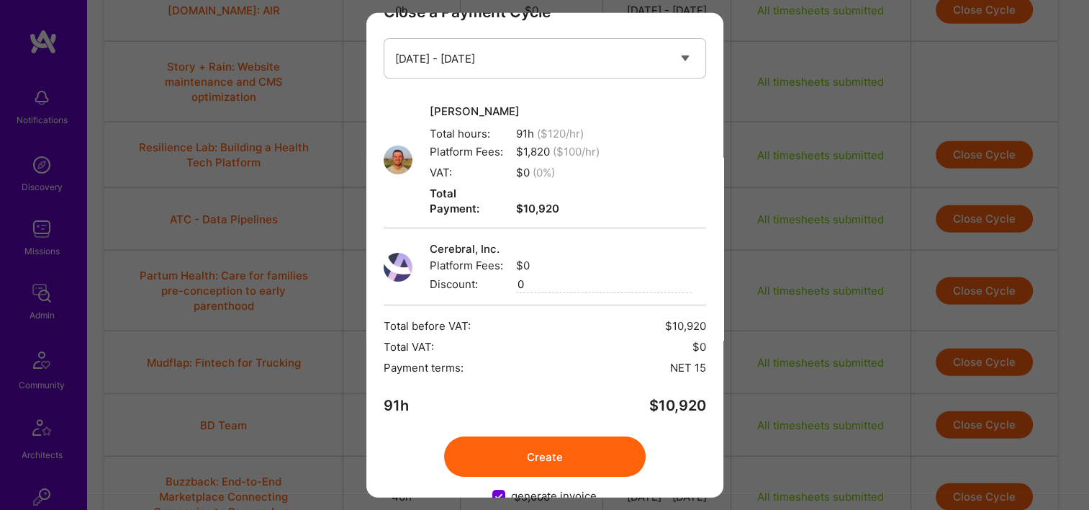
scroll to position [58, 0]
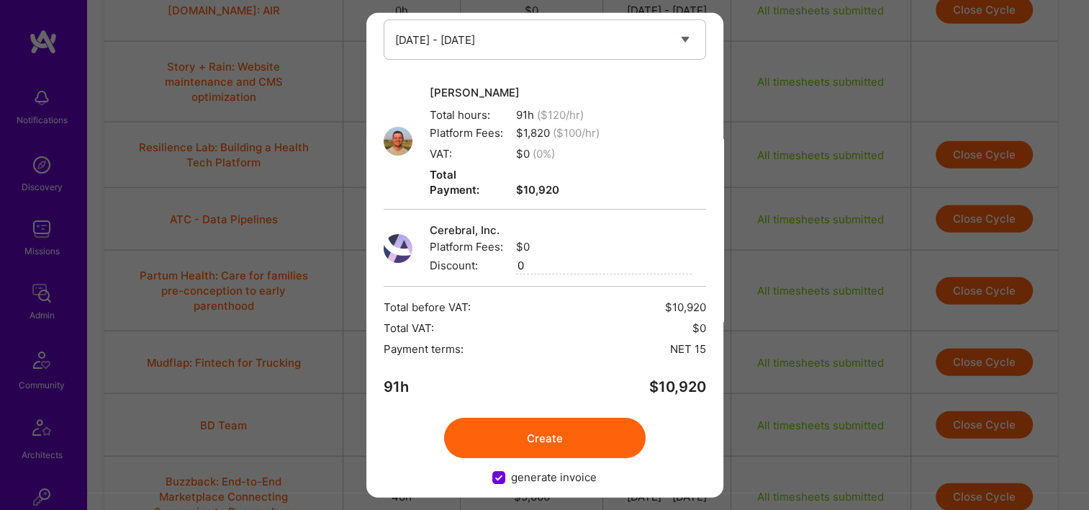
click at [550, 420] on button "Create" at bounding box center [545, 437] width 202 height 40
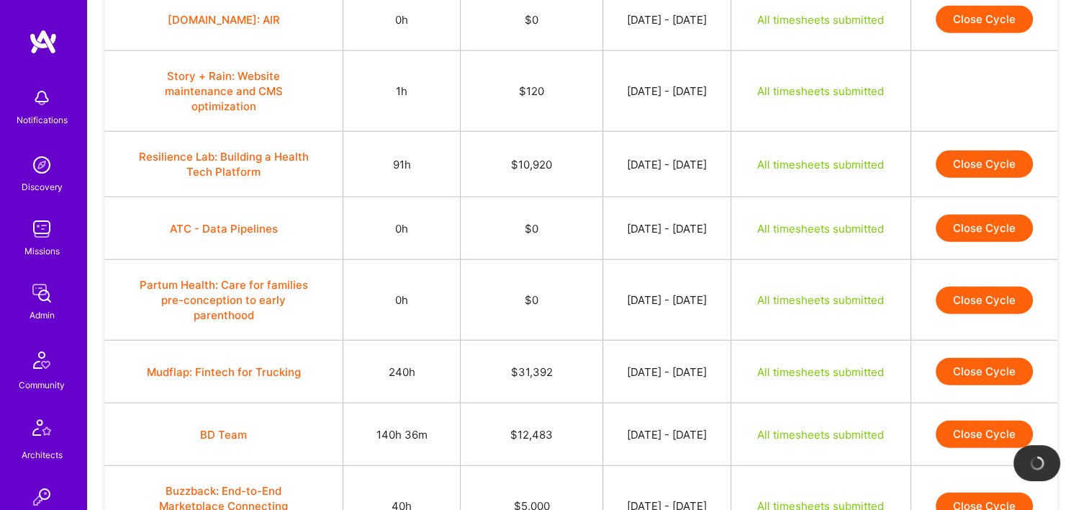
scroll to position [3493, 0]
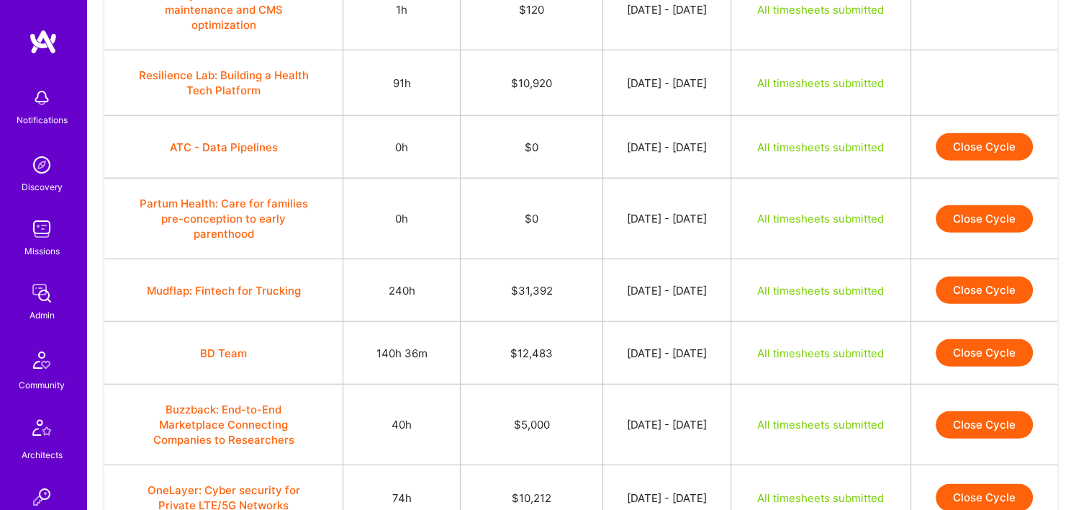
click at [976, 276] on button "Close Cycle" at bounding box center [984, 289] width 97 height 27
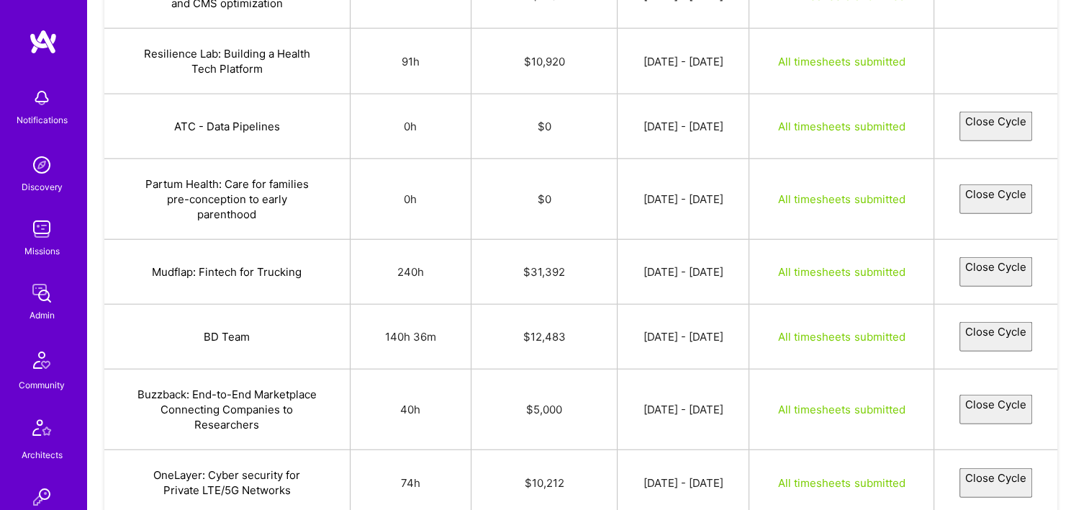
select select "68b4e20330ce4c0d80cbd625"
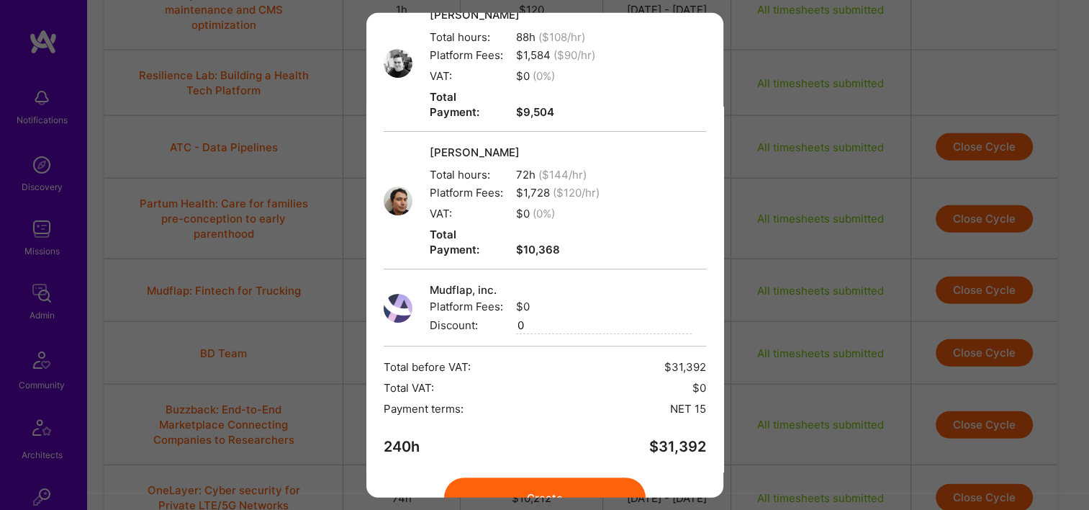
scroll to position [302, 0]
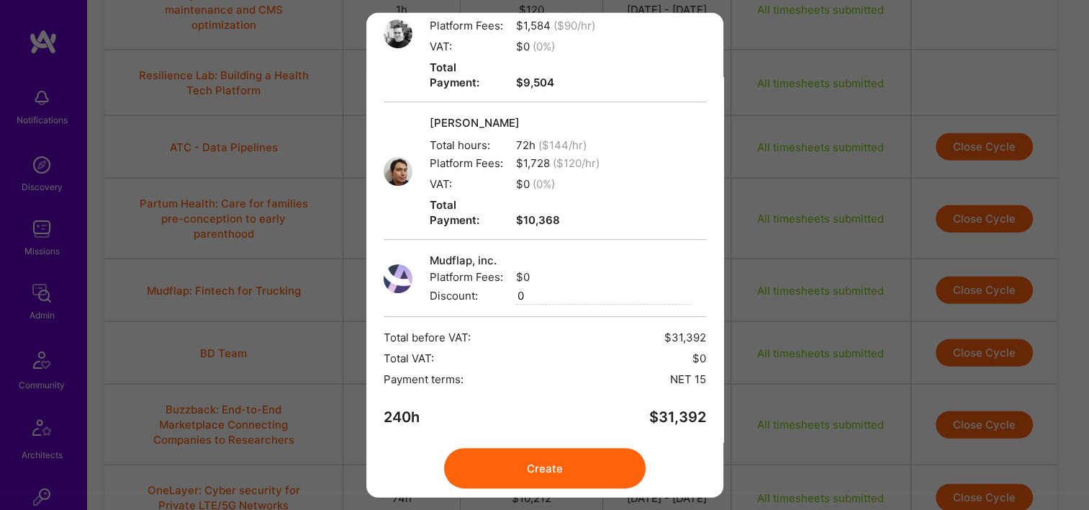
click at [528, 448] on button "Create" at bounding box center [545, 468] width 202 height 40
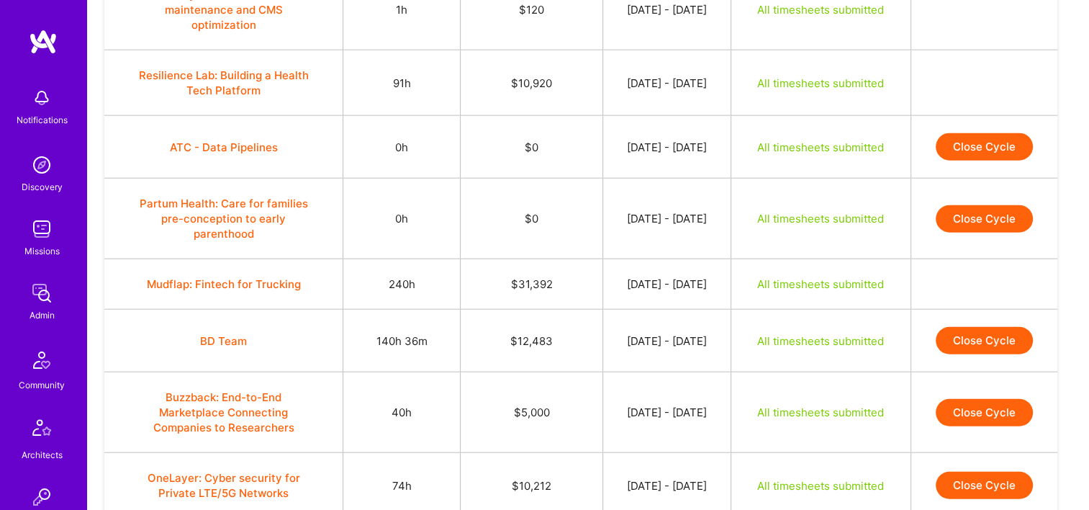
click at [964, 327] on button "Close Cycle" at bounding box center [984, 340] width 97 height 27
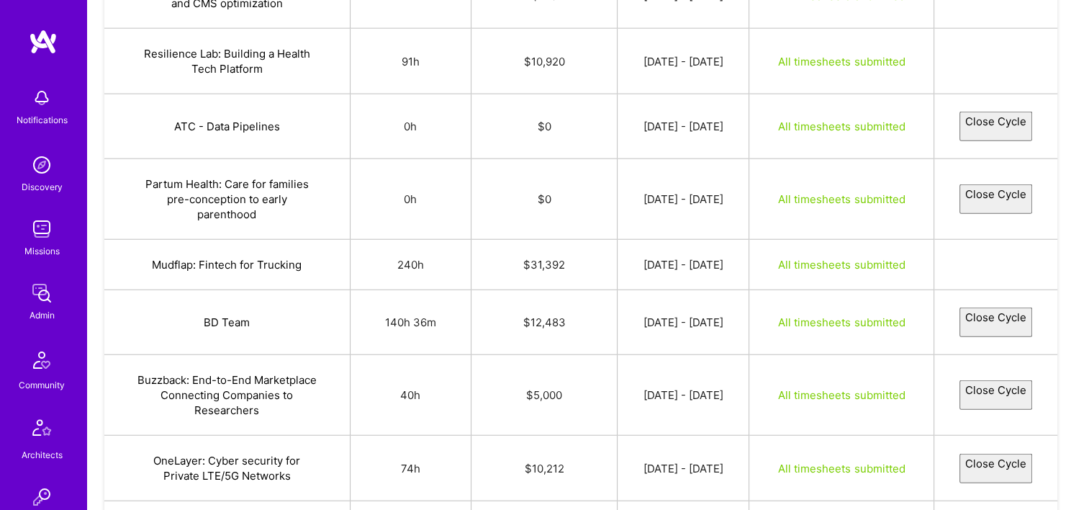
select select "68b5717ac24a4c802a6cb979"
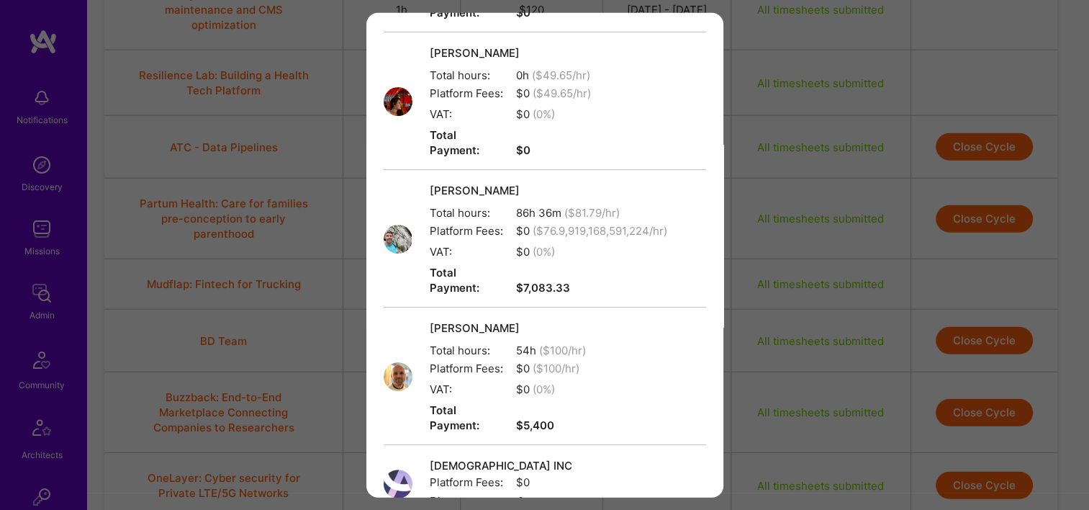
scroll to position [425, 0]
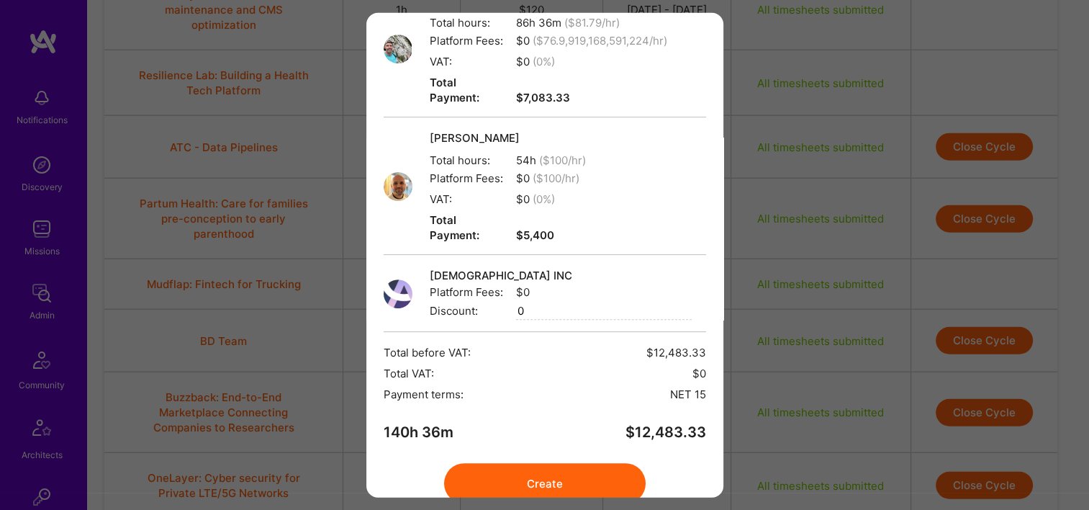
click at [567, 463] on button "Create" at bounding box center [545, 483] width 202 height 40
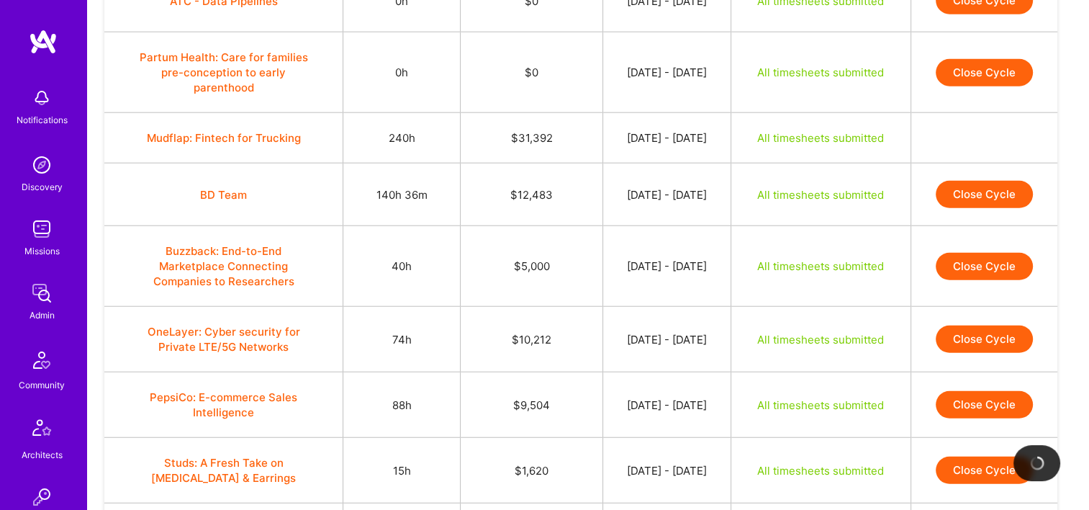
scroll to position [3709, 0]
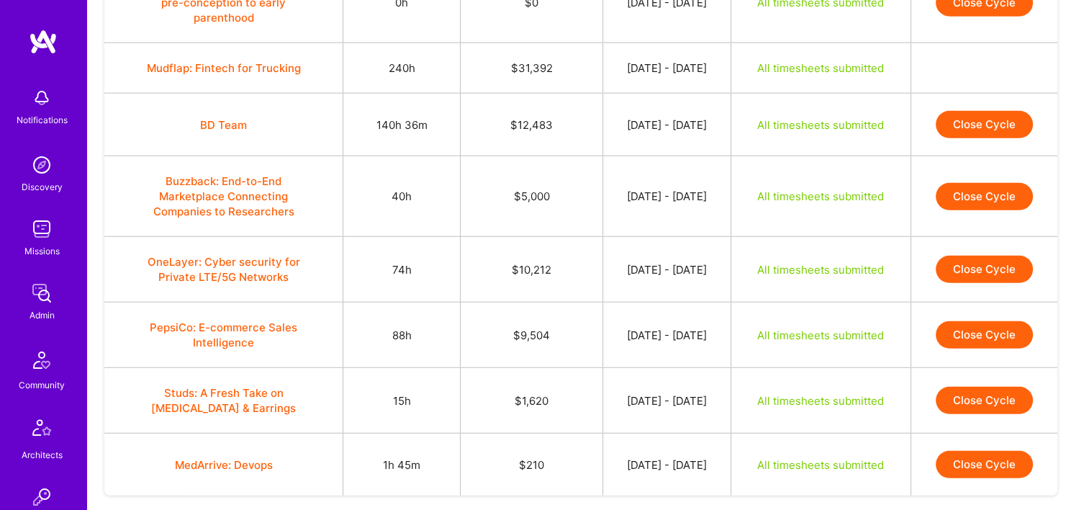
click at [973, 111] on button "Close Cycle" at bounding box center [984, 124] width 97 height 27
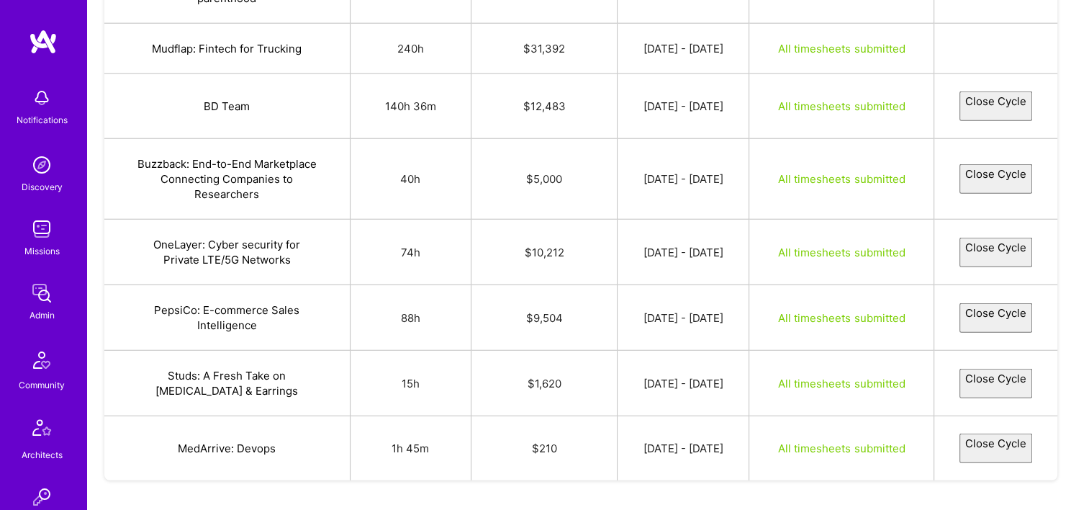
select select "68b5717ac24a4c802a6cb979"
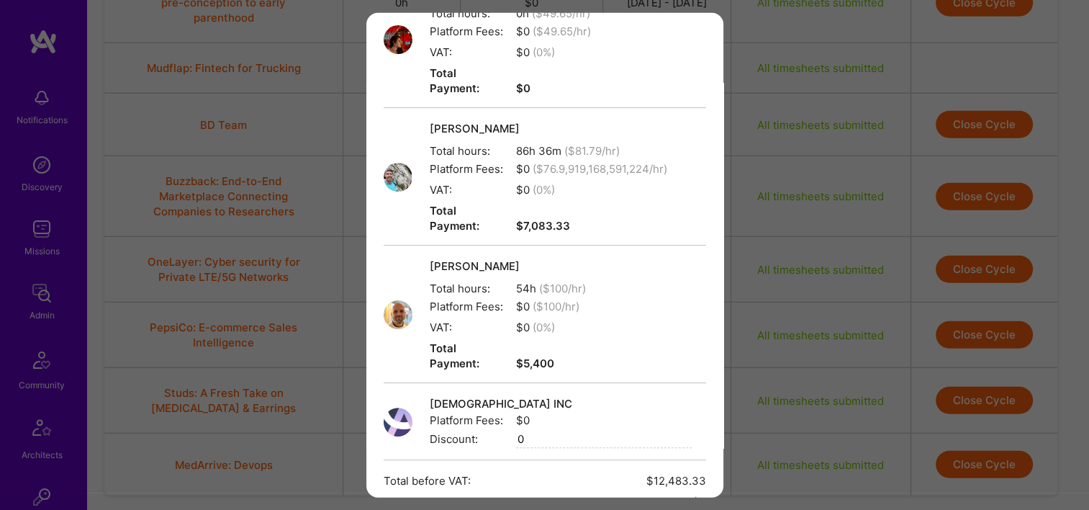
scroll to position [425, 0]
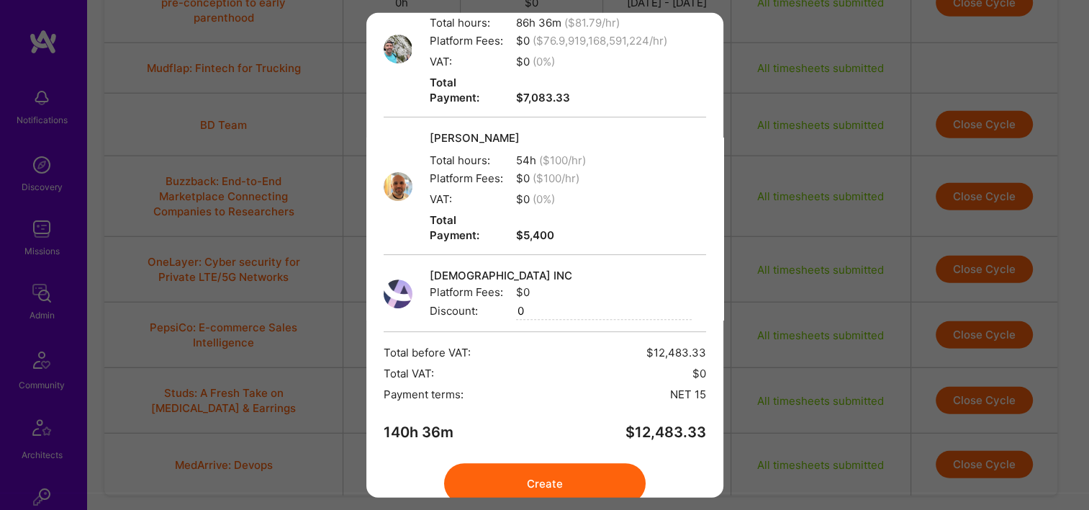
click at [559, 463] on button "Create" at bounding box center [545, 483] width 202 height 40
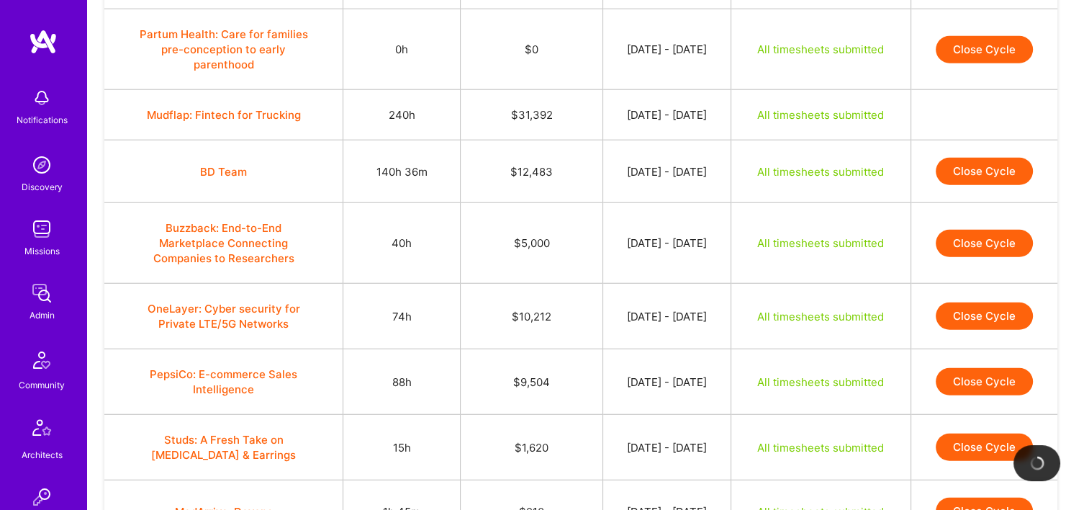
scroll to position [3637, 0]
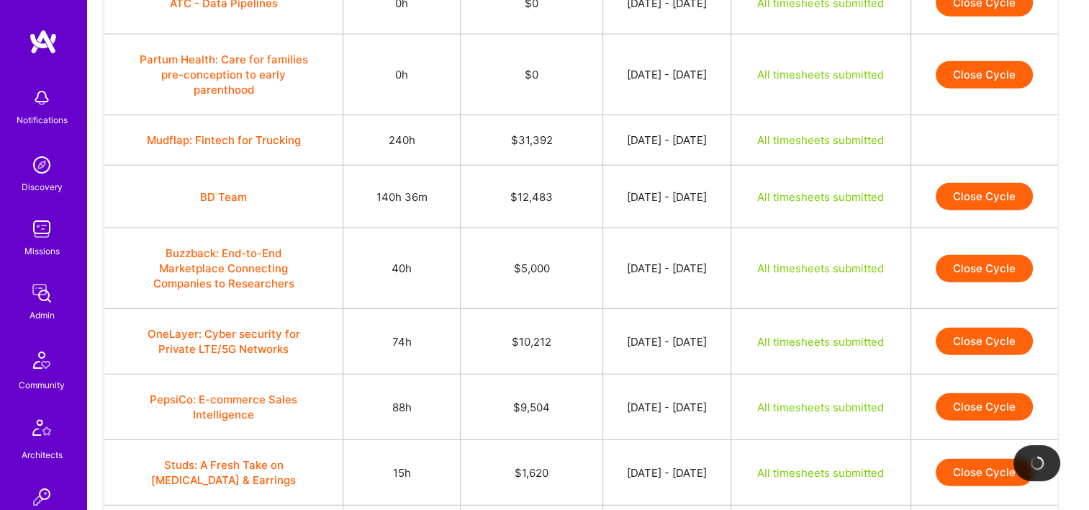
click at [222, 189] on button "BD Team" at bounding box center [223, 196] width 47 height 15
click at [964, 255] on button "Close Cycle" at bounding box center [984, 268] width 97 height 27
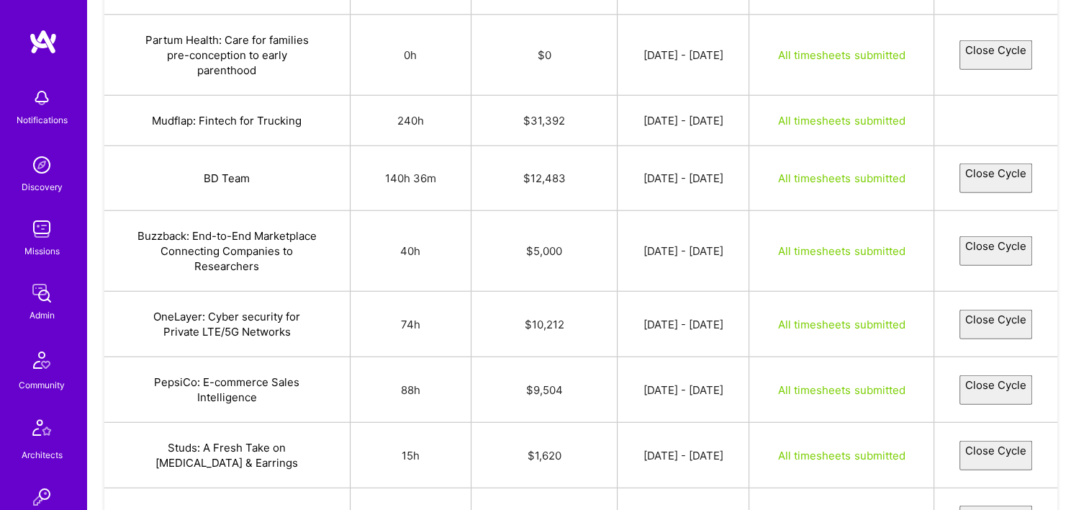
select select "68b5652f30ce4c85c1cc11ec"
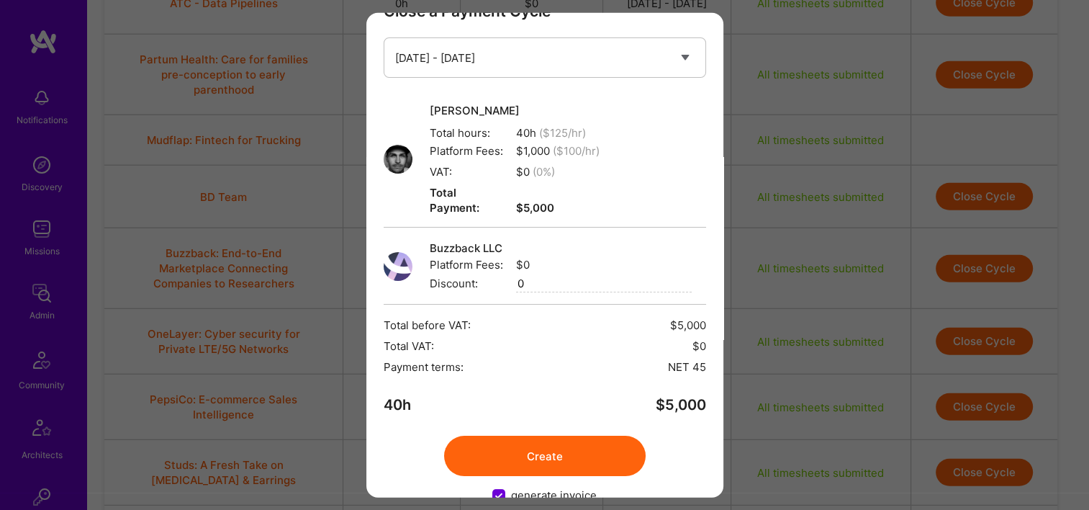
scroll to position [58, 0]
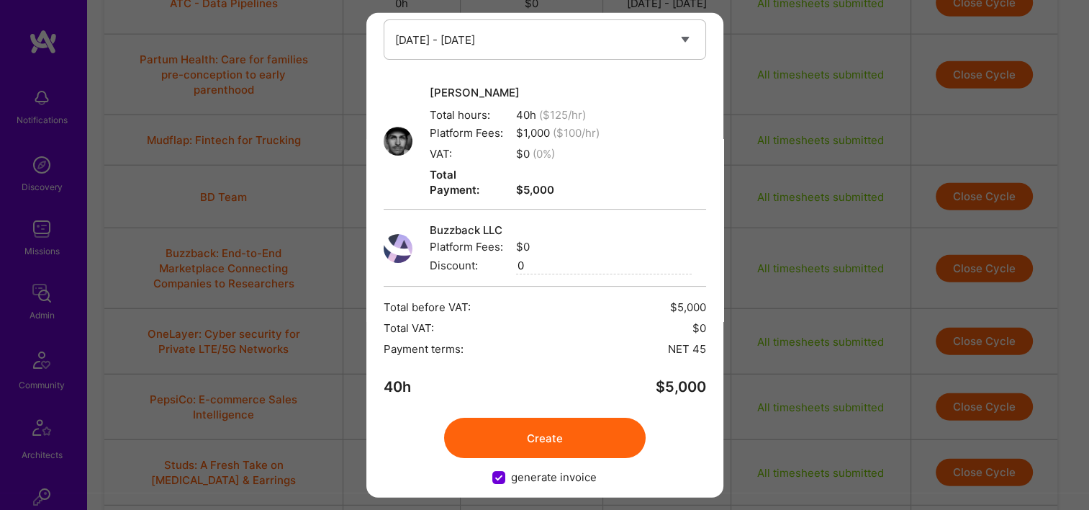
click at [553, 417] on button "Create" at bounding box center [545, 437] width 202 height 40
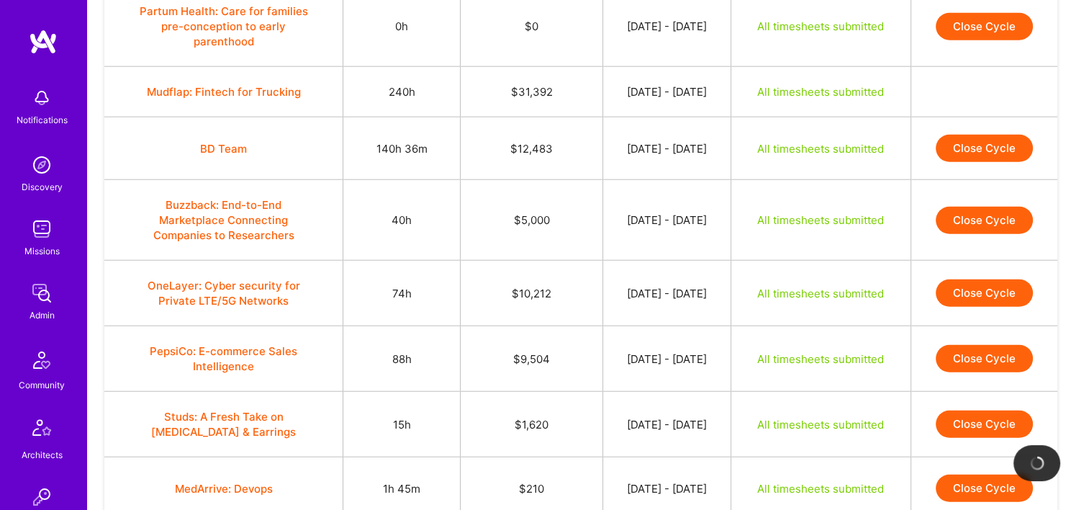
scroll to position [3709, 0]
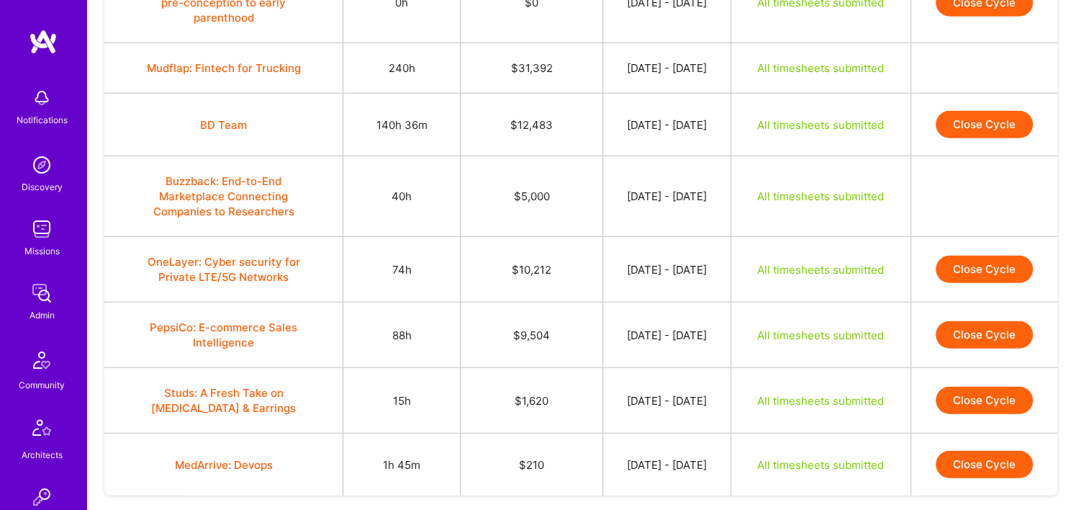
click at [989, 256] on button "Close Cycle" at bounding box center [984, 269] width 97 height 27
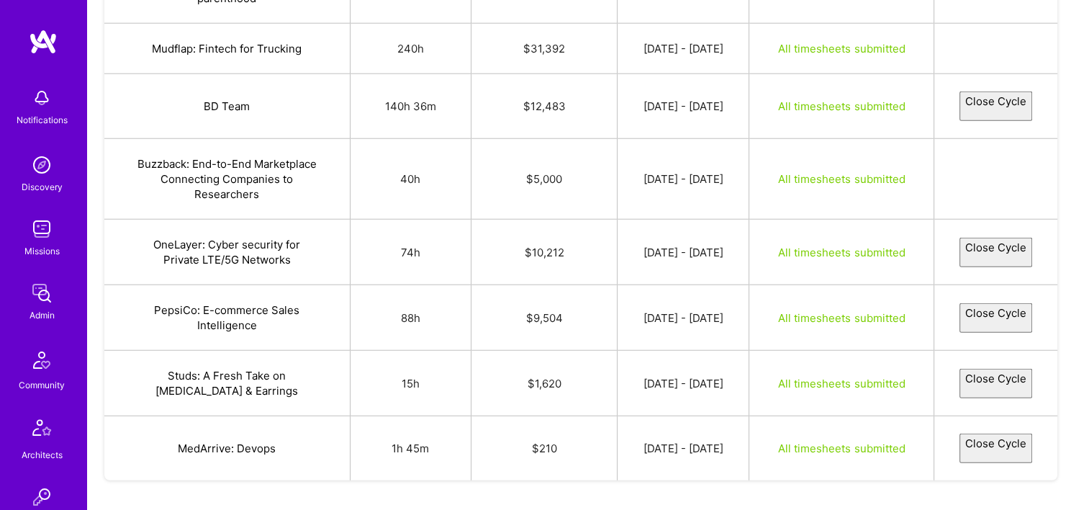
select select "68b6f111a23193f79519a895"
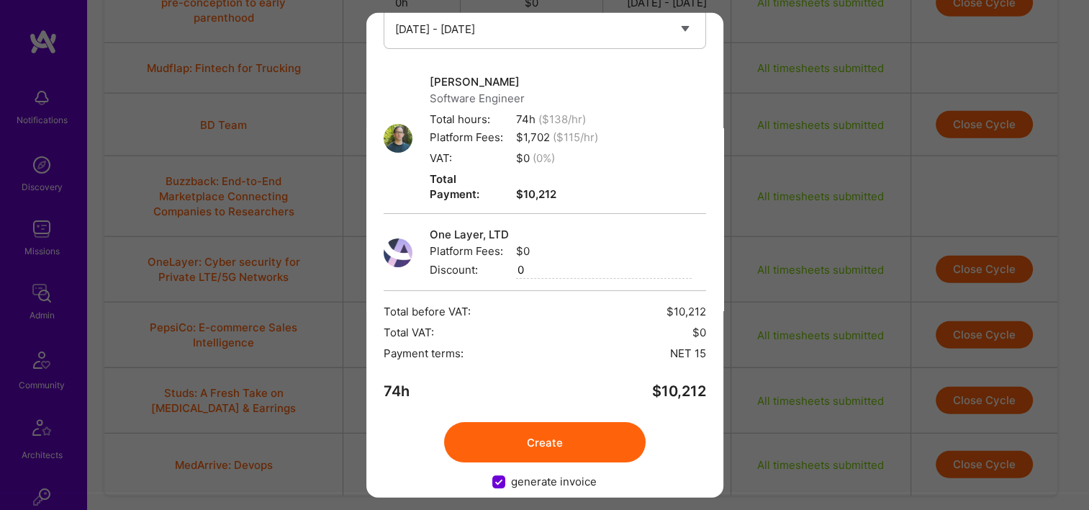
scroll to position [73, 0]
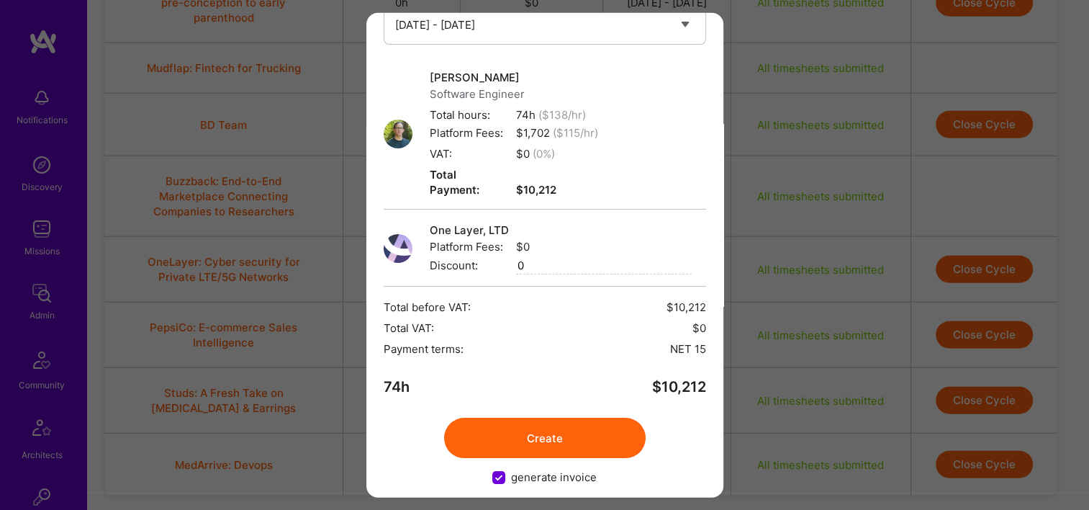
click at [557, 422] on button "Create" at bounding box center [545, 437] width 202 height 40
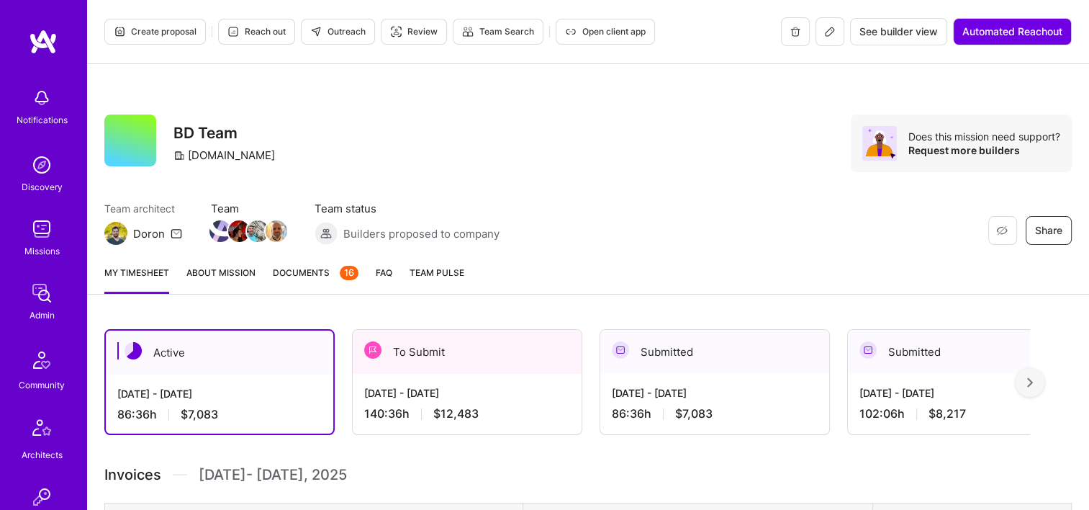
click at [322, 271] on span "Documents 16" at bounding box center [316, 272] width 86 height 15
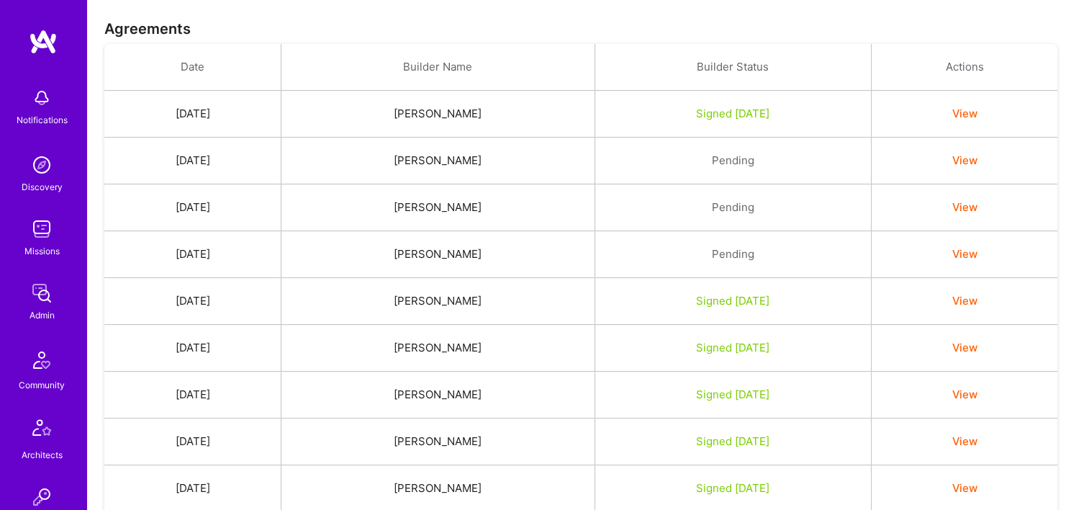
scroll to position [216, 0]
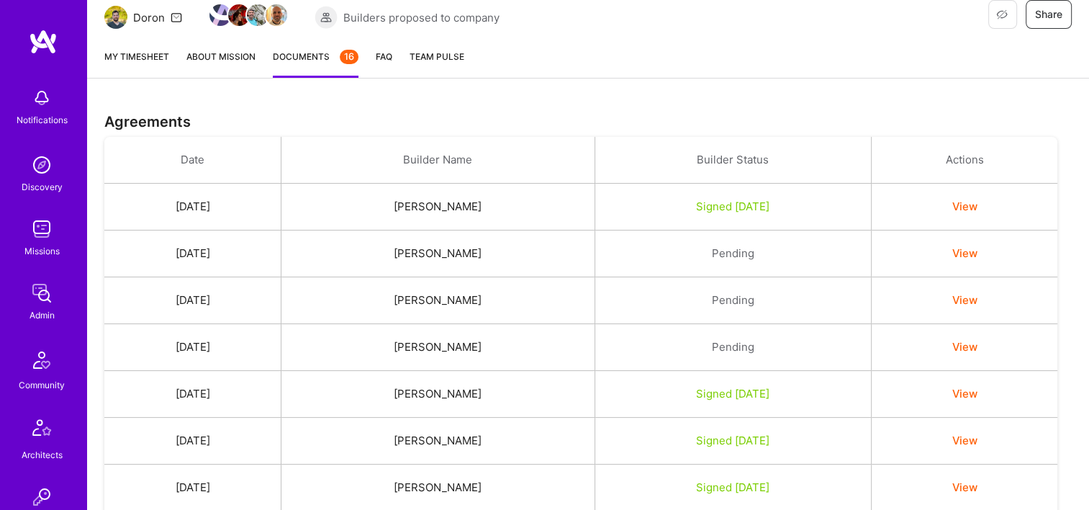
click at [150, 63] on link "My timesheet" at bounding box center [136, 63] width 65 height 29
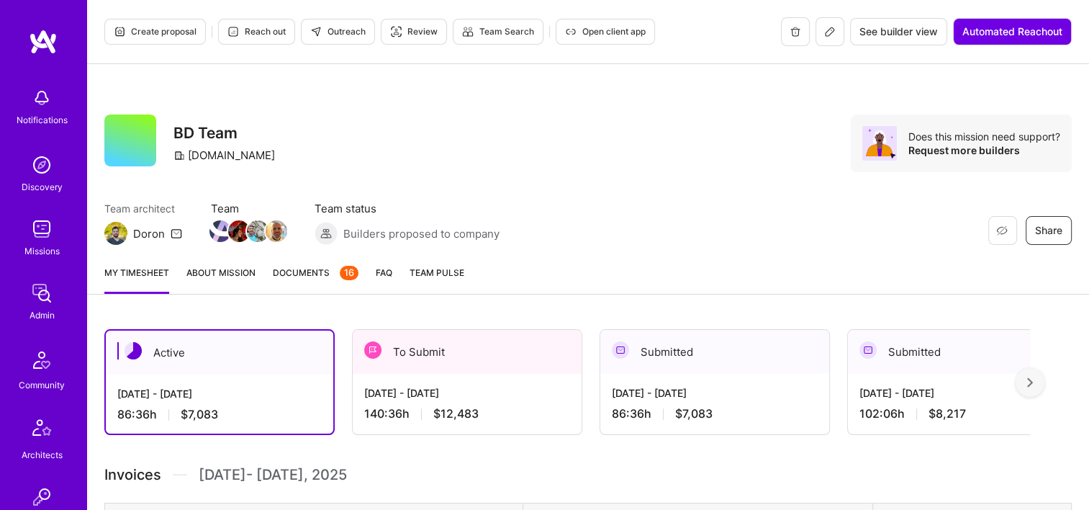
click at [501, 345] on div "To Submit" at bounding box center [467, 352] width 229 height 44
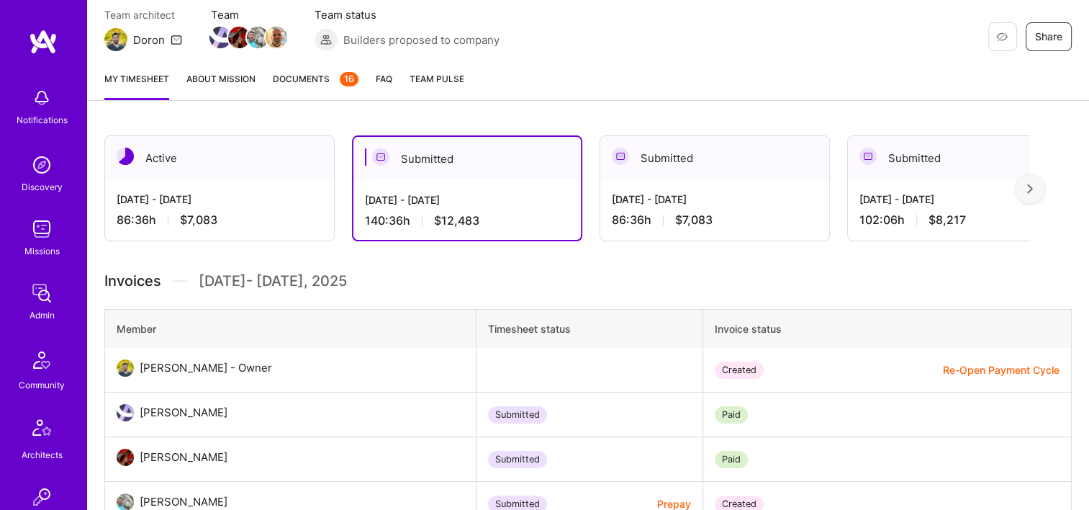
scroll to position [144, 0]
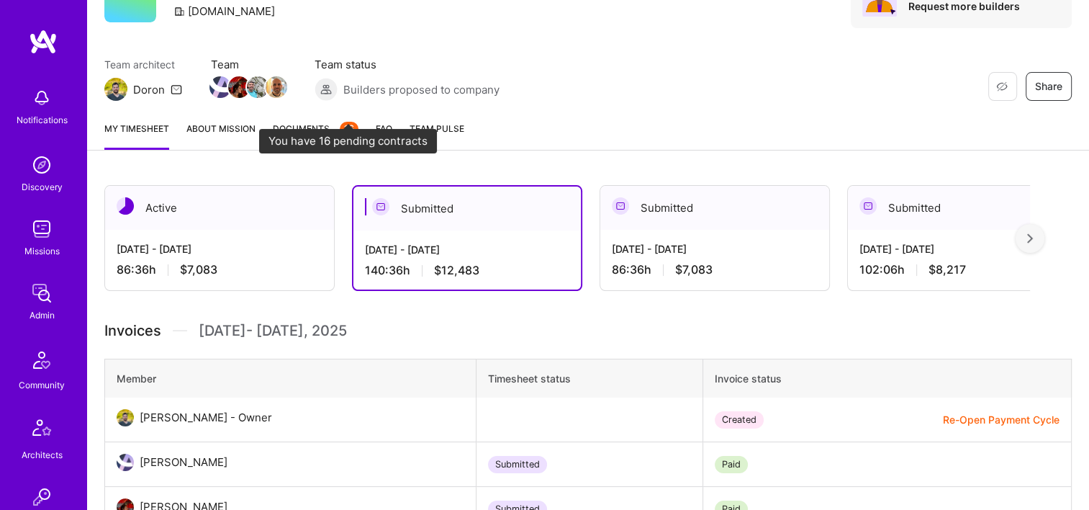
click at [289, 134] on span "Documents 16" at bounding box center [316, 128] width 86 height 15
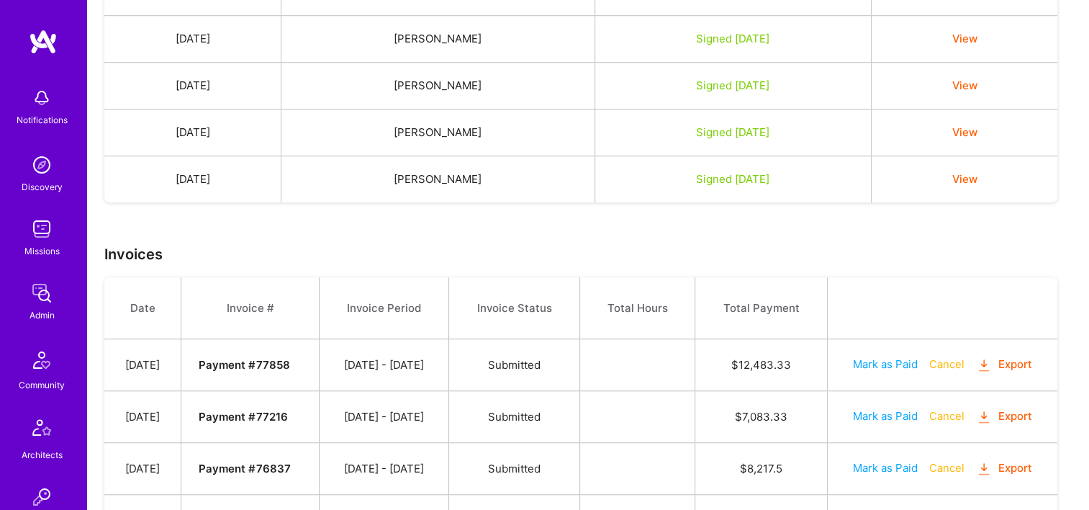
scroll to position [1224, 0]
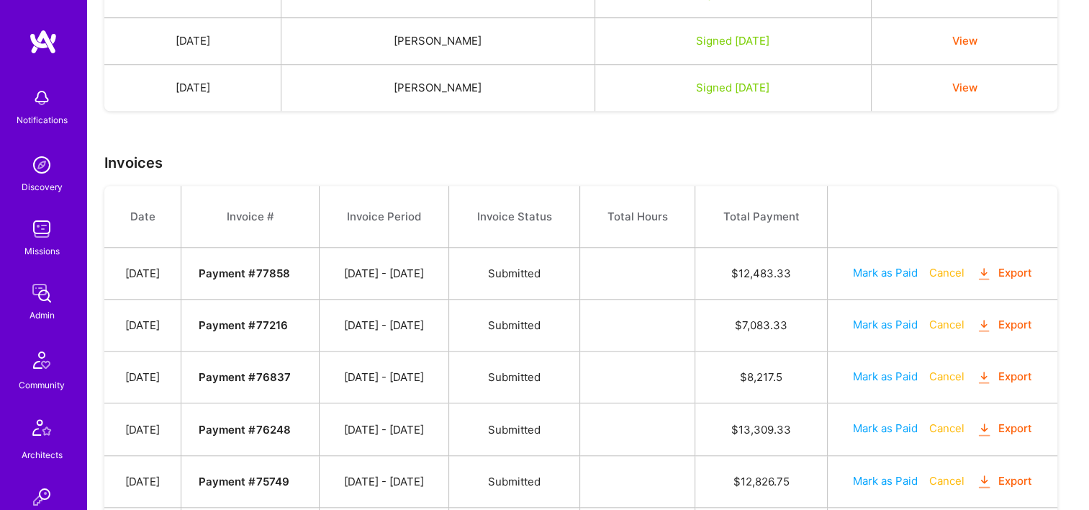
click at [1019, 265] on button "Export" at bounding box center [1004, 273] width 56 height 17
